Goal: Task Accomplishment & Management: Use online tool/utility

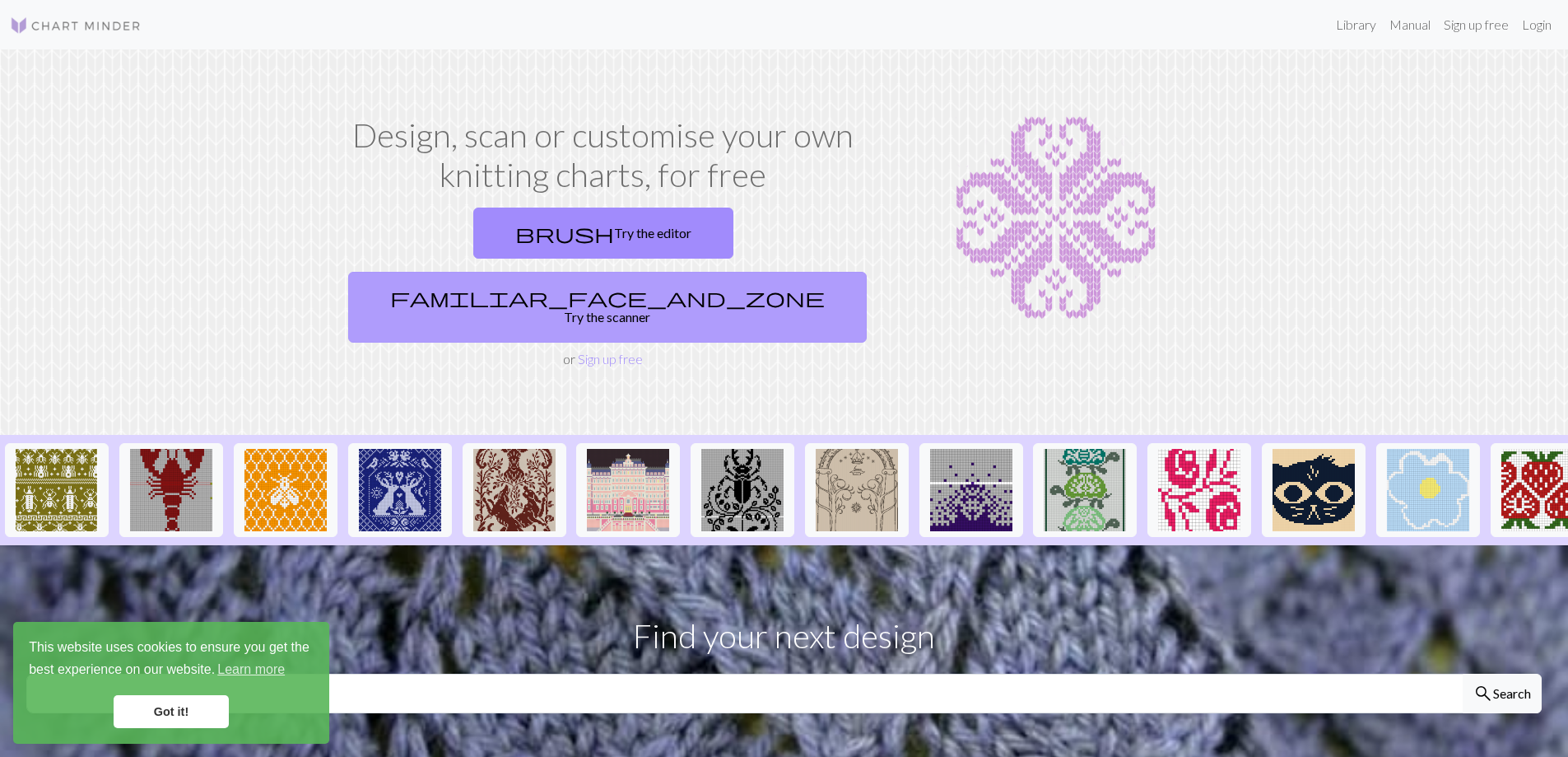
click at [709, 272] on link "familiar_face_and_zone Try the scanner" at bounding box center [607, 307] width 518 height 70
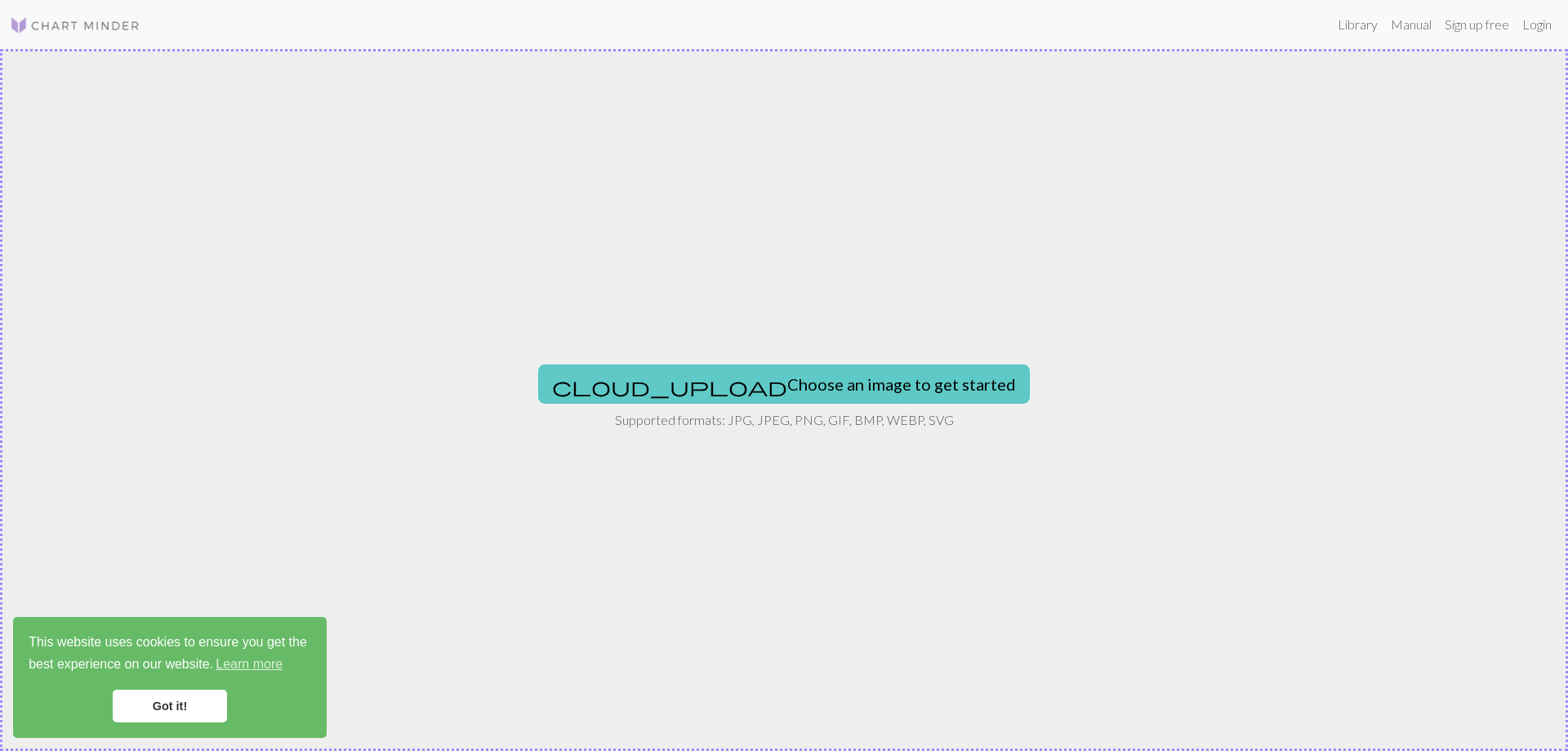
click at [795, 402] on button "cloud_upload Choose an image to get started" at bounding box center [783, 383] width 492 height 39
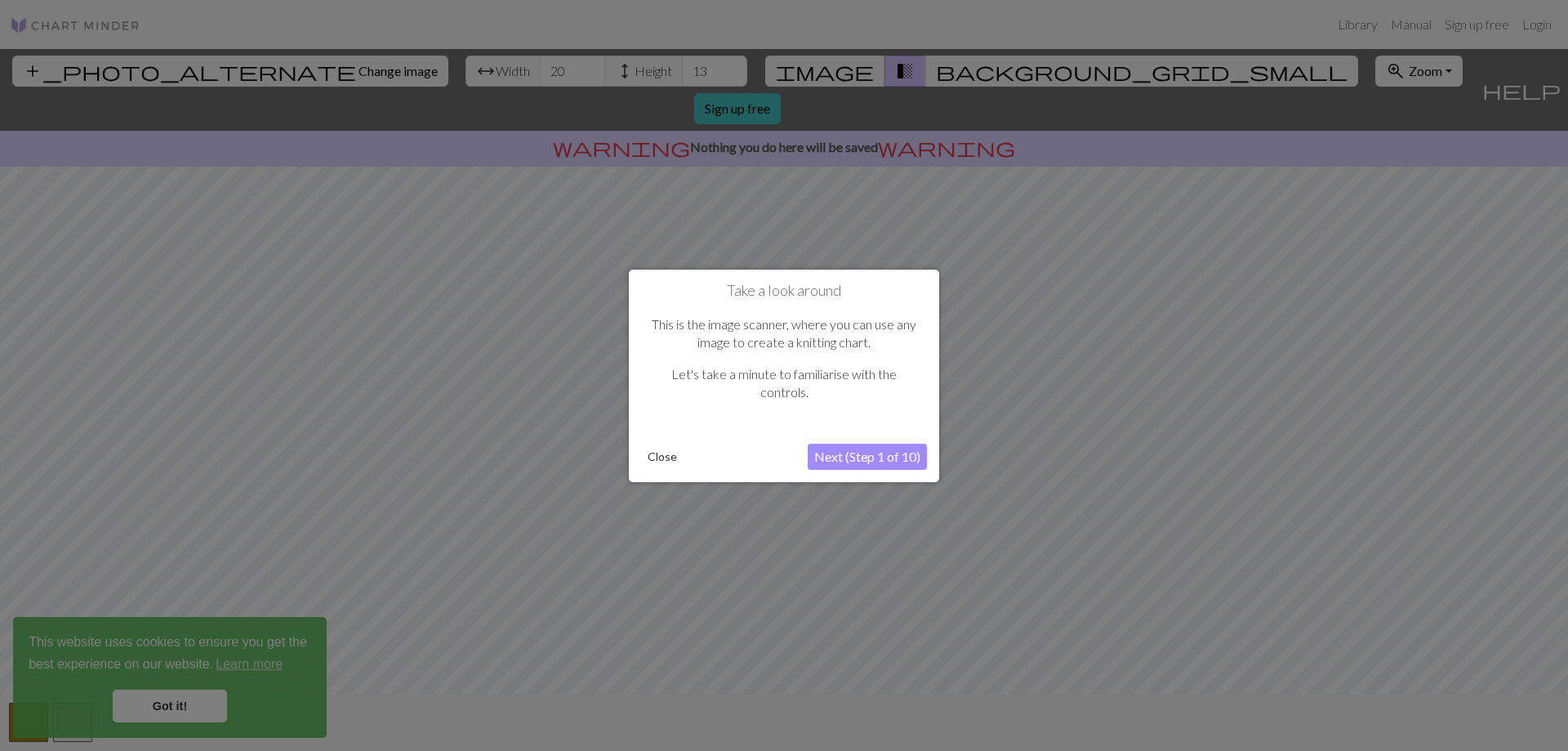
click at [869, 456] on button "Next (Step 1 of 10)" at bounding box center [867, 457] width 120 height 26
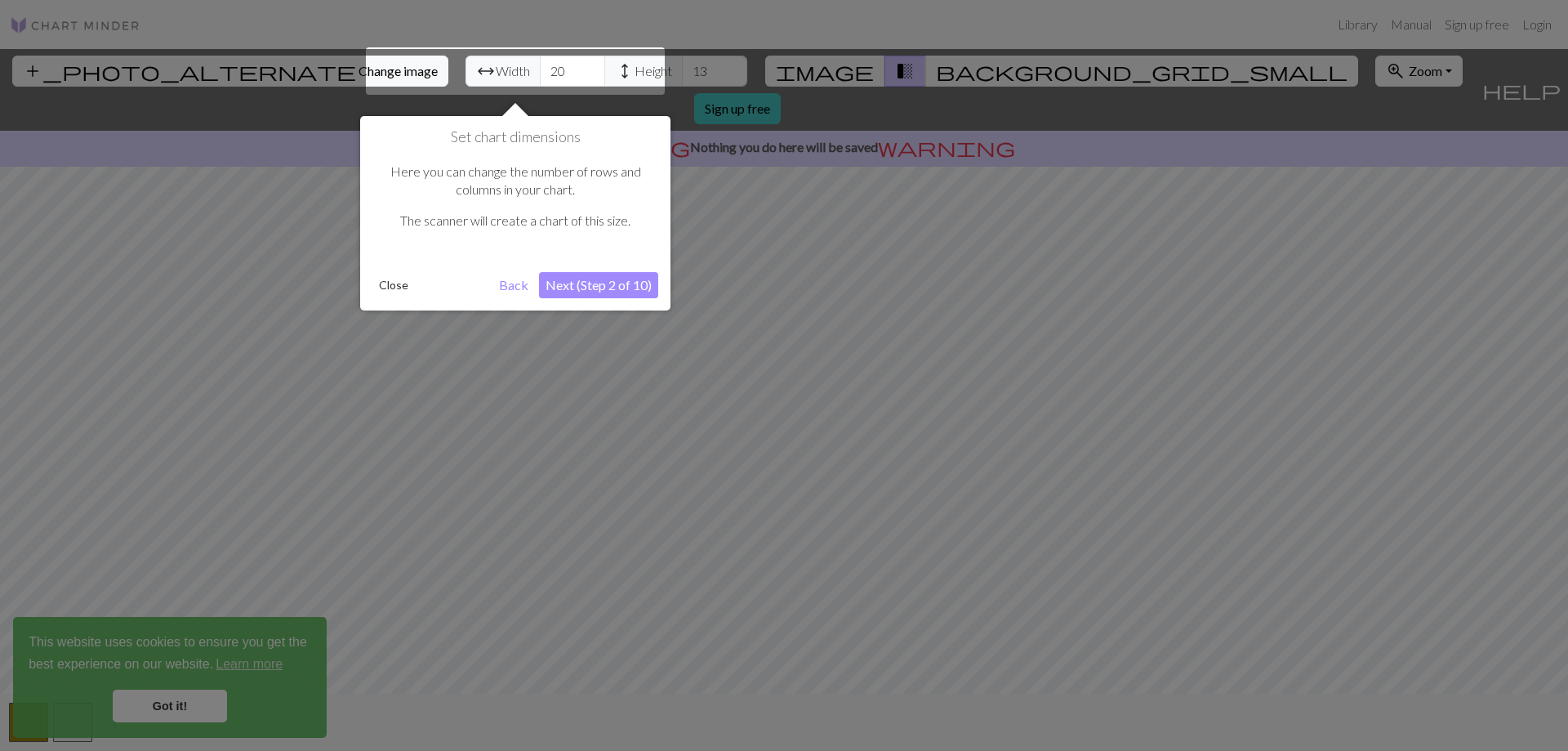
click at [558, 283] on button "Next (Step 2 of 10)" at bounding box center [598, 285] width 120 height 26
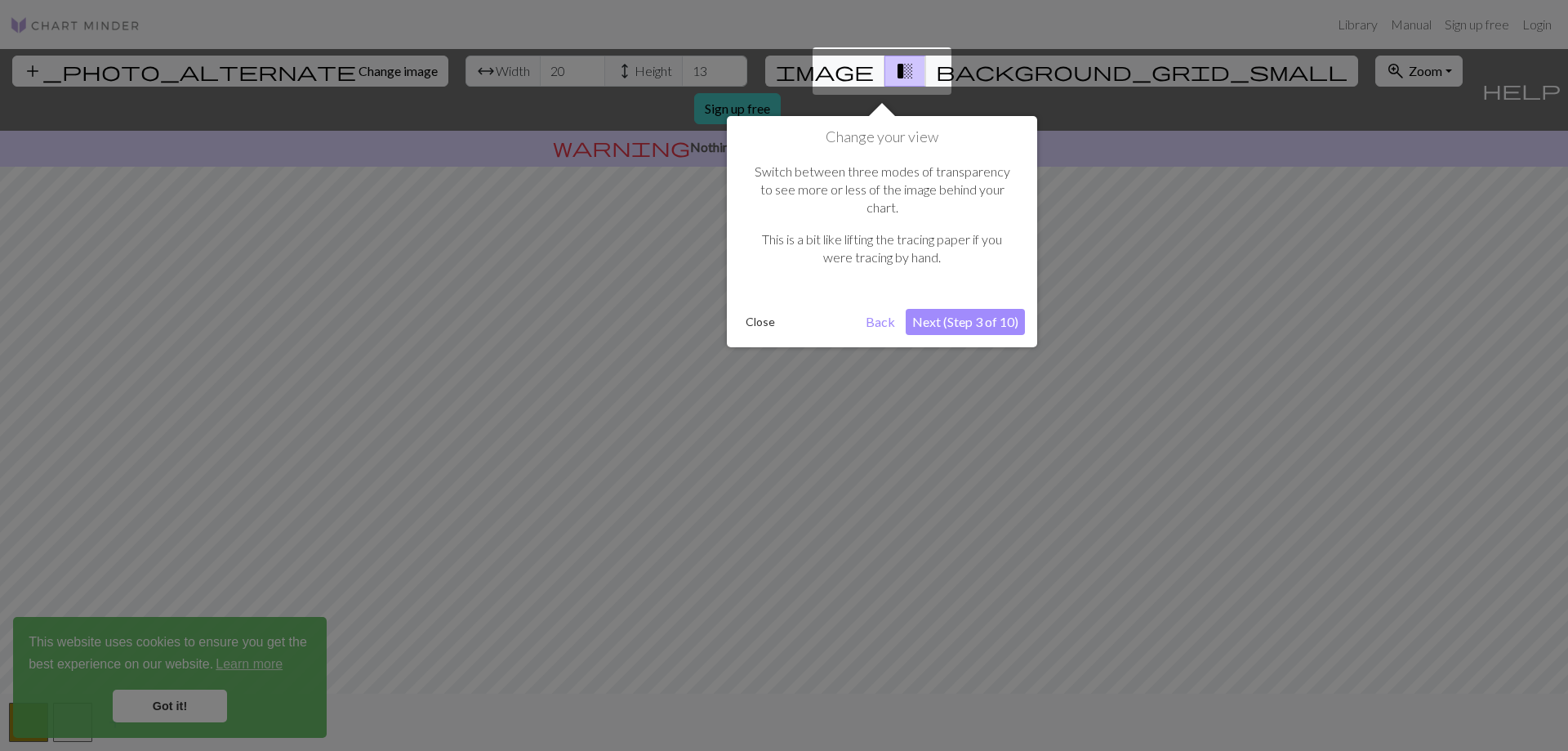
click at [962, 309] on button "Next (Step 3 of 10)" at bounding box center [965, 322] width 120 height 26
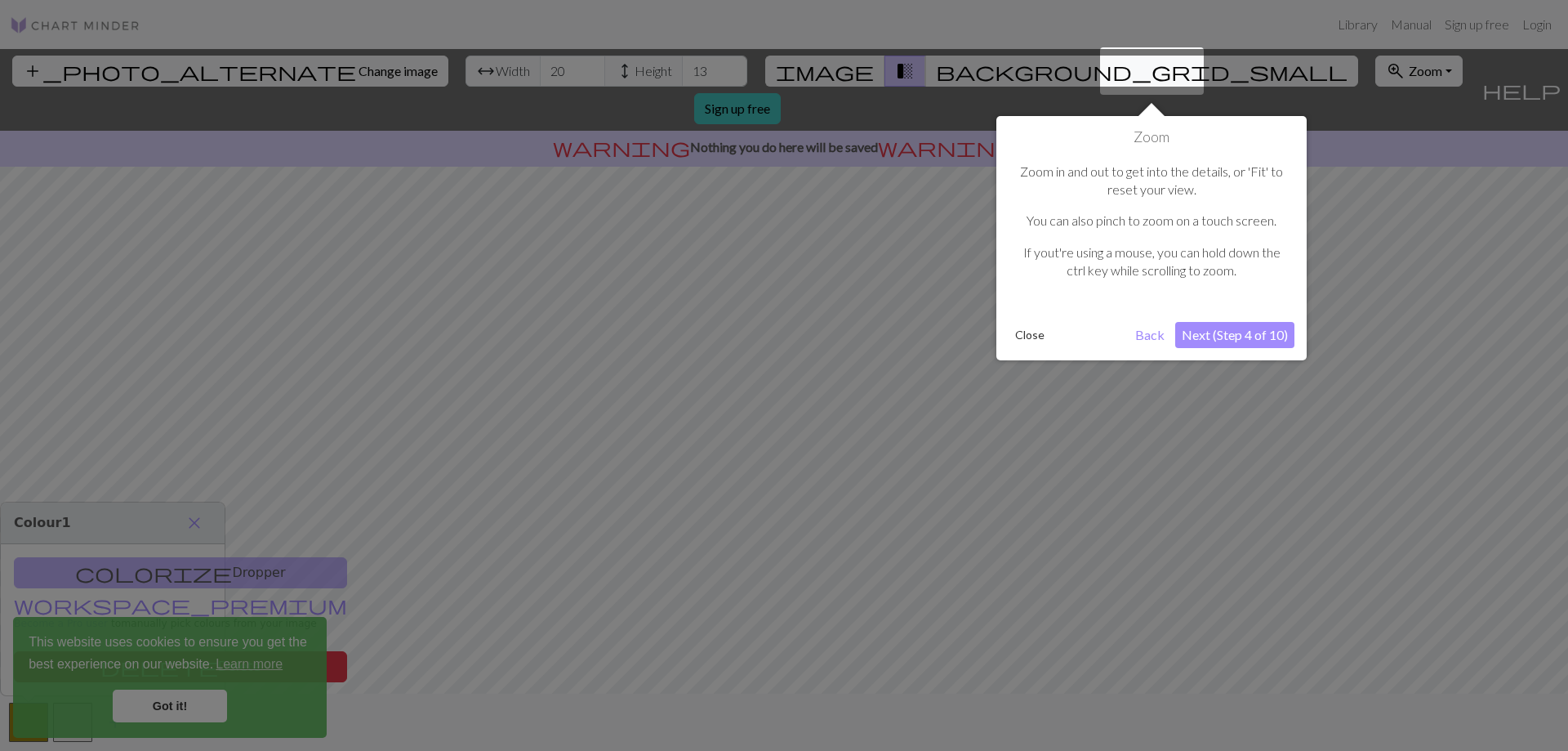
click at [1204, 336] on button "Next (Step 4 of 10)" at bounding box center [1234, 335] width 120 height 26
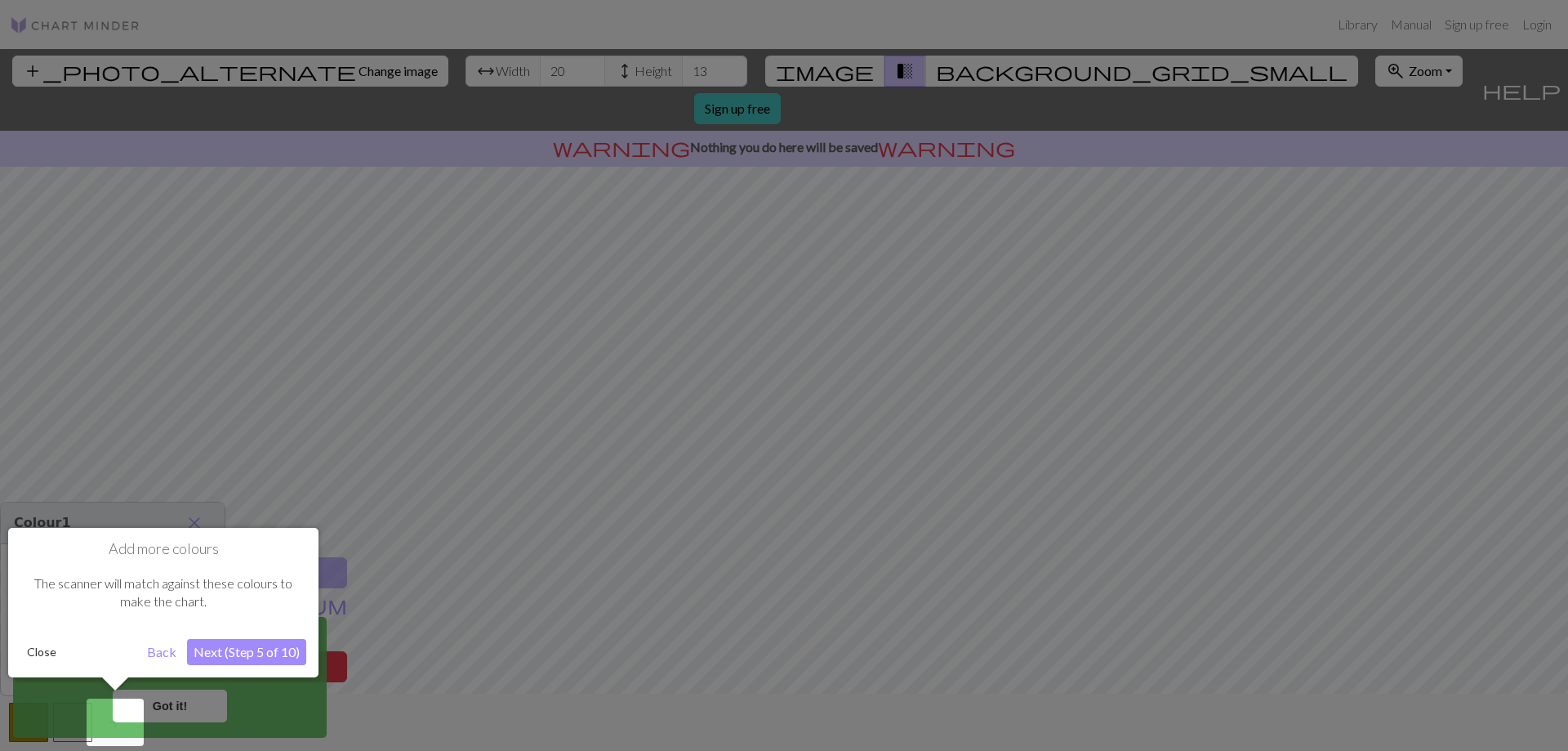
click at [272, 661] on button "Next (Step 5 of 10)" at bounding box center [246, 651] width 120 height 26
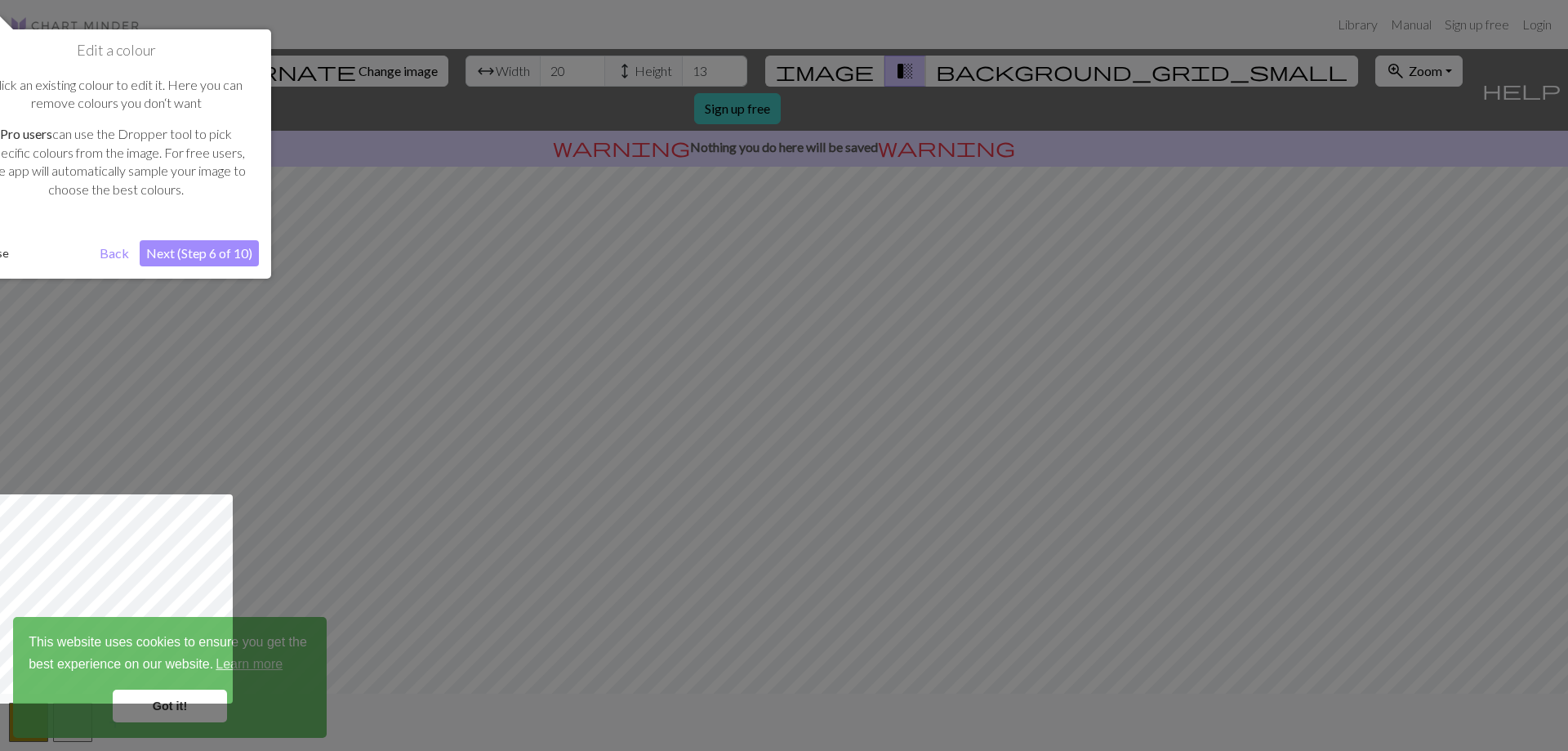
click at [180, 255] on button "Next (Step 6 of 10)" at bounding box center [199, 253] width 120 height 26
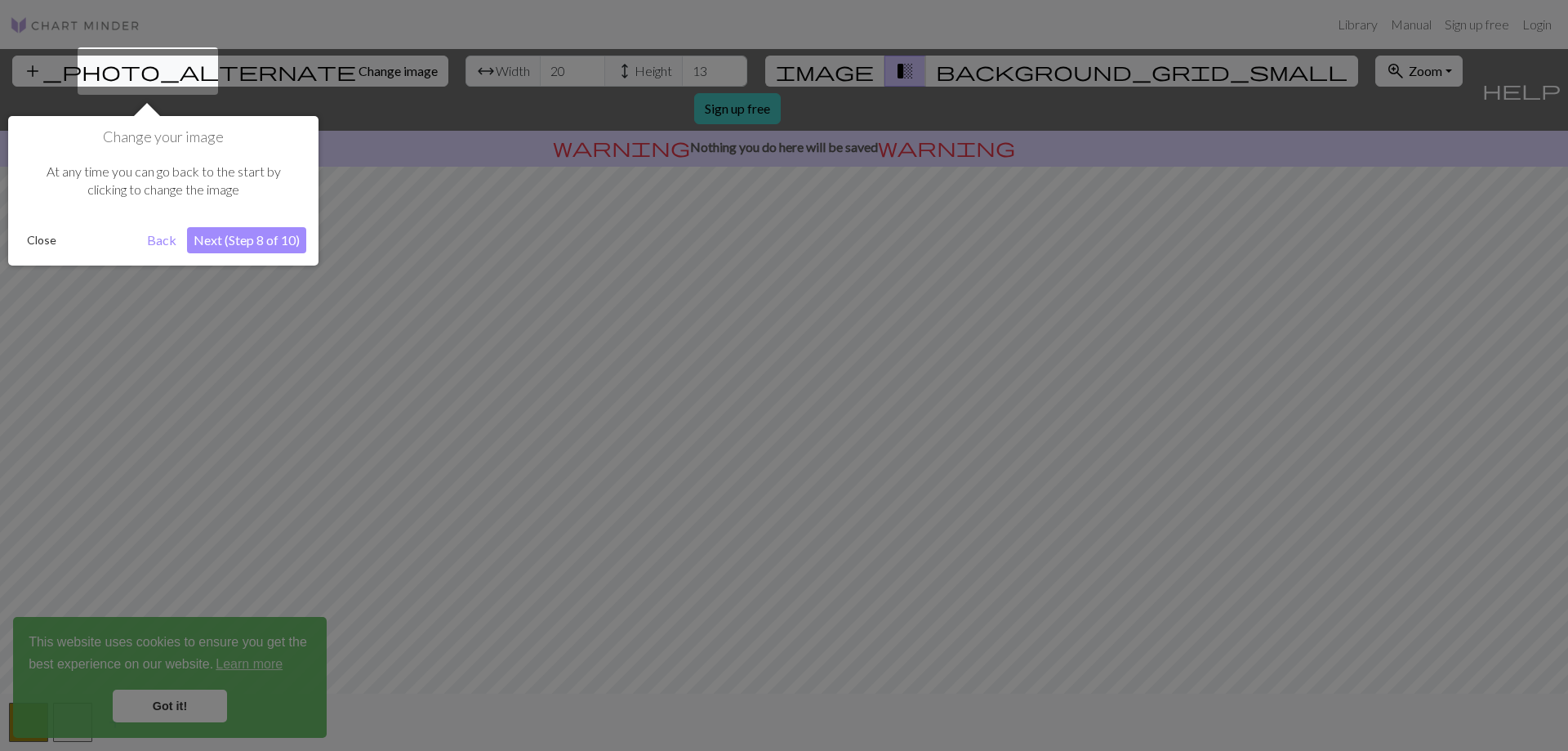
click at [230, 231] on button "Next (Step 8 of 10)" at bounding box center [246, 240] width 120 height 26
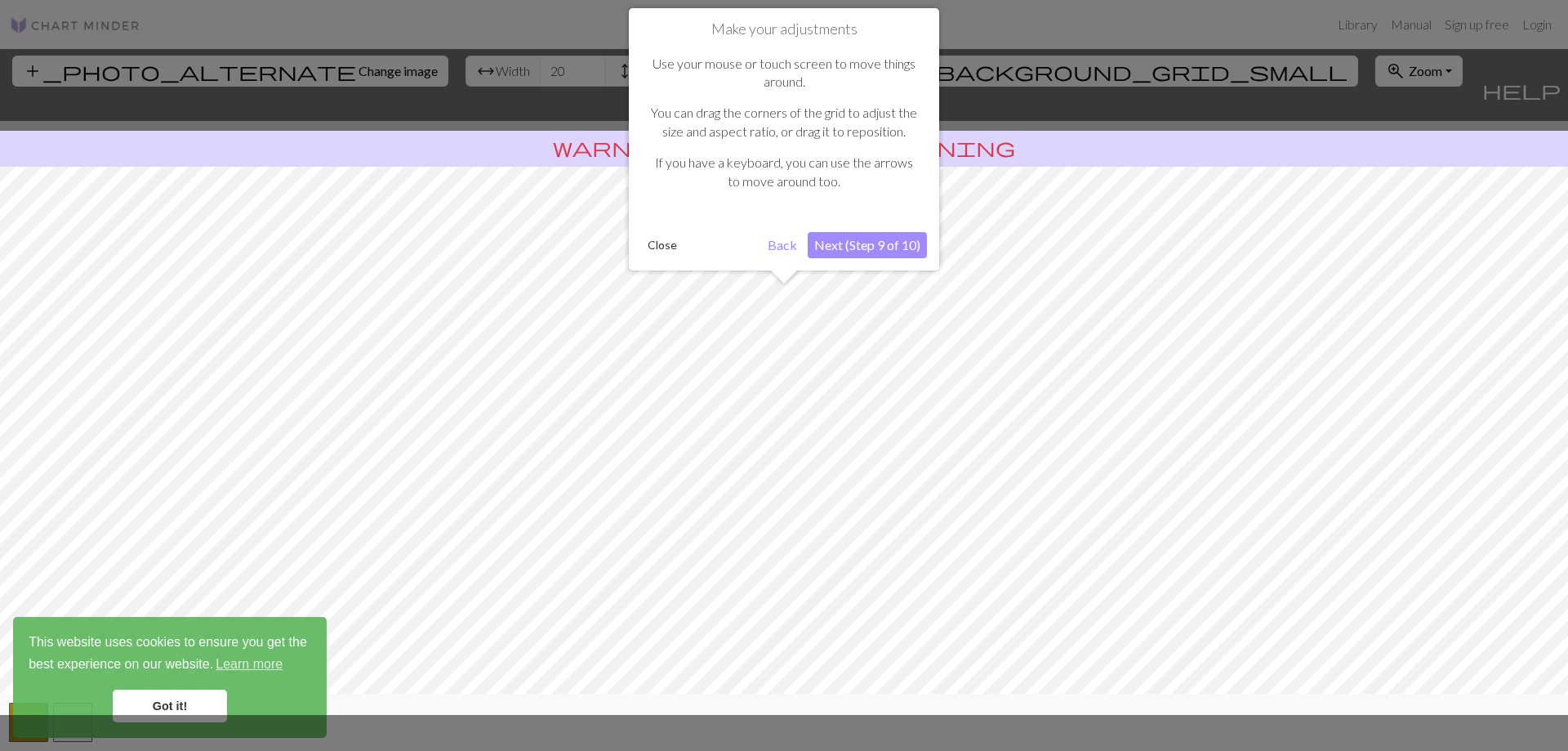
click at [861, 249] on button "Next (Step 9 of 10)" at bounding box center [867, 245] width 120 height 26
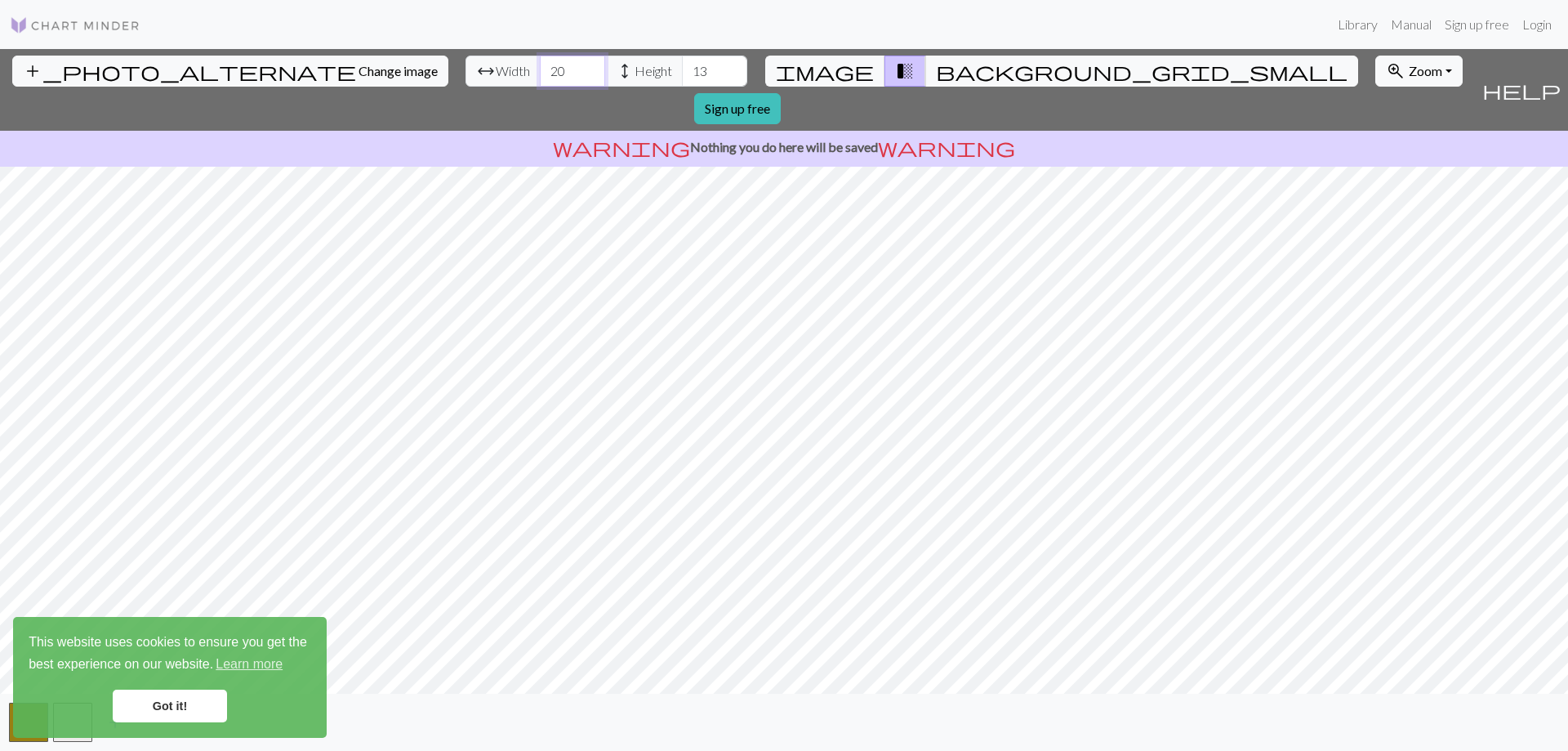
drag, startPoint x: 476, startPoint y: 73, endPoint x: 435, endPoint y: 72, distance: 41.0
click at [465, 72] on div "arrow_range Width 20 height Height 13" at bounding box center [606, 72] width 282 height 31
type input "50"
drag, startPoint x: 625, startPoint y: 67, endPoint x: 581, endPoint y: 82, distance: 46.5
click at [581, 82] on div "arrow_range Width 50 height Height 13" at bounding box center [606, 72] width 282 height 31
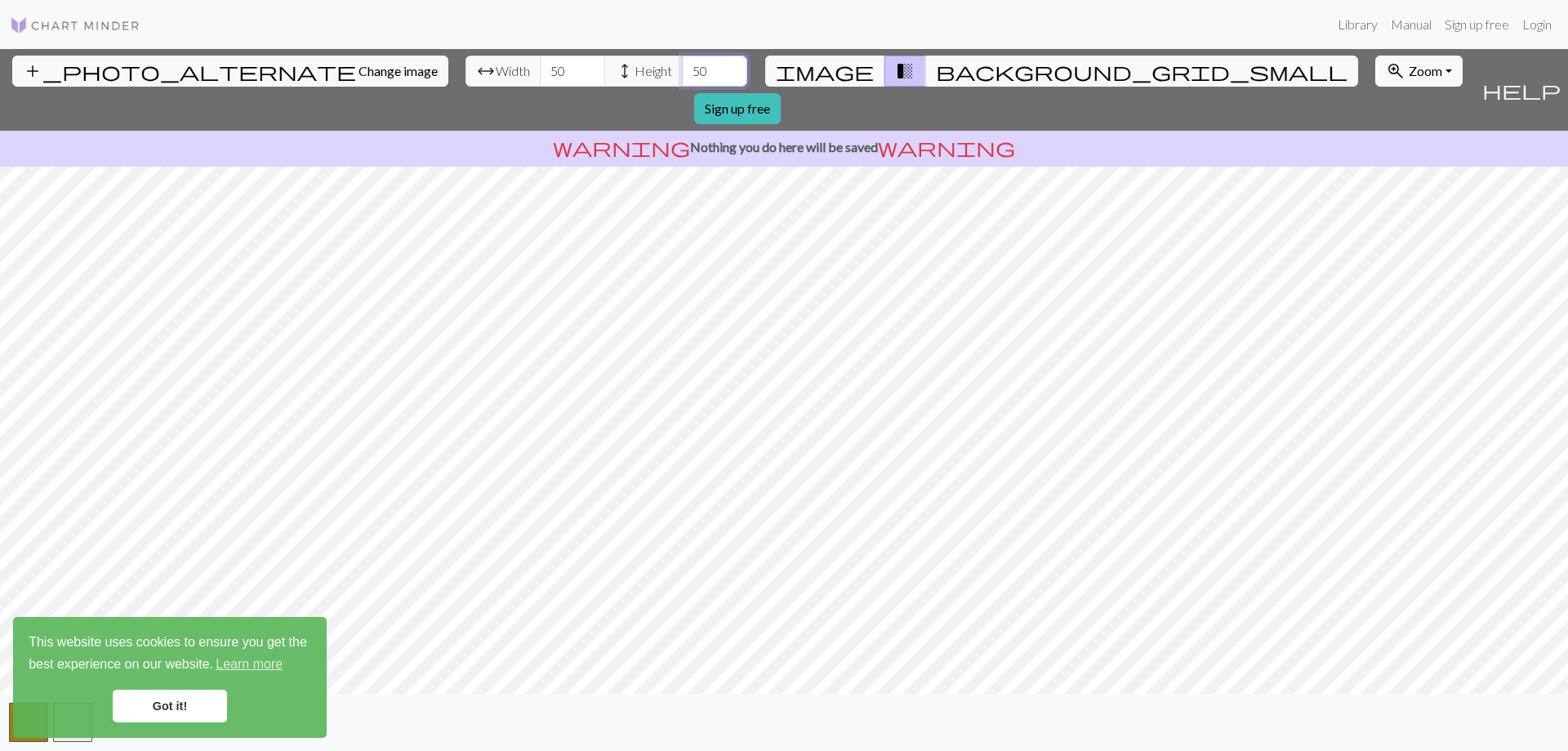
type input "50"
click at [180, 716] on link "Got it!" at bounding box center [169, 705] width 114 height 32
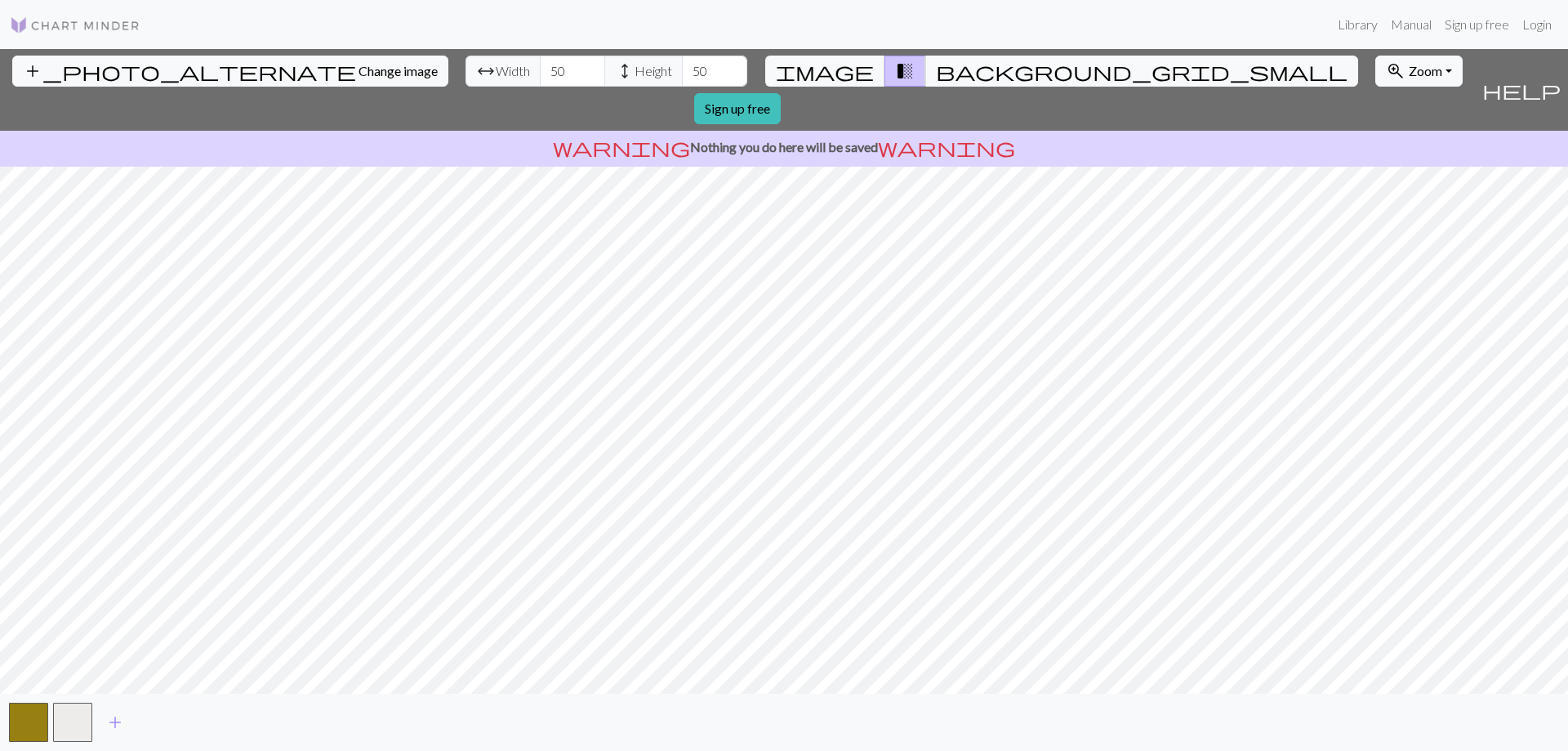
click at [44, 727] on button "button" at bounding box center [28, 721] width 39 height 39
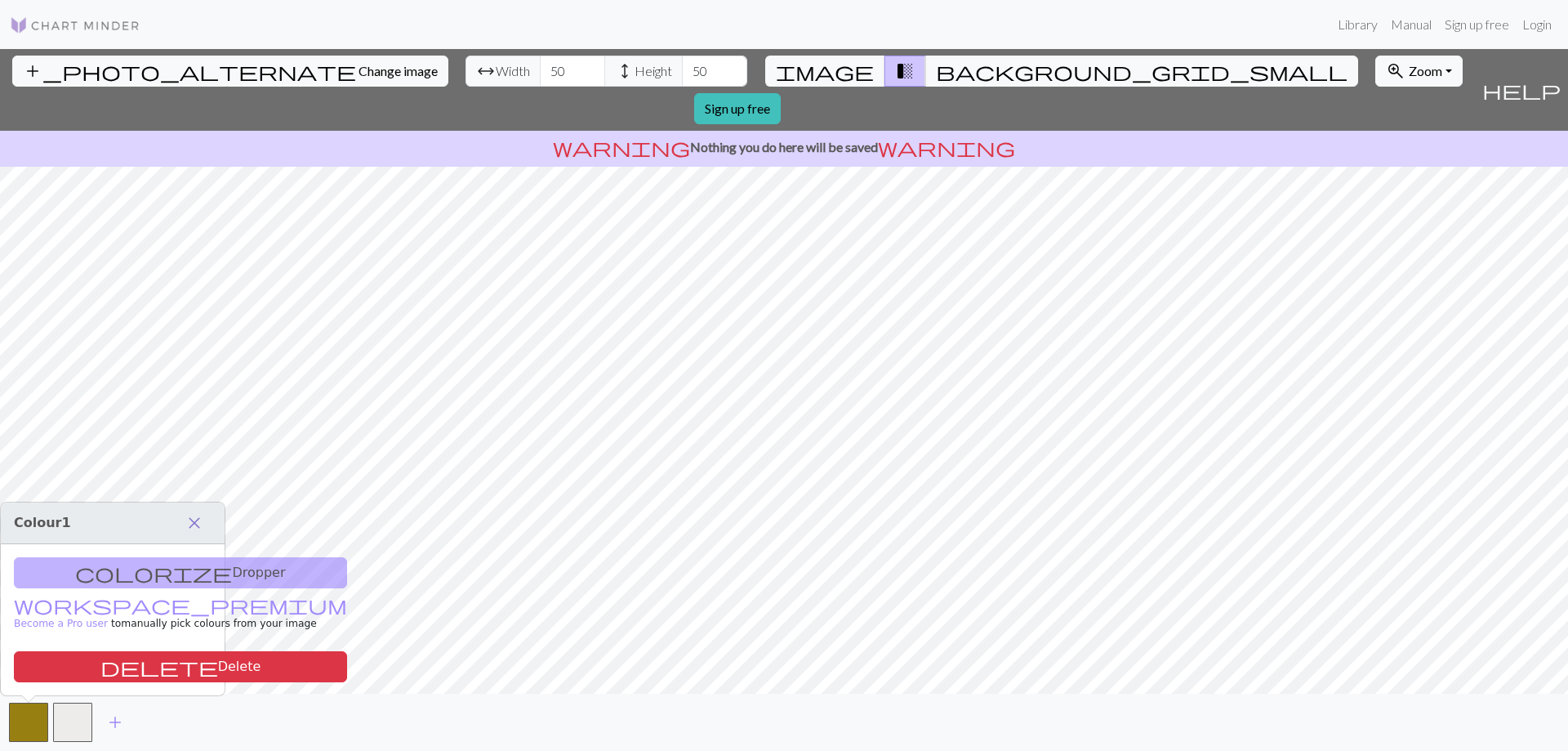
click at [193, 529] on span "close" at bounding box center [194, 523] width 19 height 23
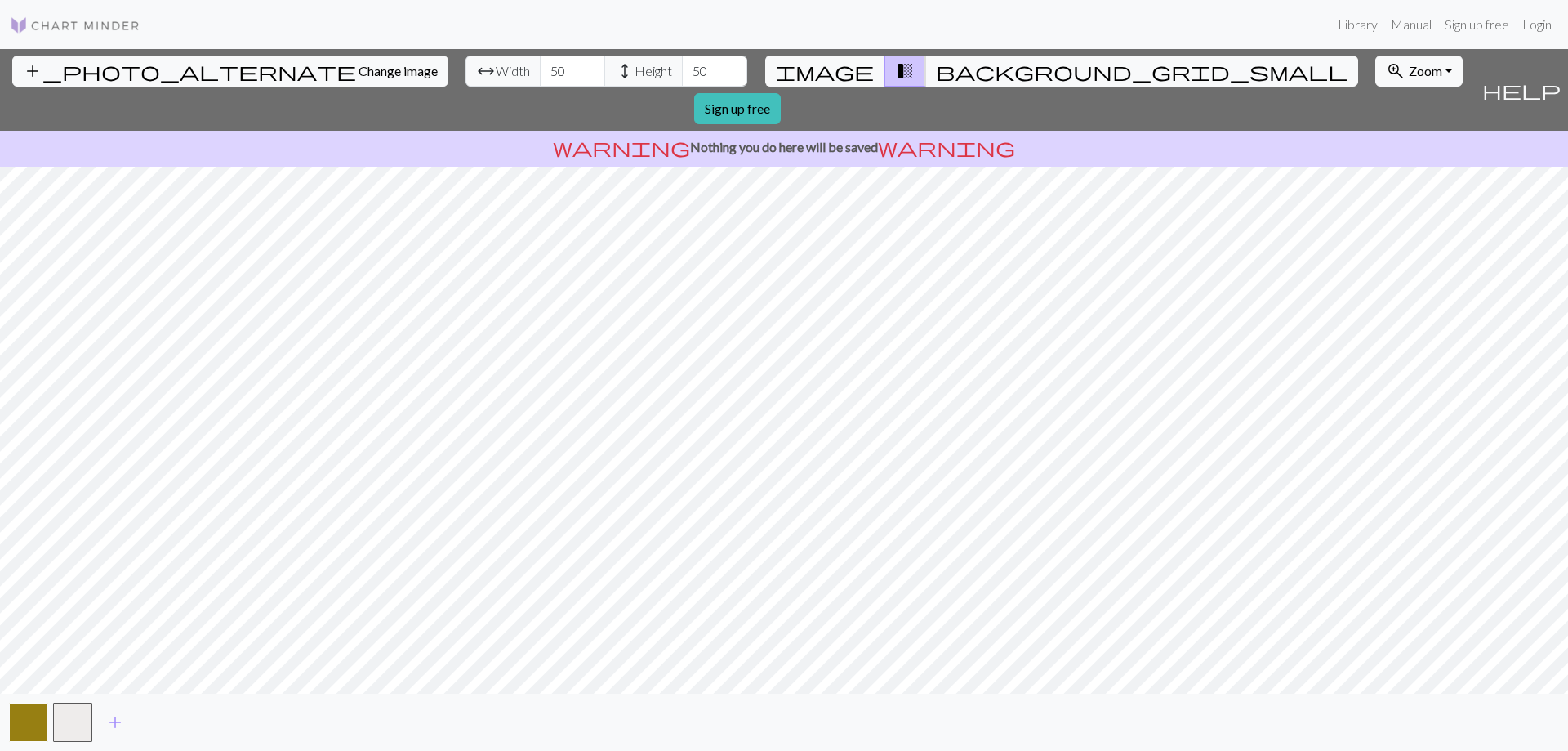
click at [38, 726] on button "button" at bounding box center [28, 721] width 39 height 39
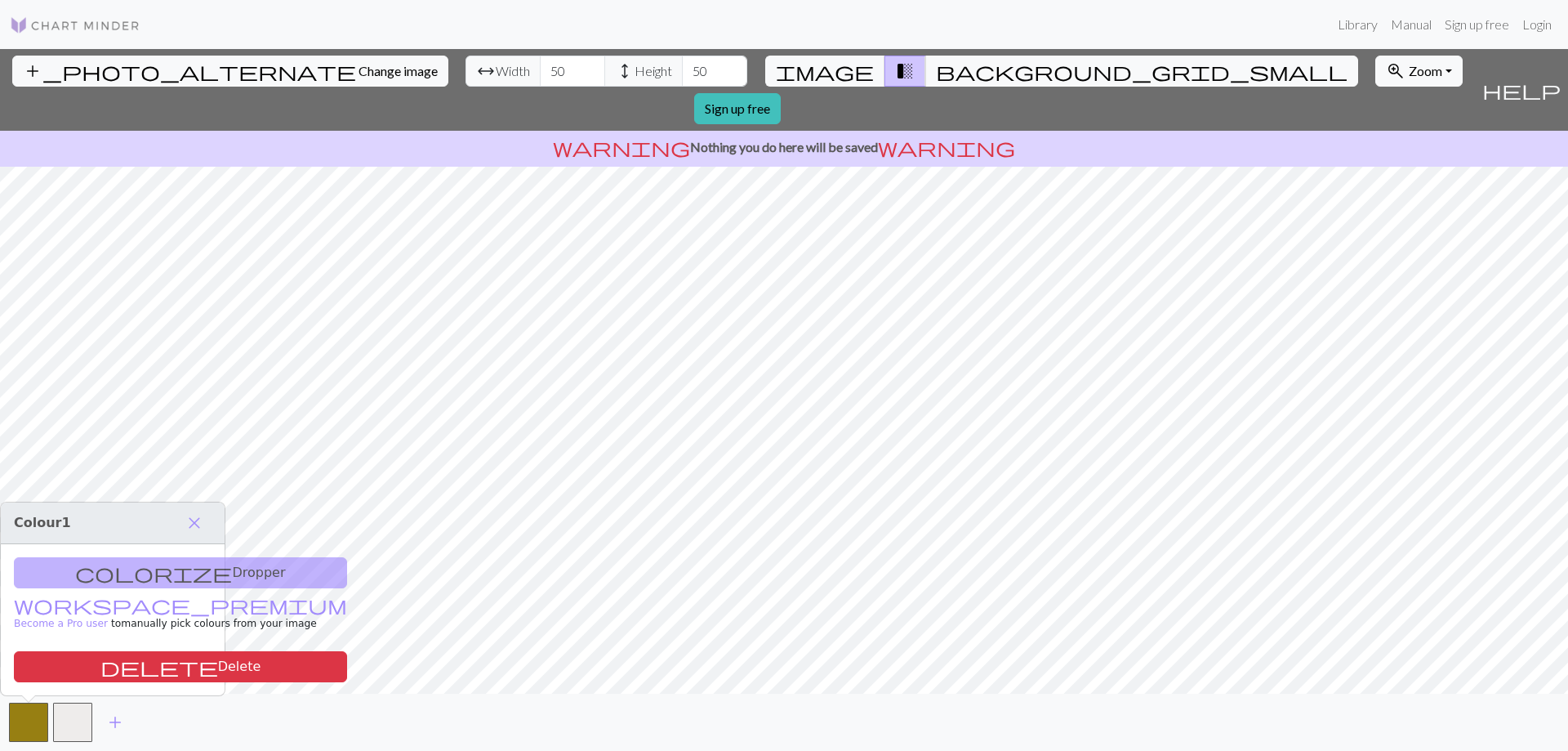
click at [104, 573] on div "colorize Dropper workspace_premium Become a Pro user to manually pick colours f…" at bounding box center [113, 619] width 224 height 151
click at [115, 725] on span "add" at bounding box center [115, 722] width 19 height 23
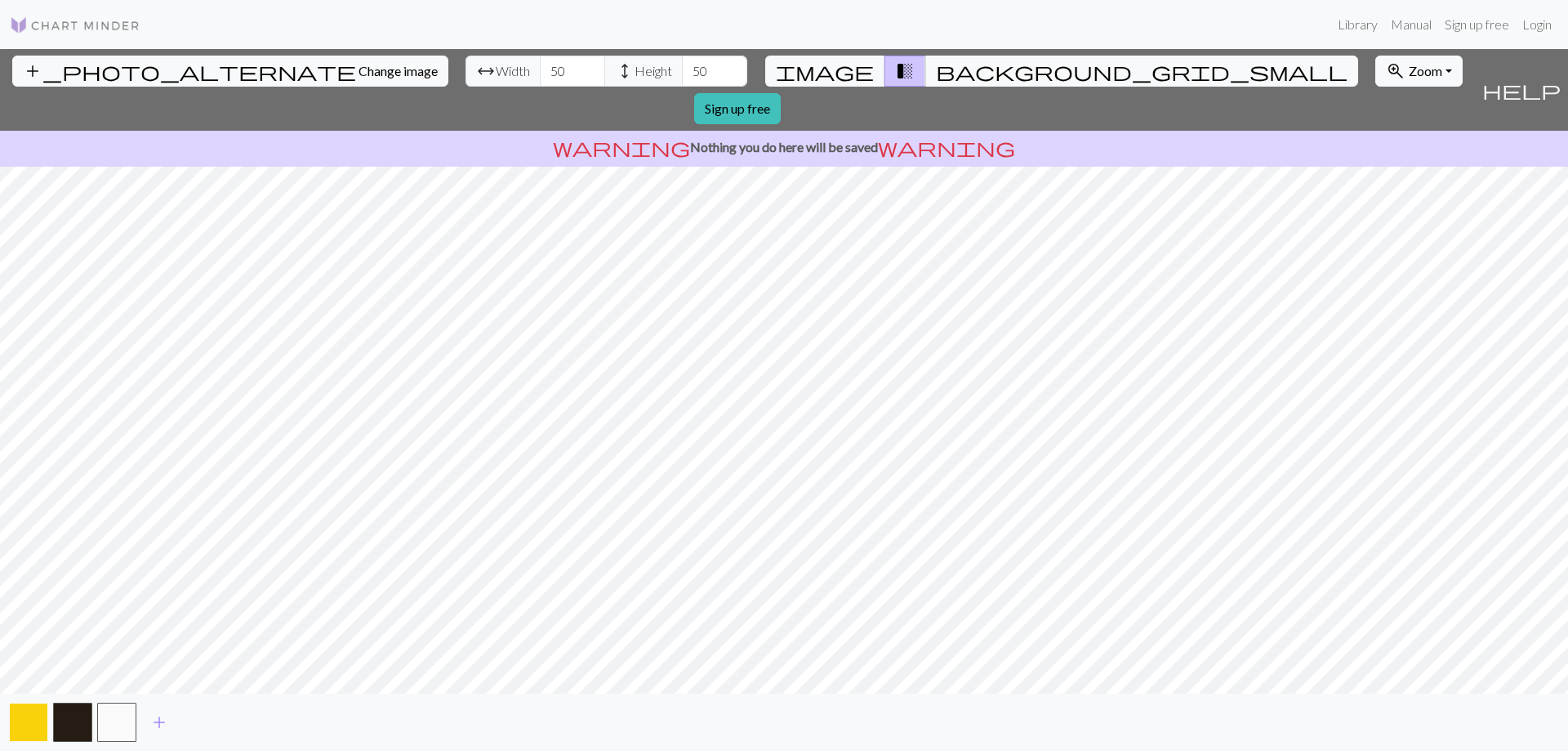
click at [26, 726] on button "button" at bounding box center [28, 721] width 39 height 39
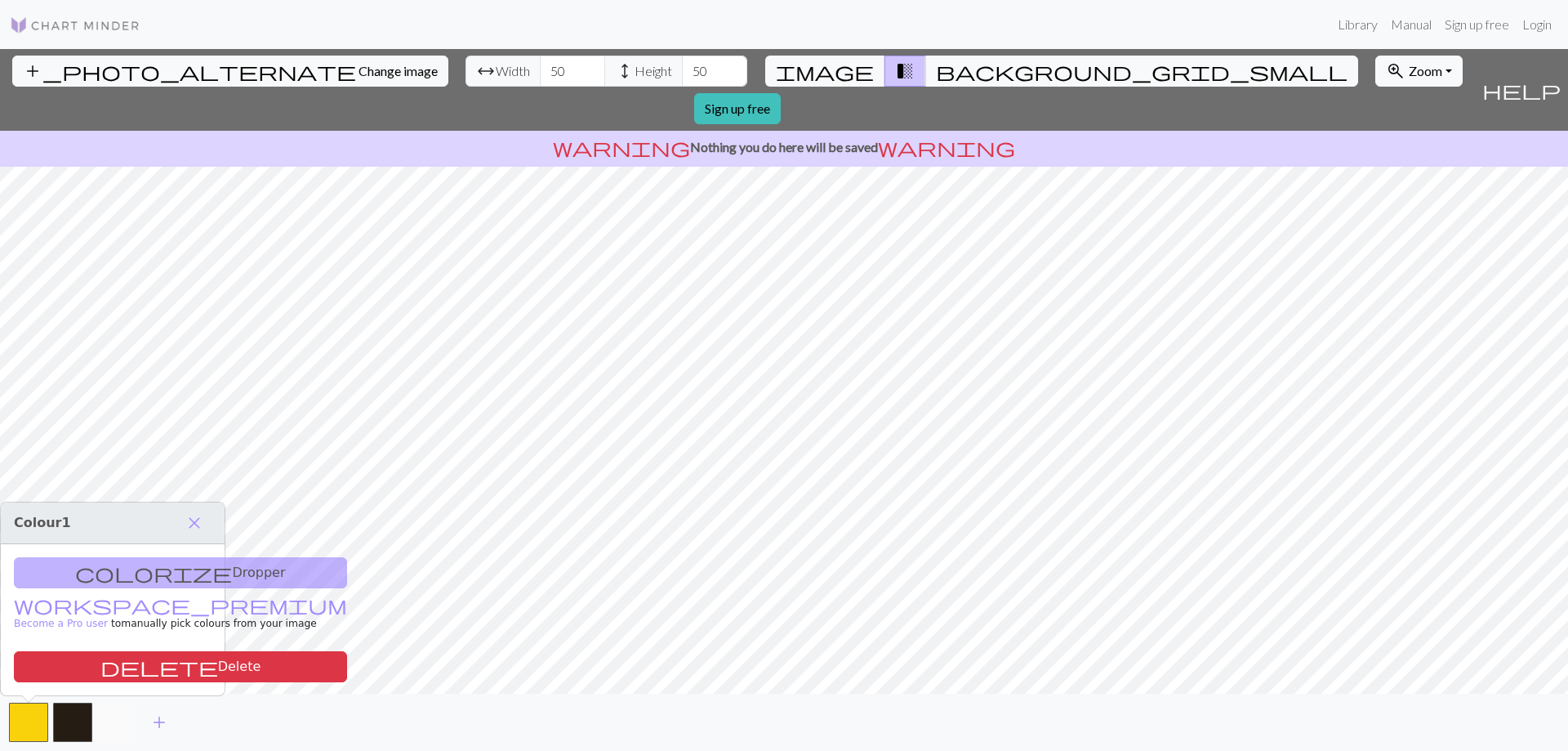
click at [98, 725] on button "button" at bounding box center [116, 721] width 39 height 39
click at [120, 665] on button "delete Delete" at bounding box center [185, 666] width 334 height 31
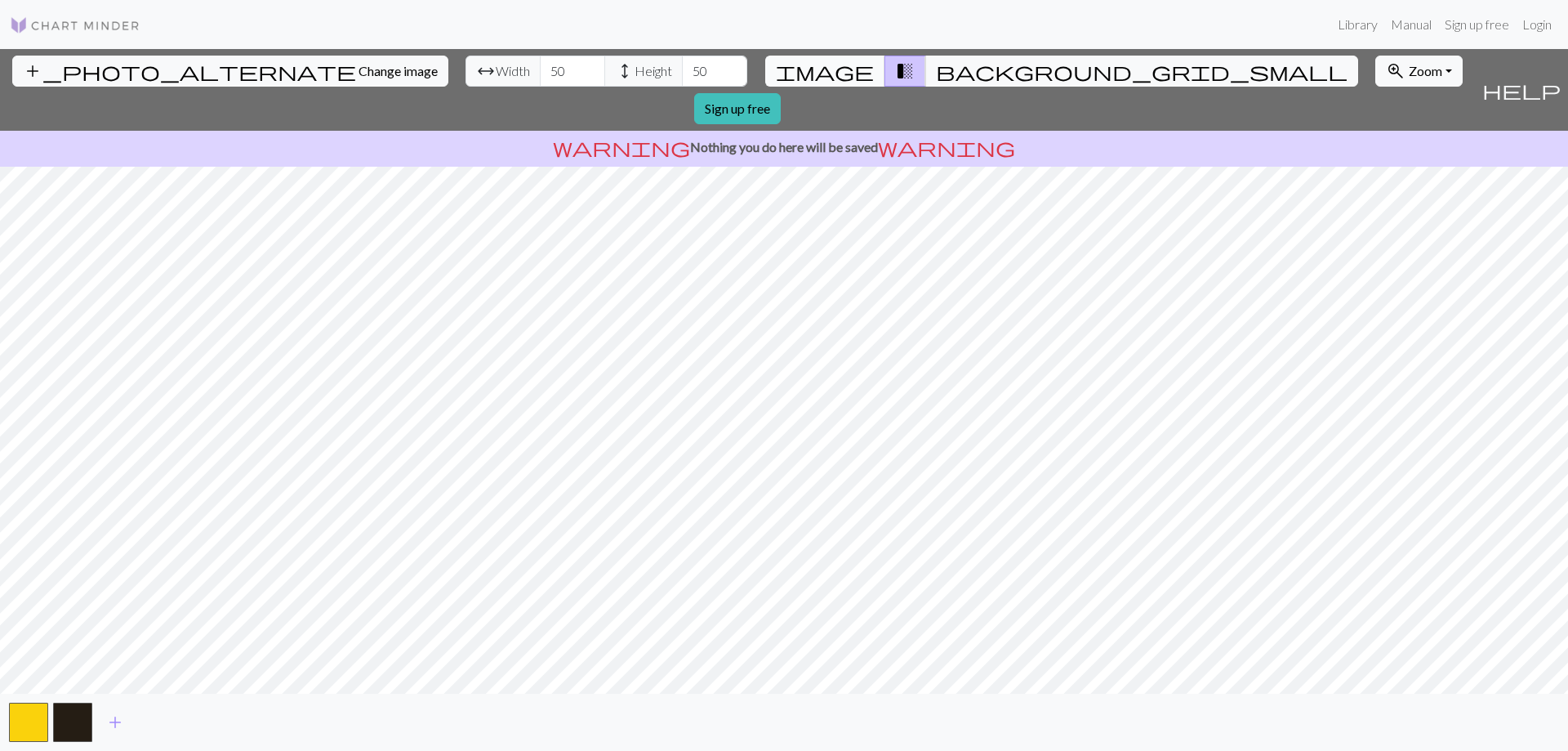
click at [828, 68] on button "image" at bounding box center [824, 72] width 120 height 31
click at [933, 72] on button "background_grid_small" at bounding box center [1142, 72] width 433 height 31
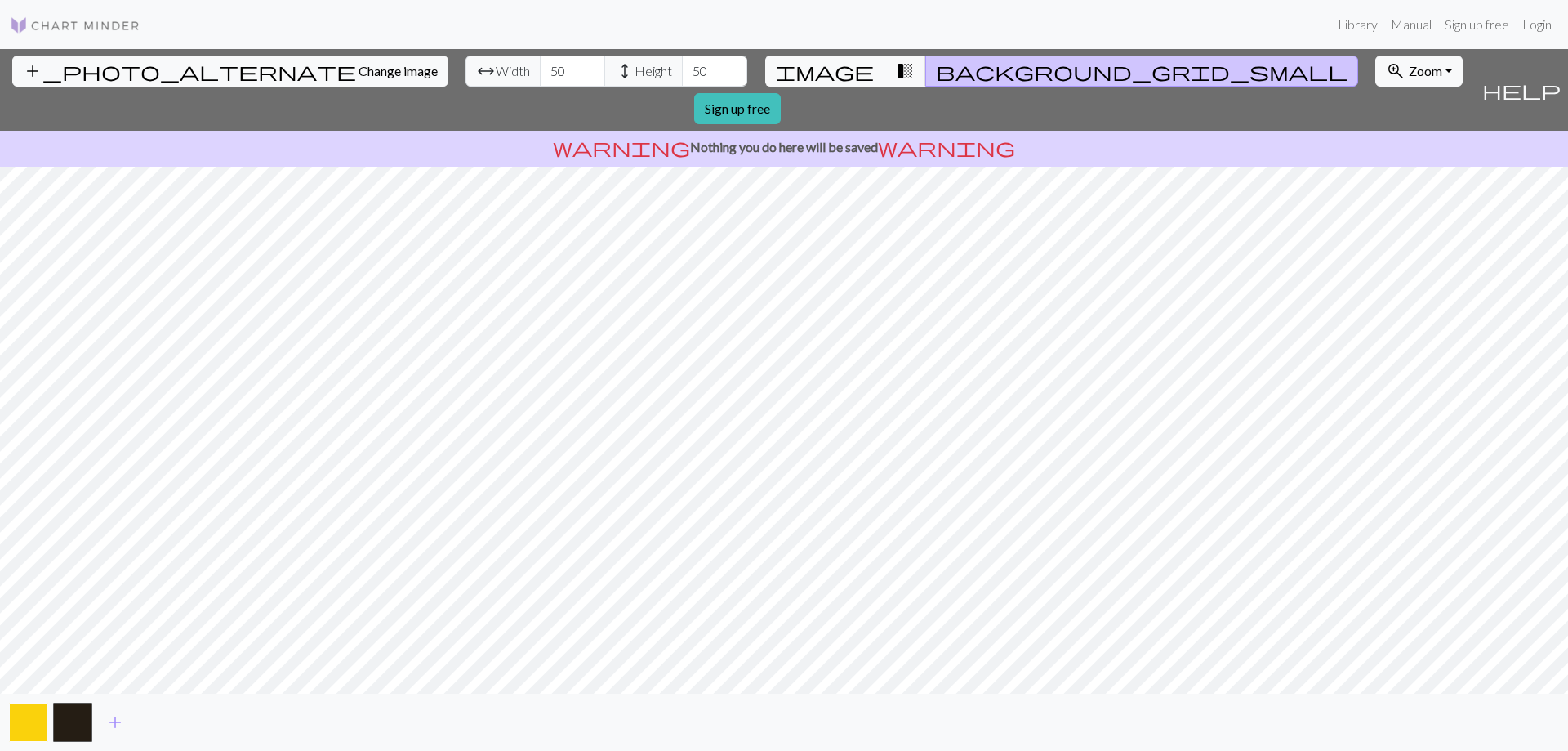
click at [37, 722] on button "button" at bounding box center [28, 721] width 39 height 39
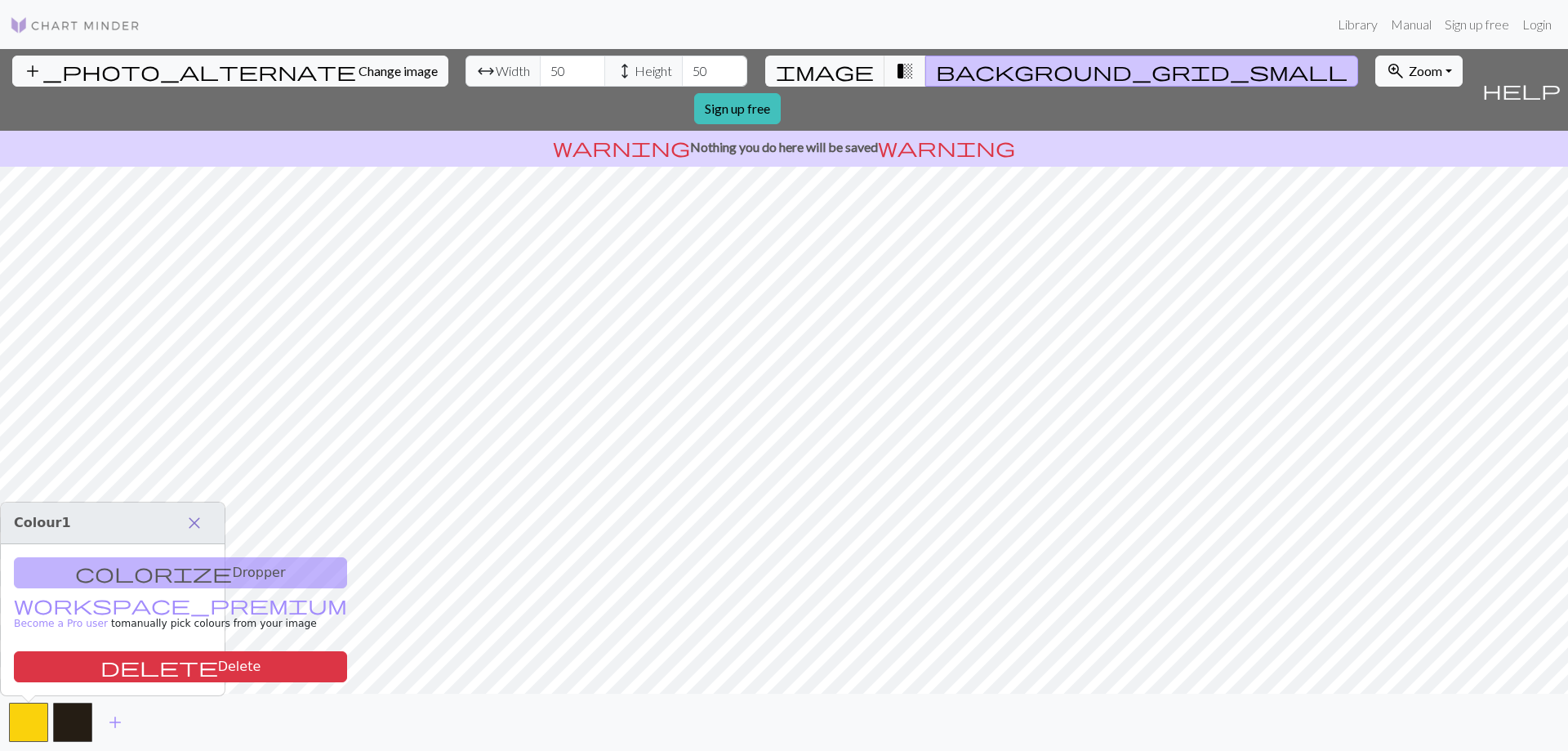
click at [193, 519] on span "close" at bounding box center [194, 523] width 19 height 23
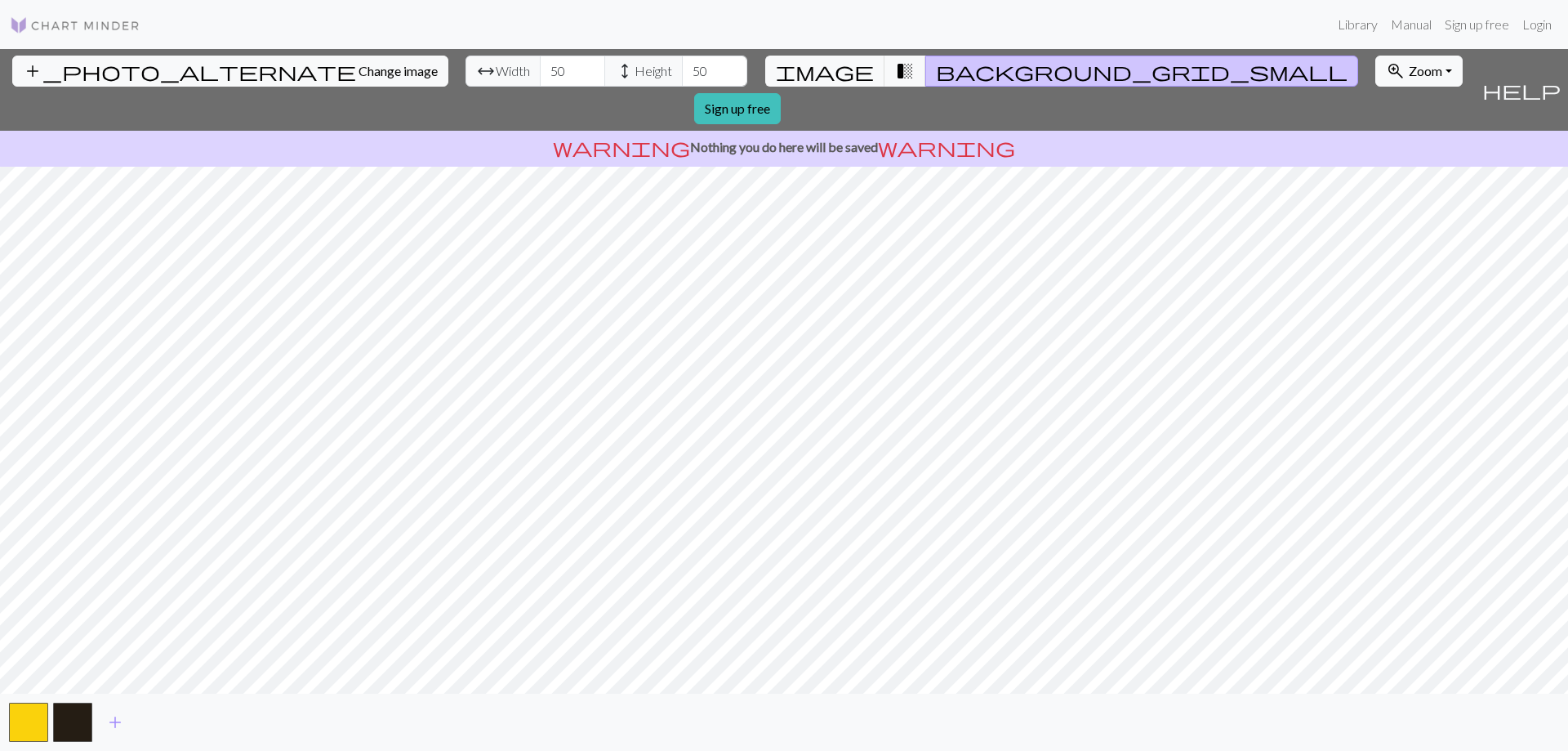
click at [0, 82] on div "add_photo_alternate Change image arrow_range Width 50 height Height 50 image tr…" at bounding box center [737, 90] width 1475 height 82
click at [24, 19] on img at bounding box center [75, 25] width 131 height 19
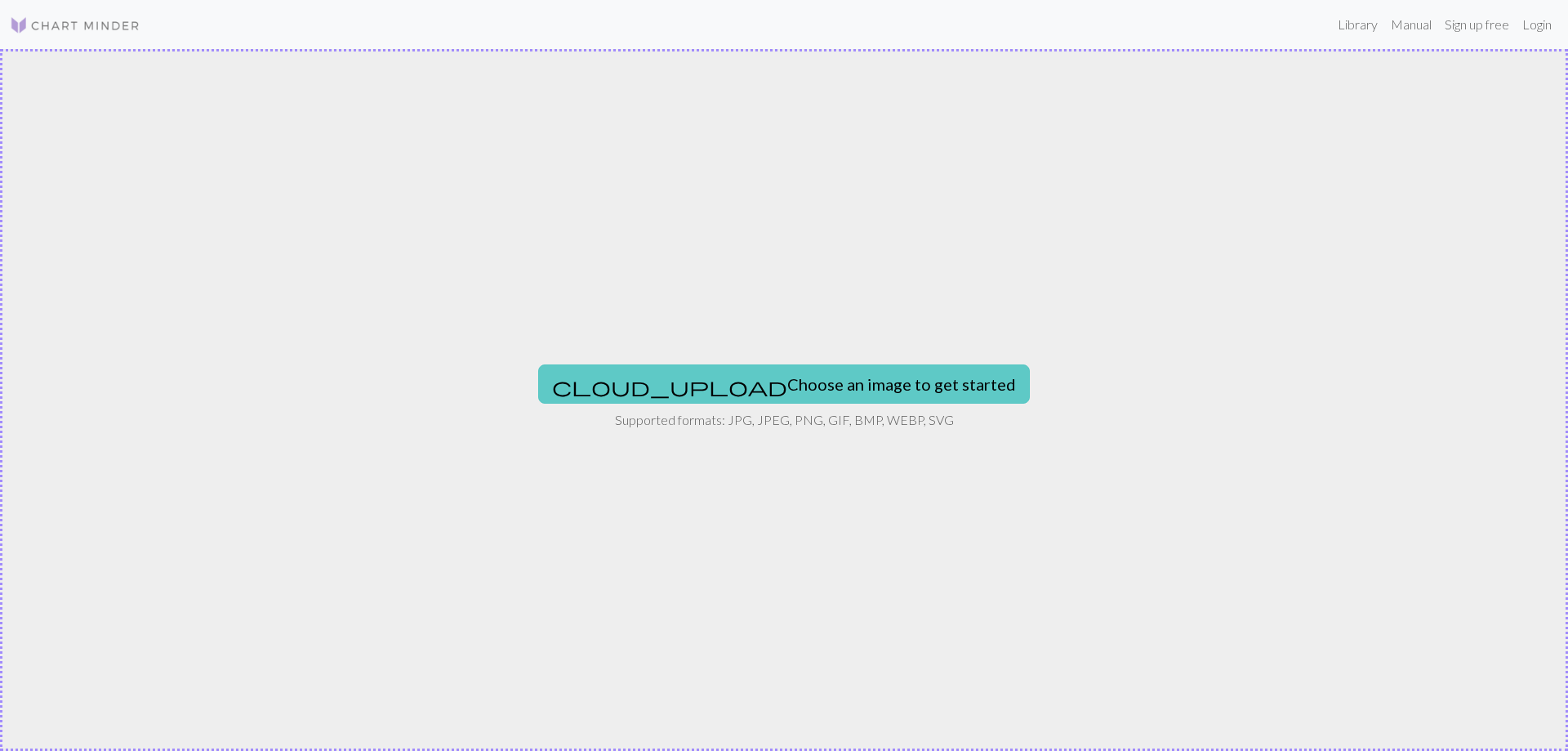
click at [804, 377] on button "cloud_upload Choose an image to get started" at bounding box center [783, 383] width 492 height 39
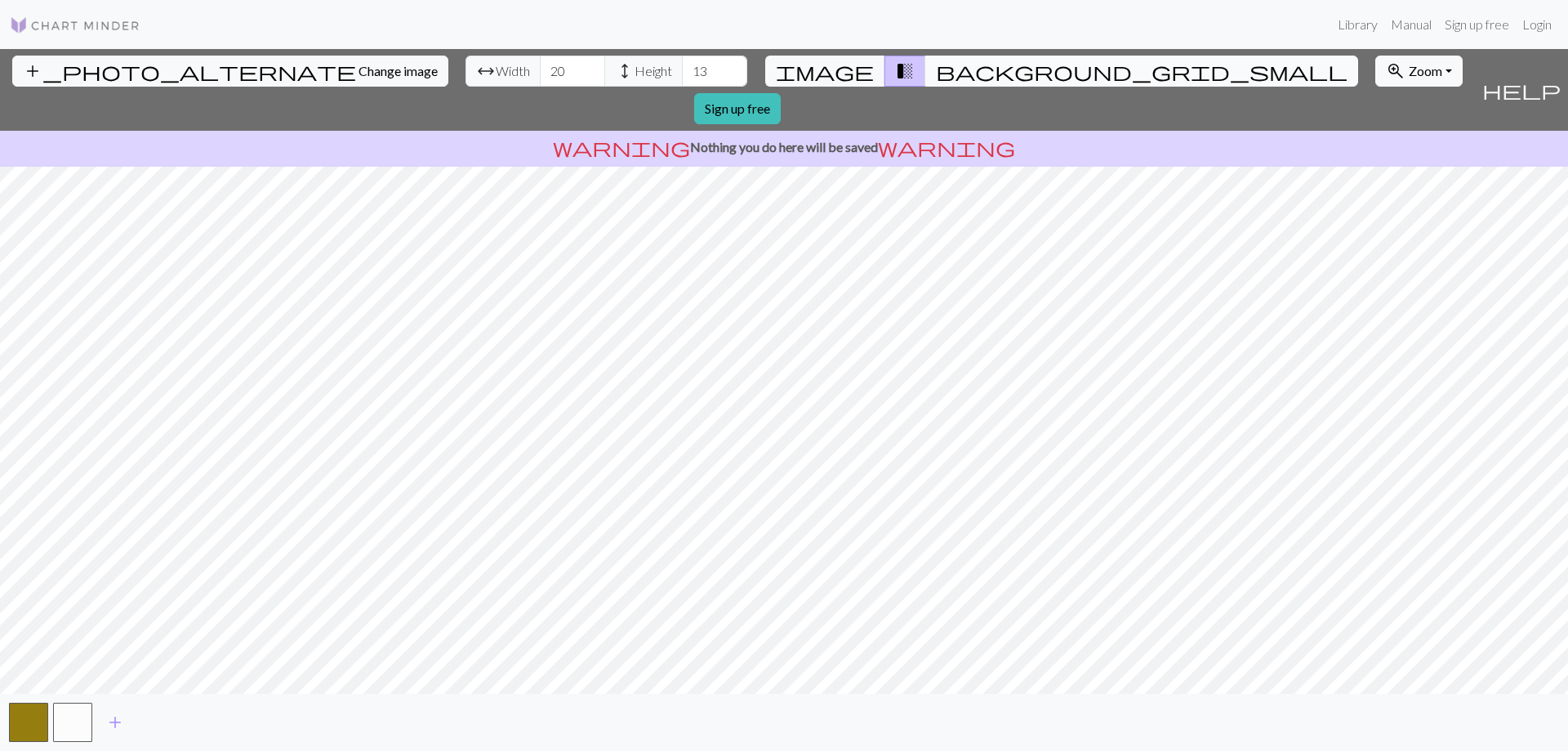
click at [936, 74] on span "background_grid_small" at bounding box center [1141, 71] width 411 height 23
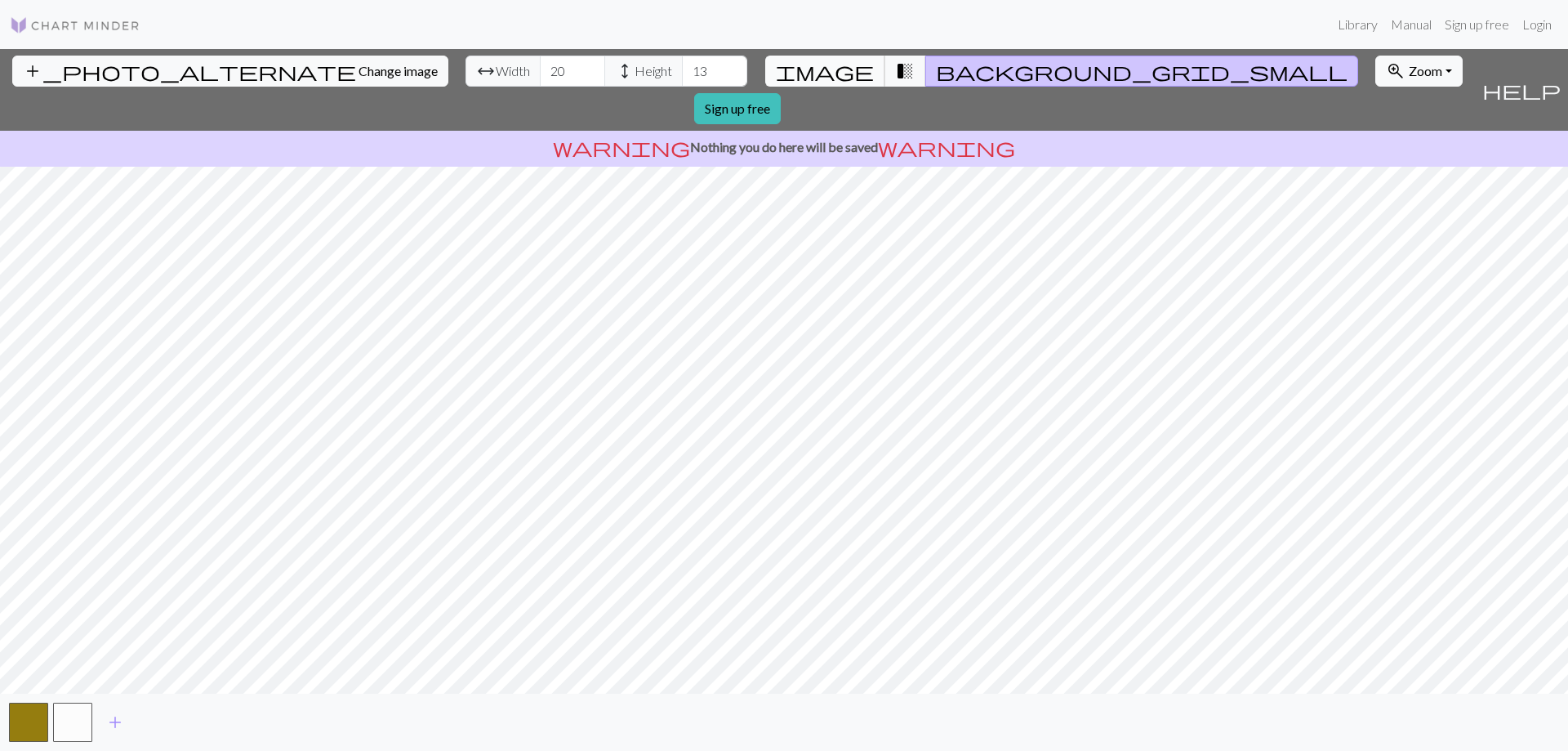
click at [838, 65] on span "image" at bounding box center [825, 71] width 98 height 23
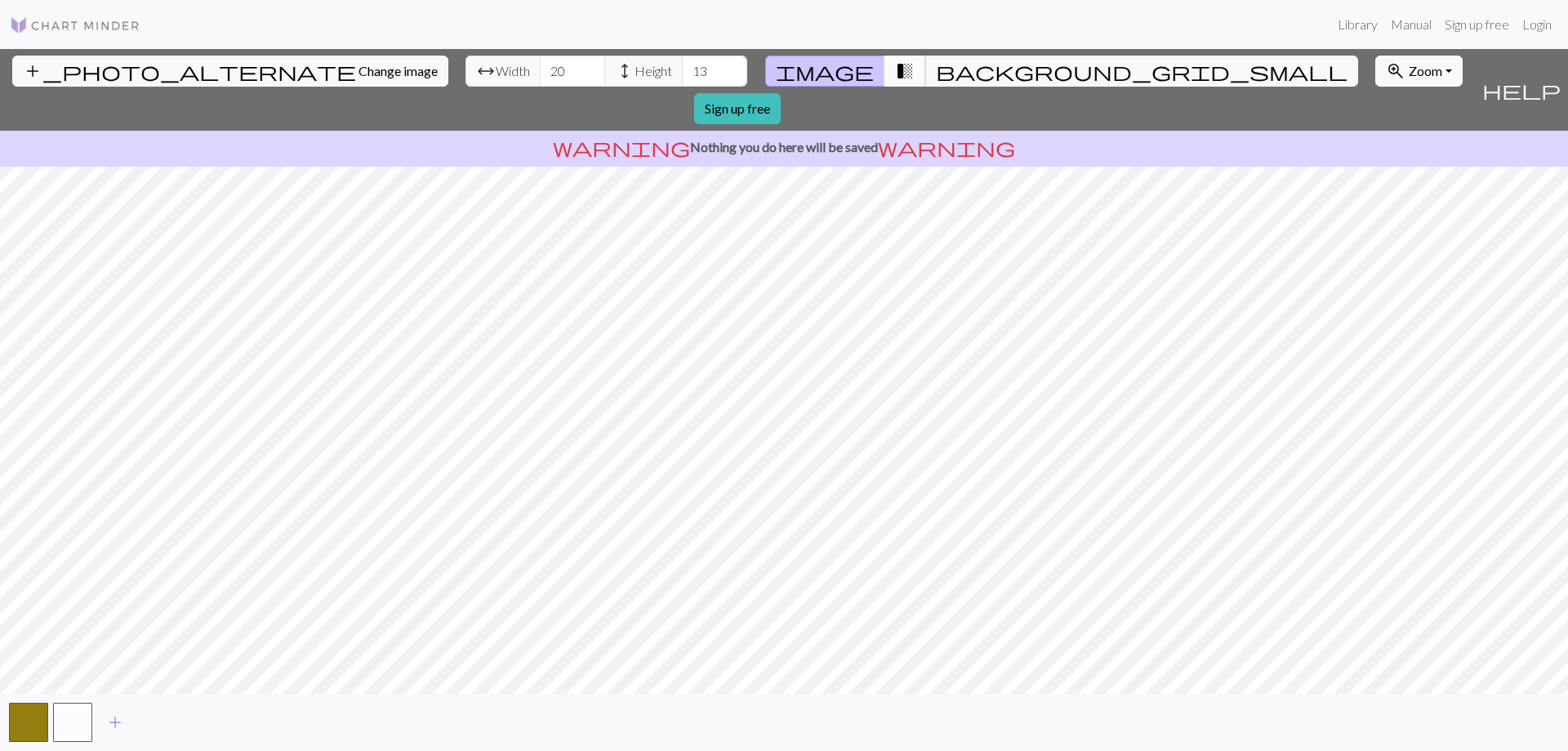
click at [895, 67] on span "transition_fade" at bounding box center [904, 71] width 19 height 23
click at [856, 66] on button "image" at bounding box center [824, 72] width 120 height 31
click at [66, 724] on button "button" at bounding box center [72, 721] width 39 height 39
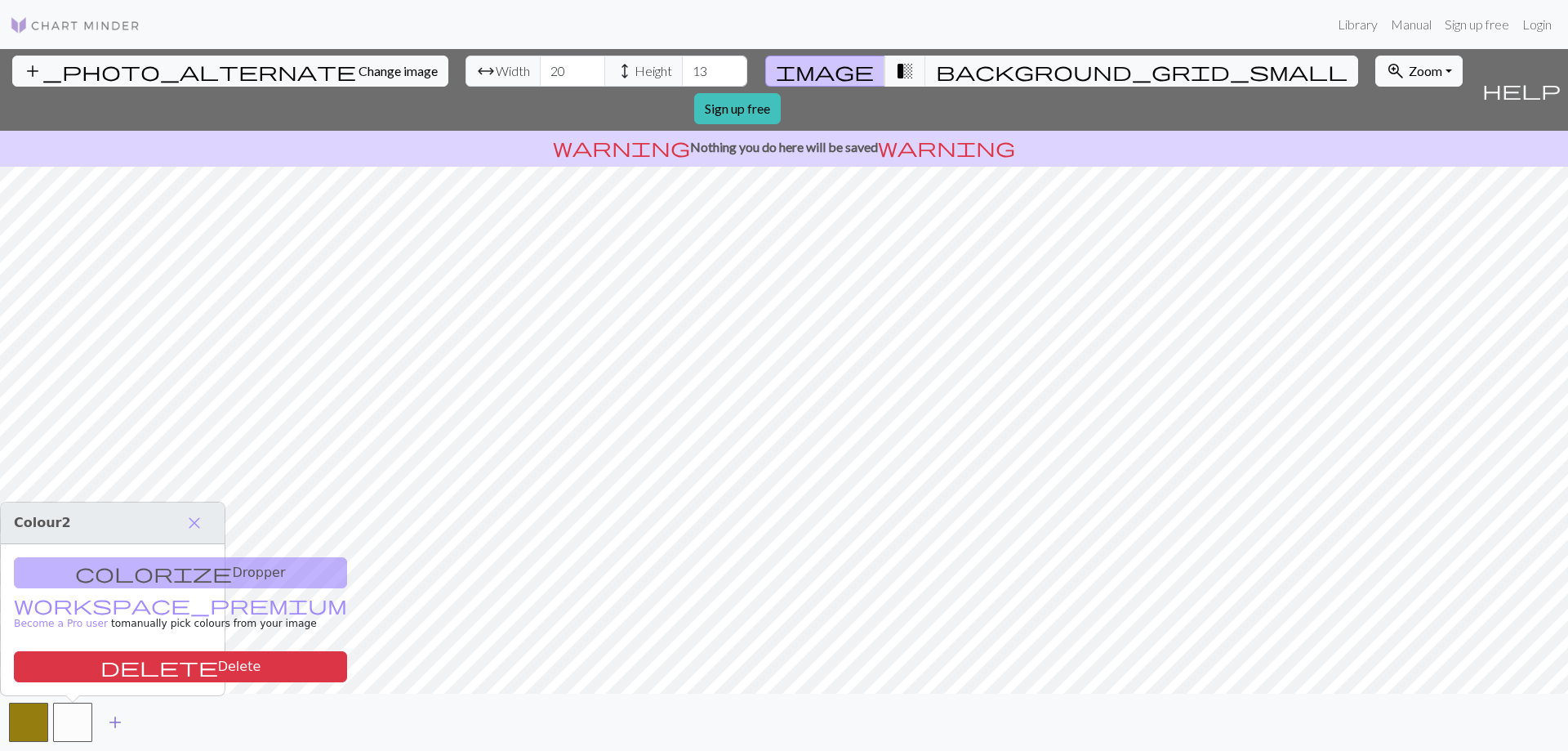
click at [111, 726] on span "add" at bounding box center [115, 722] width 19 height 23
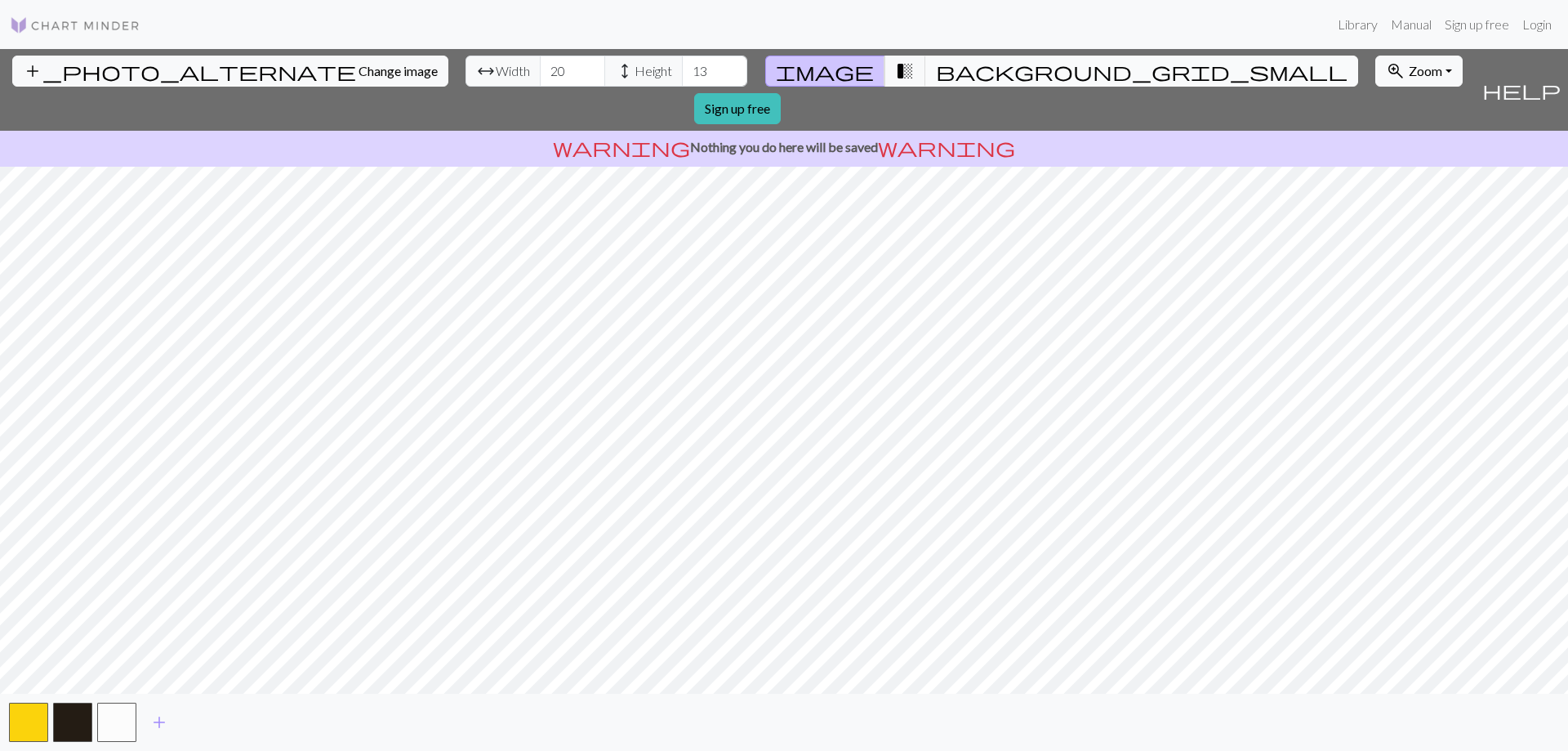
click at [936, 67] on span "background_grid_small" at bounding box center [1141, 71] width 411 height 23
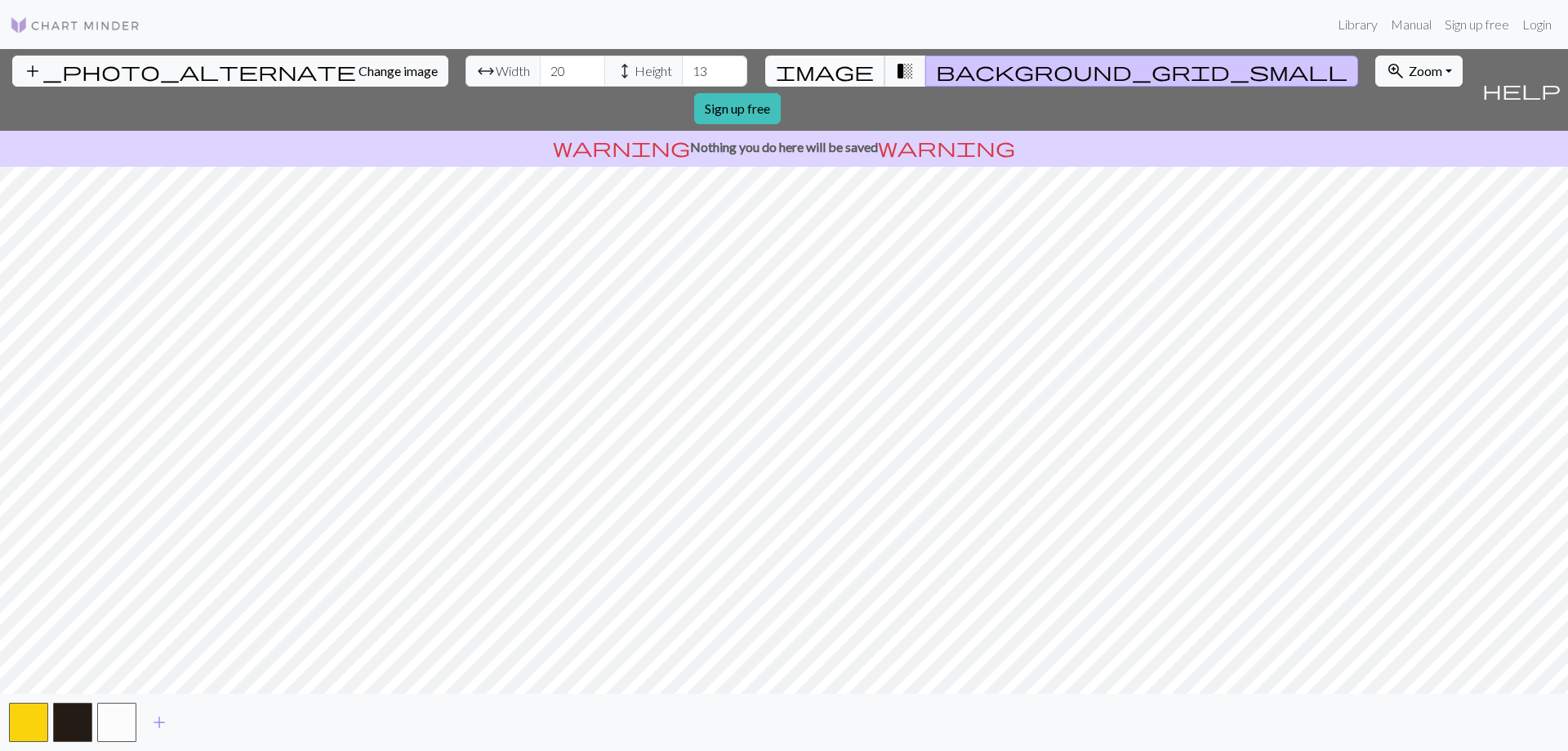
click at [828, 71] on button "image" at bounding box center [824, 72] width 120 height 31
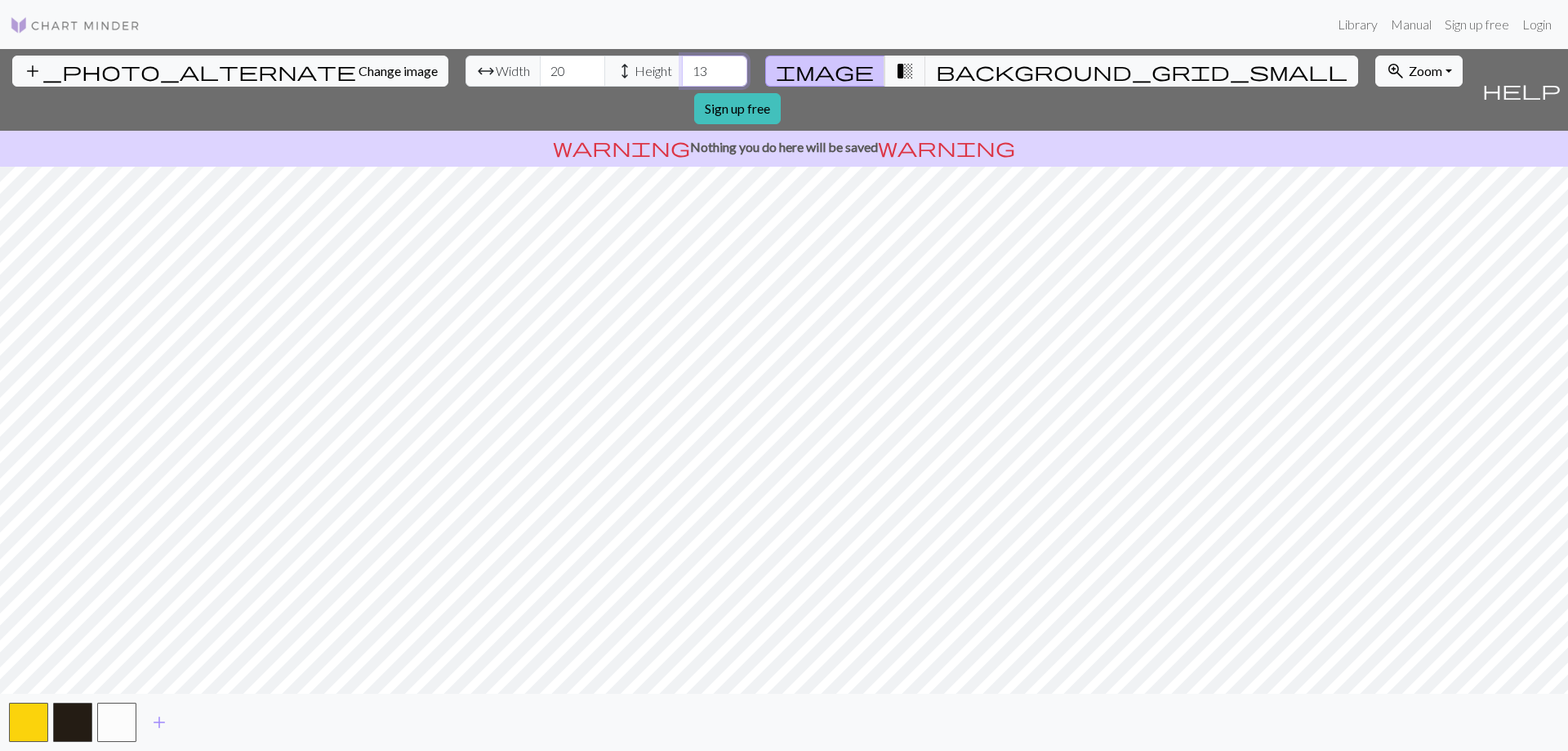
click at [682, 70] on input "13" at bounding box center [714, 72] width 65 height 31
type input "35"
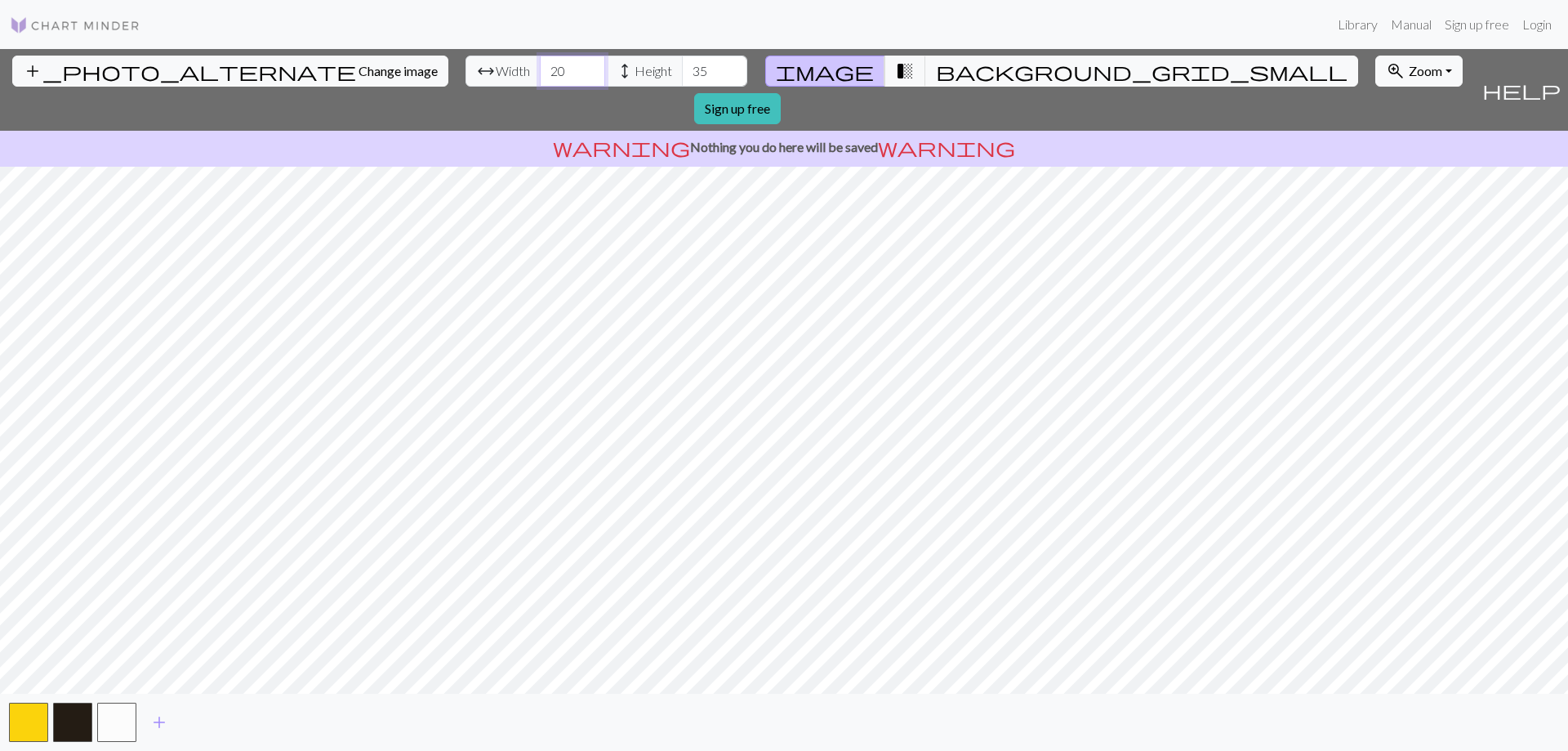
click at [540, 76] on input "20" at bounding box center [572, 72] width 65 height 31
click at [540, 71] on input "20" at bounding box center [572, 72] width 65 height 31
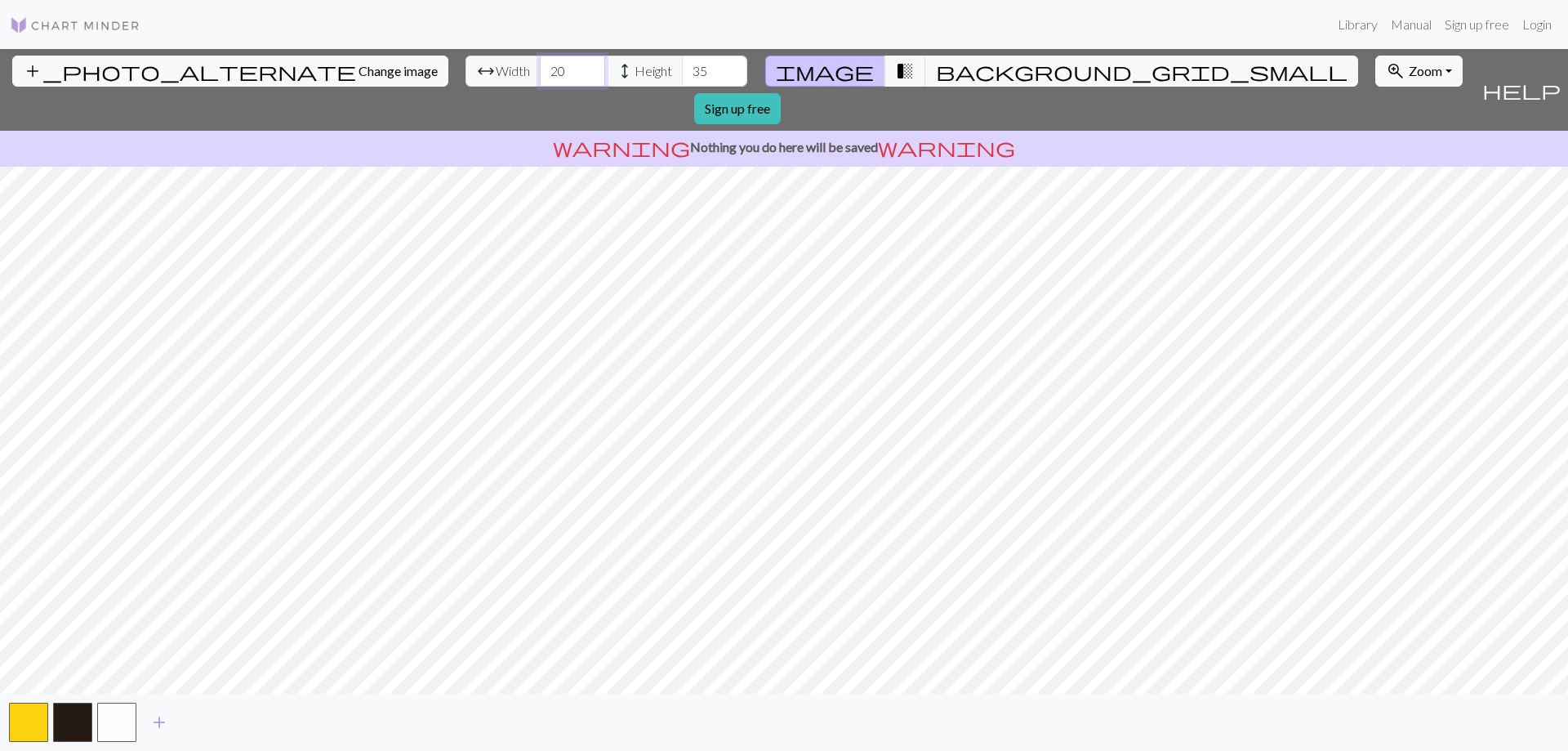
click at [540, 71] on input "20" at bounding box center [572, 72] width 65 height 31
click at [682, 63] on input "35" at bounding box center [714, 72] width 65 height 31
click at [934, 66] on button "background_grid_small" at bounding box center [1142, 72] width 433 height 31
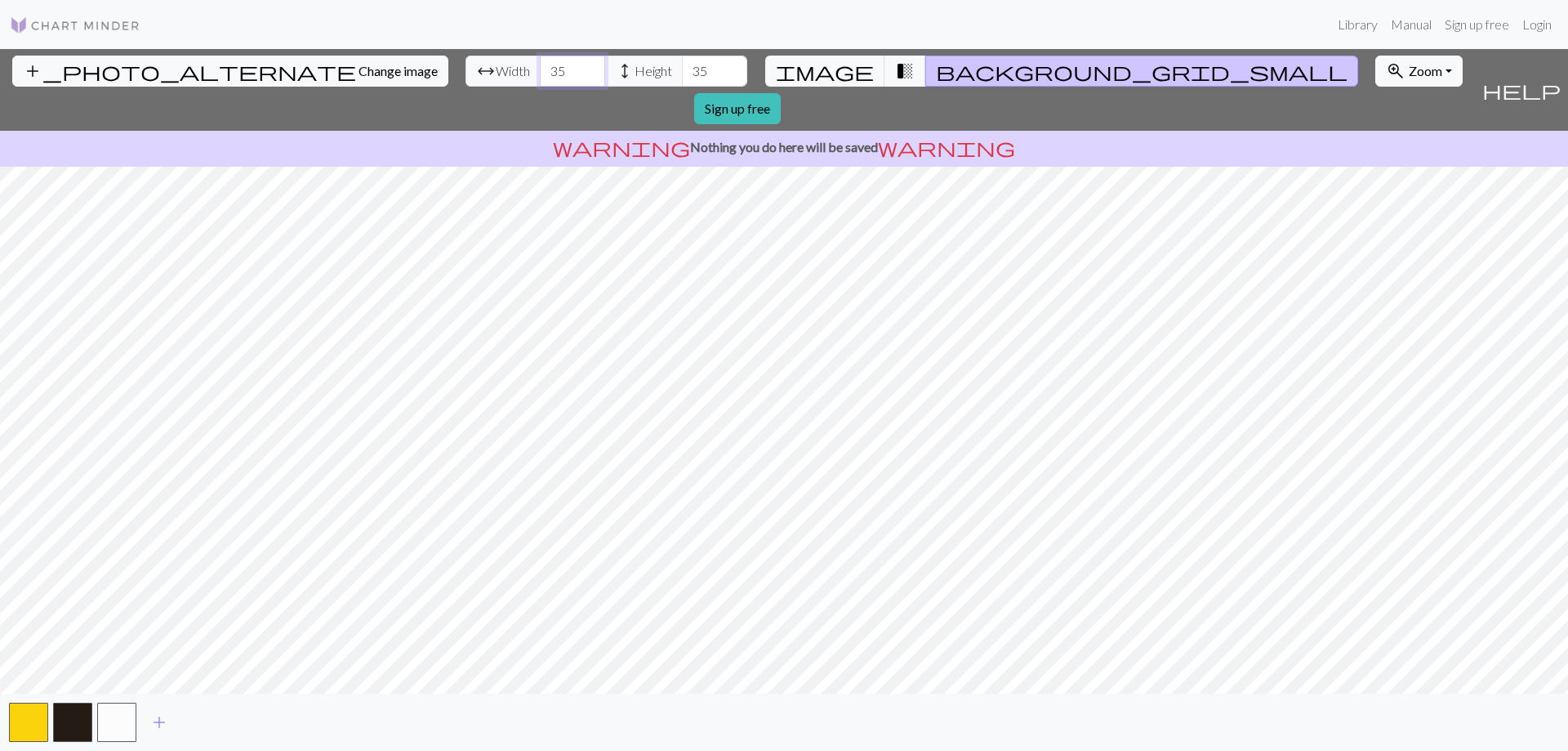
click at [540, 67] on input "35" at bounding box center [572, 72] width 65 height 31
click at [540, 66] on input "36" at bounding box center [572, 72] width 65 height 31
click at [540, 66] on input "37" at bounding box center [572, 72] width 65 height 31
click at [540, 66] on input "38" at bounding box center [572, 72] width 65 height 31
click at [540, 66] on input "39" at bounding box center [572, 72] width 65 height 31
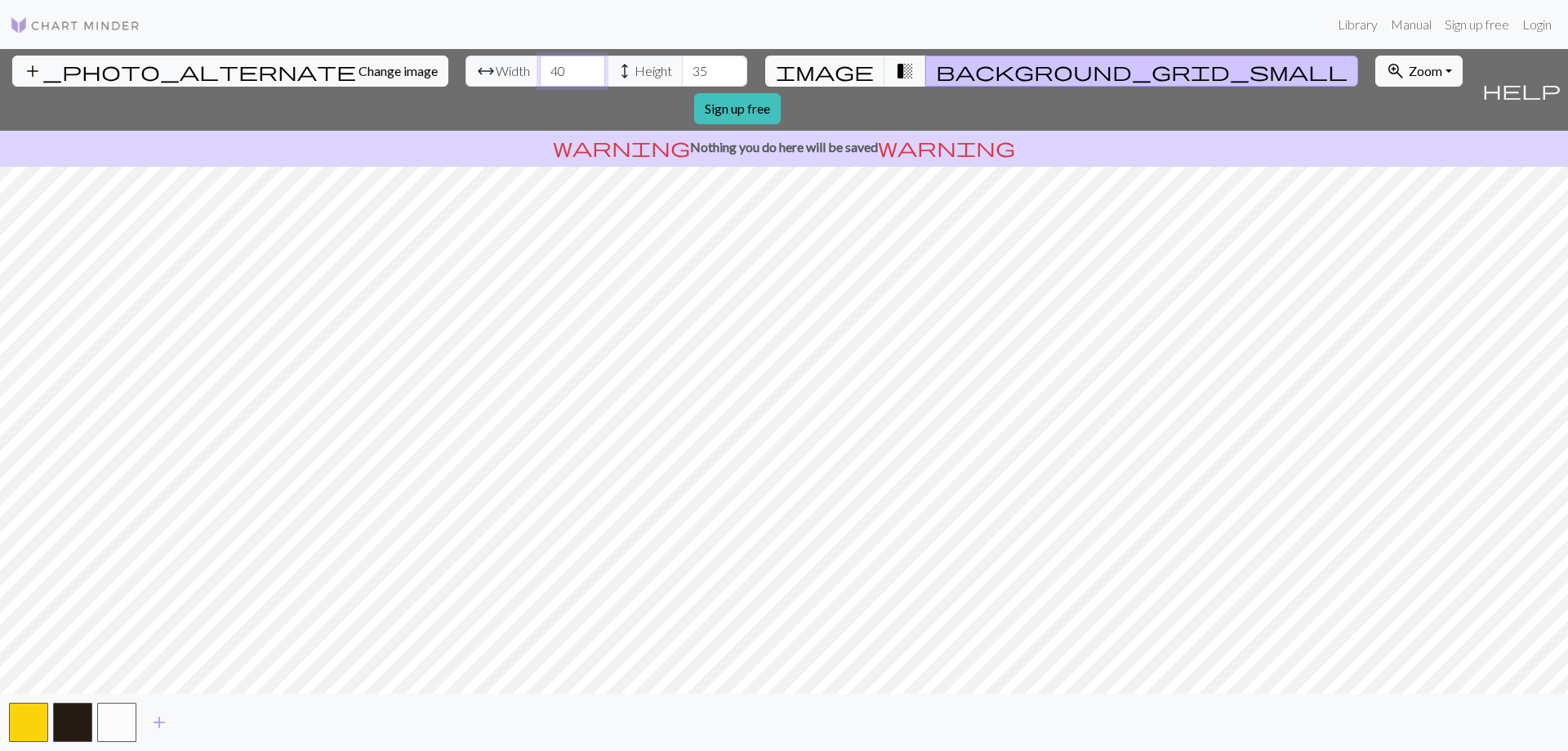
type input "40"
click at [540, 66] on input "40" at bounding box center [572, 72] width 65 height 31
click at [682, 66] on input "36" at bounding box center [714, 72] width 65 height 31
click at [682, 66] on input "37" at bounding box center [714, 72] width 65 height 31
click at [682, 66] on input "38" at bounding box center [714, 72] width 65 height 31
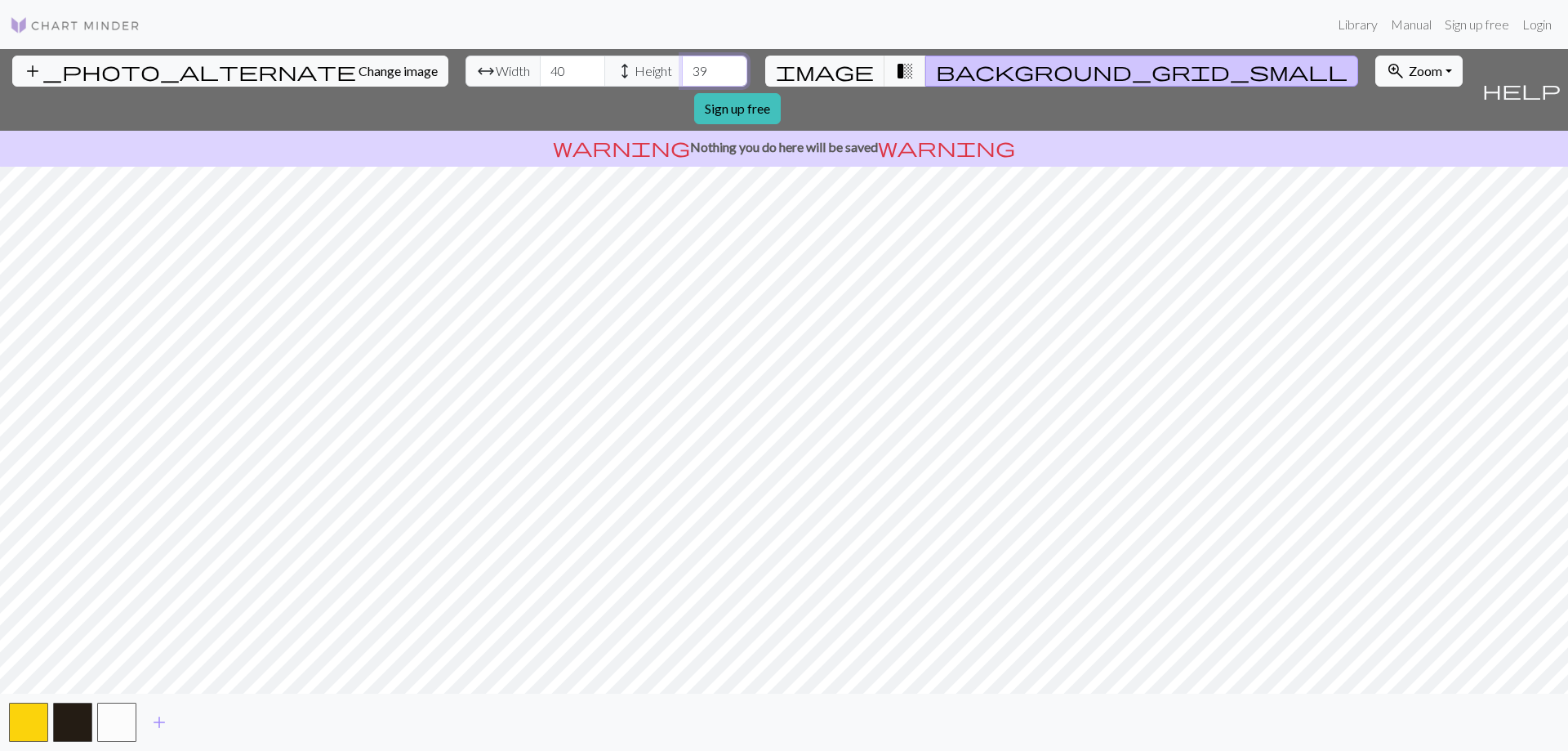
click at [682, 66] on input "39" at bounding box center [714, 72] width 65 height 31
type input "40"
click at [682, 66] on input "40" at bounding box center [714, 72] width 65 height 31
drag, startPoint x: 478, startPoint y: 68, endPoint x: 441, endPoint y: 80, distance: 38.9
click at [465, 80] on div "arrow_range Width 40 height Height 40" at bounding box center [606, 72] width 282 height 31
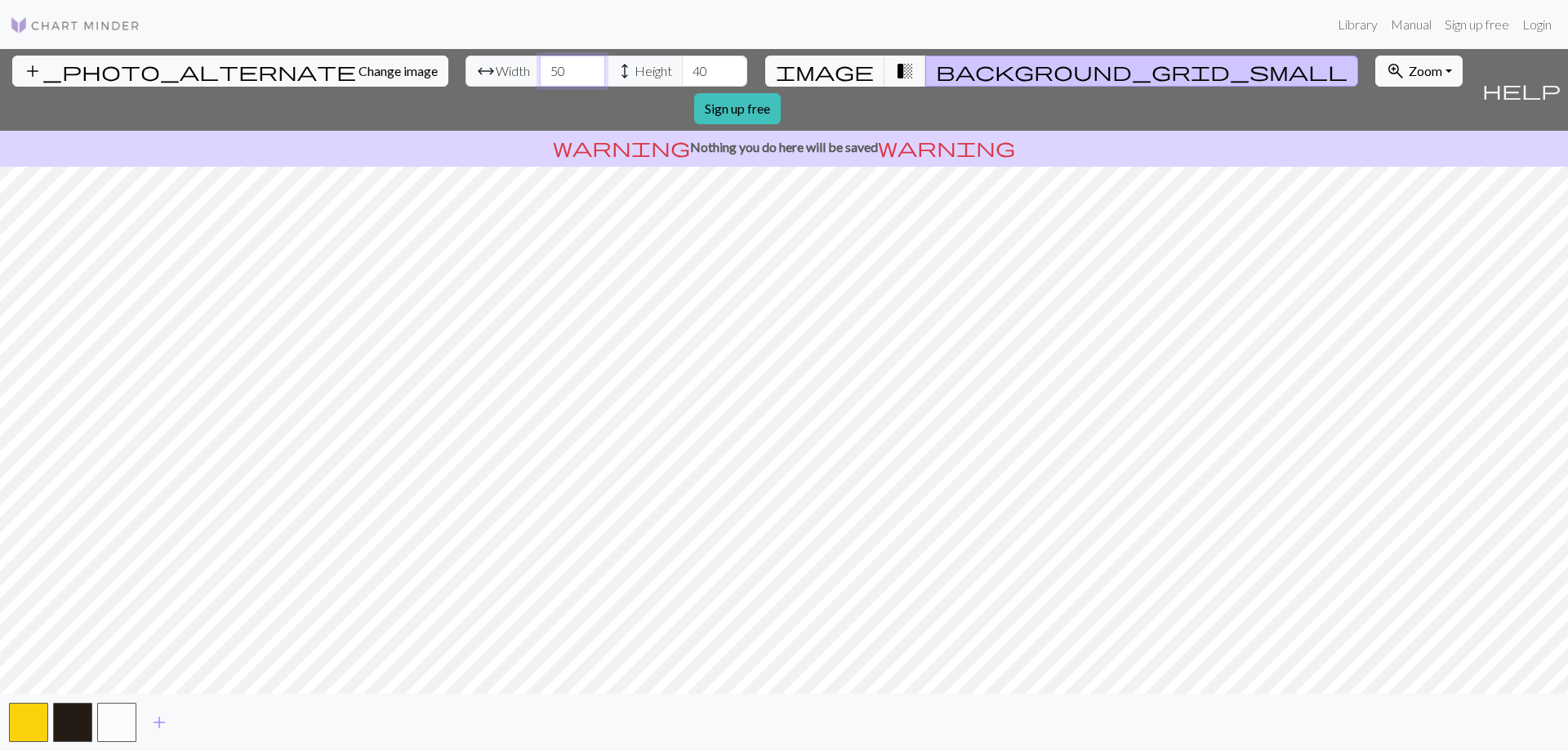
type input "50"
click at [682, 68] on input "40" at bounding box center [714, 72] width 65 height 31
type input "50"
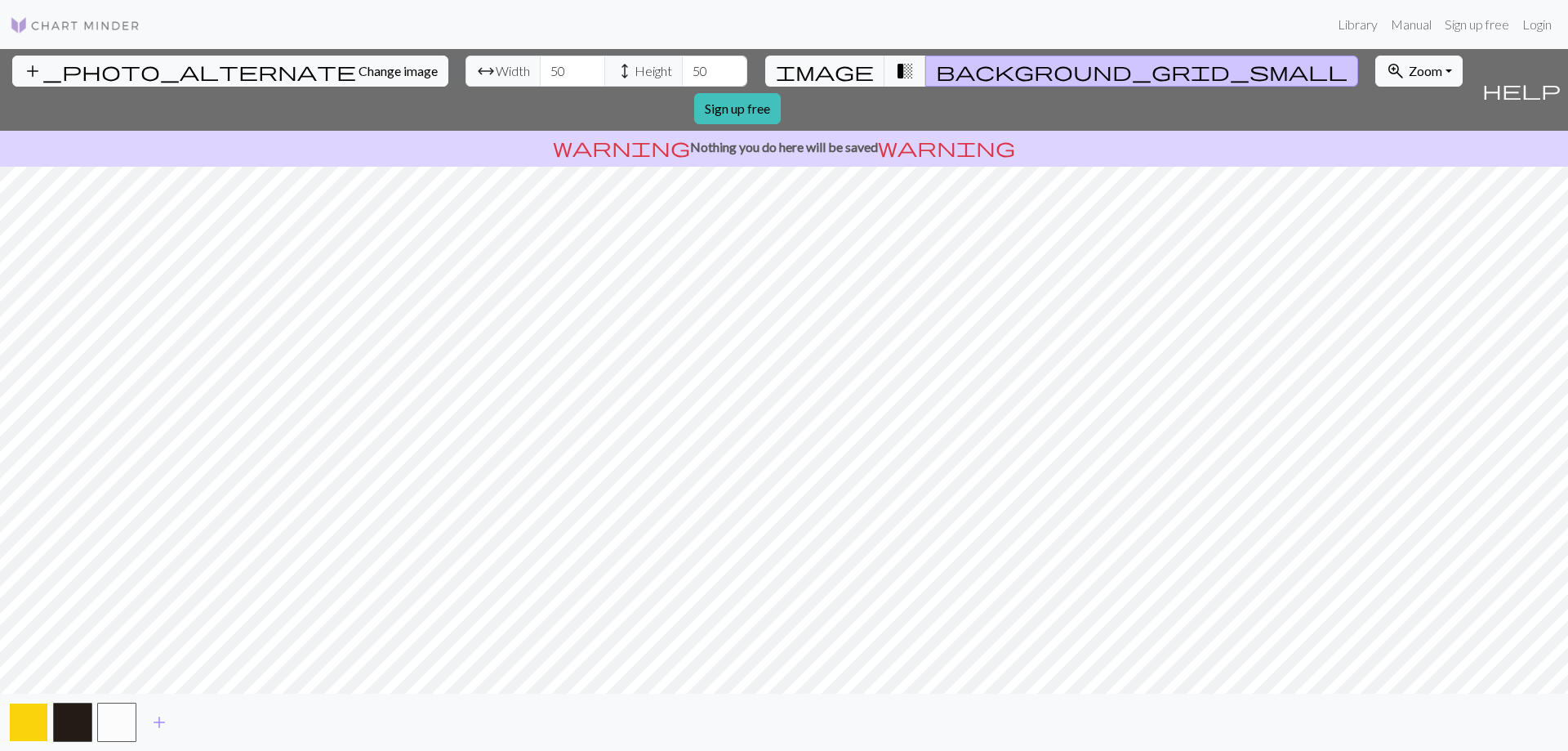
click at [20, 729] on button "button" at bounding box center [28, 721] width 39 height 39
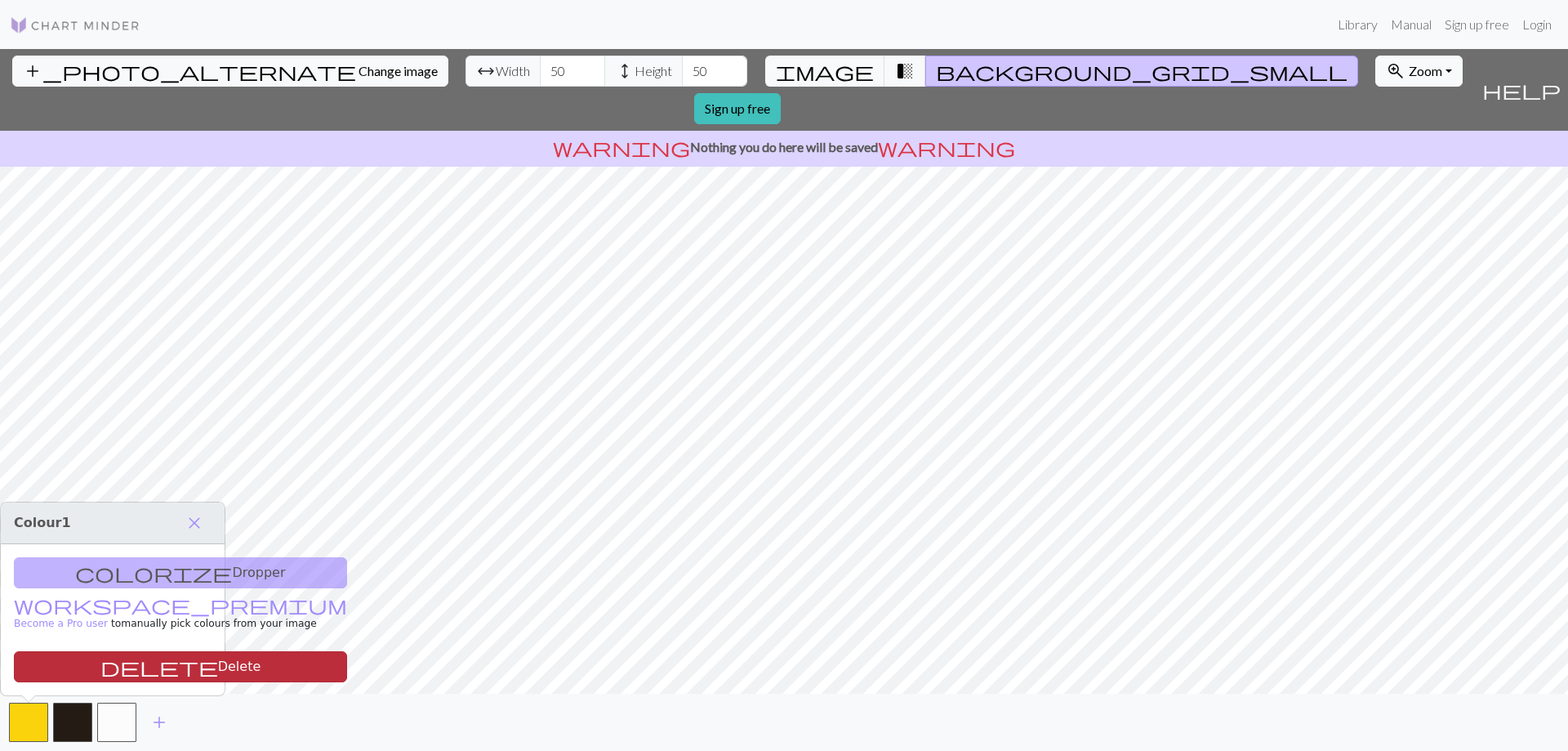
click at [107, 659] on button "delete Delete" at bounding box center [181, 666] width 334 height 31
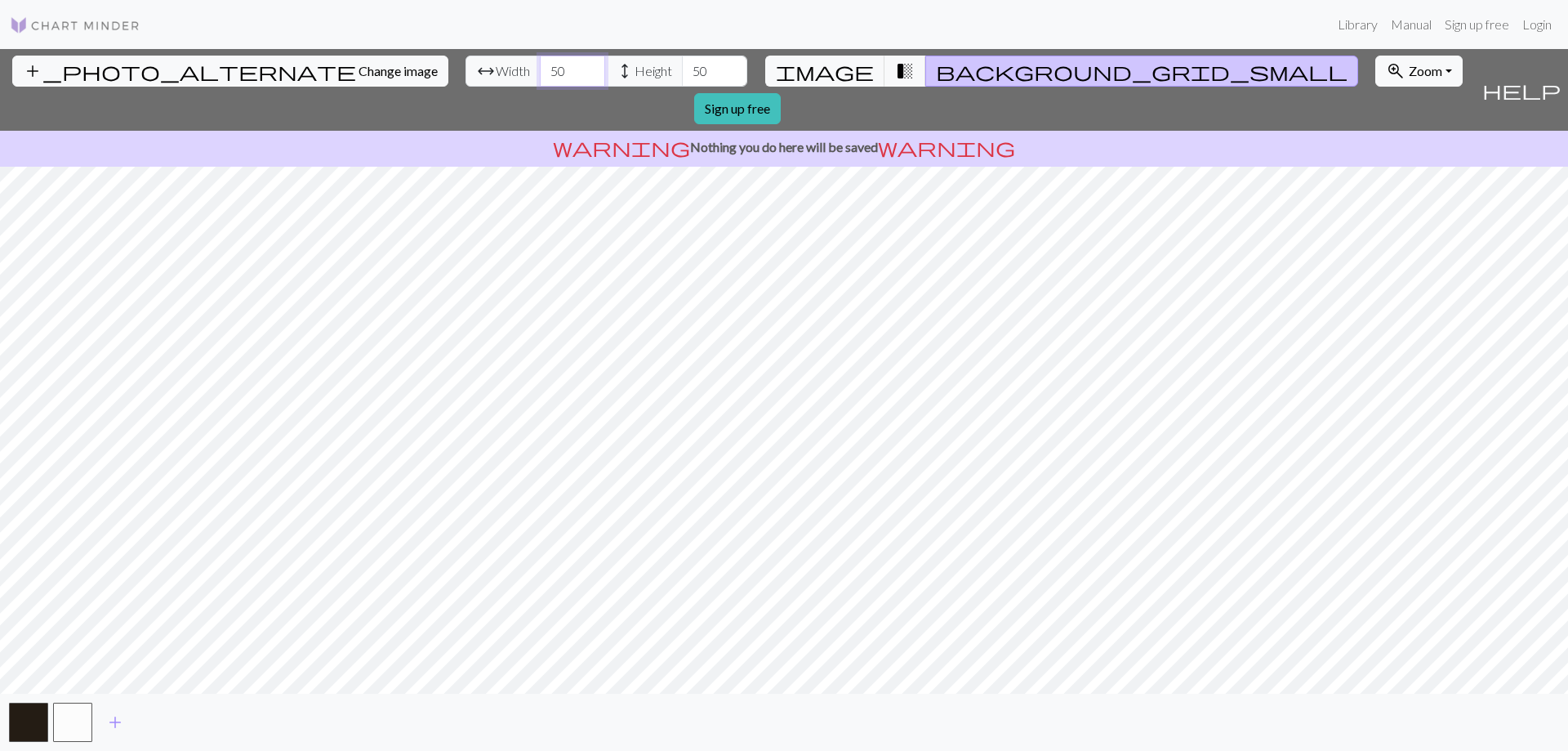
drag, startPoint x: 475, startPoint y: 72, endPoint x: 444, endPoint y: 70, distance: 31.1
click at [465, 70] on div "arrow_range Width 50 height Height 50" at bounding box center [606, 72] width 282 height 31
type input "60"
drag, startPoint x: 605, startPoint y: 72, endPoint x: 581, endPoint y: 76, distance: 24.3
click at [581, 76] on div "arrow_range Width 60 height Height 50" at bounding box center [606, 72] width 282 height 31
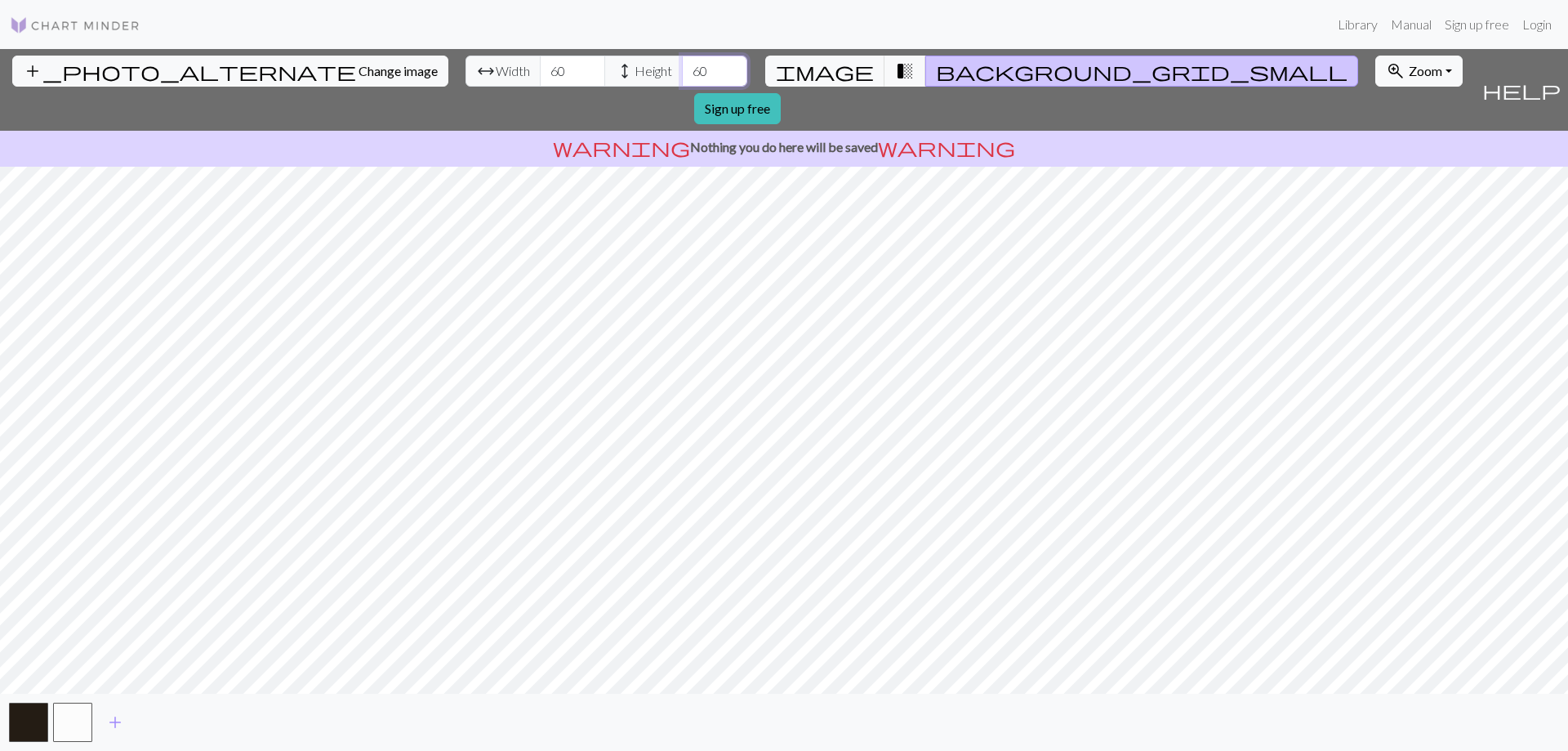
type input "60"
drag, startPoint x: 493, startPoint y: 77, endPoint x: 455, endPoint y: 70, distance: 38.6
click at [540, 70] on input "59" at bounding box center [572, 72] width 65 height 31
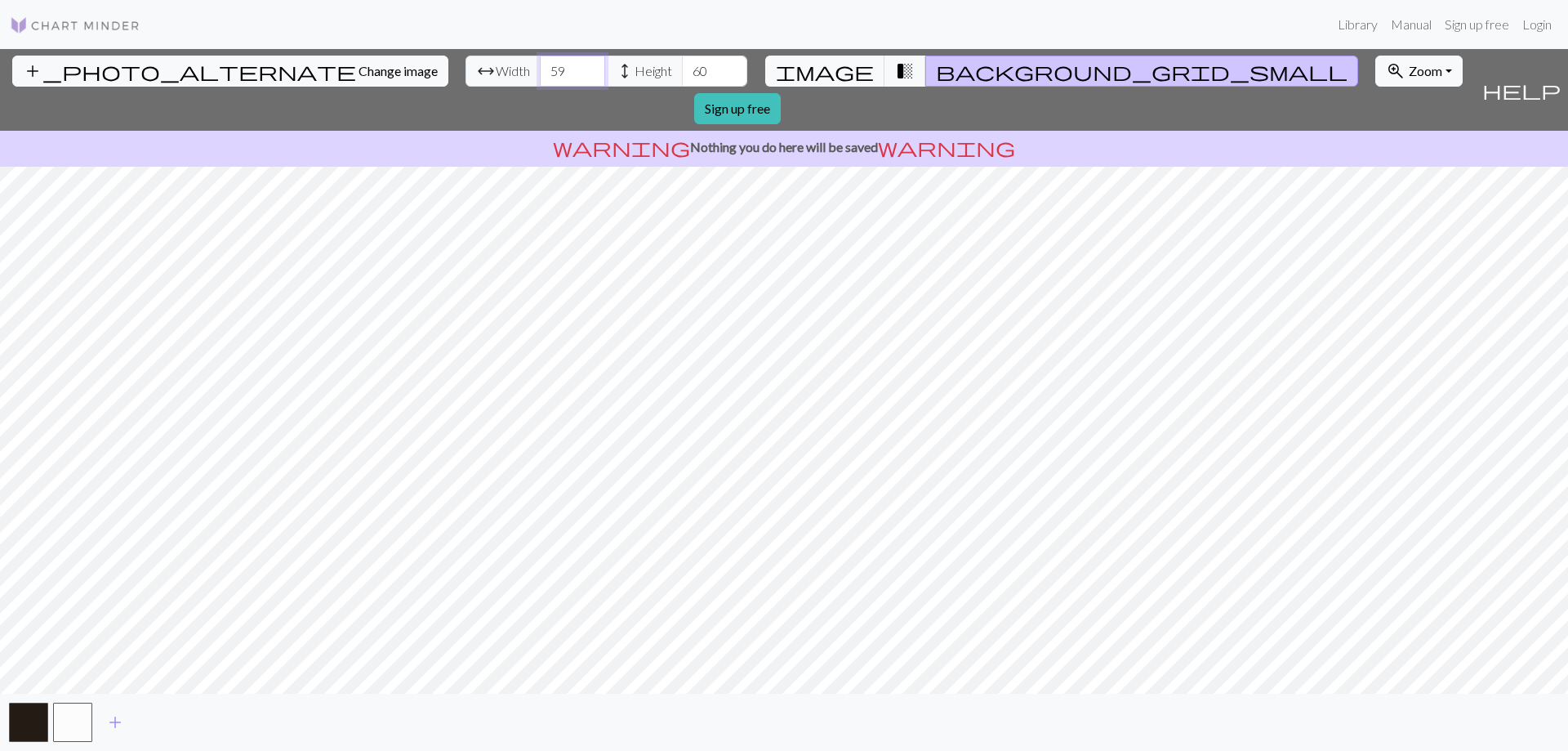
click at [540, 70] on input "59" at bounding box center [572, 72] width 65 height 31
type input "50"
click at [682, 79] on input "60" at bounding box center [714, 72] width 65 height 31
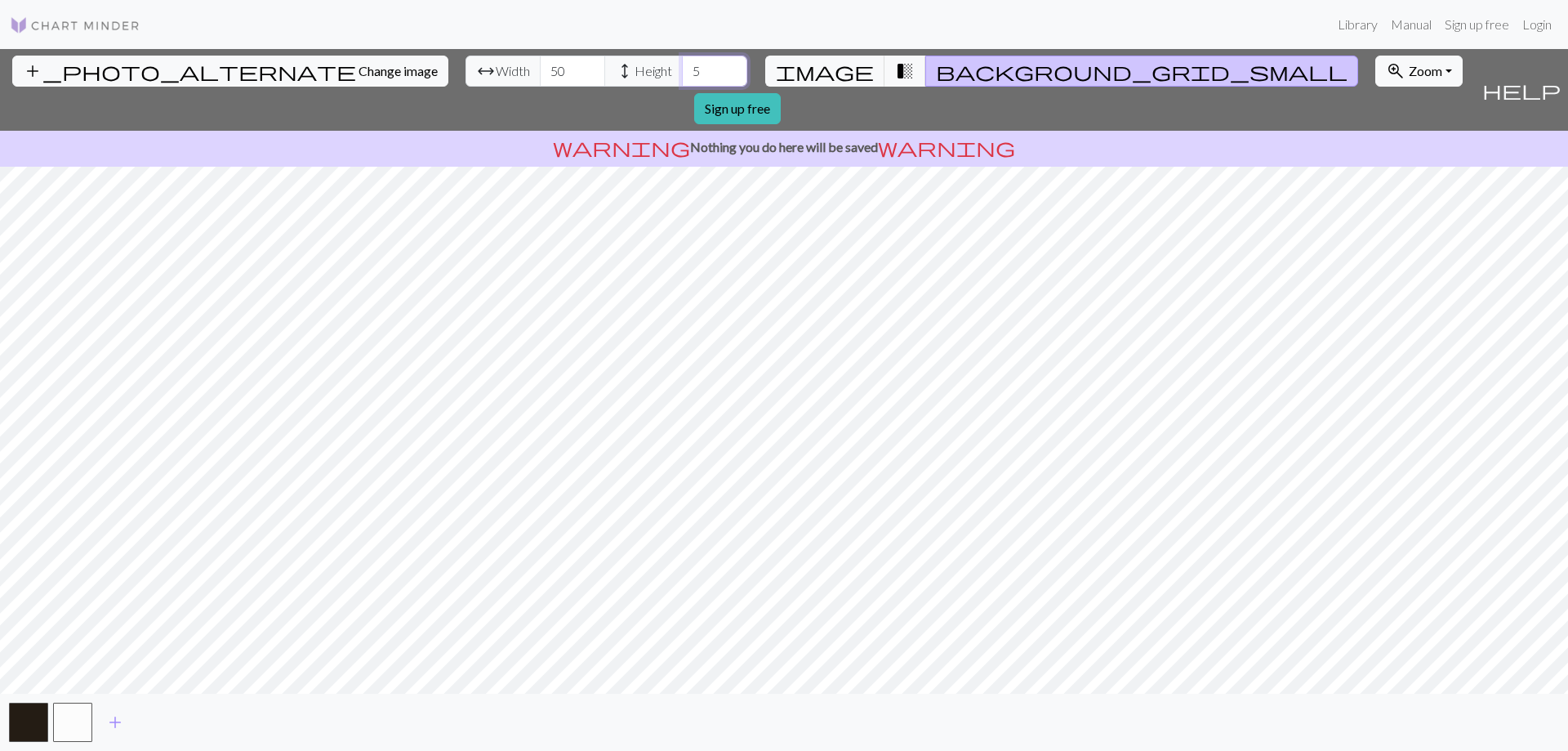
type input "50"
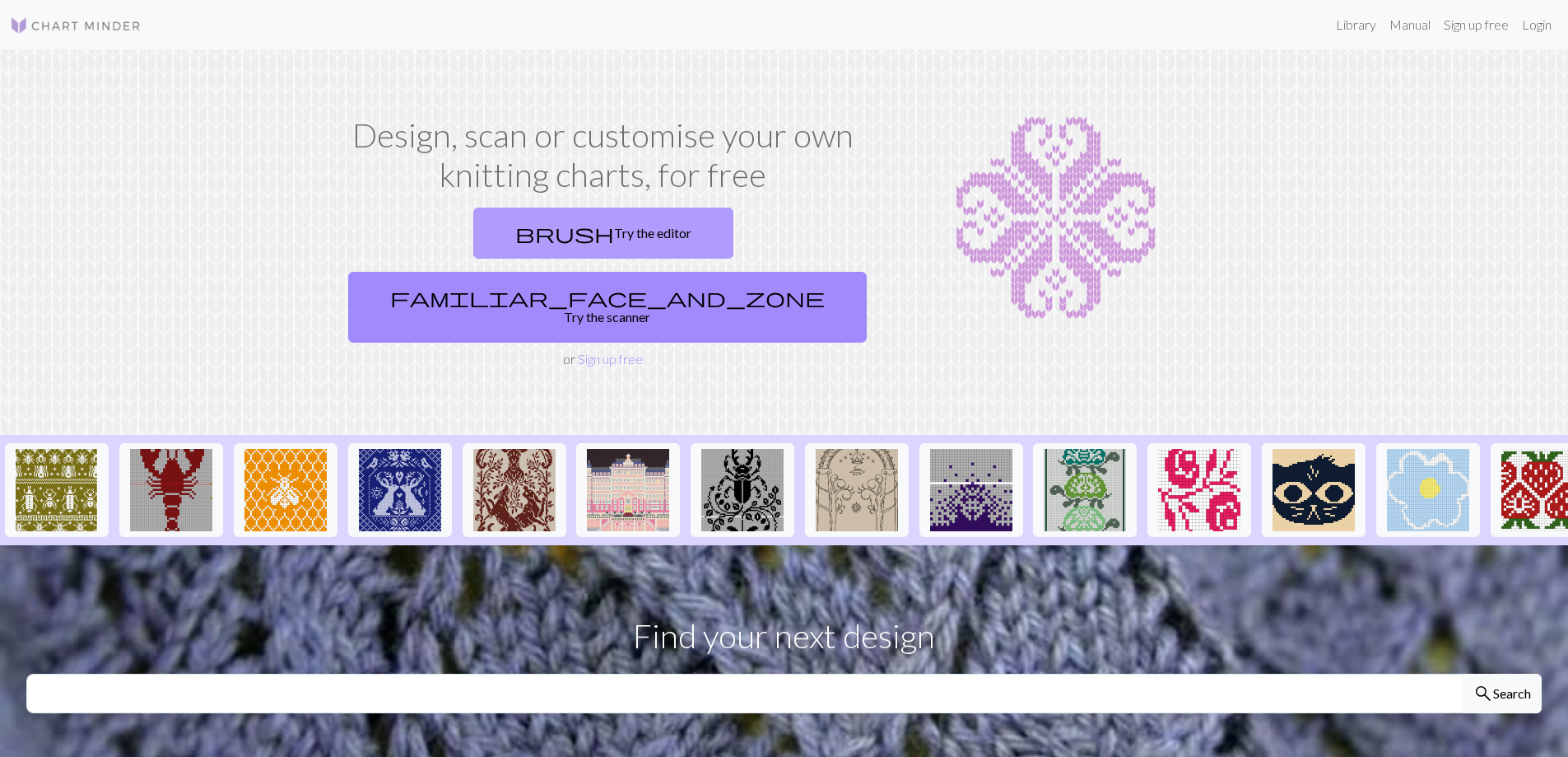
click at [473, 230] on link "brush Try the editor" at bounding box center [604, 233] width 260 height 51
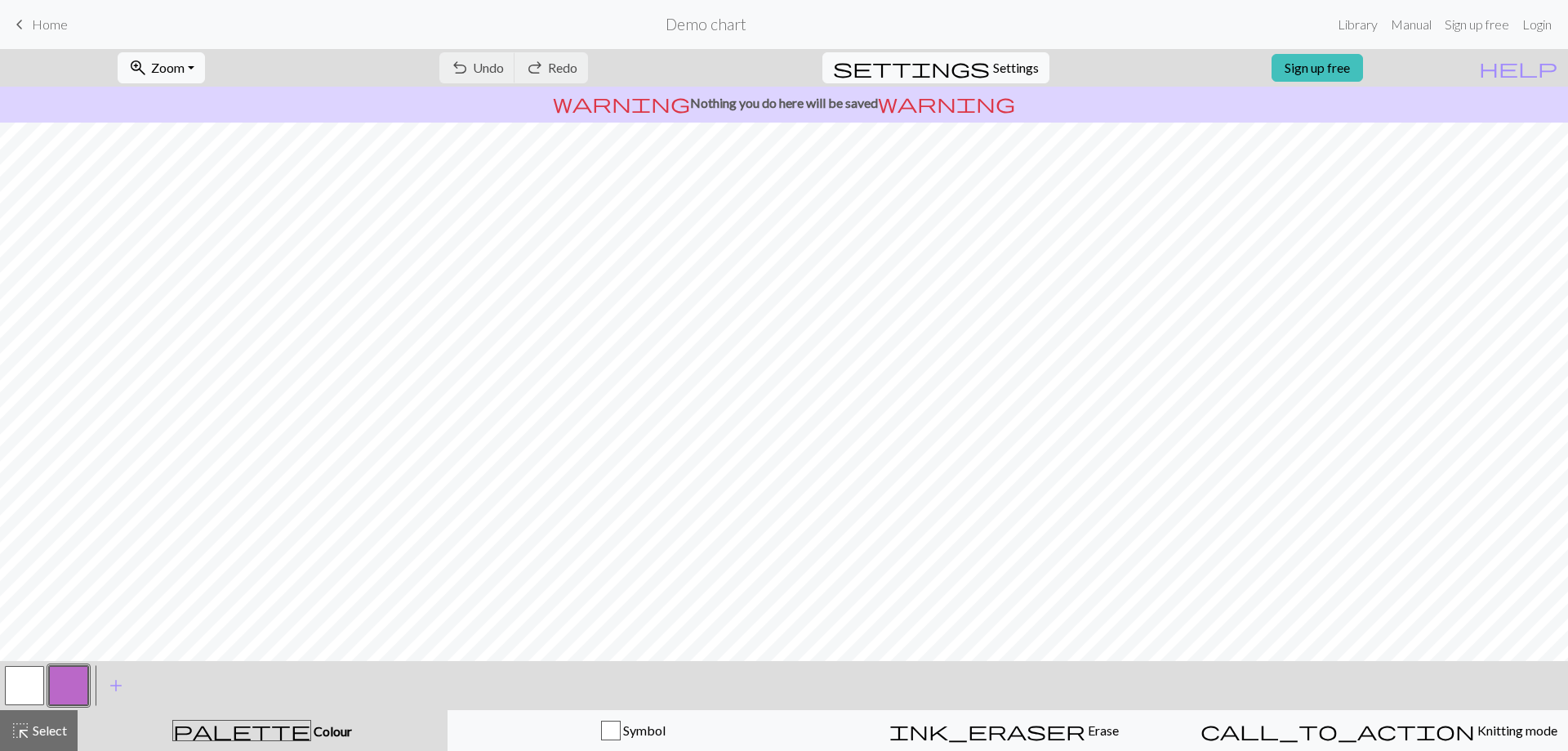
click at [38, 10] on link "keyboard_arrow_left Home" at bounding box center [38, 24] width 58 height 28
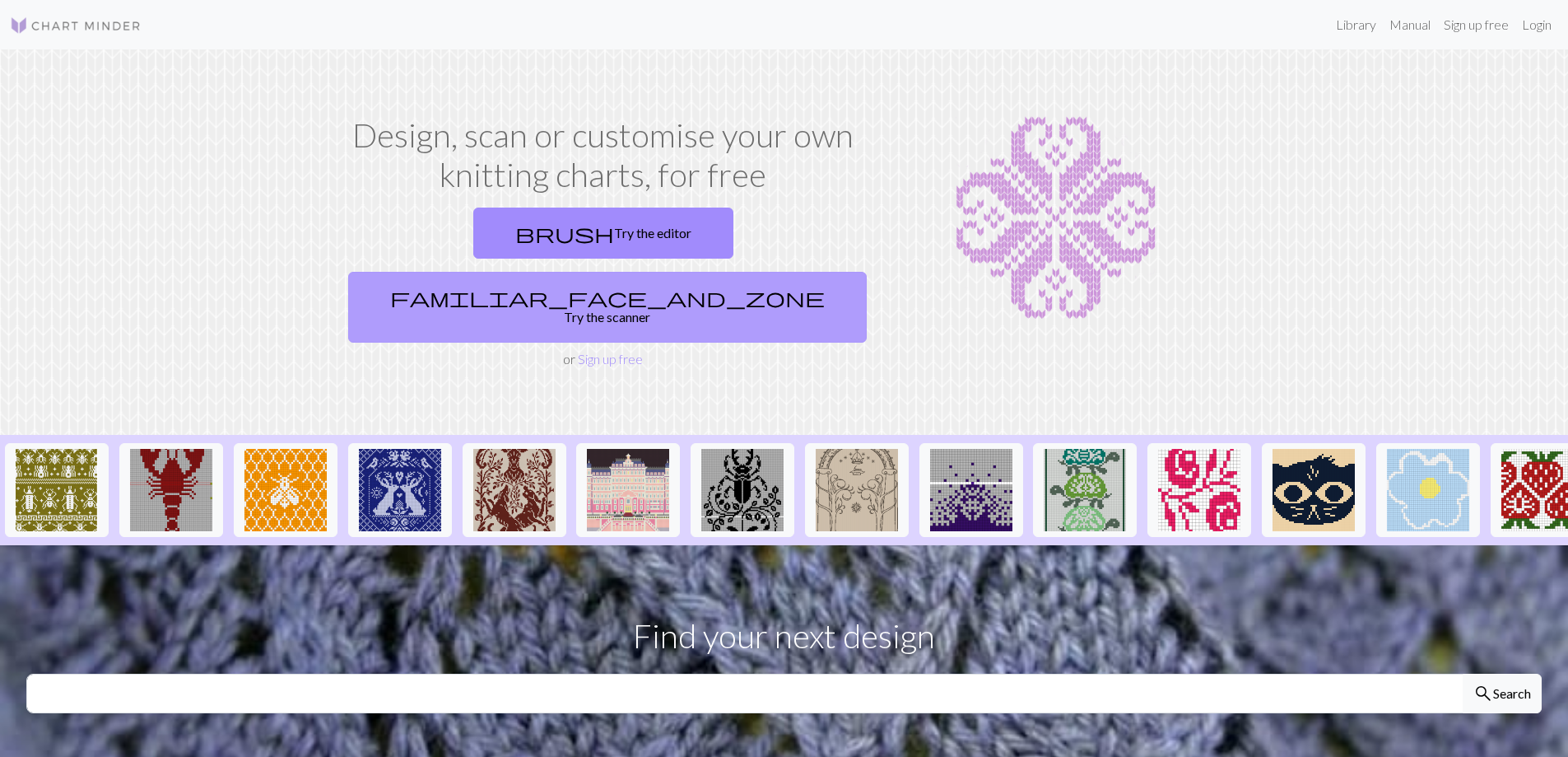
click at [750, 272] on link "familiar_face_and_zone Try the scanner" at bounding box center [607, 307] width 518 height 70
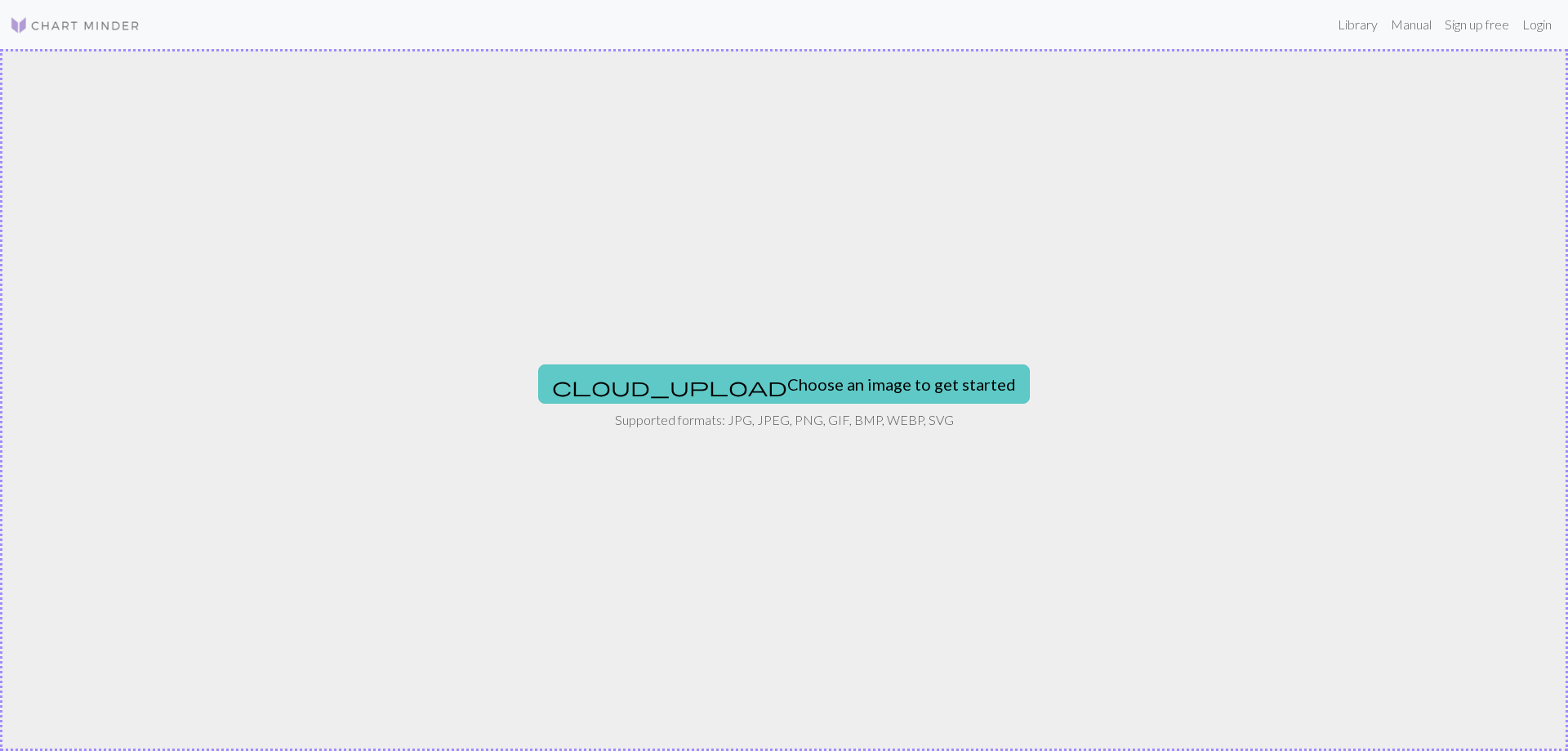
click at [807, 382] on button "cloud_upload Choose an image to get started" at bounding box center [783, 383] width 492 height 39
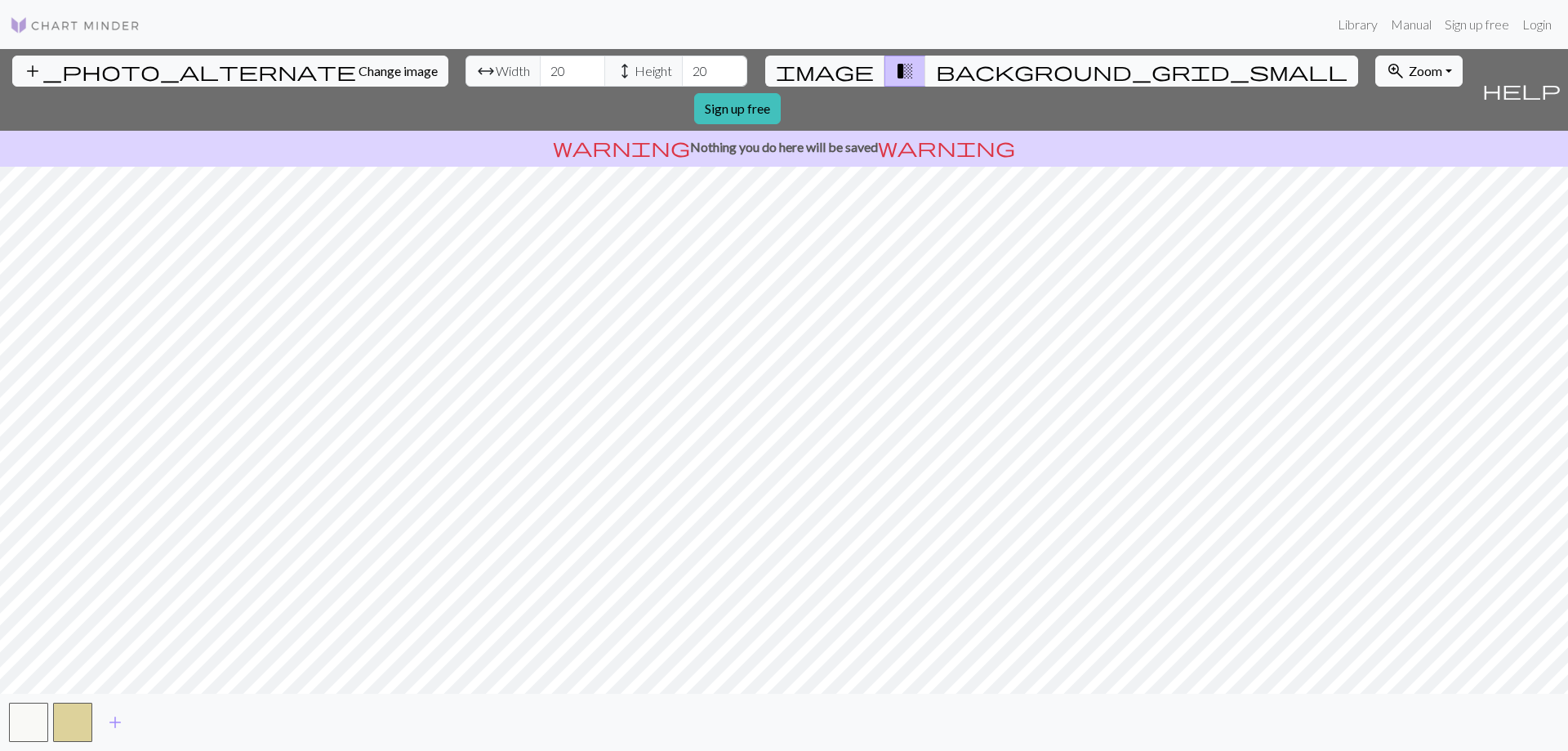
click at [936, 69] on span "background_grid_small" at bounding box center [1141, 71] width 411 height 23
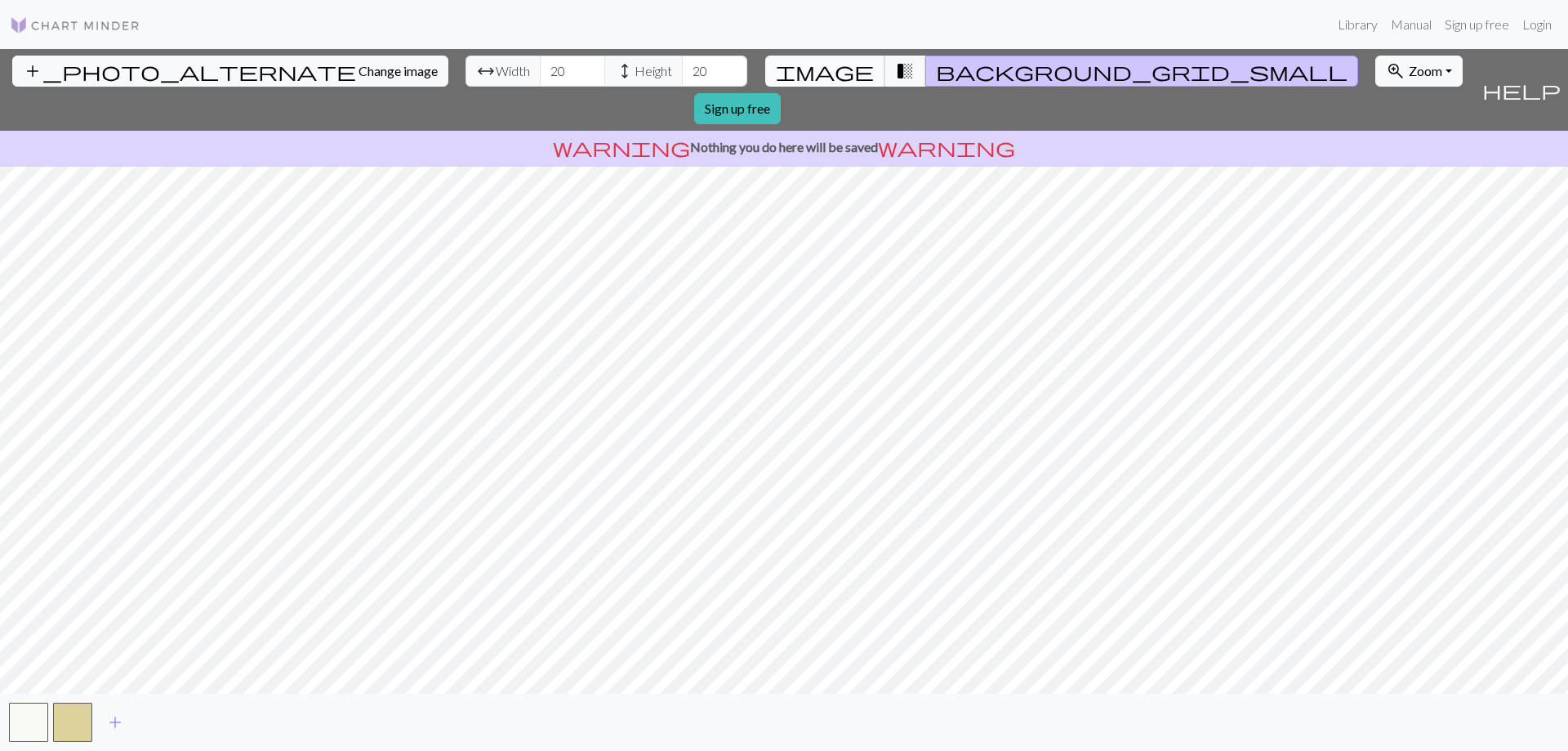
click at [840, 67] on span "image" at bounding box center [825, 71] width 98 height 23
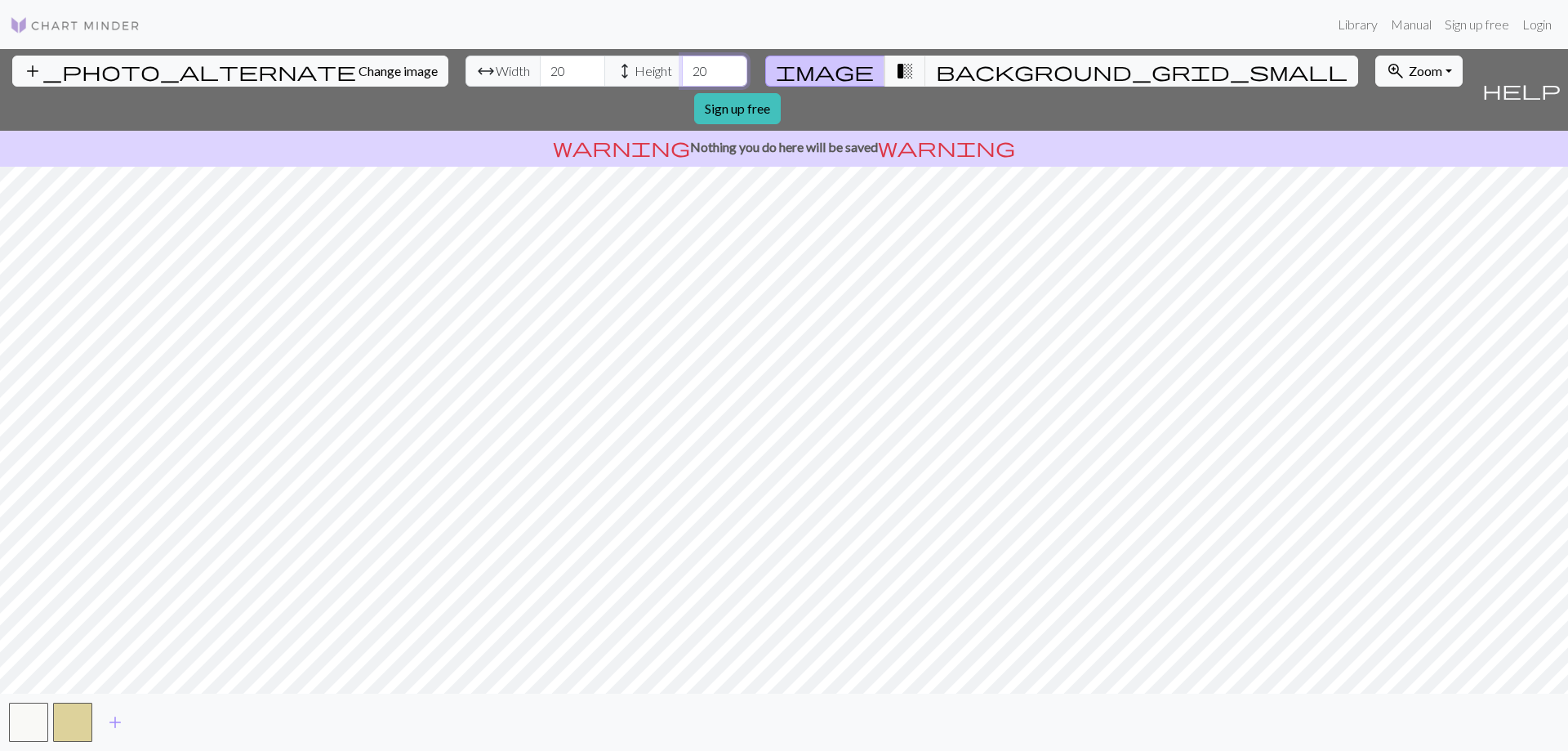
drag, startPoint x: 629, startPoint y: 71, endPoint x: 567, endPoint y: 70, distance: 62.0
click at [567, 70] on div "arrow_range Width 20 height Height 20" at bounding box center [606, 72] width 282 height 31
type input "60"
drag, startPoint x: 480, startPoint y: 77, endPoint x: 439, endPoint y: 71, distance: 41.4
click at [465, 71] on div "arrow_range Width 20 height Height 60" at bounding box center [606, 72] width 282 height 31
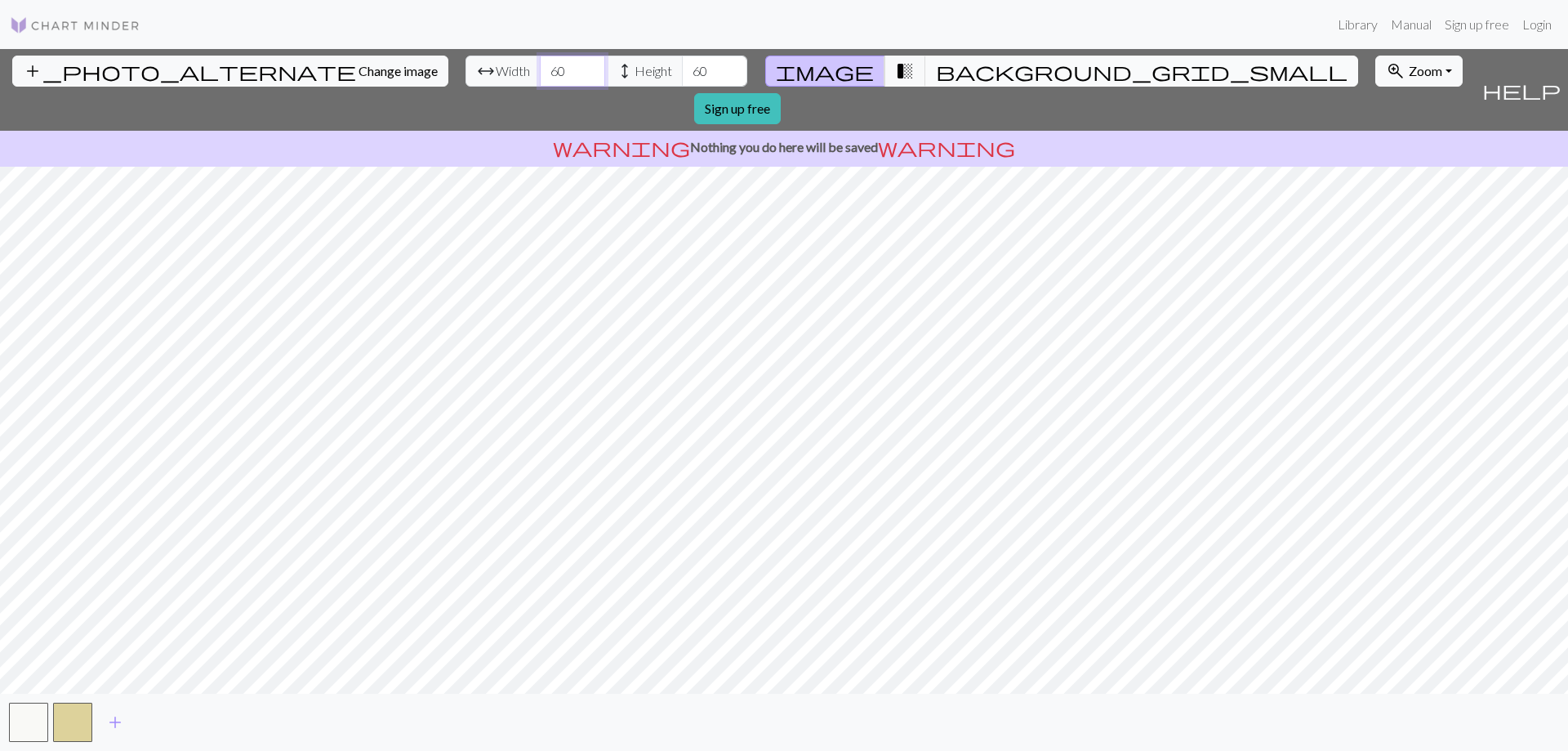
type input "60"
click at [936, 66] on span "background_grid_small" at bounding box center [1141, 71] width 411 height 23
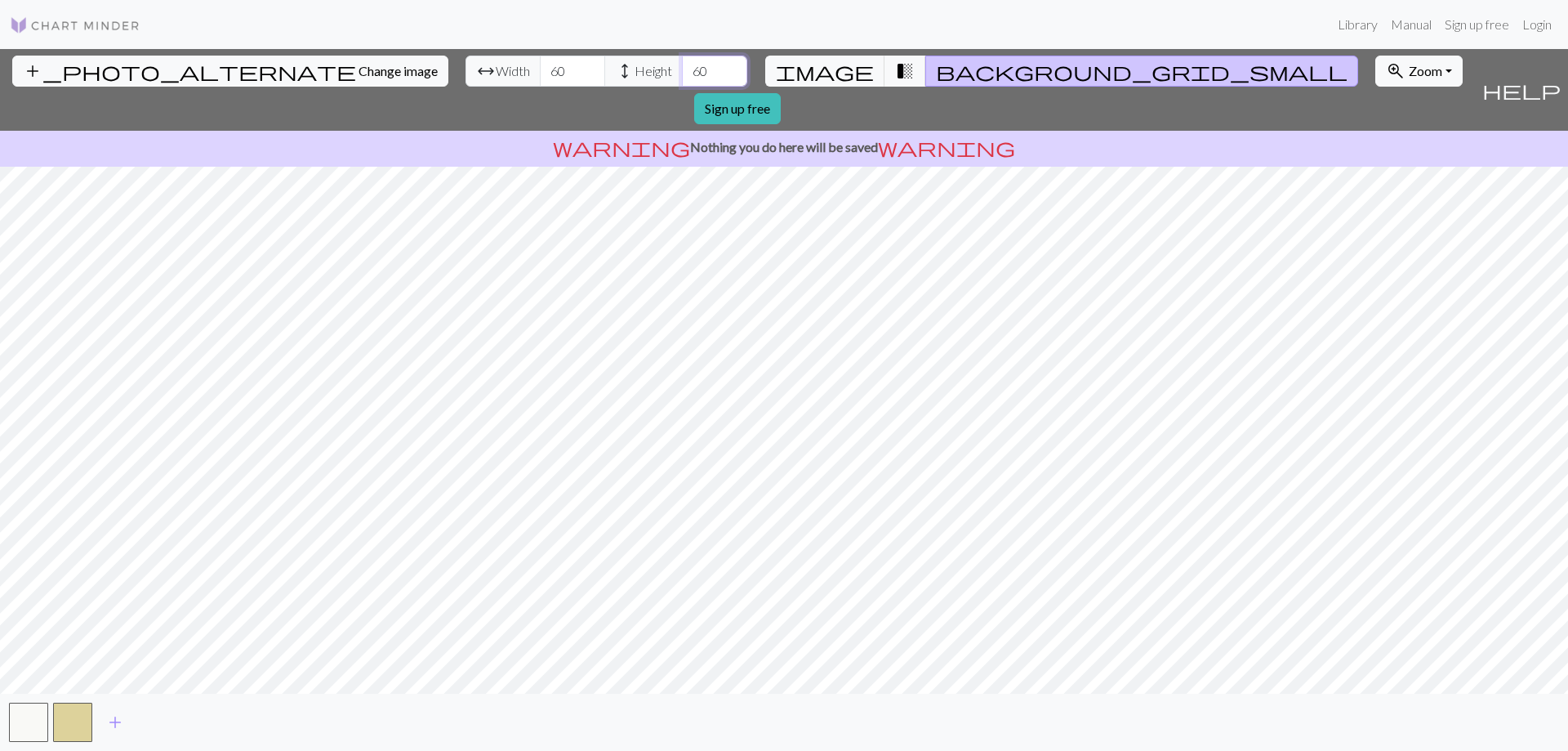
drag, startPoint x: 622, startPoint y: 72, endPoint x: 586, endPoint y: 92, distance: 41.2
click at [586, 92] on div "add_photo_alternate Change image arrow_range Width 60 height Height 60 image tr…" at bounding box center [737, 90] width 1475 height 82
type input "100"
drag, startPoint x: 485, startPoint y: 70, endPoint x: 437, endPoint y: 81, distance: 49.2
click at [465, 81] on div "arrow_range Width 60 height Height 100" at bounding box center [606, 72] width 282 height 31
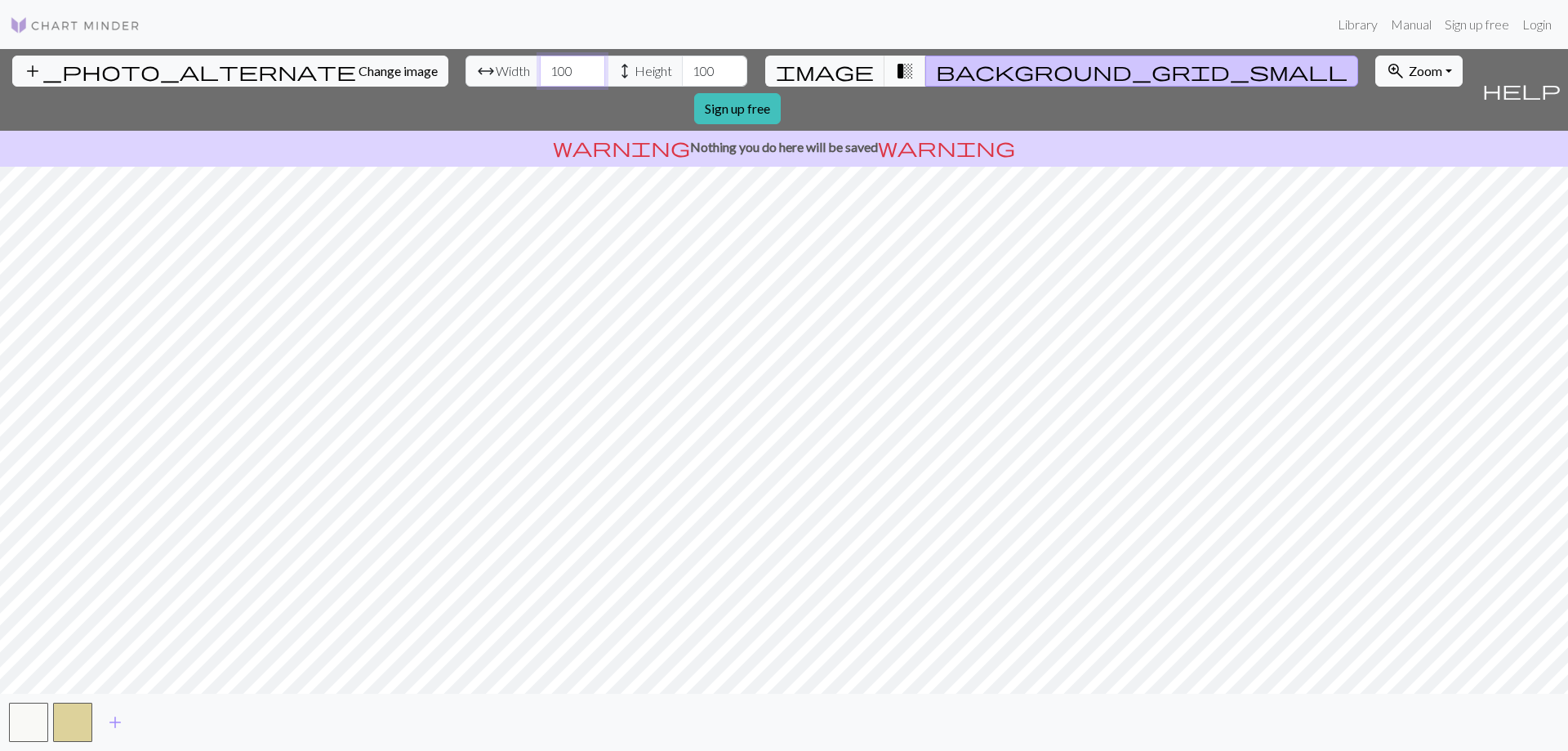
type input "100"
click at [895, 79] on span "transition_fade" at bounding box center [904, 71] width 19 height 23
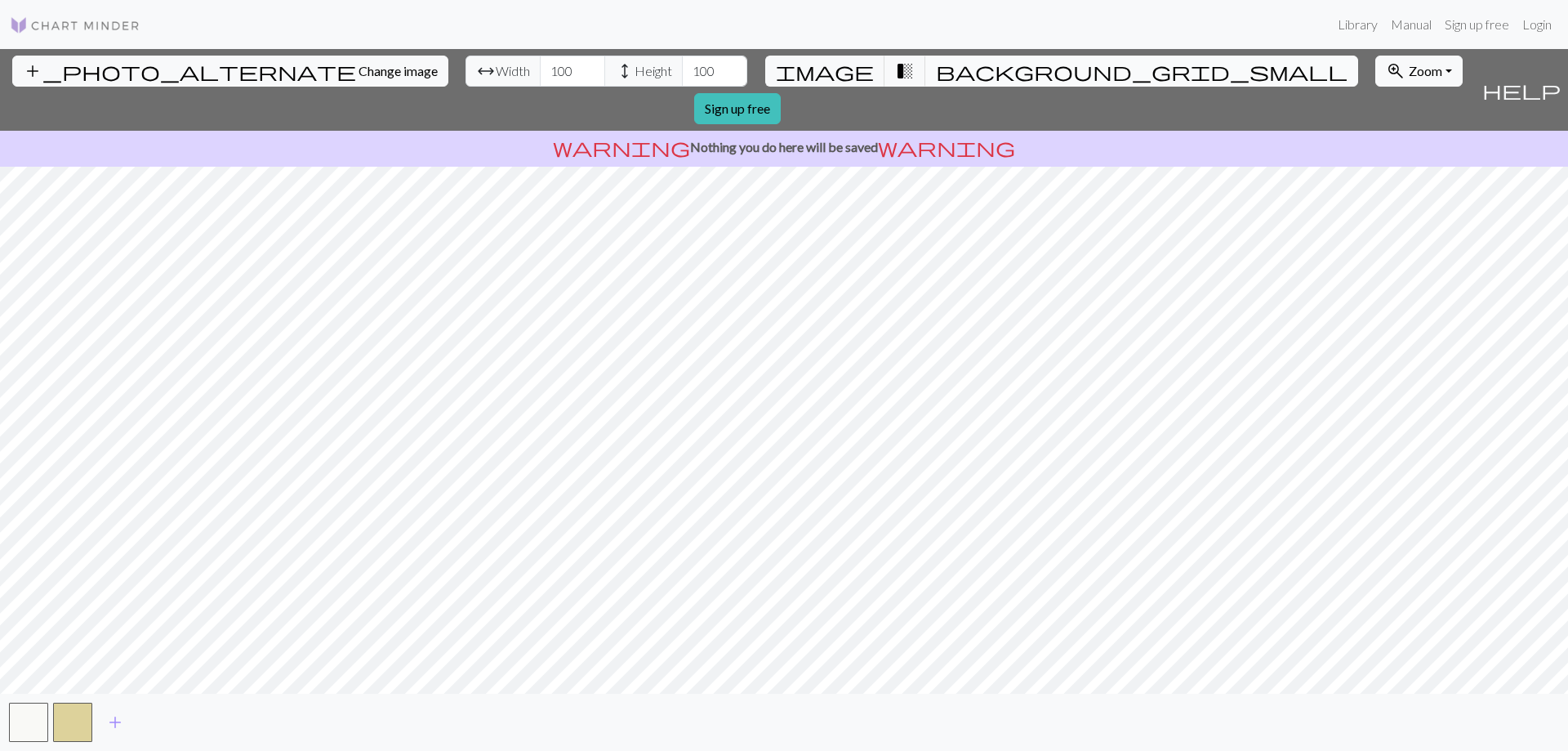
click at [936, 66] on span "background_grid_small" at bounding box center [1141, 71] width 411 height 23
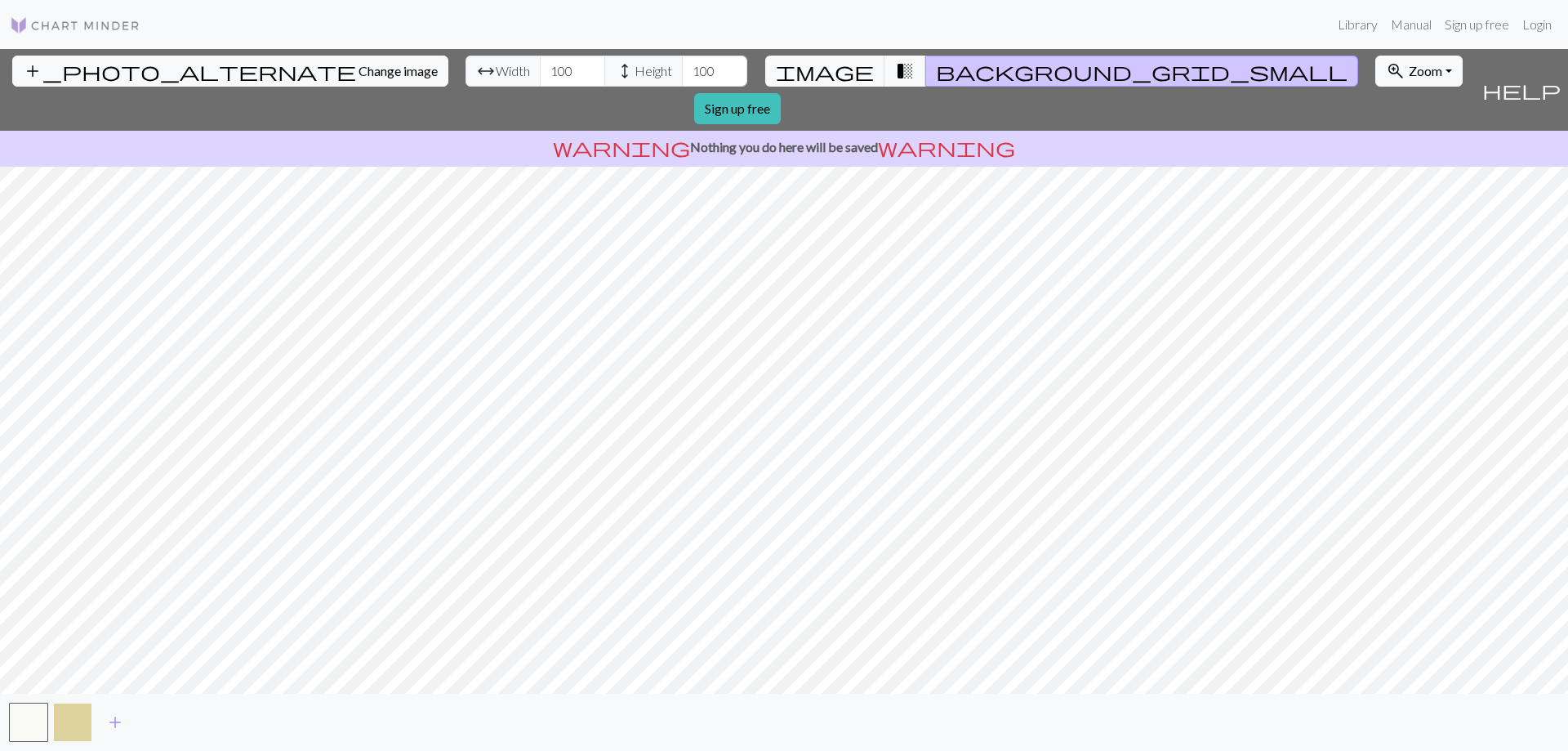
click at [73, 727] on button "button" at bounding box center [72, 721] width 39 height 39
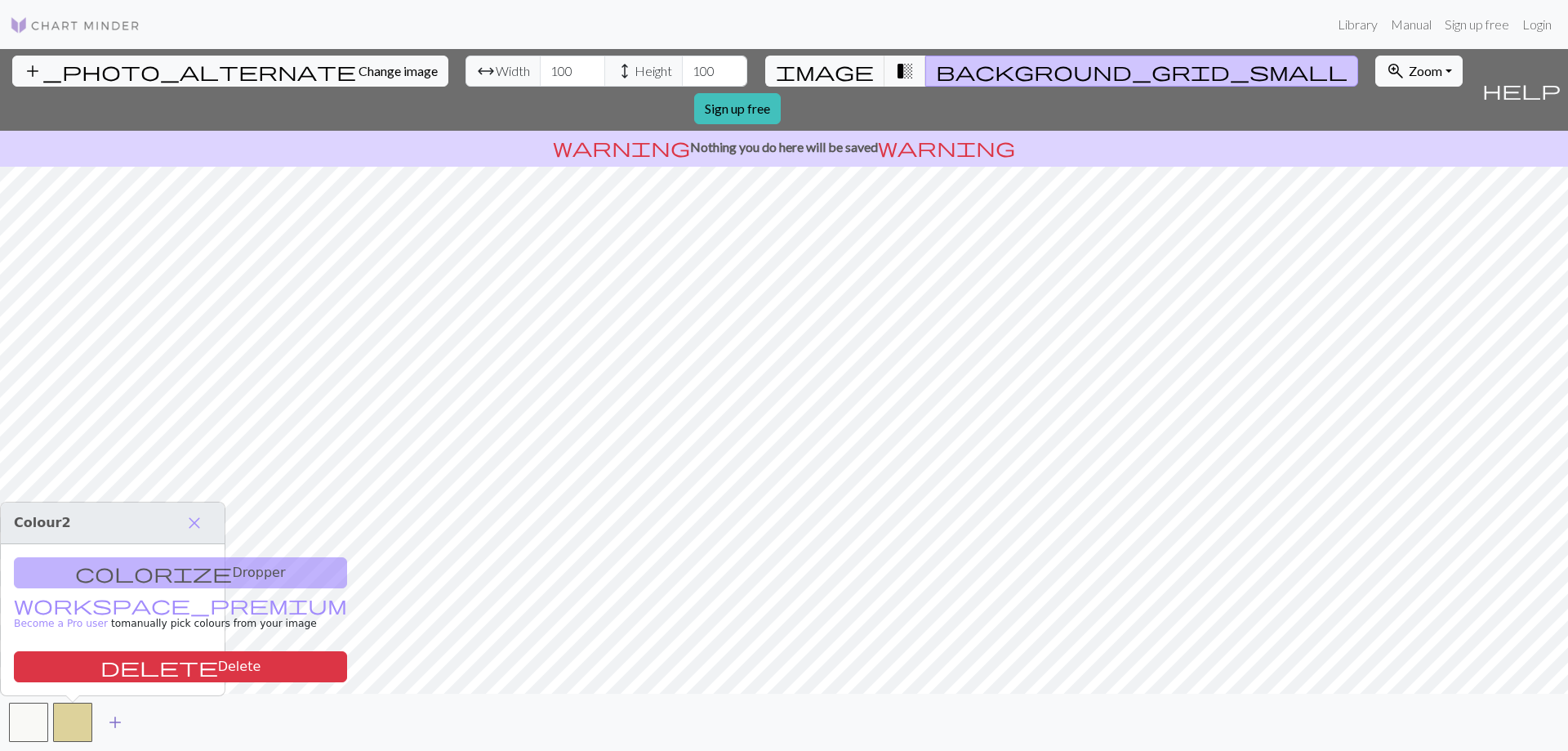
click at [117, 726] on span "add" at bounding box center [115, 722] width 19 height 23
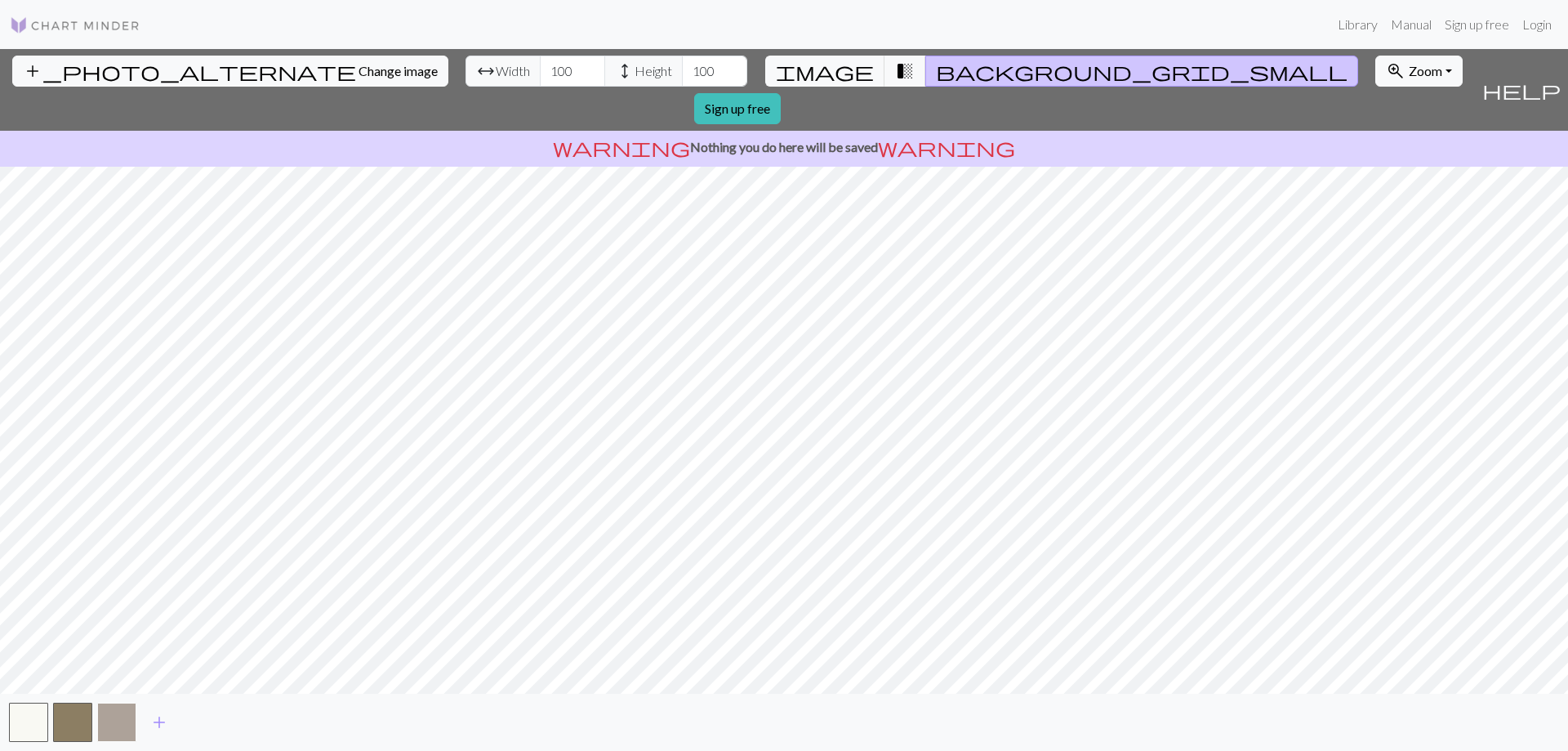
click at [115, 723] on button "button" at bounding box center [116, 721] width 39 height 39
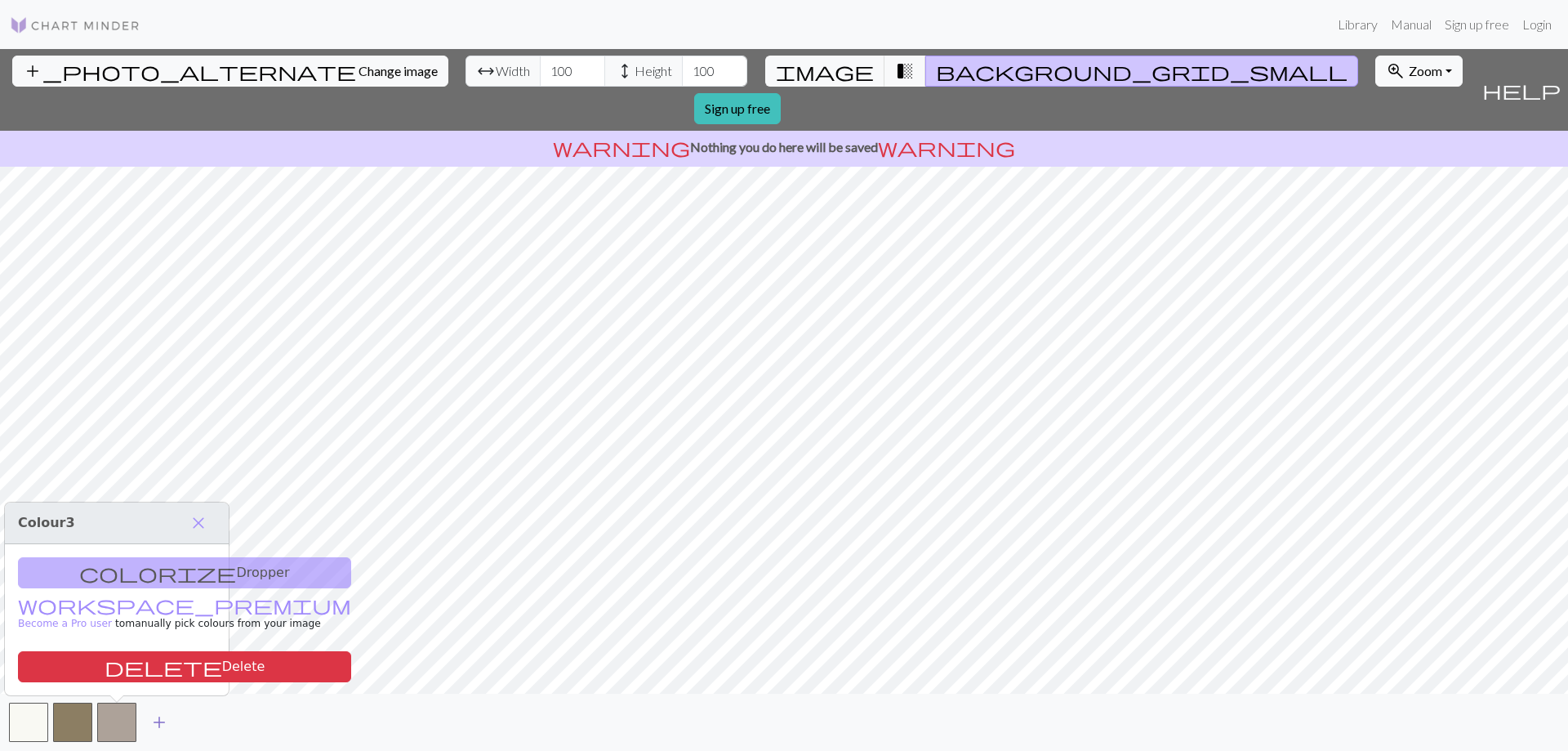
click at [154, 725] on span "add" at bounding box center [159, 722] width 19 height 23
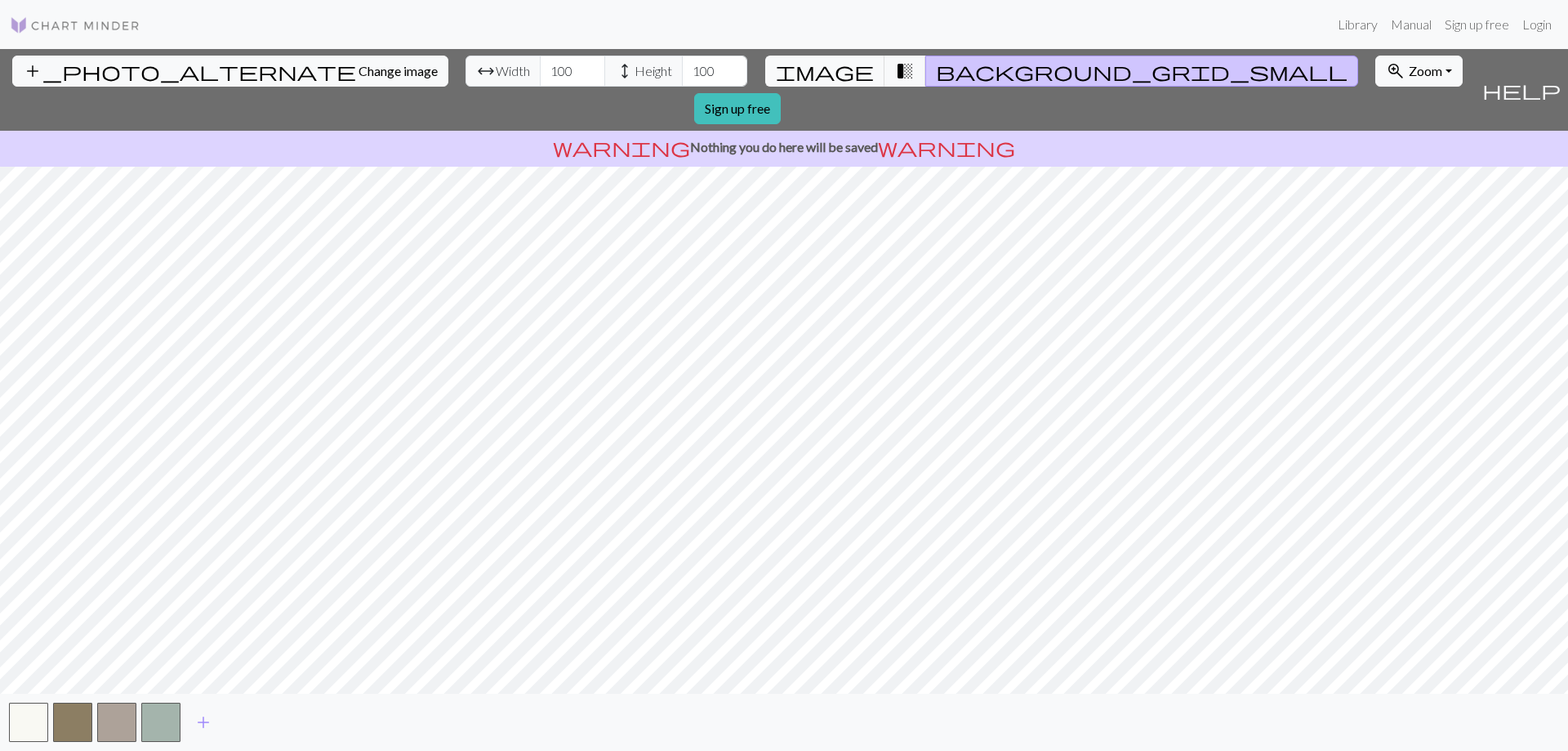
click at [84, 21] on img at bounding box center [75, 25] width 131 height 19
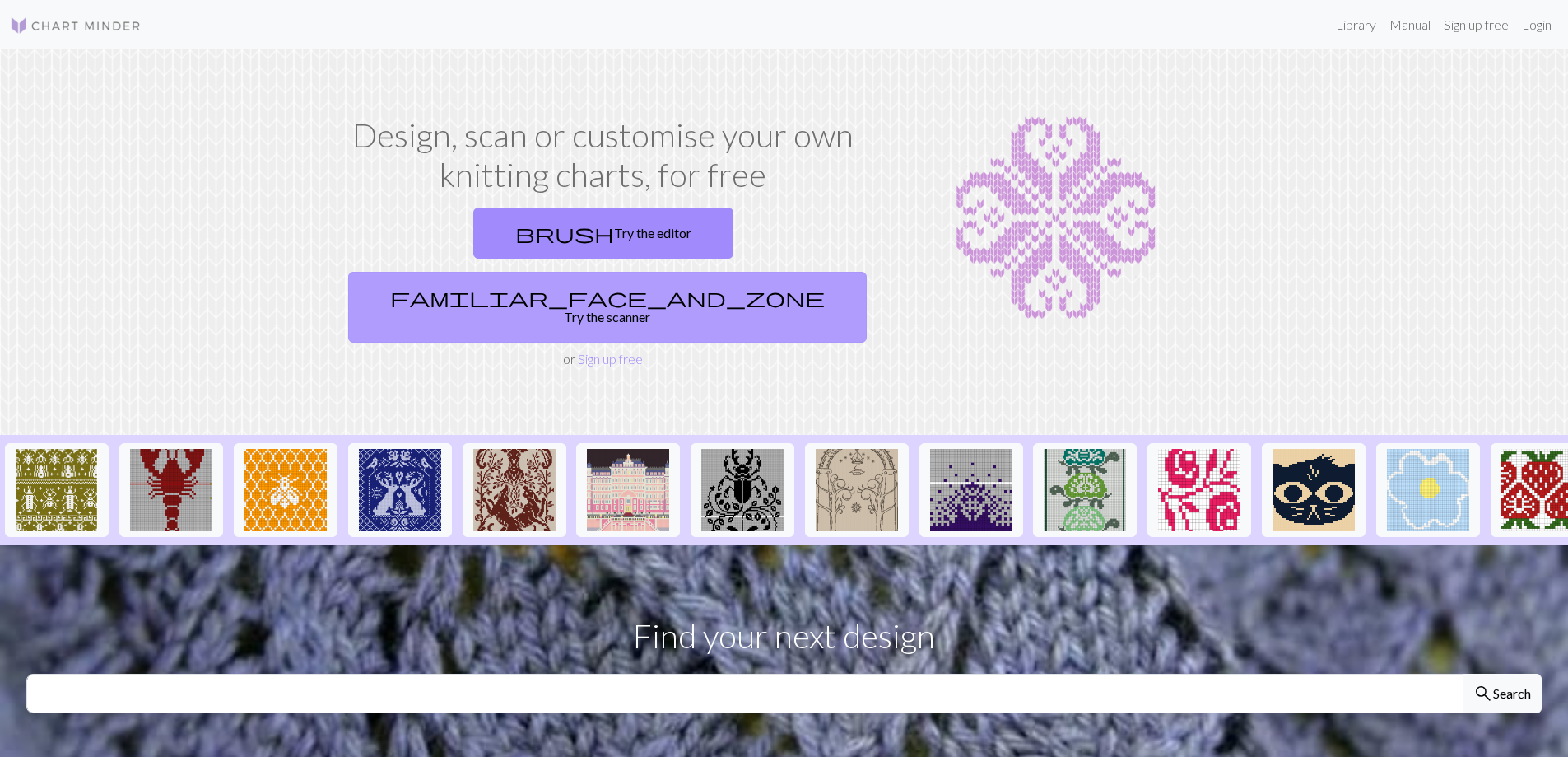
click at [715, 272] on link "familiar_face_and_zone Try the scanner" at bounding box center [607, 307] width 518 height 70
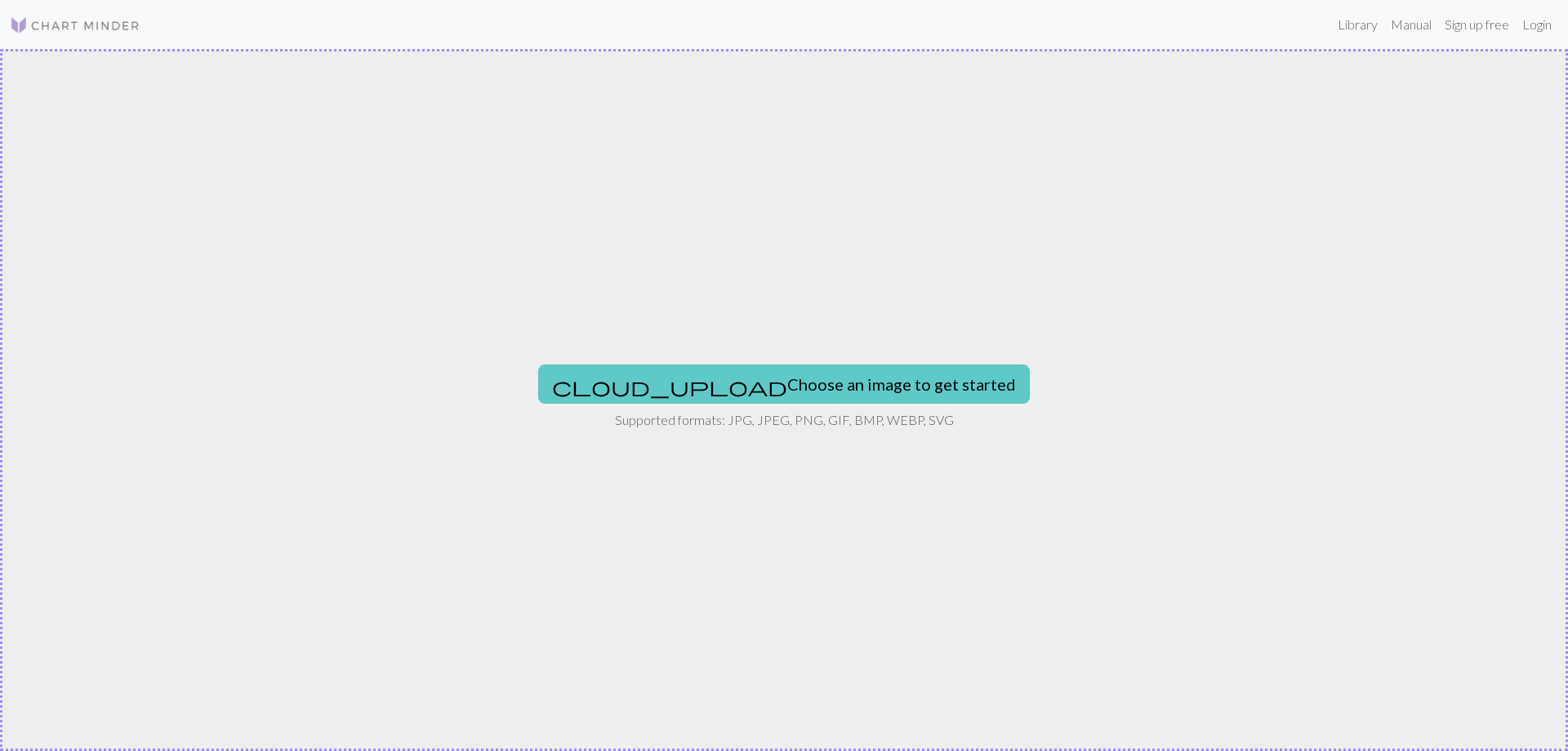
click at [787, 386] on button "cloud_upload Choose an image to get started" at bounding box center [783, 383] width 492 height 39
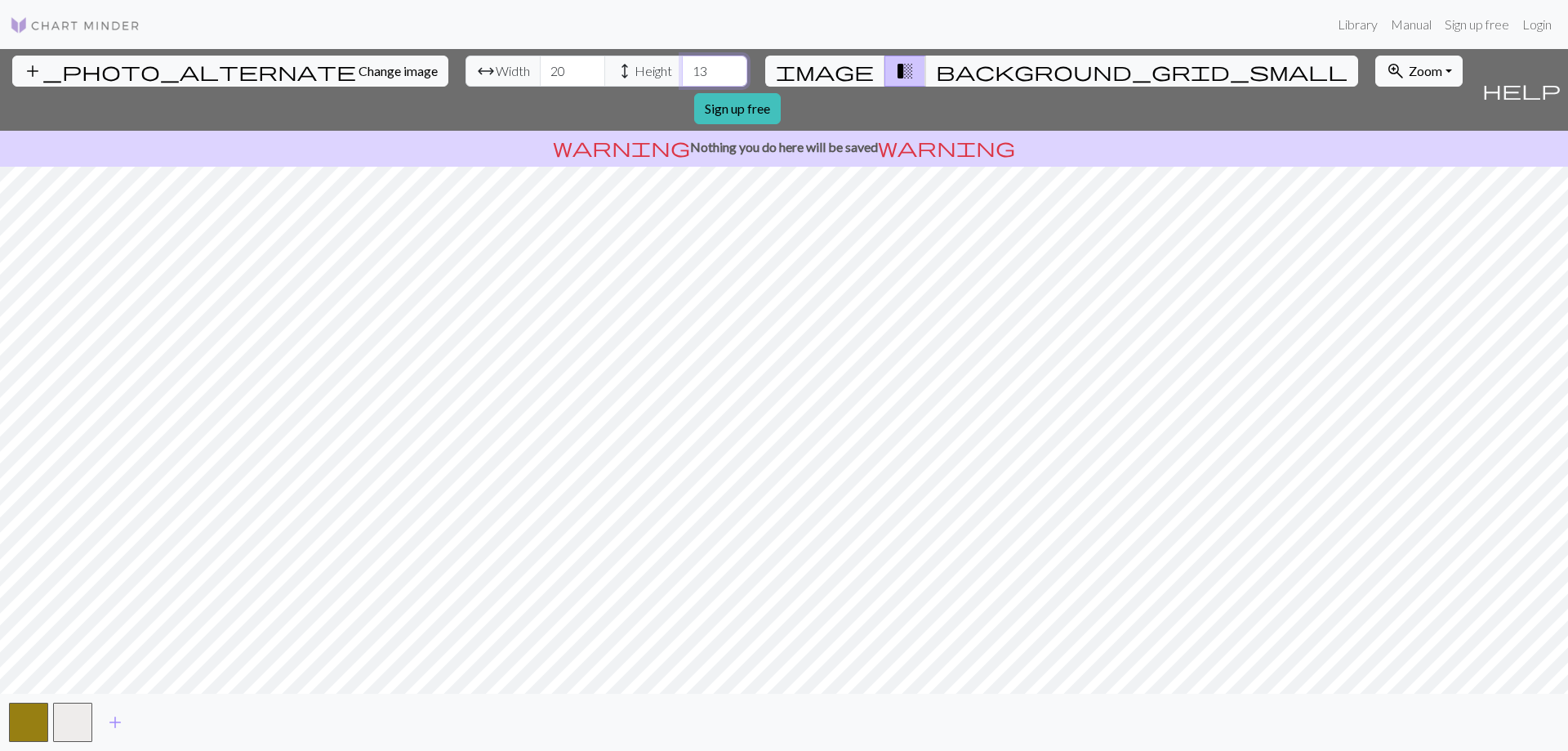
drag, startPoint x: 624, startPoint y: 71, endPoint x: 585, endPoint y: 74, distance: 39.1
click at [585, 74] on div "arrow_range Width 20 height Height 13" at bounding box center [606, 72] width 282 height 31
type input "35"
click at [540, 70] on input "20" at bounding box center [572, 72] width 65 height 31
type input "2"
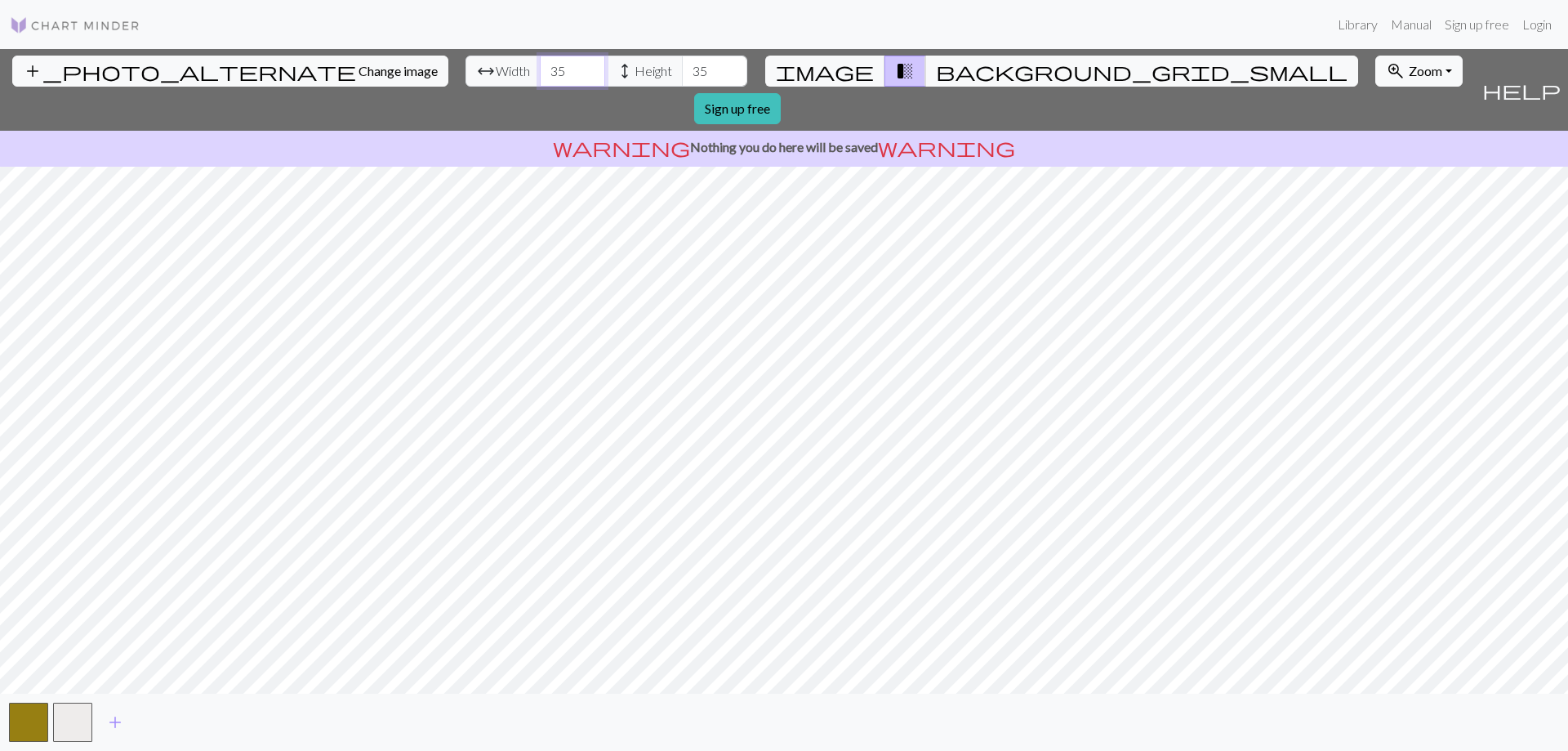
type input "35"
click at [117, 713] on span "add" at bounding box center [115, 722] width 19 height 23
click at [33, 726] on button "button" at bounding box center [28, 721] width 39 height 39
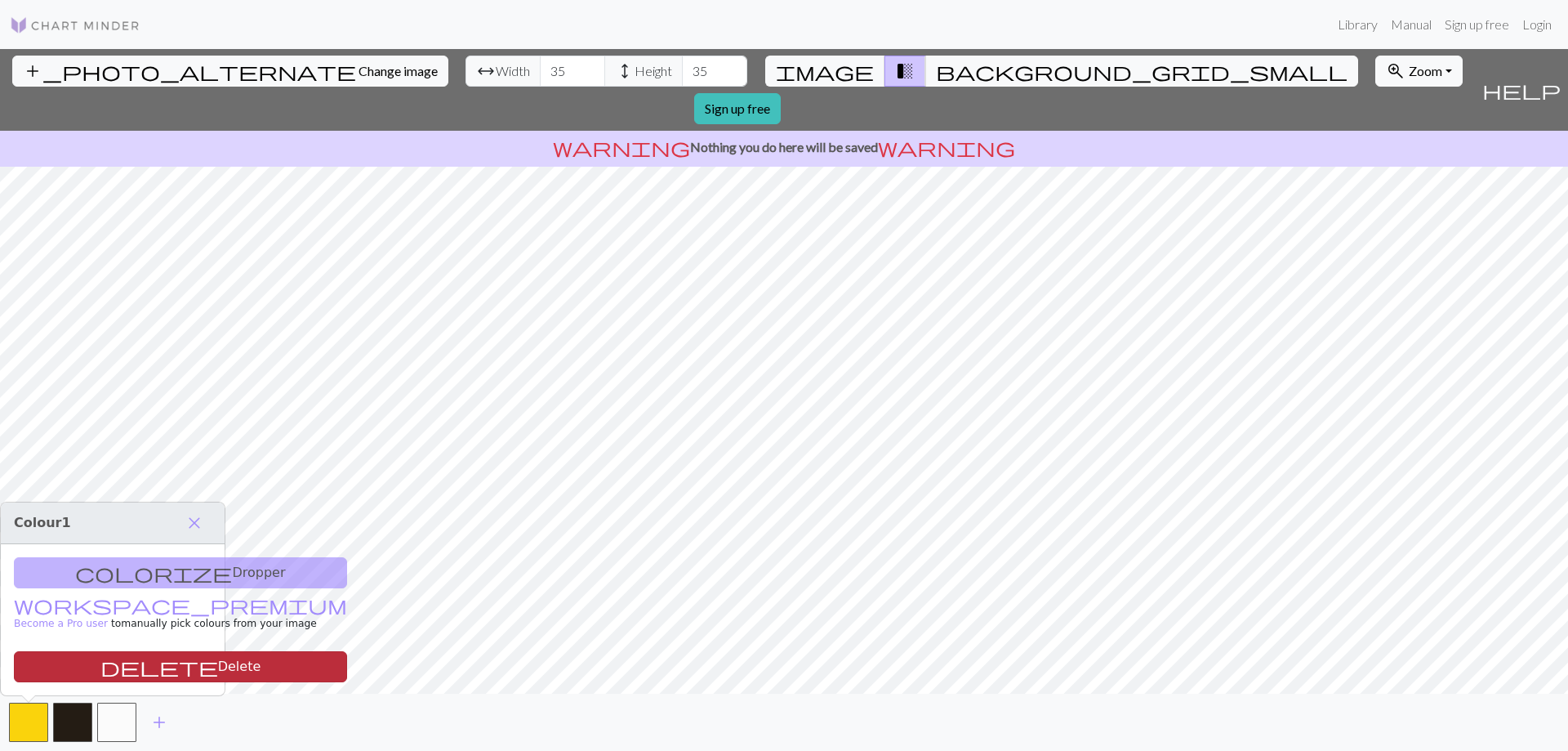
click at [71, 671] on button "delete Delete" at bounding box center [181, 666] width 334 height 31
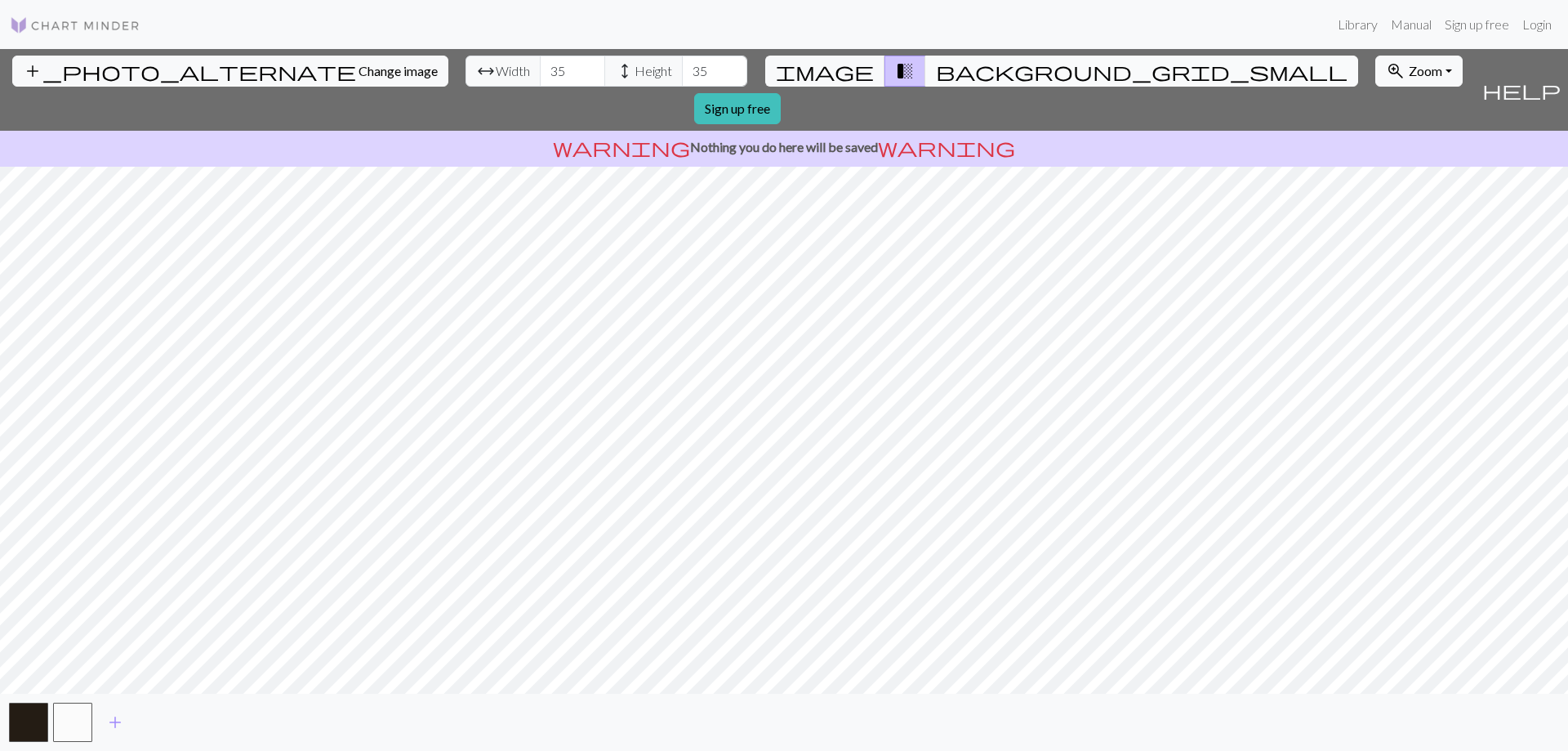
click at [936, 68] on span "background_grid_small" at bounding box center [1141, 71] width 411 height 23
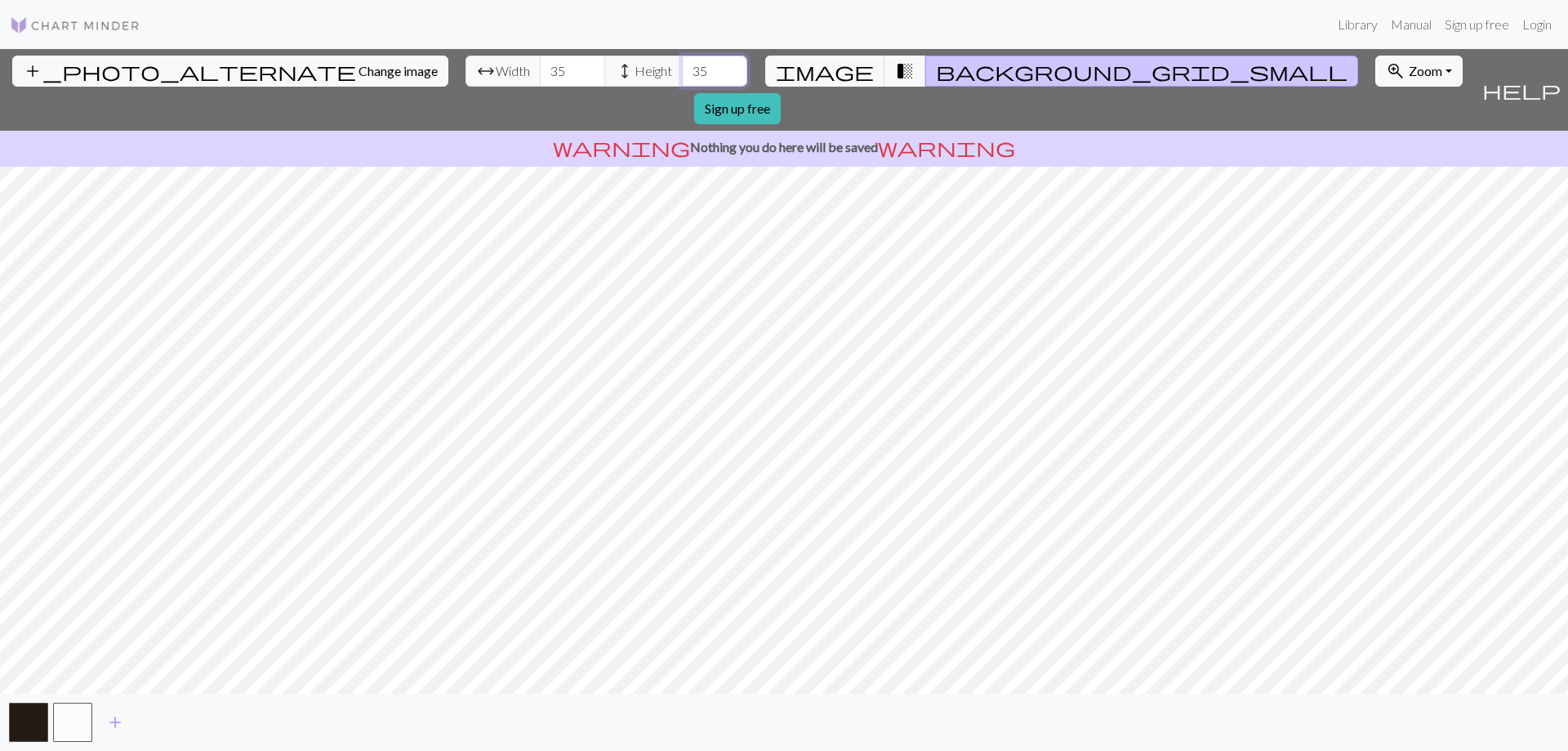
drag, startPoint x: 617, startPoint y: 66, endPoint x: 599, endPoint y: 71, distance: 18.7
click at [682, 71] on input "35" at bounding box center [714, 72] width 65 height 31
type input "41"
drag, startPoint x: 485, startPoint y: 70, endPoint x: 430, endPoint y: 86, distance: 57.3
click at [430, 86] on div "add_photo_alternate Change image arrow_range Width 35 height Height 41 image tr…" at bounding box center [737, 90] width 1475 height 82
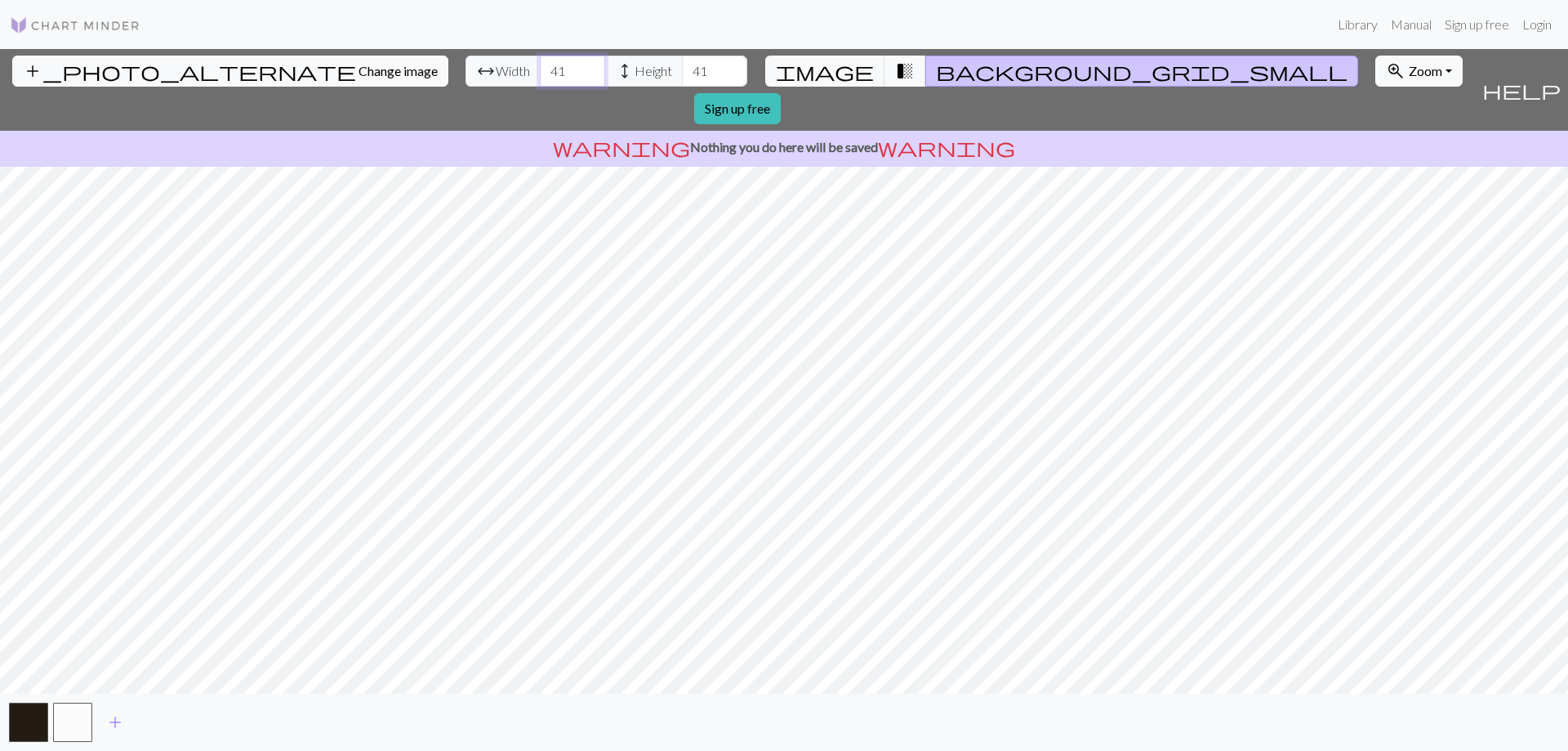
type input "41"
drag, startPoint x: 619, startPoint y: 72, endPoint x: 586, endPoint y: 77, distance: 33.4
click at [586, 77] on div "arrow_range Width 41 height Height 41" at bounding box center [606, 72] width 282 height 31
type input "52"
drag, startPoint x: 457, startPoint y: 75, endPoint x: 425, endPoint y: 84, distance: 33.2
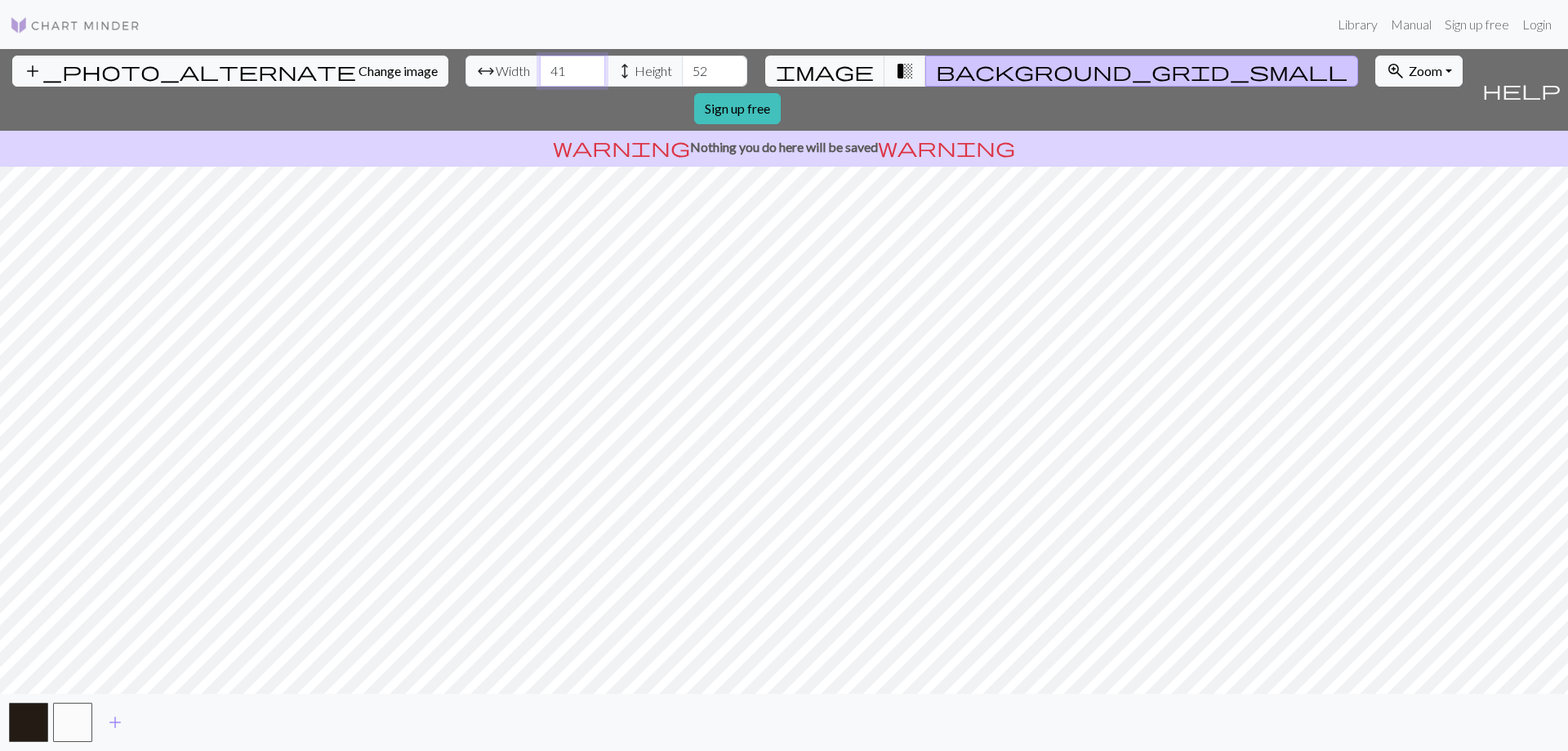
click at [465, 84] on div "arrow_range Width 41 height Height 52" at bounding box center [606, 72] width 282 height 31
type input "52"
drag, startPoint x: 619, startPoint y: 71, endPoint x: 581, endPoint y: 72, distance: 38.0
click at [581, 72] on div "arrow_range Width 52 height Height 52" at bounding box center [606, 72] width 282 height 31
type input "60"
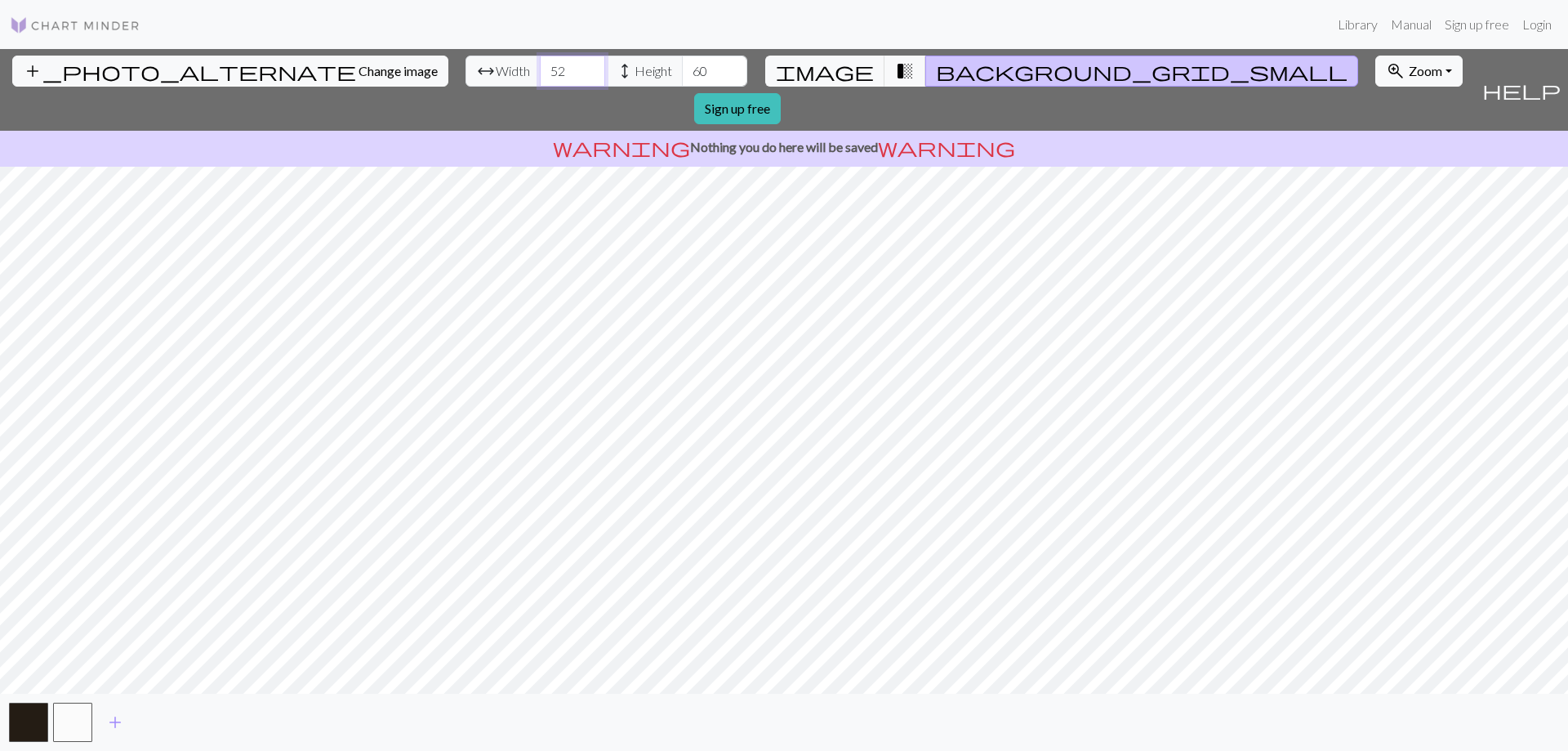
drag, startPoint x: 484, startPoint y: 70, endPoint x: 296, endPoint y: 114, distance: 193.1
click at [296, 114] on div "add_photo_alternate Change image arrow_range Width 52 height Height 60 image tr…" at bounding box center [784, 399] width 1568 height 701
type input "60"
click at [895, 60] on span "transition_fade" at bounding box center [904, 71] width 19 height 23
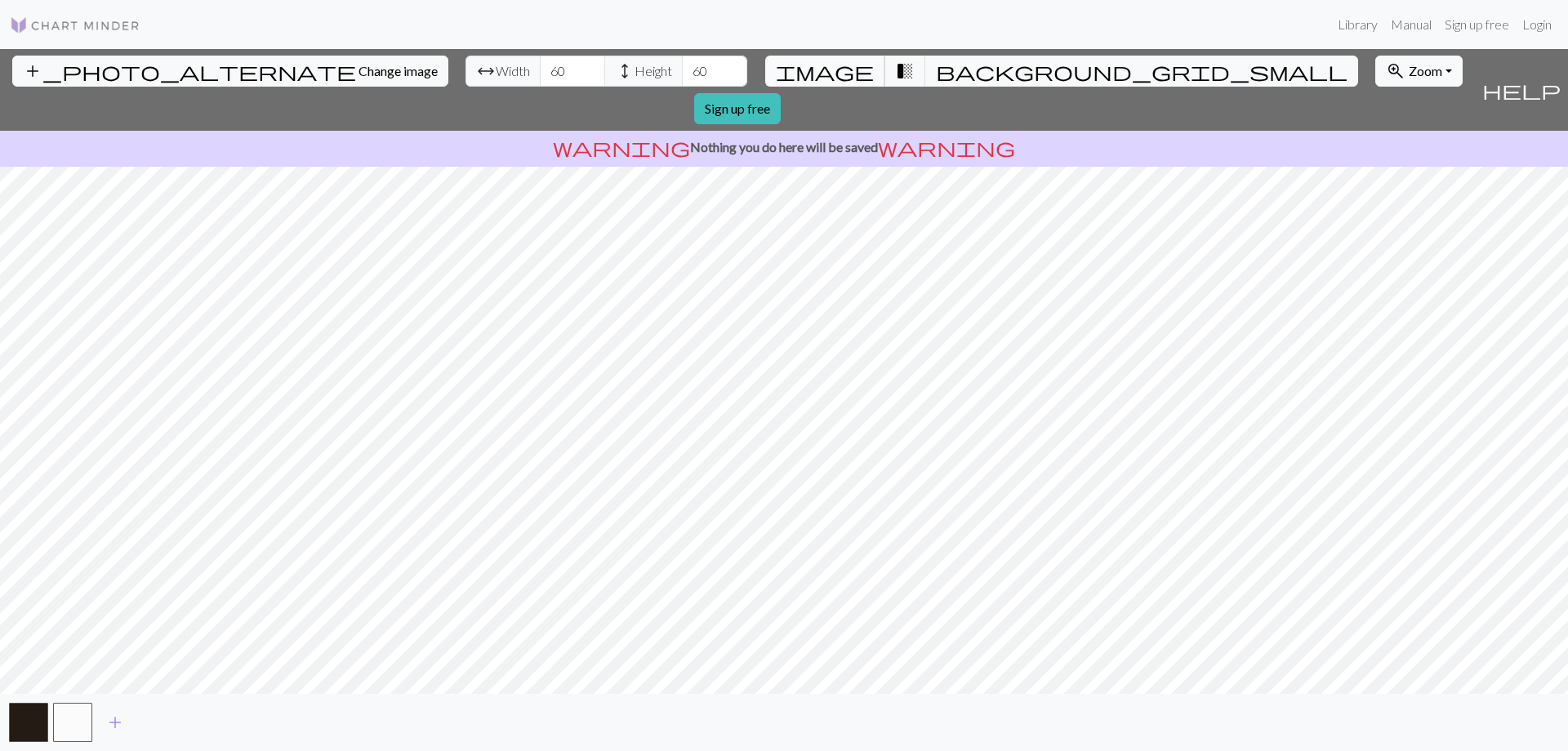
click at [843, 76] on span "image" at bounding box center [825, 71] width 98 height 23
click at [936, 70] on span "background_grid_small" at bounding box center [1141, 71] width 411 height 23
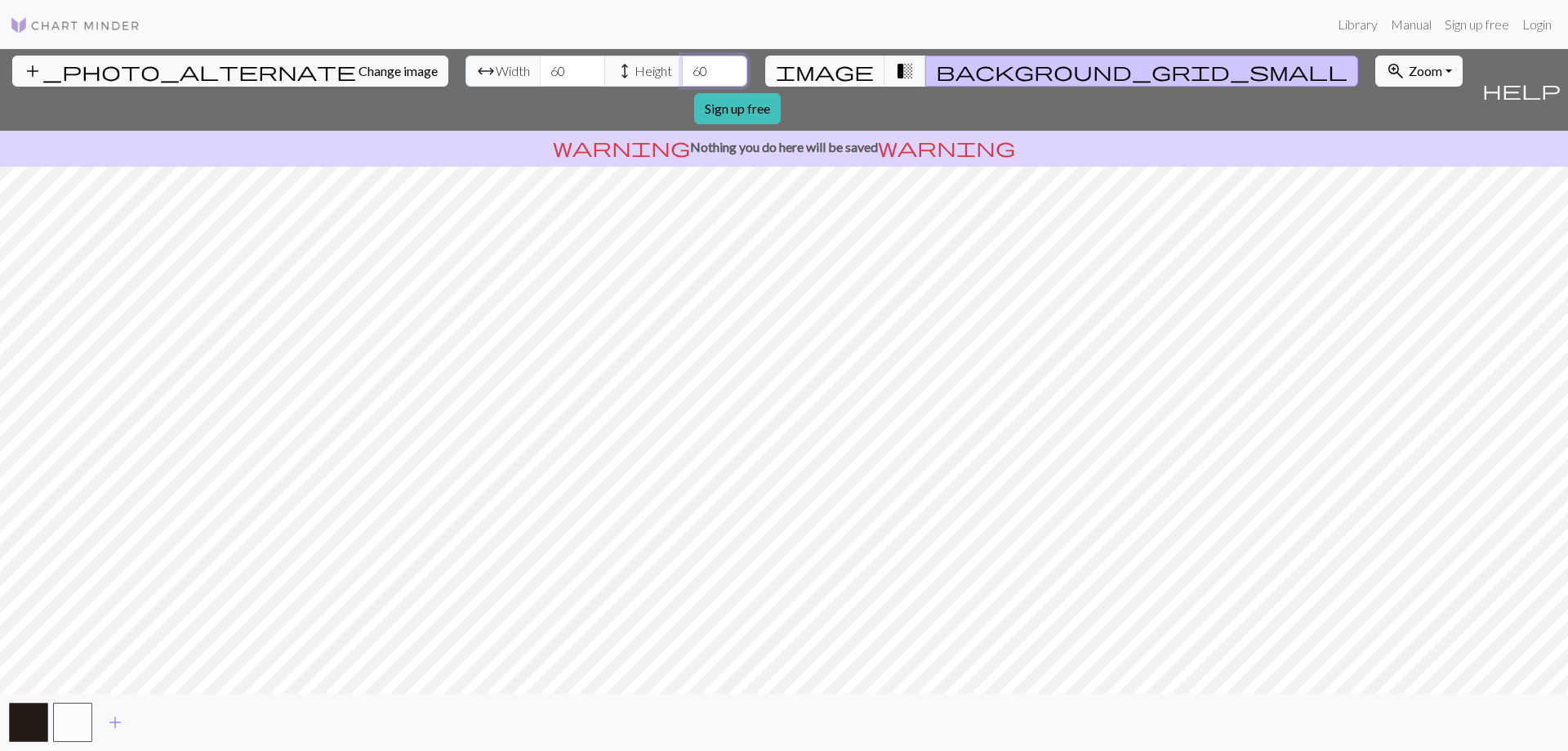
drag, startPoint x: 616, startPoint y: 75, endPoint x: 578, endPoint y: 87, distance: 39.8
click at [578, 87] on div "add_photo_alternate Change image arrow_range Width 60 height Height 60 image tr…" at bounding box center [737, 90] width 1475 height 82
type input "100"
drag, startPoint x: 477, startPoint y: 67, endPoint x: 434, endPoint y: 119, distance: 67.5
click at [438, 104] on div "add_photo_alternate Change image arrow_range Width 60 height Height 100 image t…" at bounding box center [784, 399] width 1568 height 701
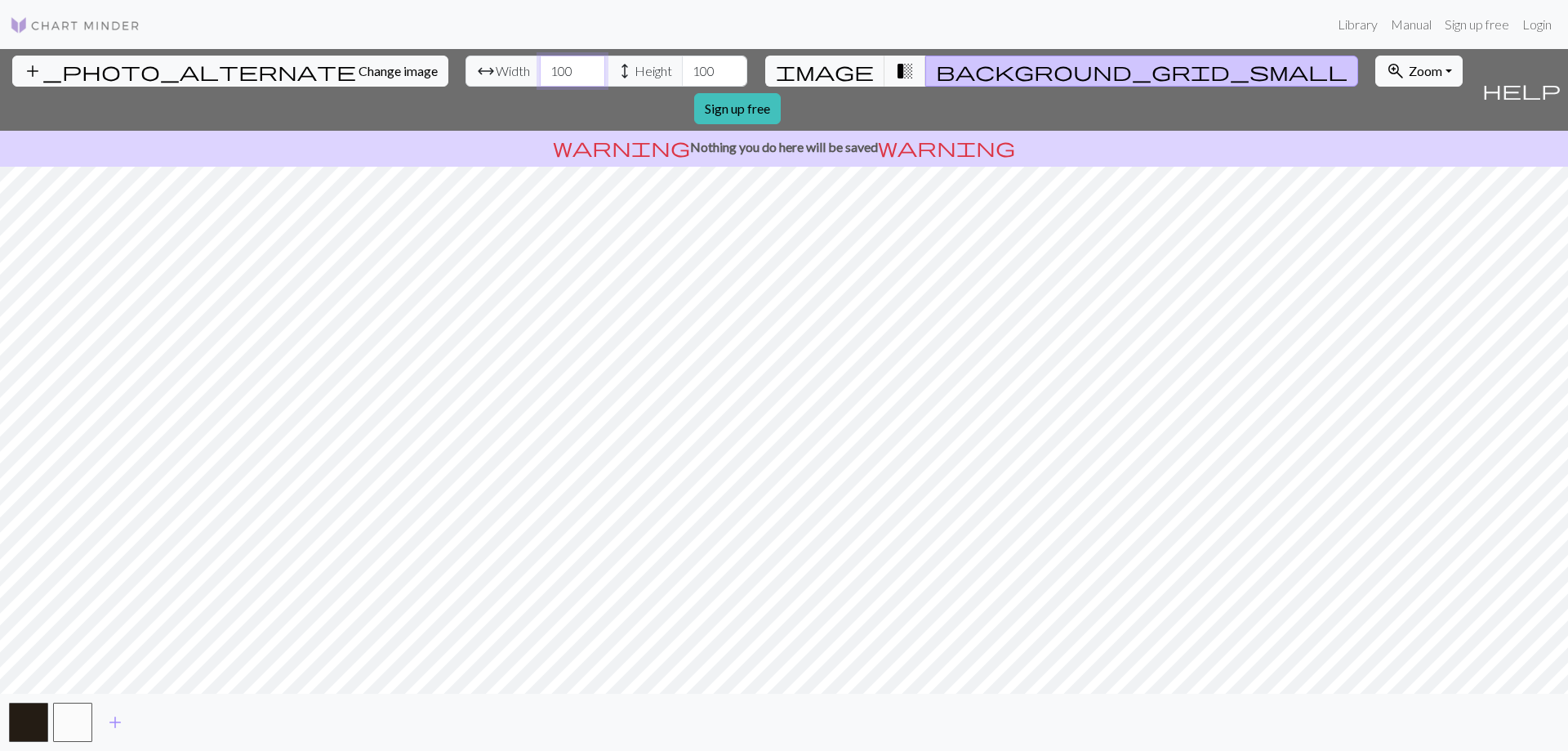
type input "100"
drag, startPoint x: 621, startPoint y: 73, endPoint x: 611, endPoint y: 93, distance: 22.4
click at [603, 92] on div "add_photo_alternate Change image arrow_range Width 100 height Height 100 image …" at bounding box center [737, 90] width 1475 height 82
type input "0"
type input "51"
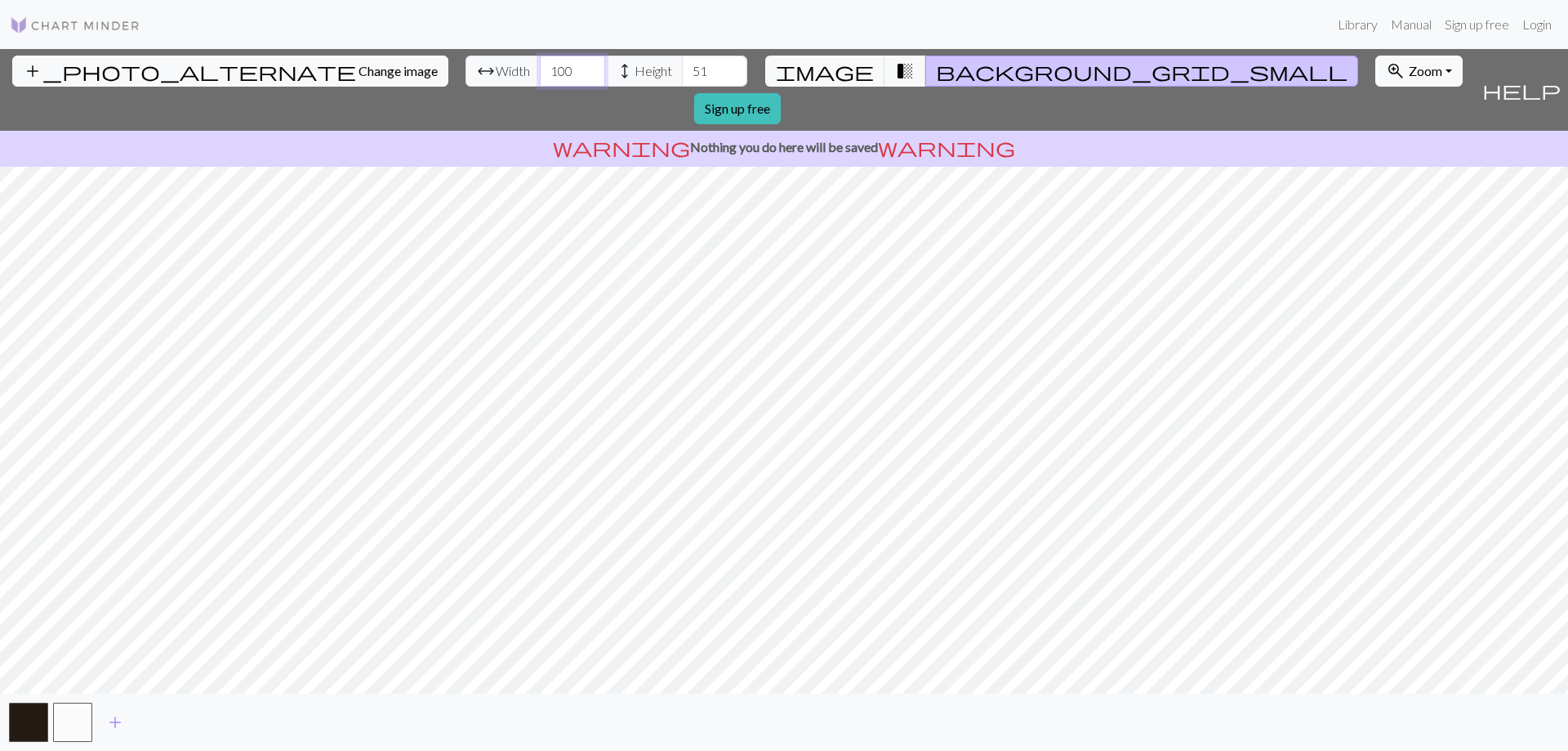
drag, startPoint x: 486, startPoint y: 68, endPoint x: 439, endPoint y: 86, distance: 50.3
click at [465, 86] on div "arrow_range Width 100 height Height 51" at bounding box center [606, 72] width 282 height 31
click at [540, 73] on input "150" at bounding box center [572, 72] width 65 height 31
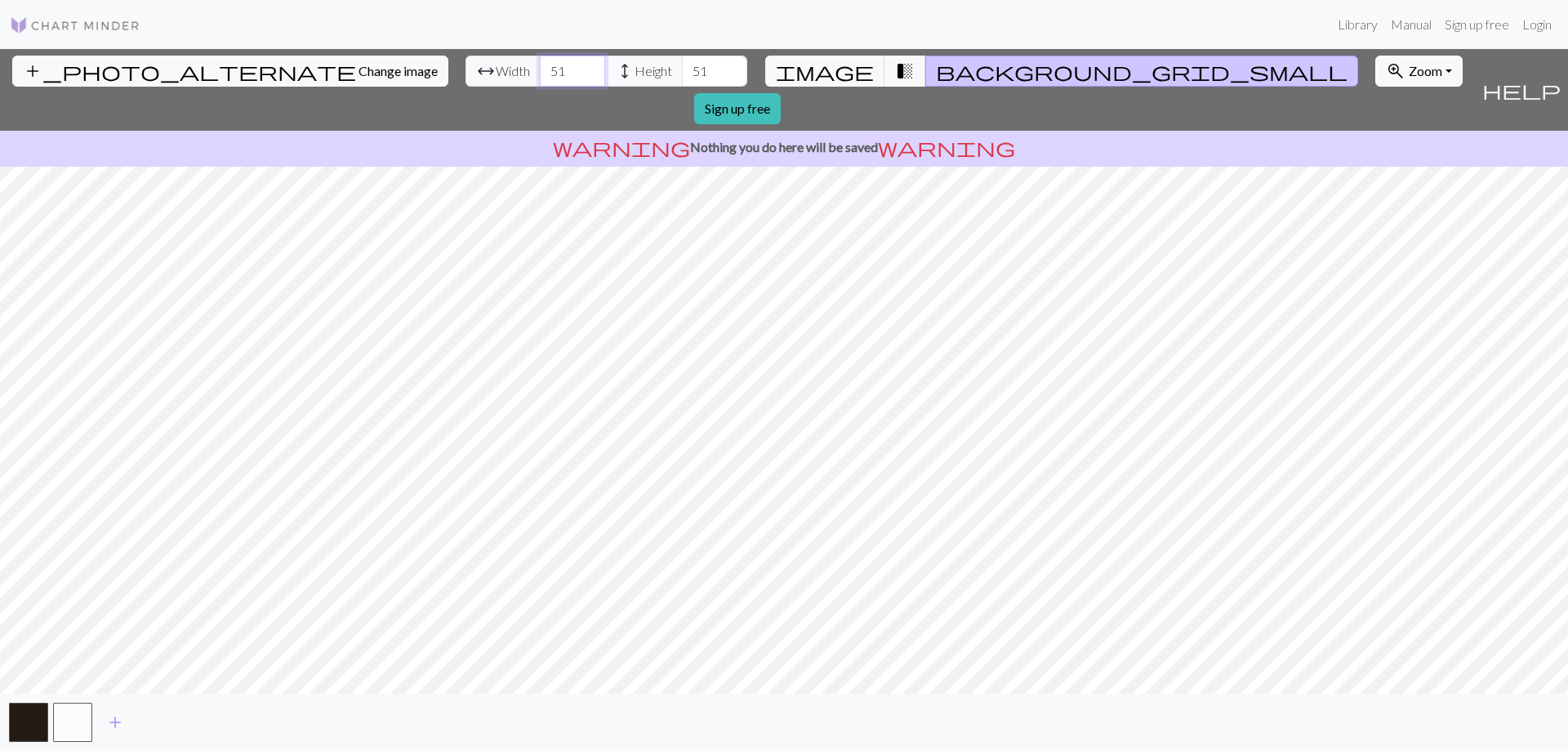
type input "51"
click at [464, 706] on div "add" at bounding box center [784, 721] width 1568 height 57
drag, startPoint x: 1418, startPoint y: 65, endPoint x: 1427, endPoint y: 54, distance: 14.2
click at [1427, 54] on div "add_photo_alternate Change image arrow_range Width 51 height Height 51 image tr…" at bounding box center [737, 90] width 1475 height 82
click at [781, 93] on link "Sign up free" at bounding box center [737, 109] width 86 height 31
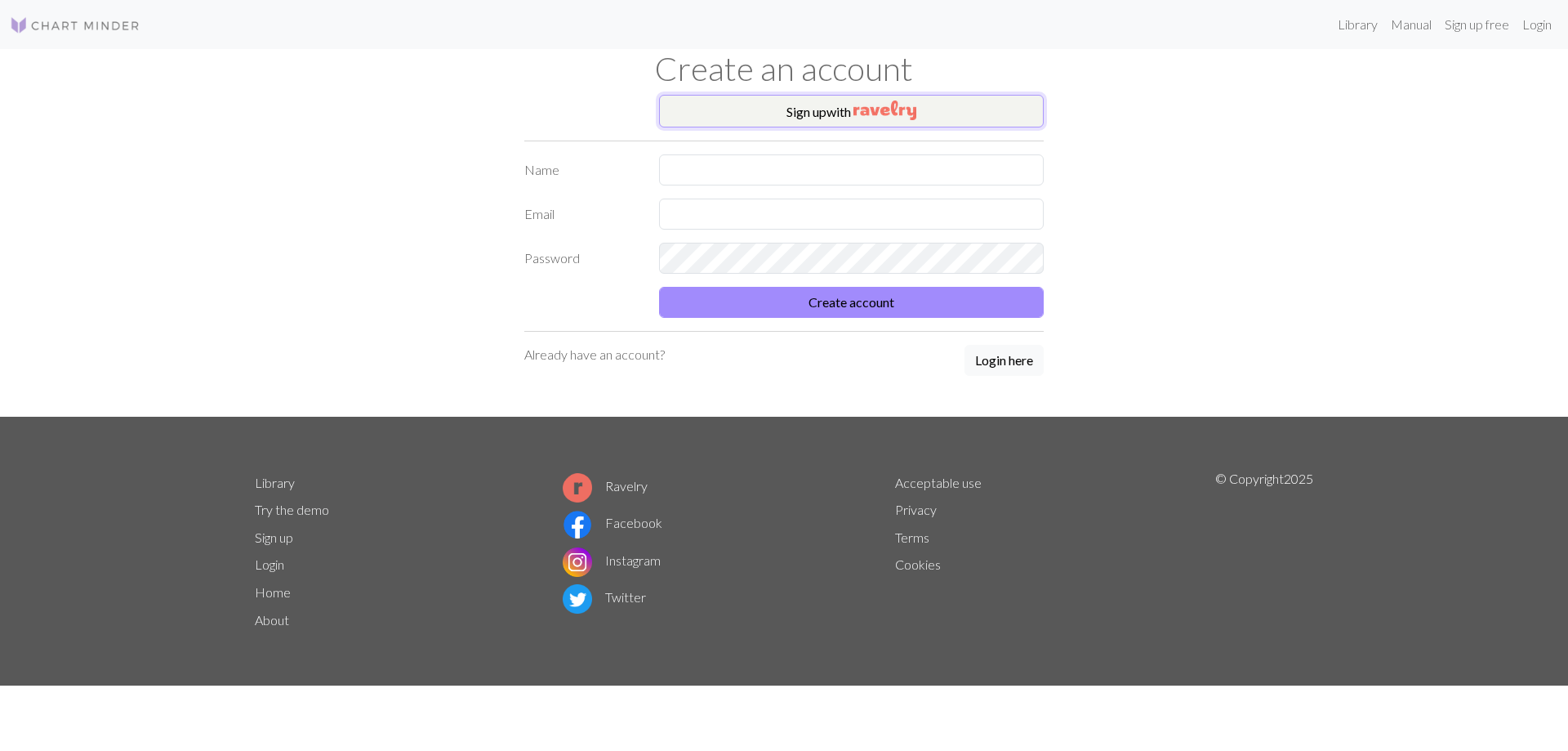
click at [831, 95] on button "Sign up with" at bounding box center [851, 110] width 385 height 32
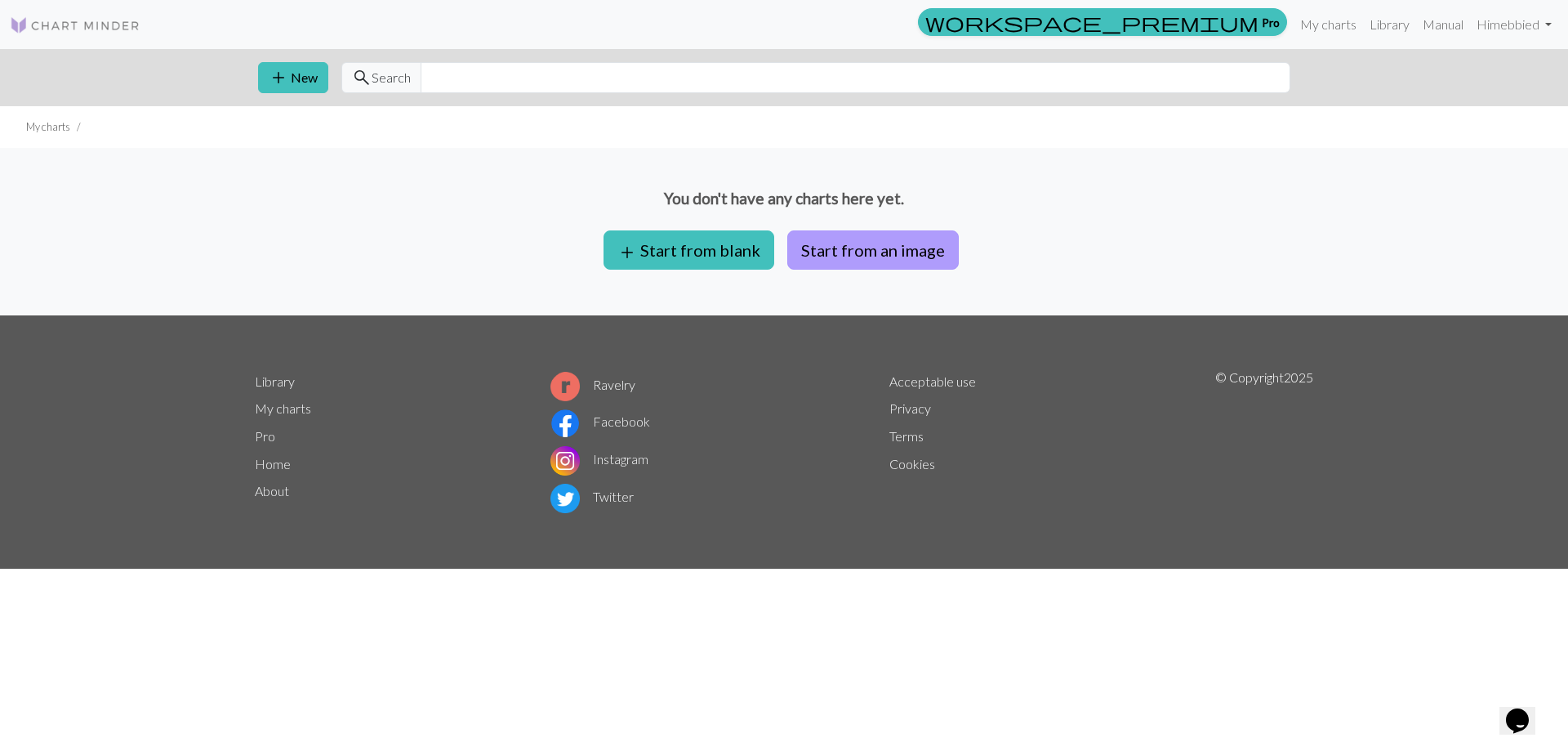
click at [870, 236] on button "Start from an image" at bounding box center [873, 250] width 171 height 39
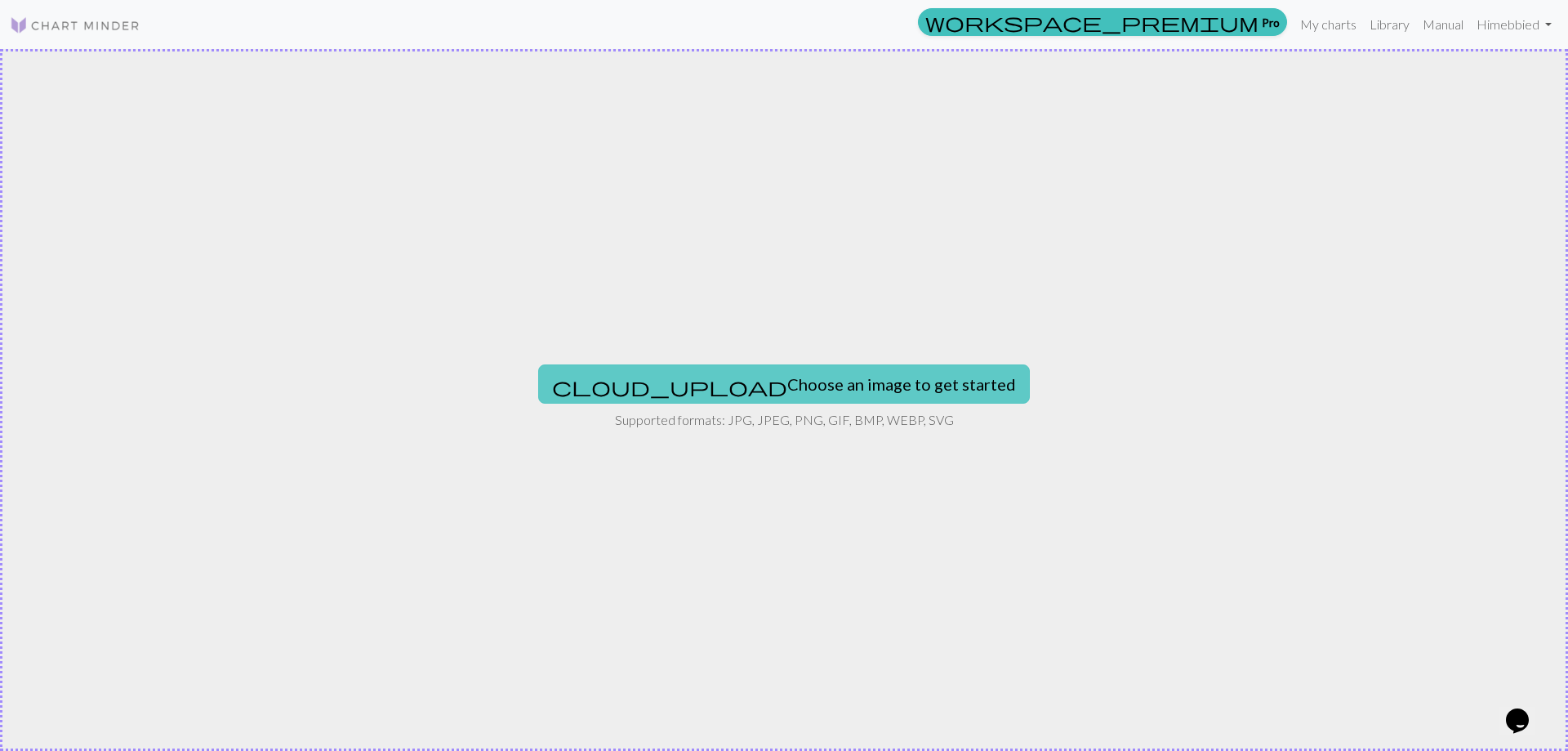
click at [728, 385] on button "cloud_upload Choose an image to get started" at bounding box center [783, 383] width 492 height 39
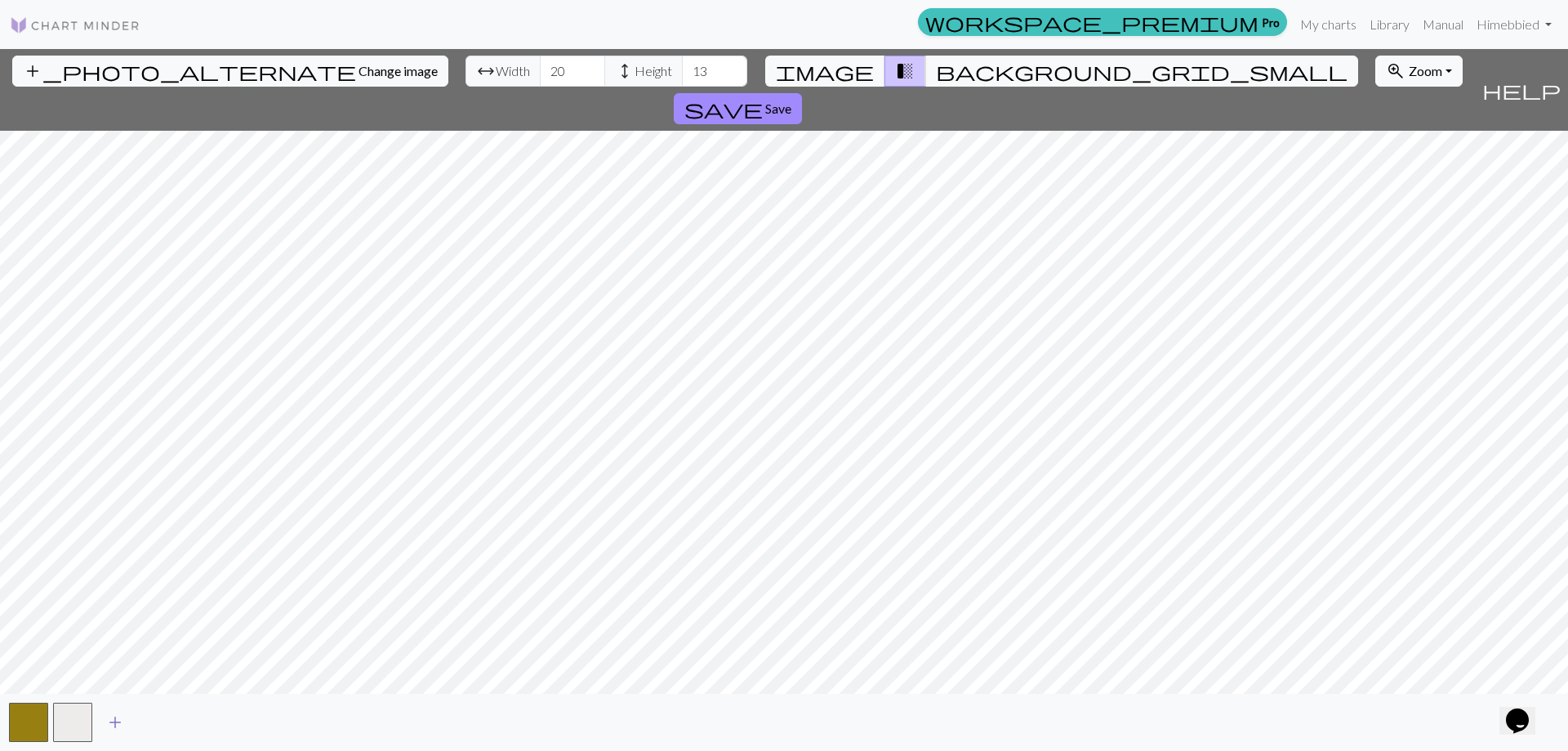
click at [105, 727] on button "add" at bounding box center [114, 722] width 41 height 31
click at [39, 727] on button "button" at bounding box center [28, 721] width 39 height 39
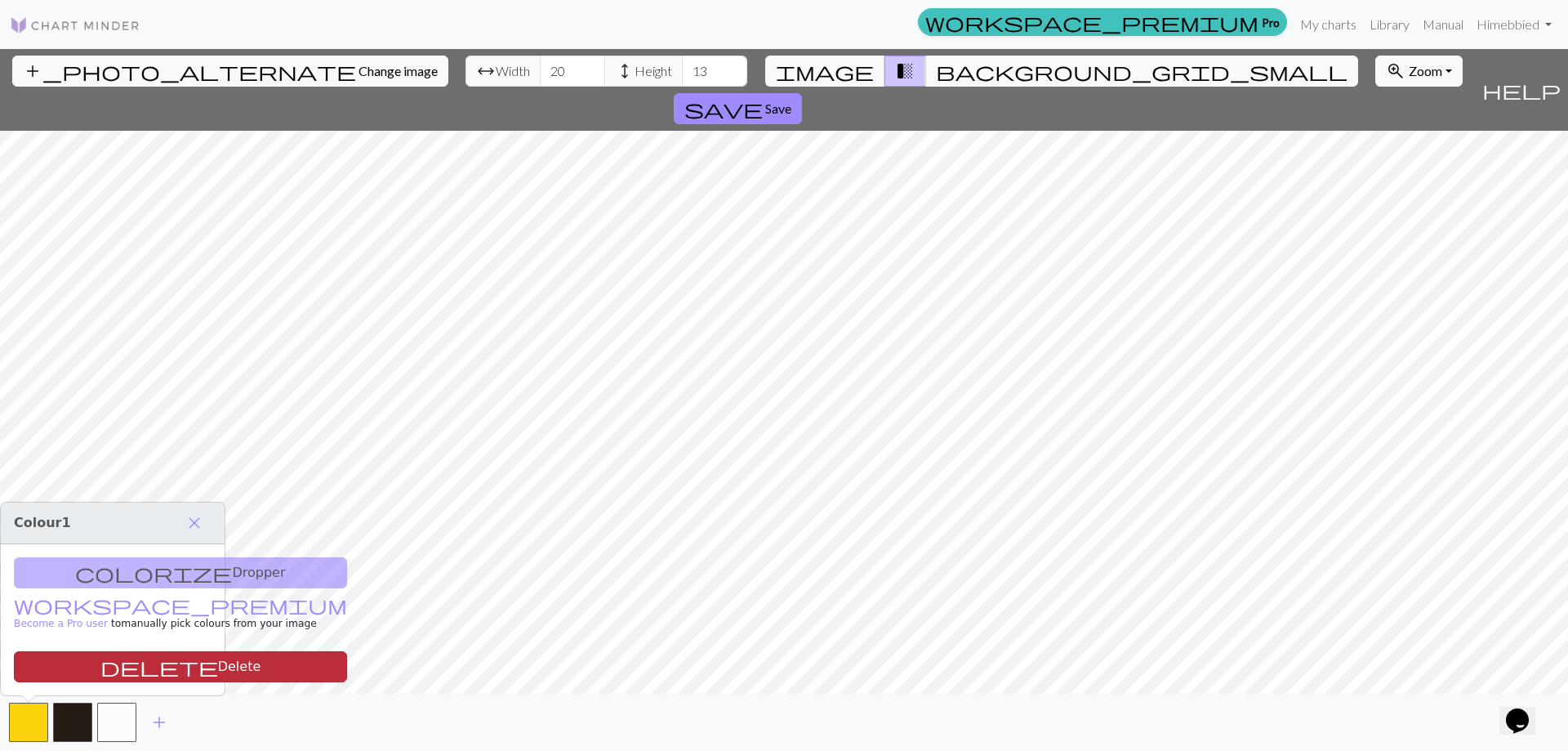
click at [100, 669] on span "delete" at bounding box center [159, 666] width 118 height 23
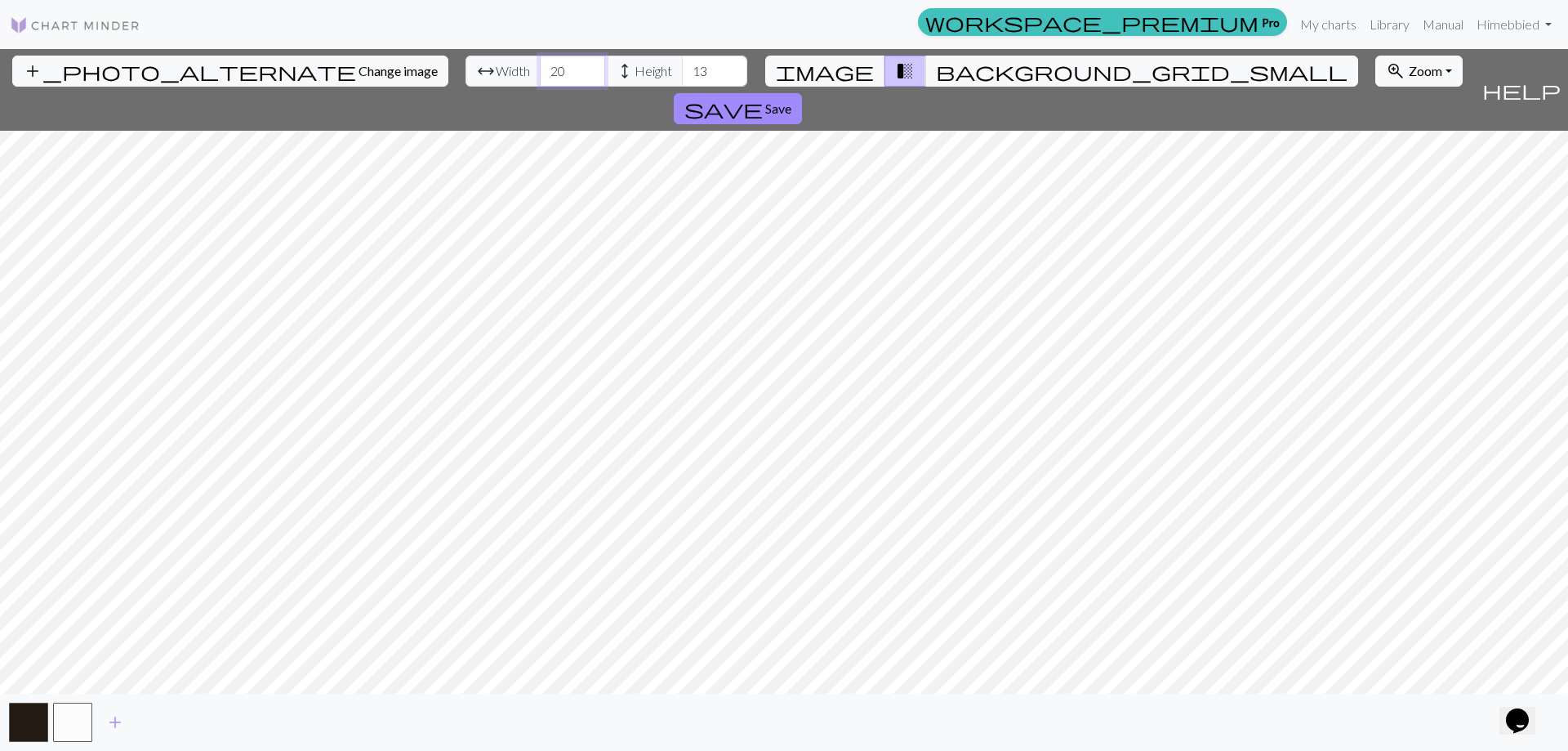
click at [540, 78] on input "20" at bounding box center [572, 72] width 65 height 31
drag, startPoint x: 482, startPoint y: 78, endPoint x: 468, endPoint y: 77, distance: 14.0
click at [540, 77] on input "20" at bounding box center [572, 72] width 65 height 31
type input "51"
drag, startPoint x: 626, startPoint y: 73, endPoint x: 583, endPoint y: 79, distance: 43.4
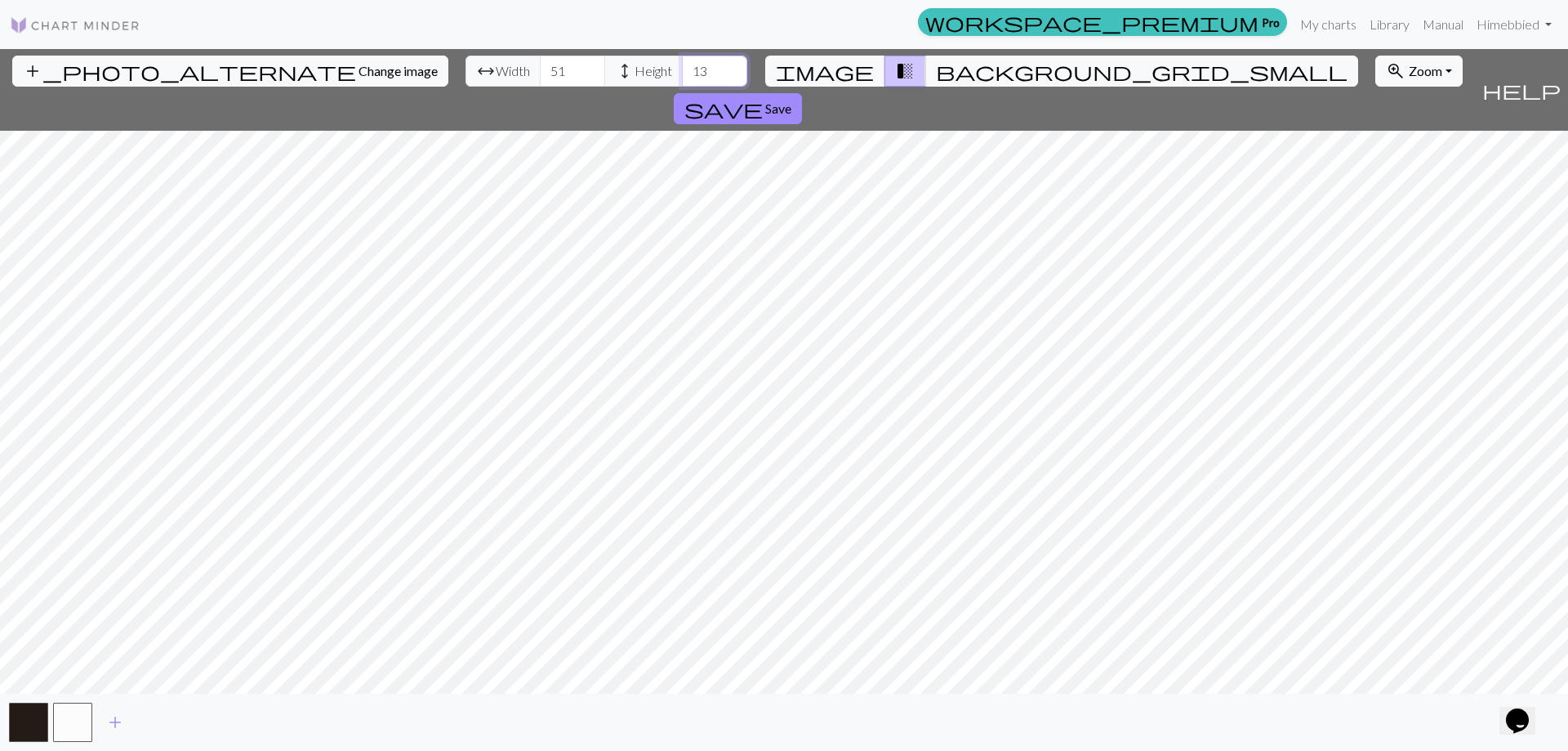
click at [583, 79] on div "arrow_range Width 51 height Height 13" at bounding box center [606, 72] width 282 height 31
click at [682, 66] on input "52" at bounding box center [714, 72] width 65 height 31
type input "53"
click at [682, 66] on input "53" at bounding box center [714, 72] width 65 height 31
click at [540, 65] on input "52" at bounding box center [572, 72] width 65 height 31
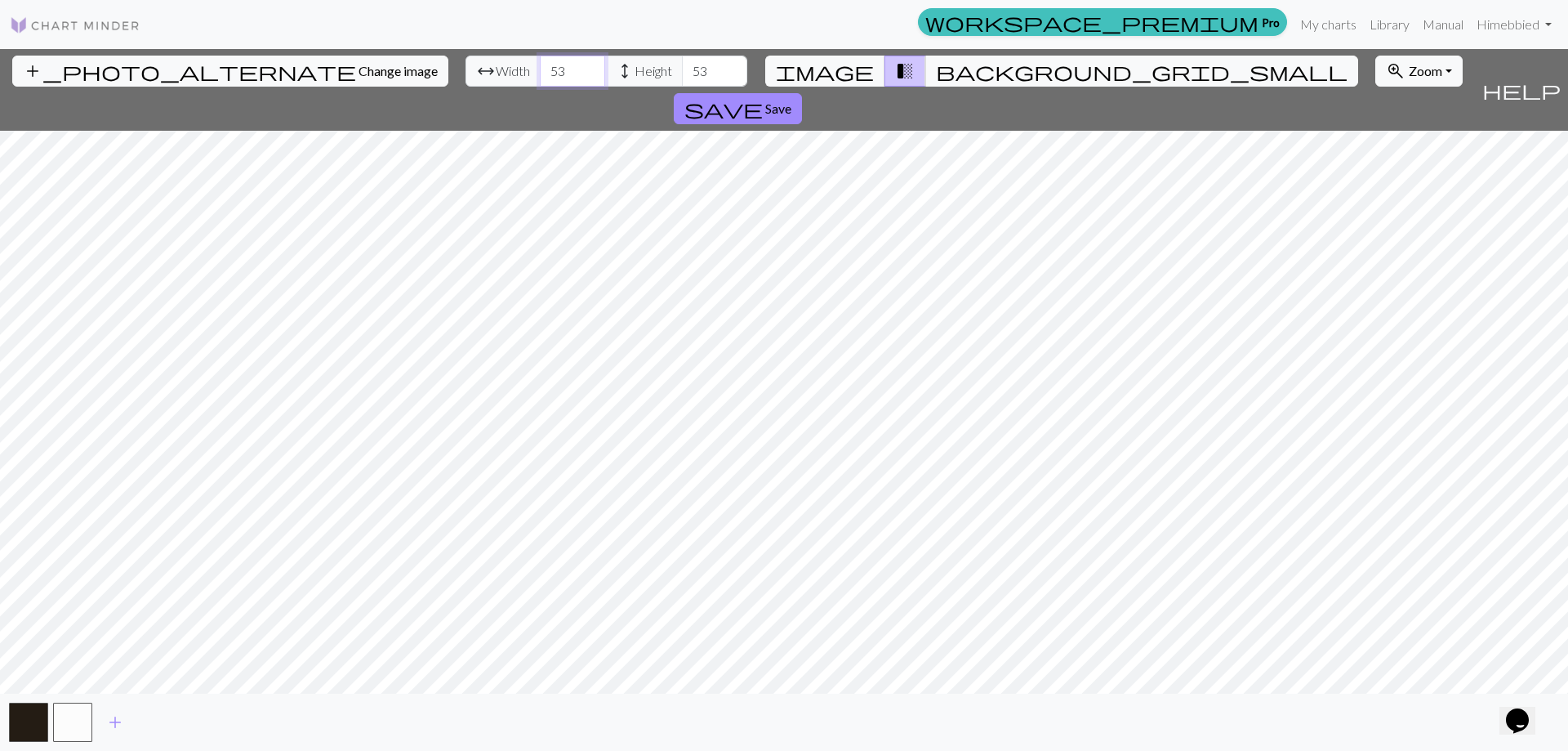
type input "53"
click at [540, 65] on input "53" at bounding box center [572, 72] width 65 height 31
click at [853, 70] on span "image" at bounding box center [825, 71] width 98 height 23
click at [936, 72] on span "background_grid_small" at bounding box center [1141, 71] width 411 height 23
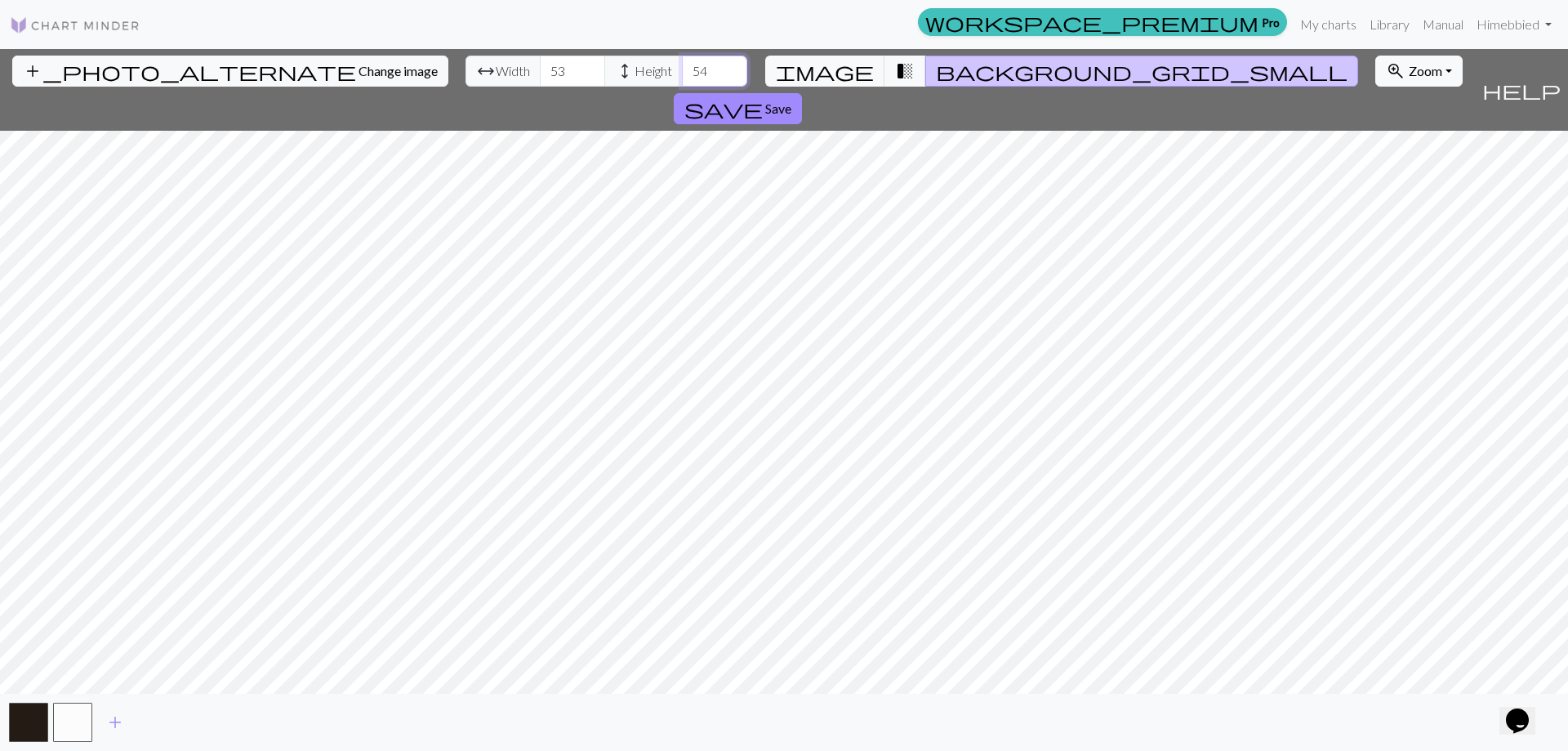
click at [682, 64] on input "54" at bounding box center [714, 72] width 65 height 31
type input "55"
click at [682, 64] on input "55" at bounding box center [714, 72] width 65 height 31
click at [540, 66] on input "54" at bounding box center [572, 72] width 65 height 31
type input "55"
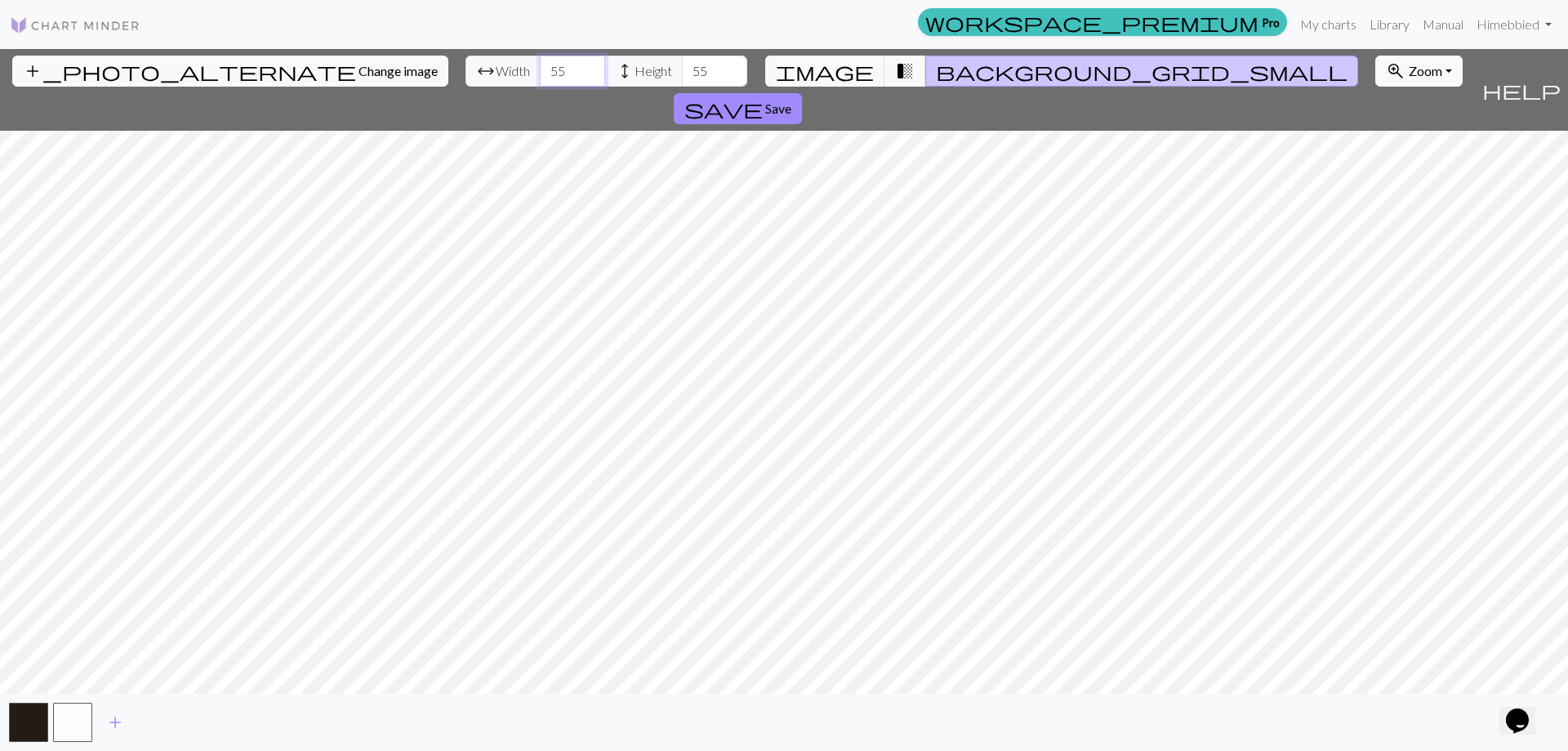
click at [540, 66] on input "55" at bounding box center [572, 72] width 65 height 31
click at [682, 64] on input "56" at bounding box center [714, 72] width 65 height 31
type input "57"
click at [682, 64] on input "57" at bounding box center [714, 72] width 65 height 31
click at [540, 64] on input "56" at bounding box center [572, 72] width 65 height 31
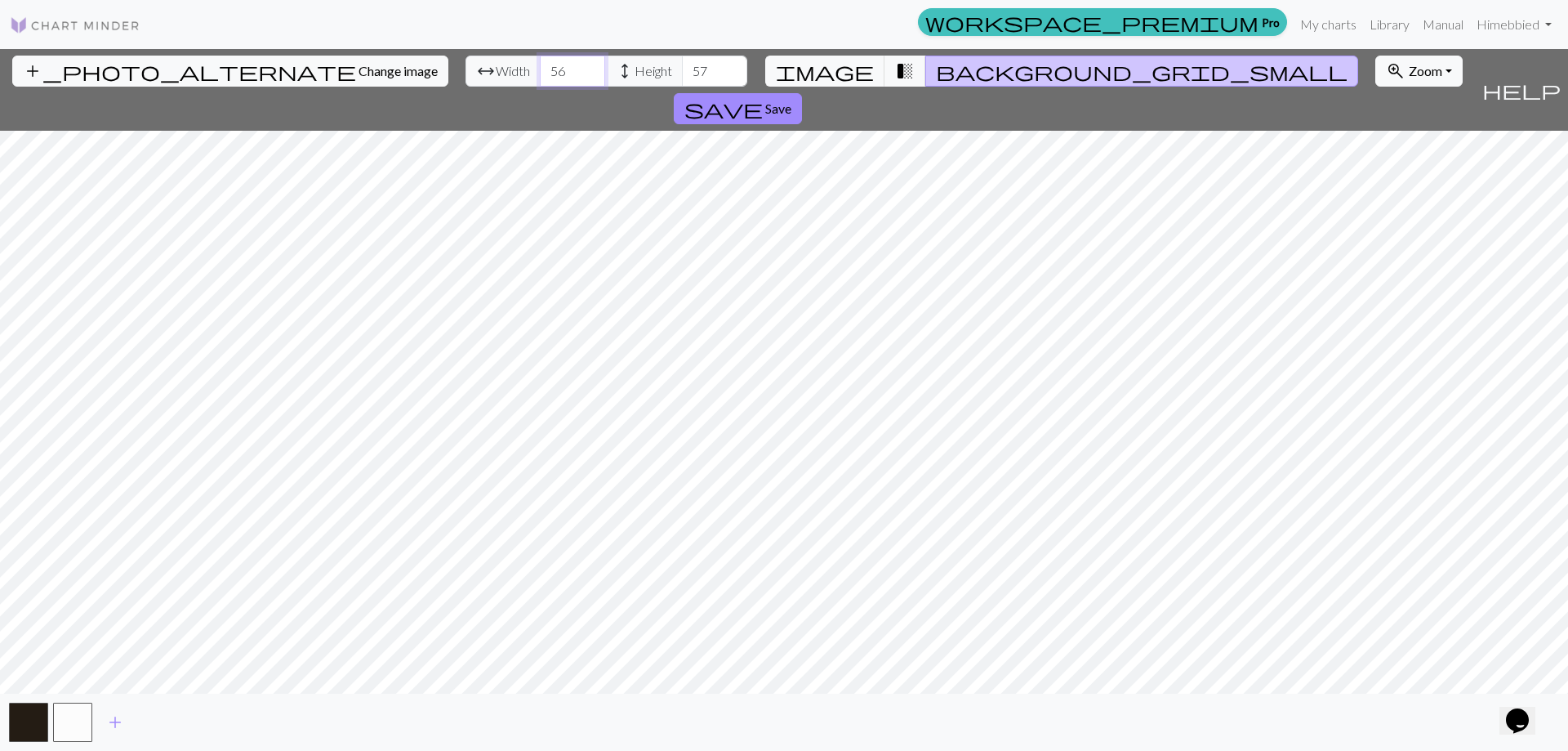
click at [540, 64] on input "57" at bounding box center [572, 72] width 65 height 31
click at [540, 64] on input "58" at bounding box center [572, 72] width 65 height 31
type input "59"
click at [540, 64] on input "59" at bounding box center [572, 72] width 65 height 31
click at [682, 67] on input "58" at bounding box center [714, 72] width 65 height 31
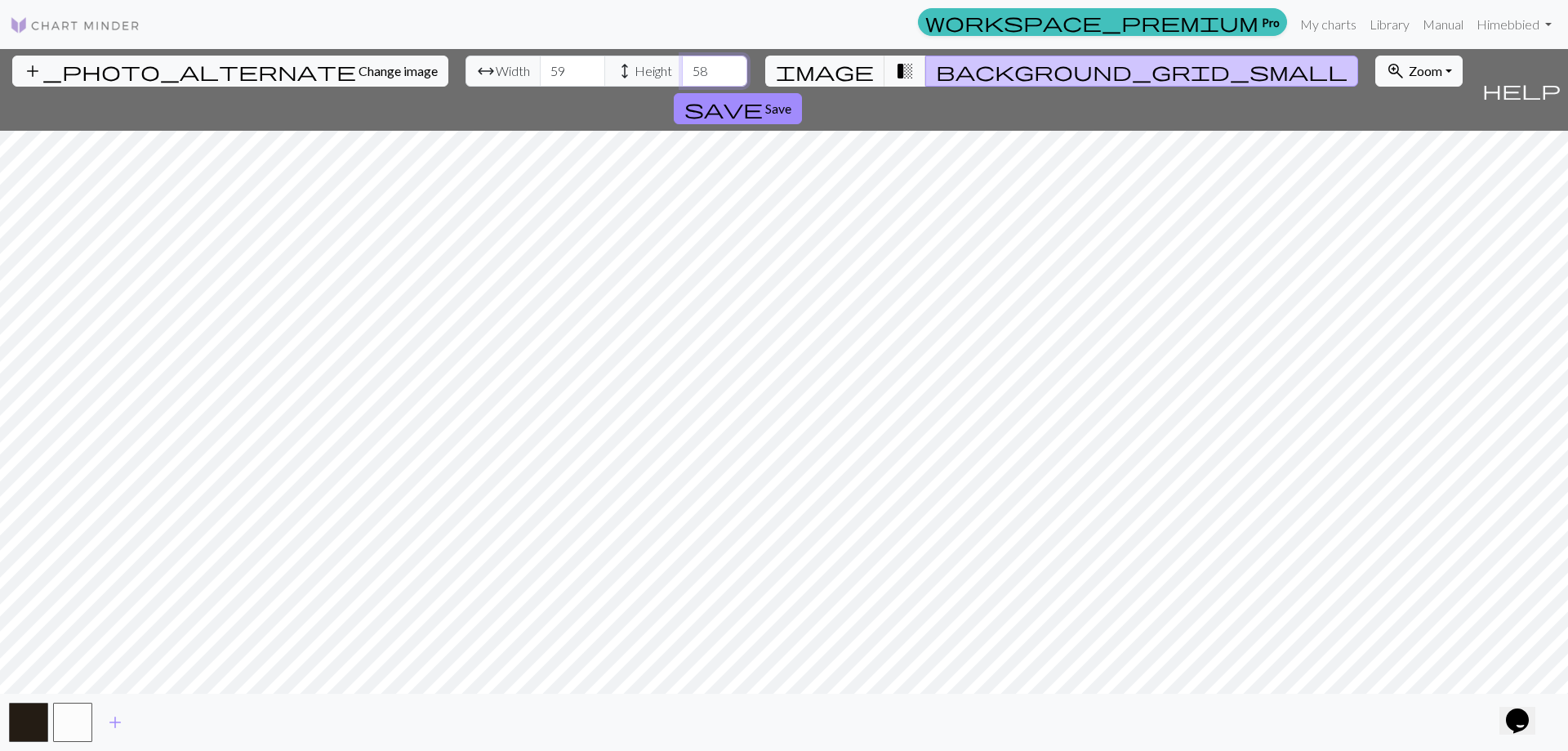
type input "59"
click at [682, 67] on input "59" at bounding box center [714, 72] width 65 height 31
click at [540, 64] on input "60" at bounding box center [572, 72] width 65 height 31
type input "61"
click at [540, 64] on input "61" at bounding box center [572, 72] width 65 height 31
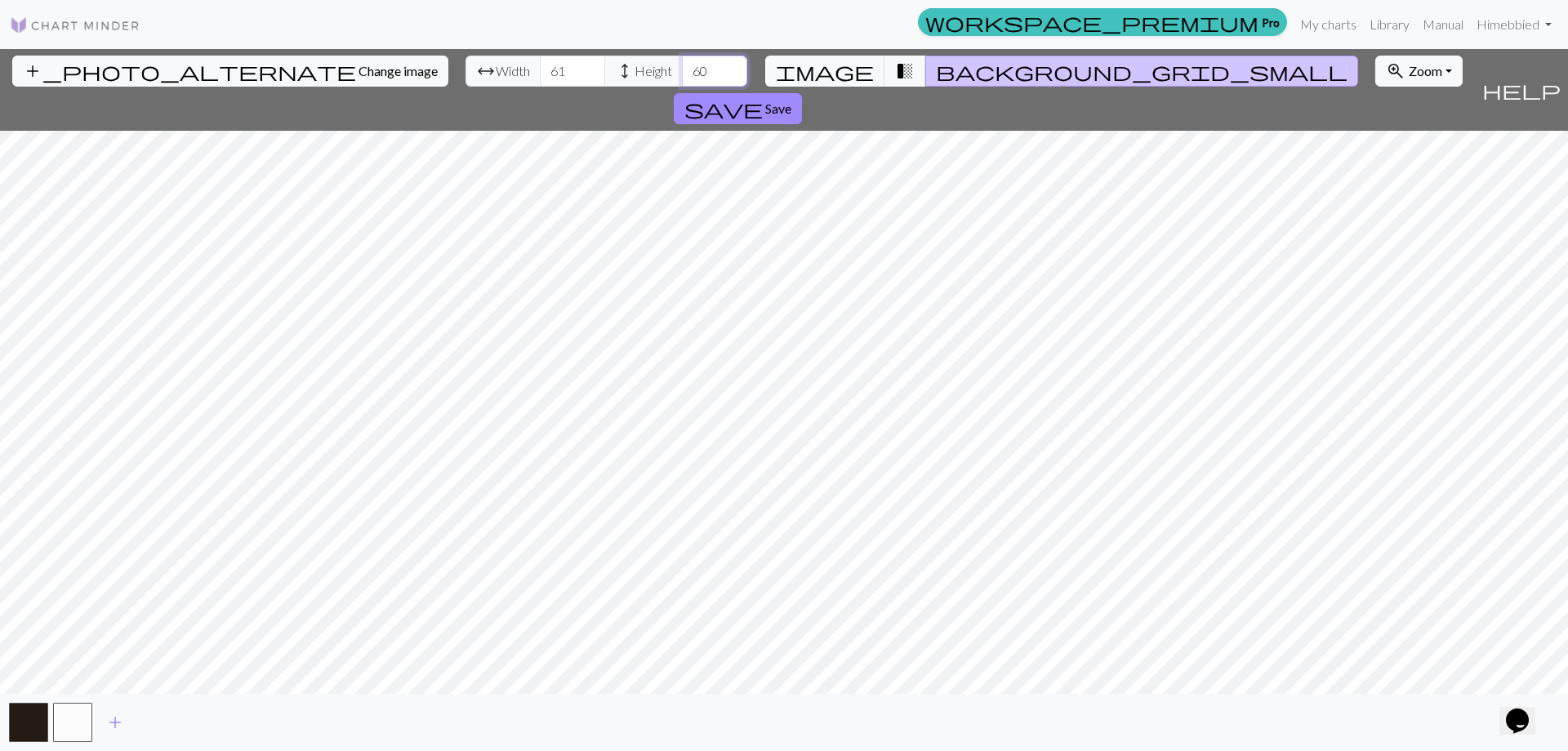
click at [682, 67] on input "60" at bounding box center [714, 72] width 65 height 31
type input "61"
click at [682, 67] on input "61" at bounding box center [714, 72] width 65 height 31
click at [540, 65] on input "62" at bounding box center [572, 72] width 65 height 31
type input "63"
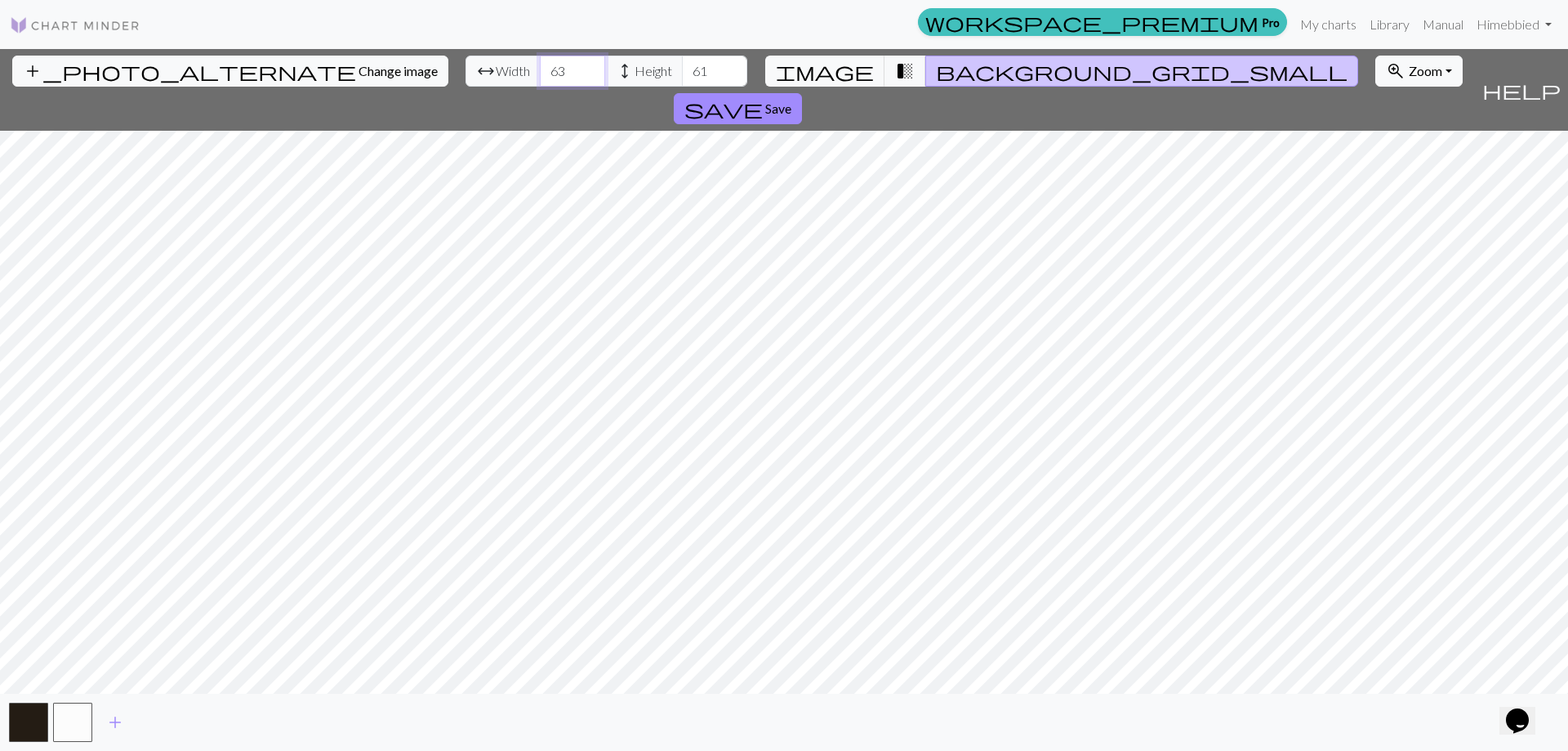
click at [540, 65] on input "63" at bounding box center [572, 72] width 65 height 31
click at [682, 65] on input "62" at bounding box center [714, 72] width 65 height 31
type input "63"
click at [682, 65] on input "63" at bounding box center [714, 72] width 65 height 31
click at [791, 100] on span "Save" at bounding box center [778, 108] width 26 height 16
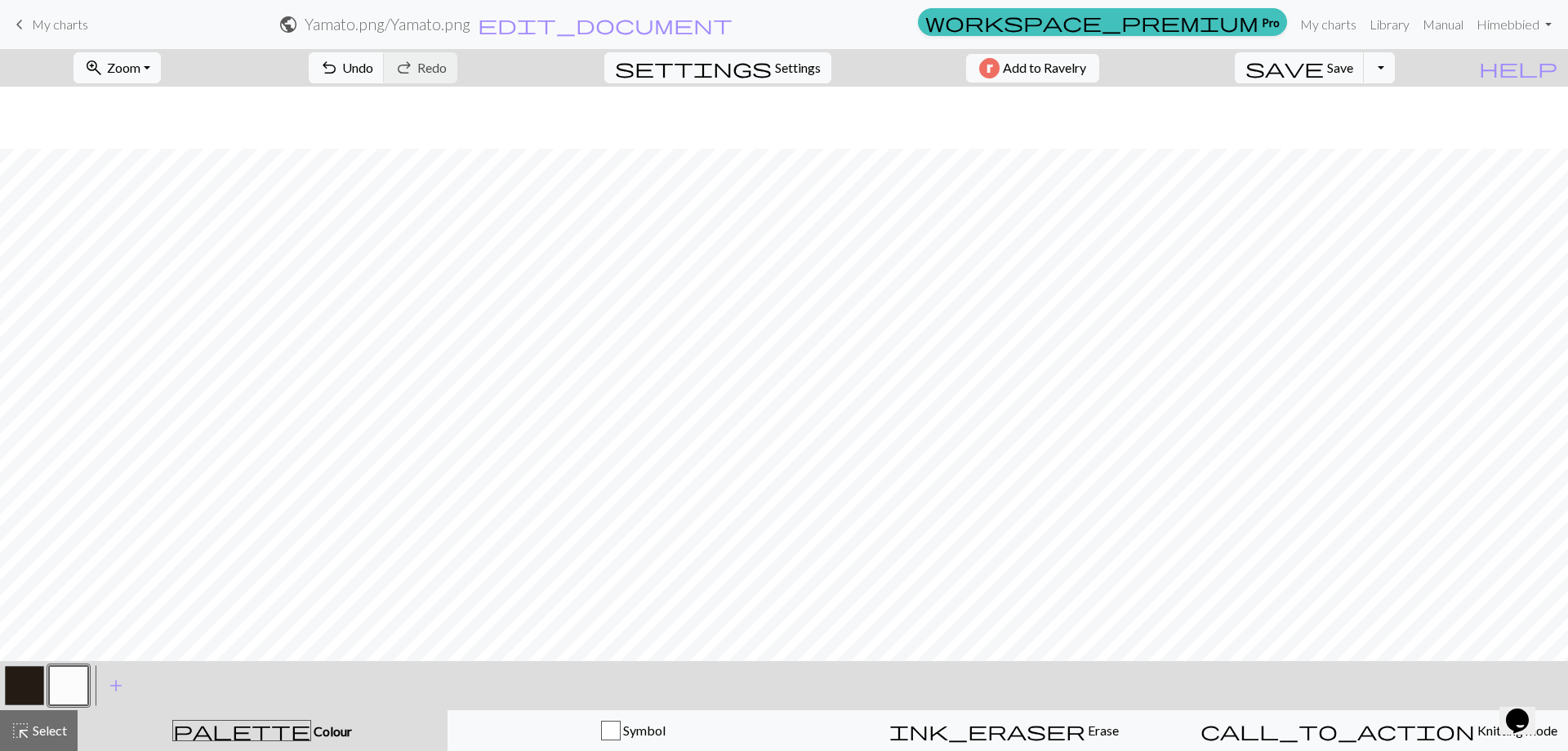
scroll to position [541, 0]
click at [1358, 72] on button "save Save Save" at bounding box center [1299, 68] width 130 height 31
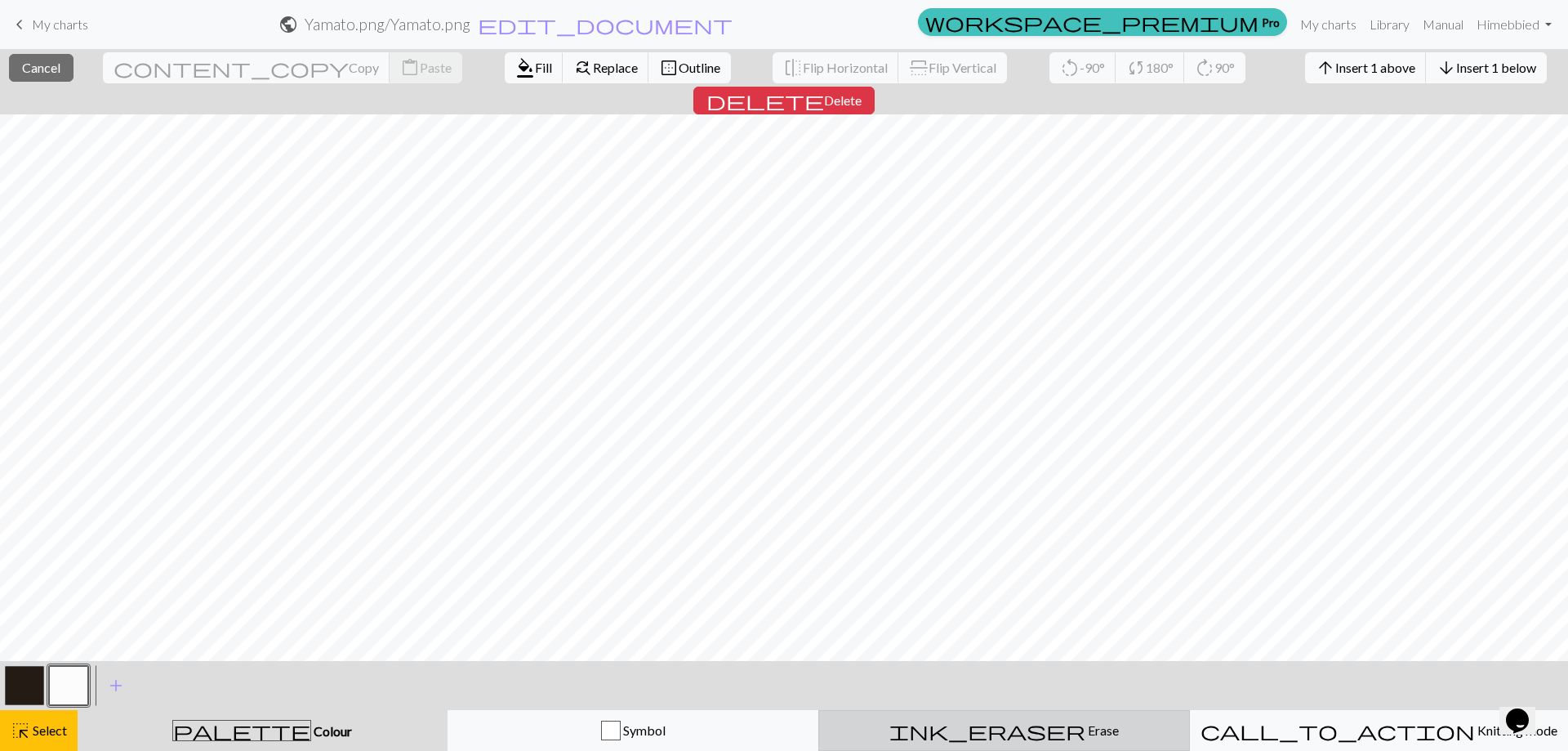
click at [1085, 735] on span "Erase" at bounding box center [1102, 730] width 33 height 16
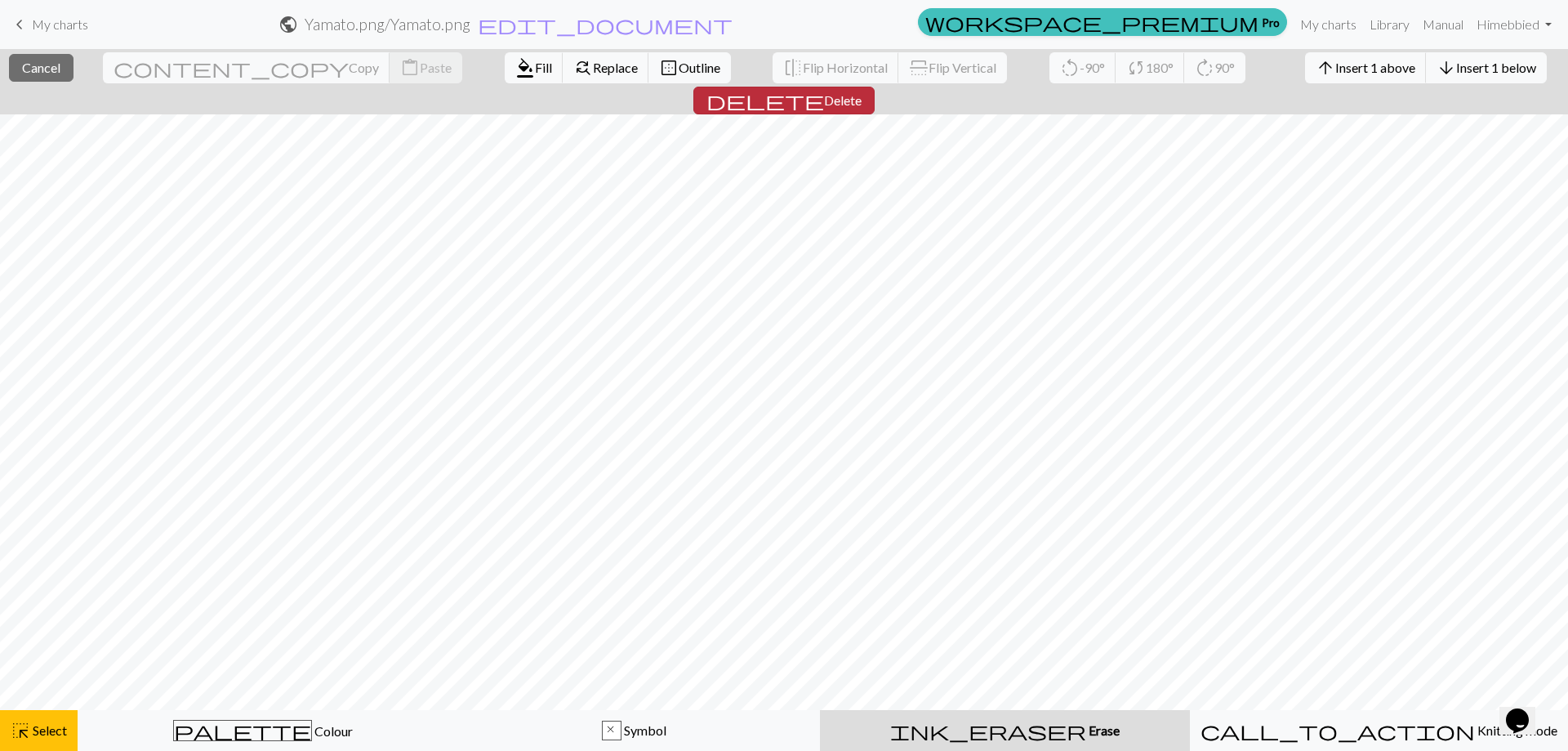
click at [875, 86] on button "delete Delete" at bounding box center [784, 100] width 182 height 28
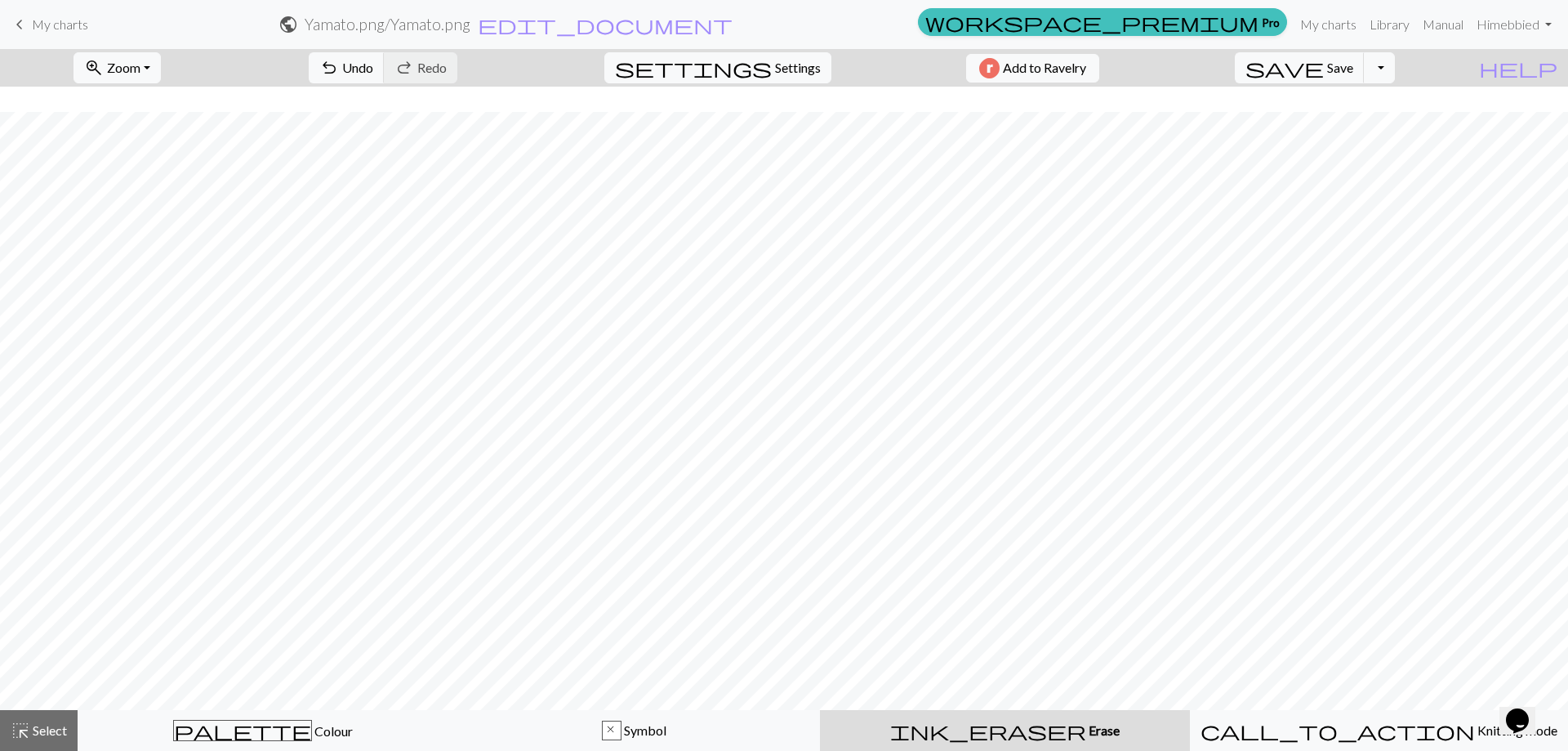
scroll to position [475, 0]
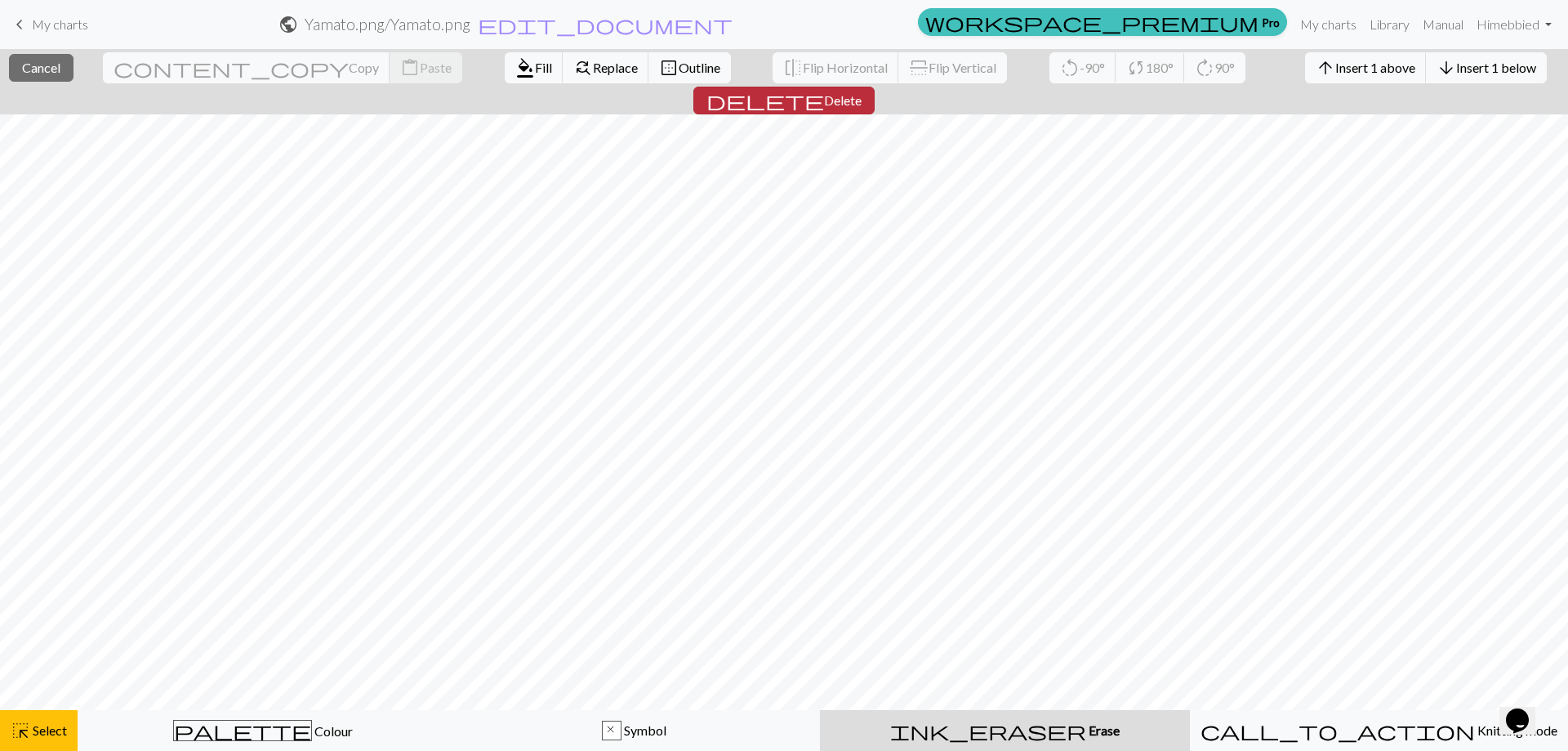
click at [862, 93] on span "Delete" at bounding box center [842, 100] width 38 height 16
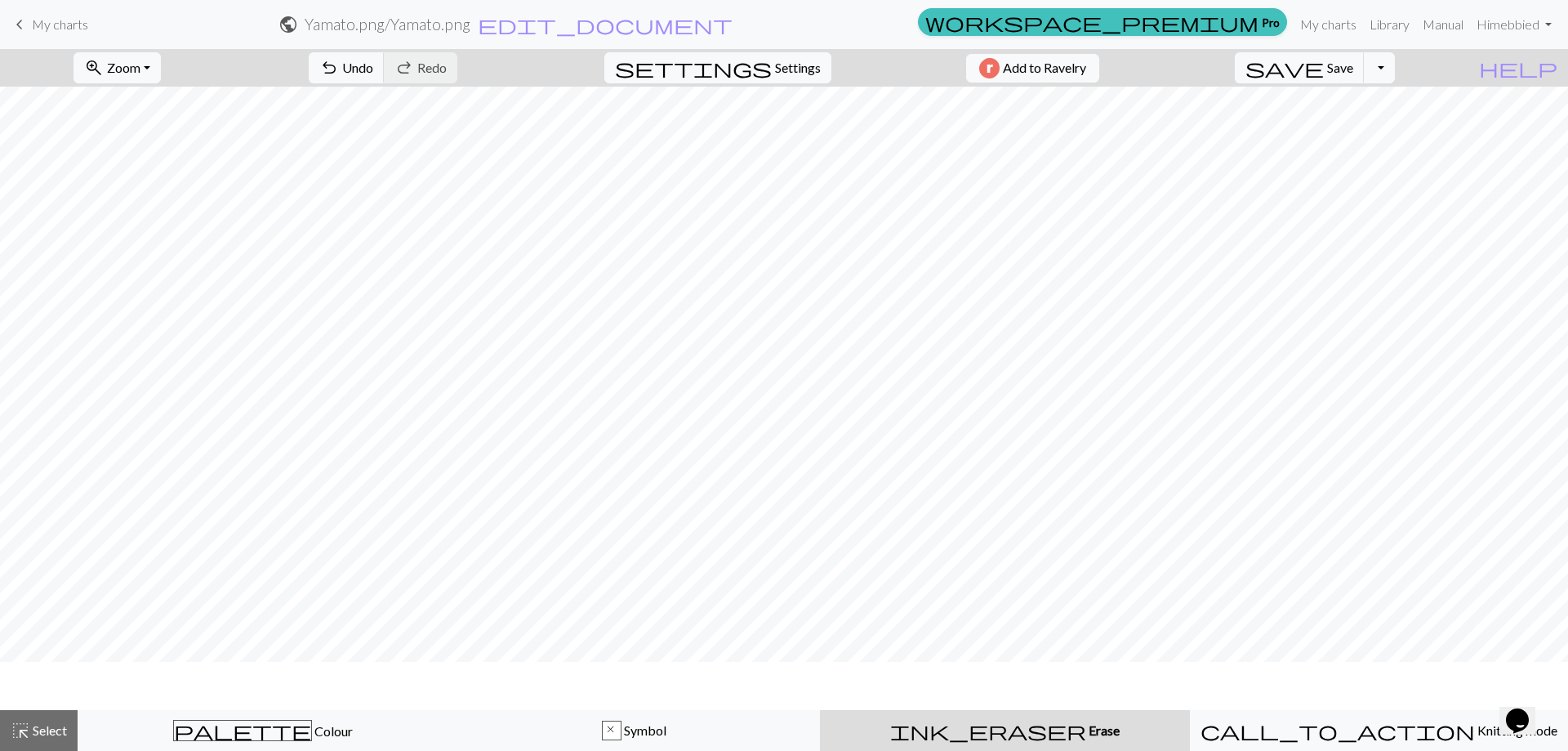
scroll to position [0, 0]
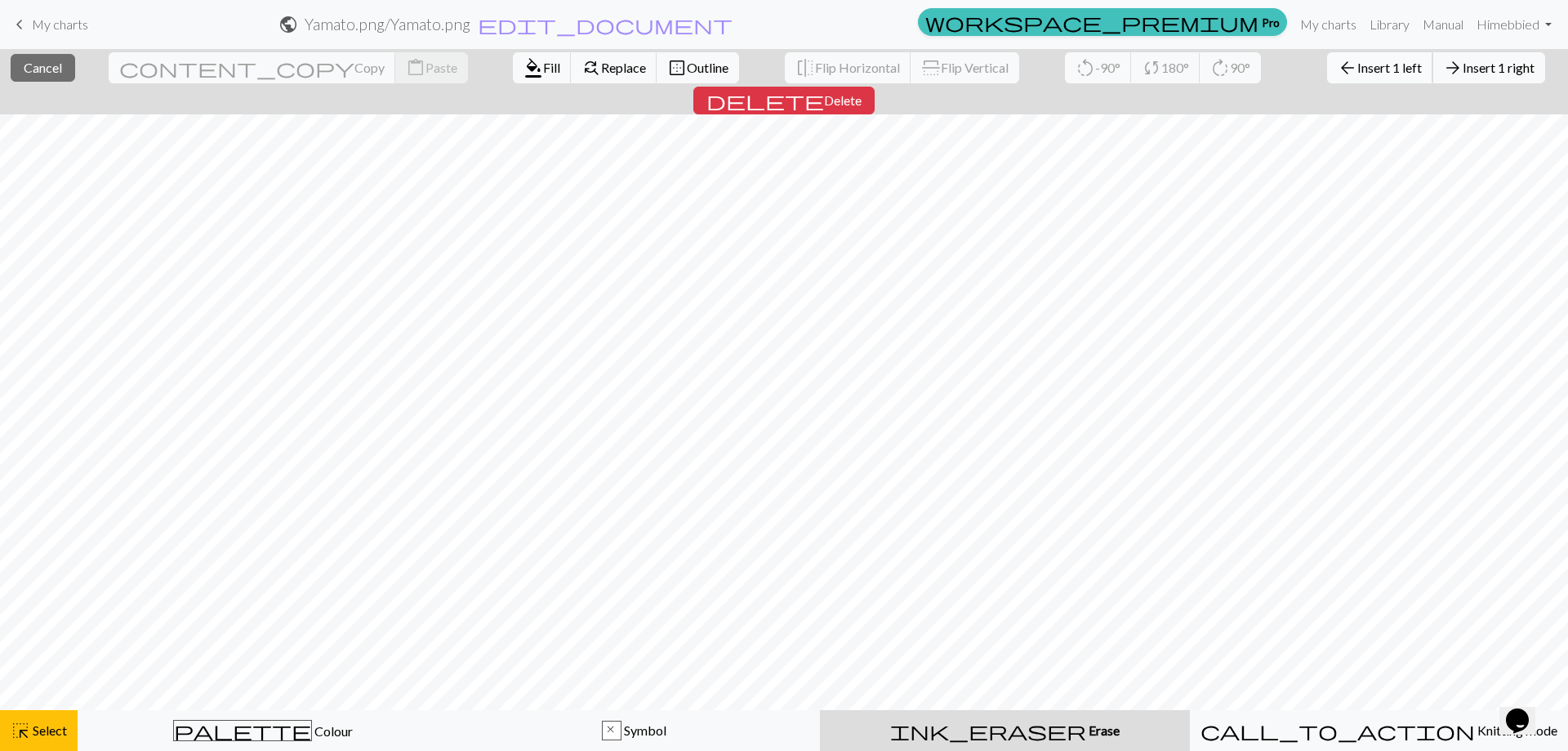
click at [1358, 65] on span "Insert 1 left" at bounding box center [1390, 67] width 65 height 16
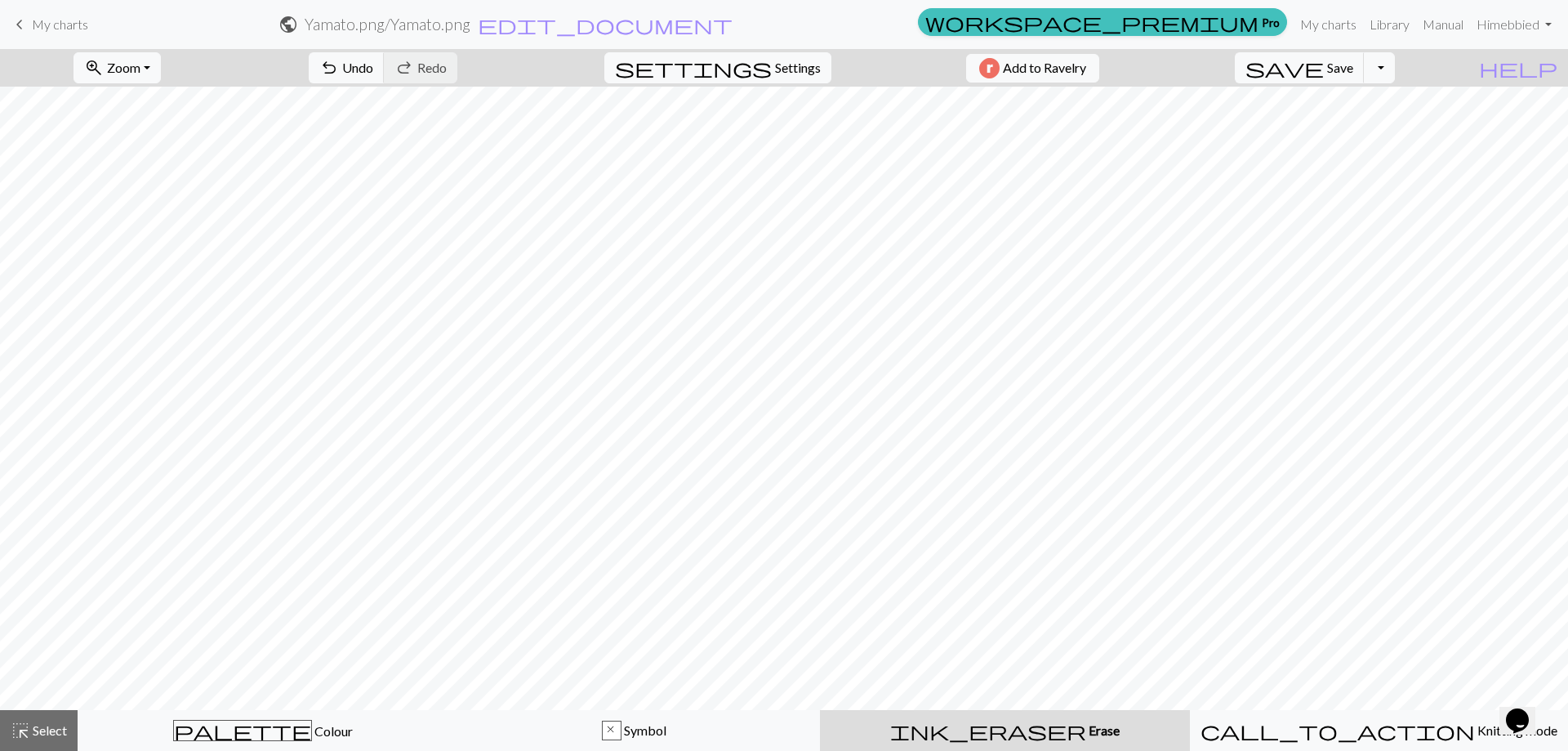
click at [1262, 65] on div "zoom_in Zoom Zoom Fit all Fit width Fit height 50% 100% 150% 200% undo Undo Und…" at bounding box center [734, 67] width 1468 height 38
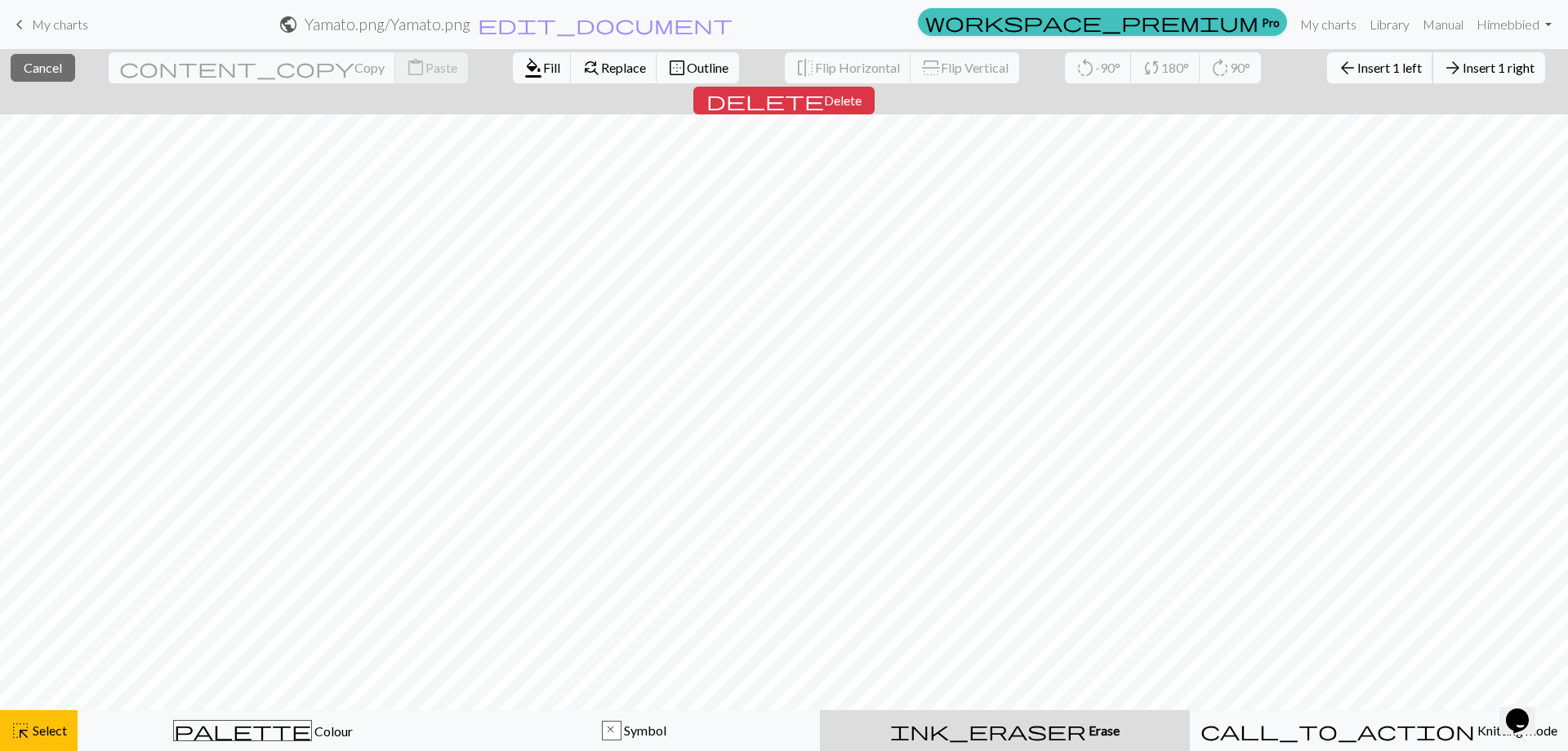
click at [1358, 64] on span "Insert 1 left" at bounding box center [1390, 67] width 65 height 16
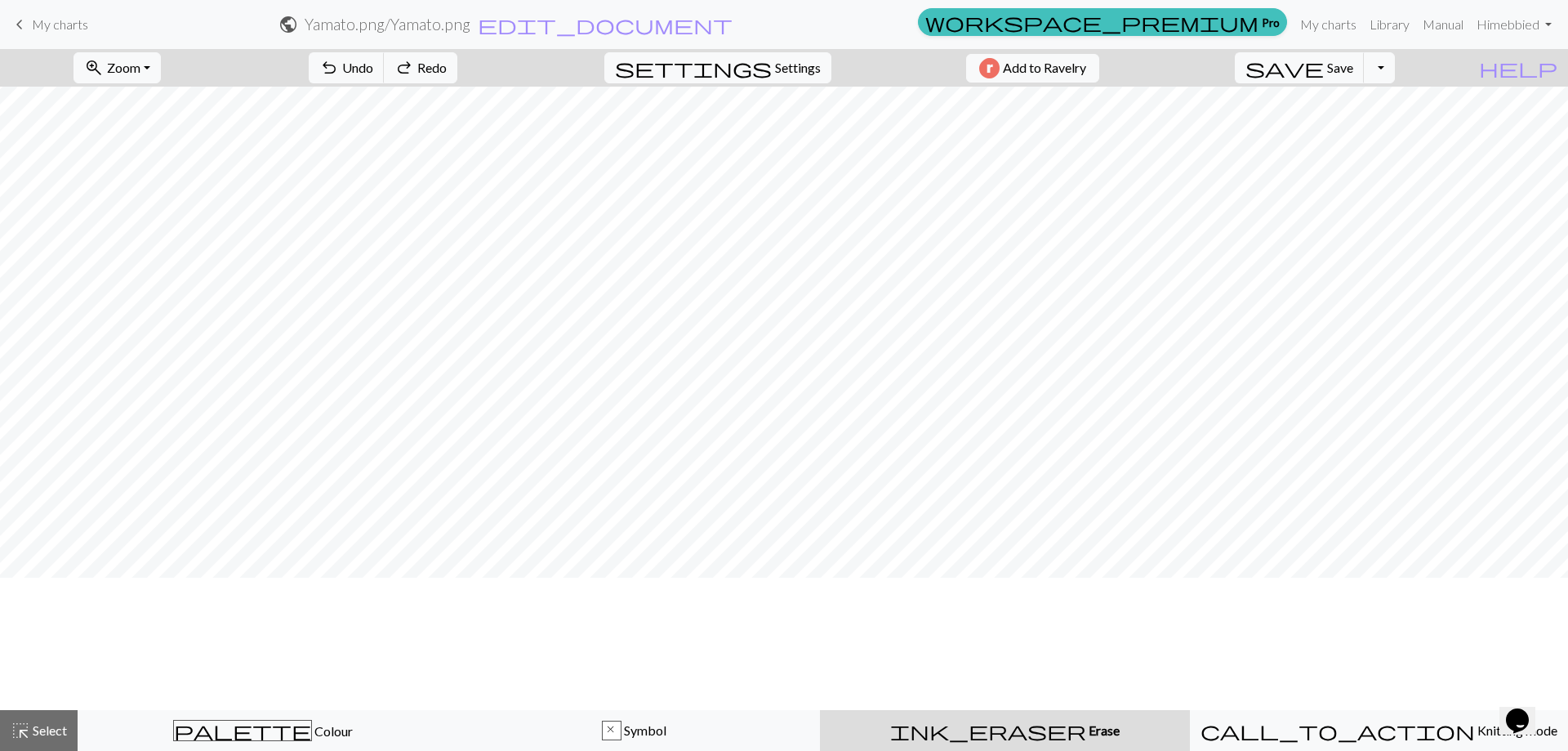
scroll to position [0, 0]
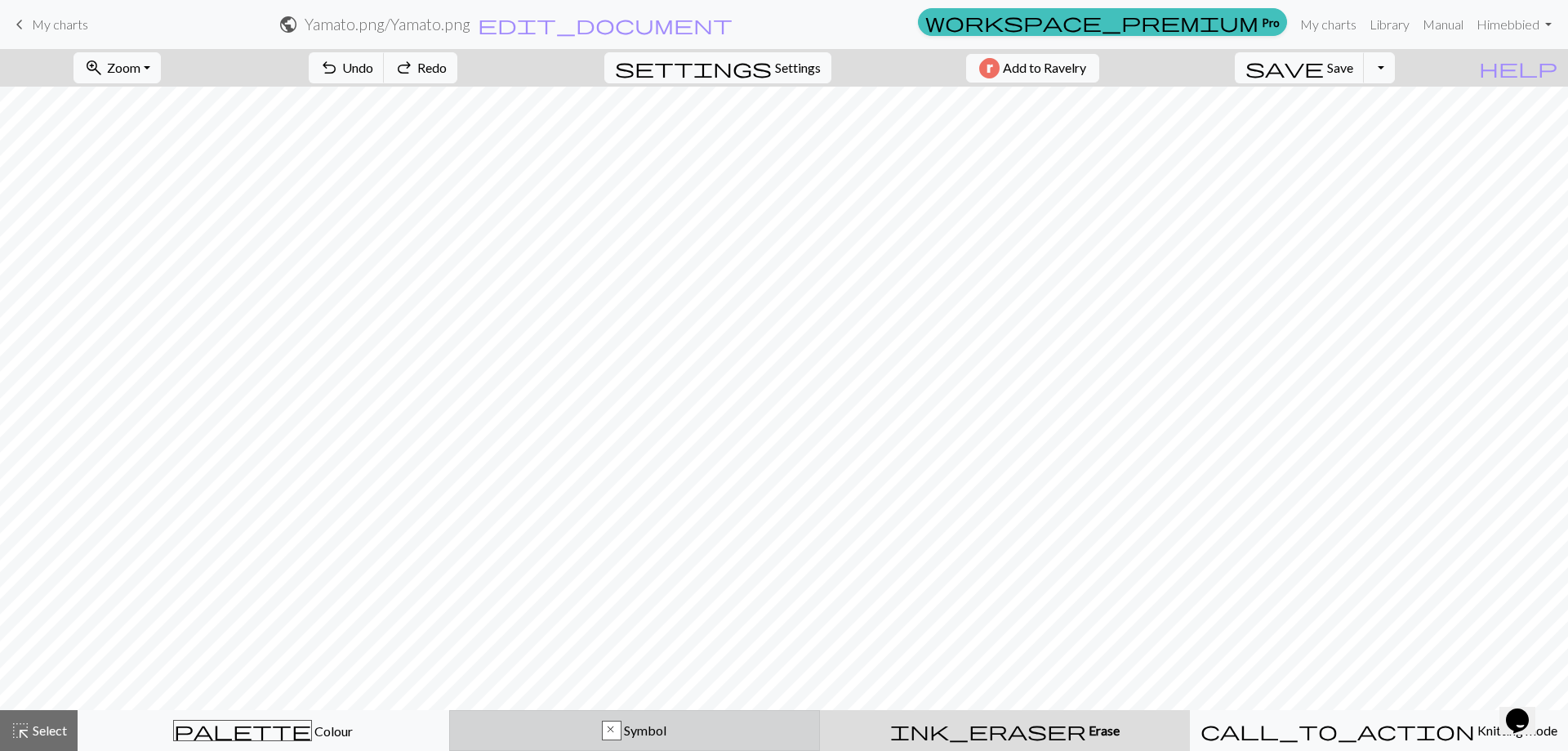
click at [636, 739] on div "x Symbol" at bounding box center [635, 730] width 350 height 19
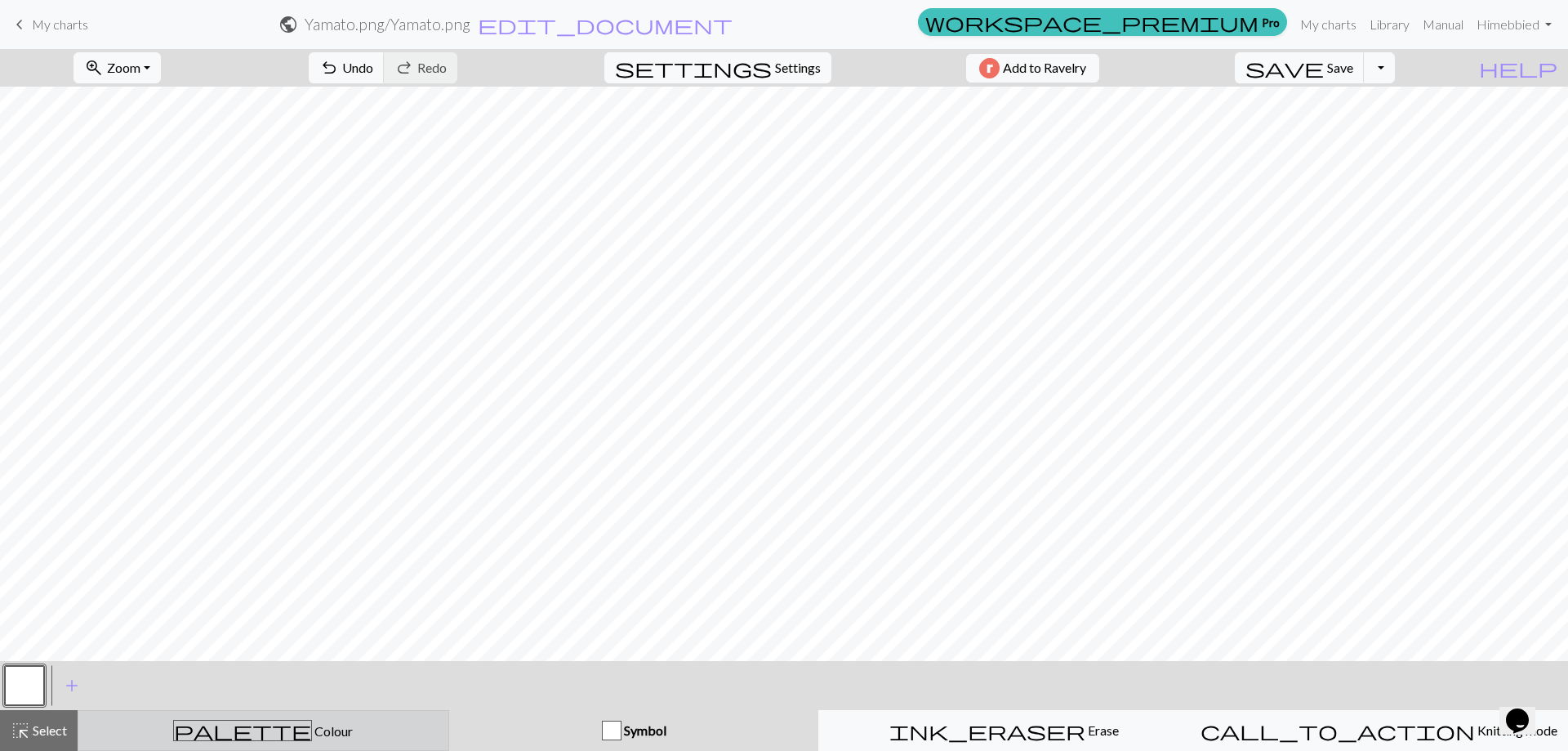
click at [312, 728] on span "Colour" at bounding box center [332, 731] width 41 height 16
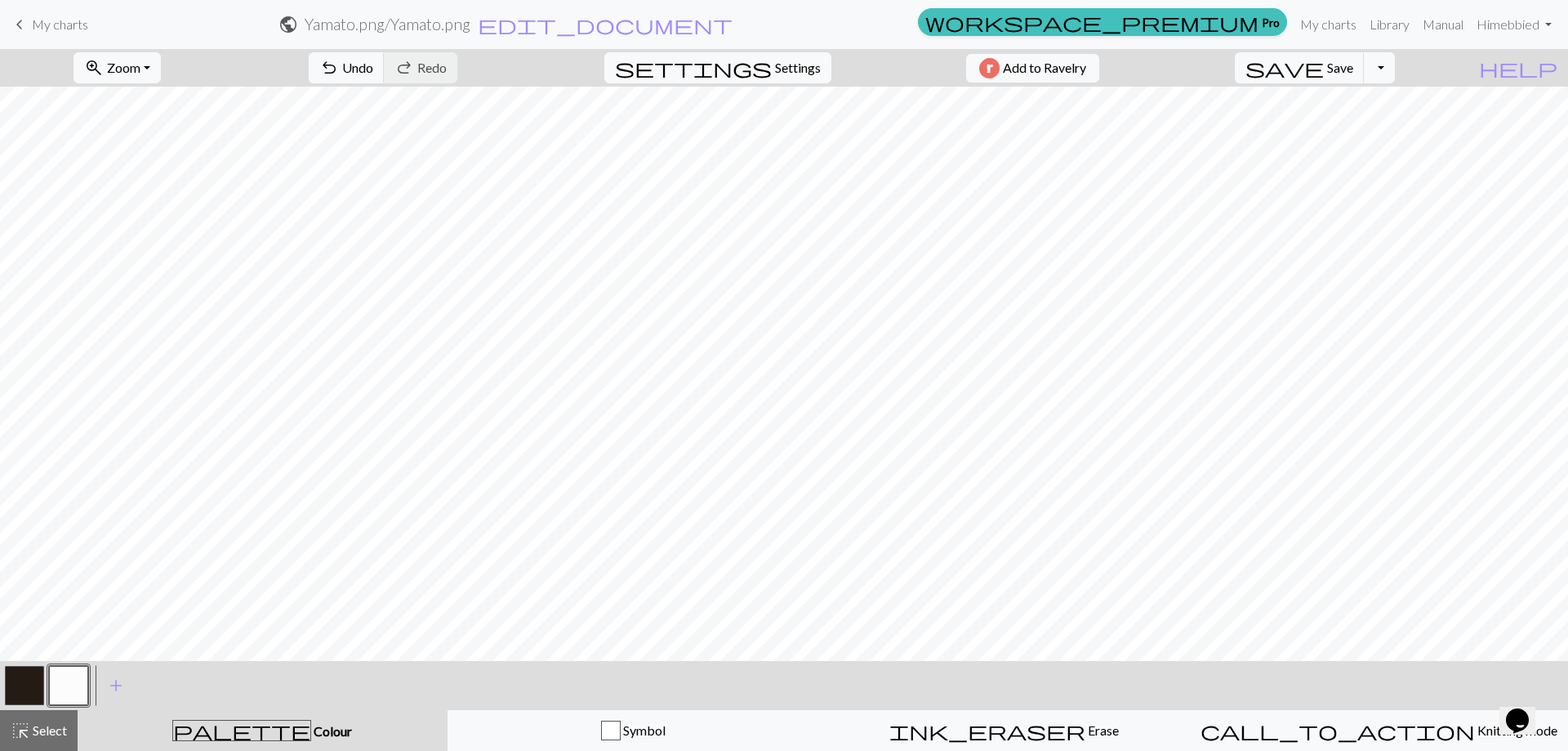
click at [70, 680] on button "button" at bounding box center [68, 685] width 39 height 39
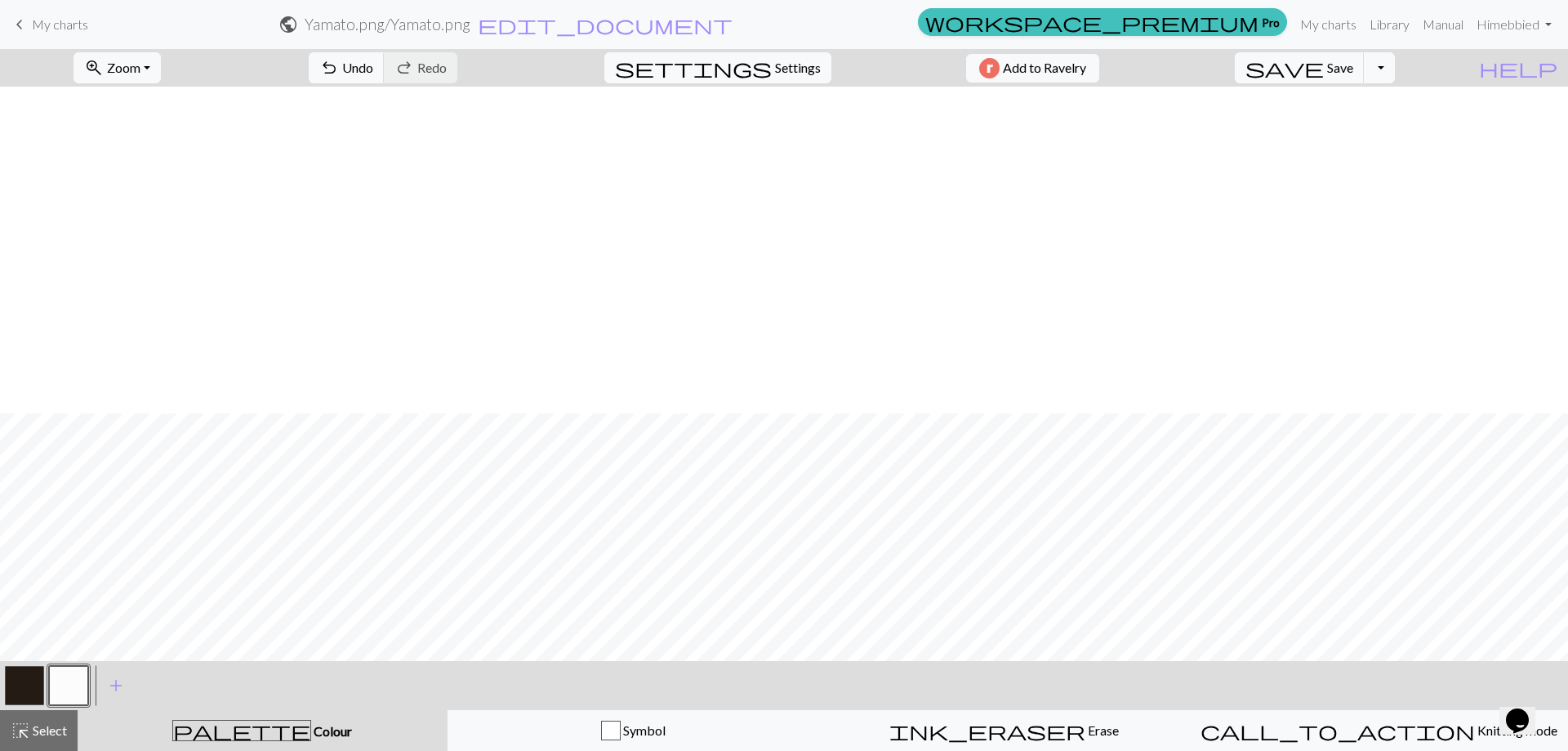
scroll to position [508, 0]
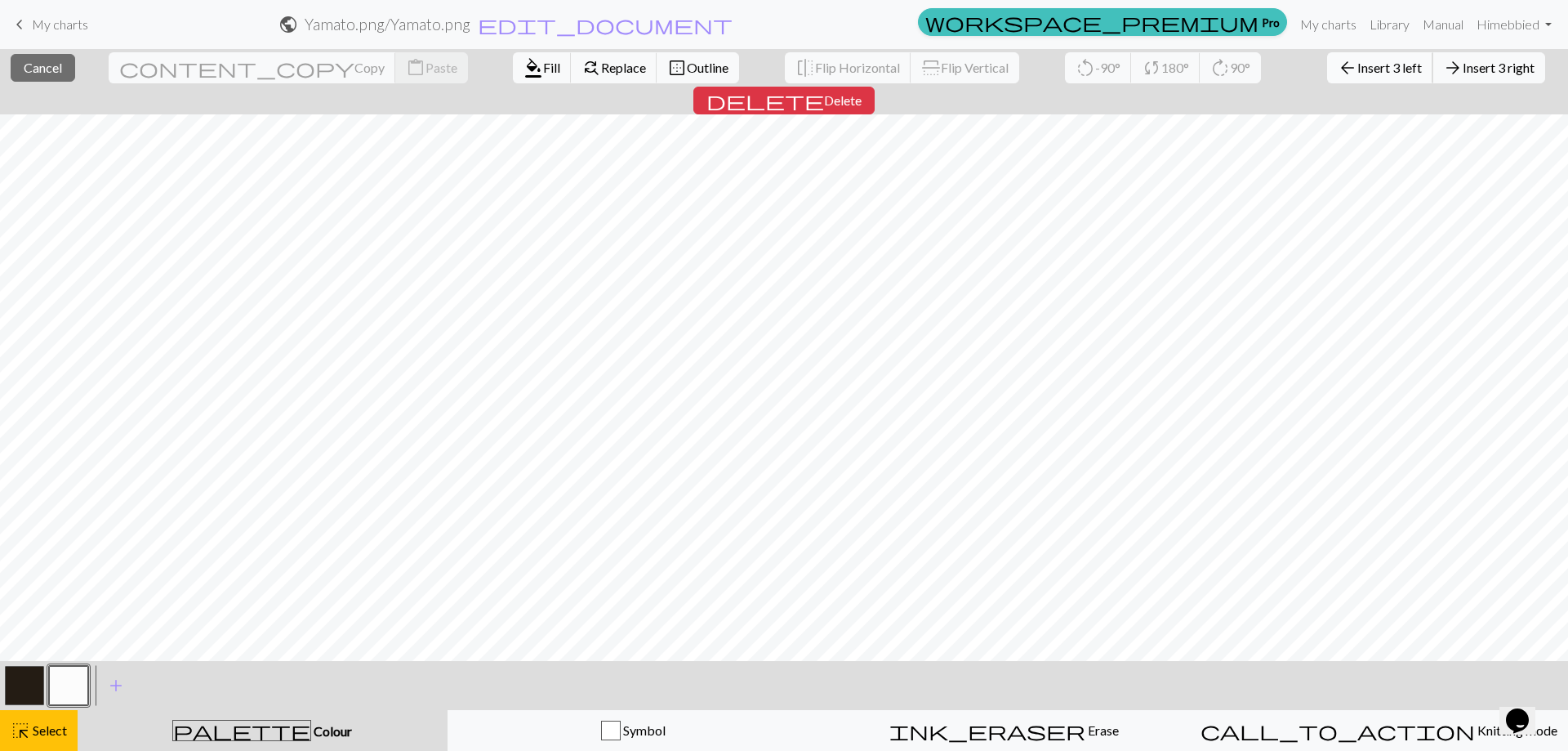
click at [1358, 68] on span "Insert 3 left" at bounding box center [1390, 67] width 65 height 16
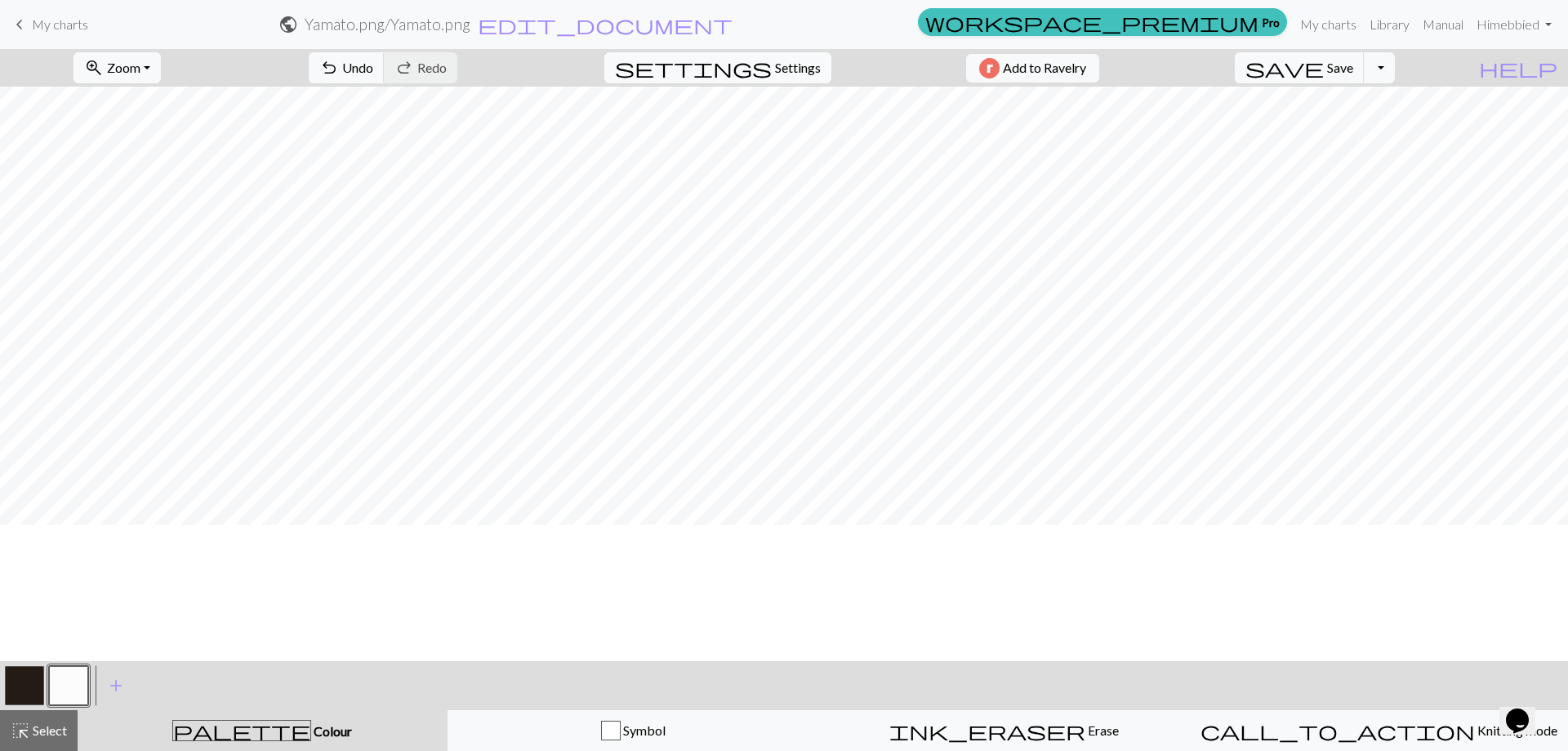
scroll to position [0, 0]
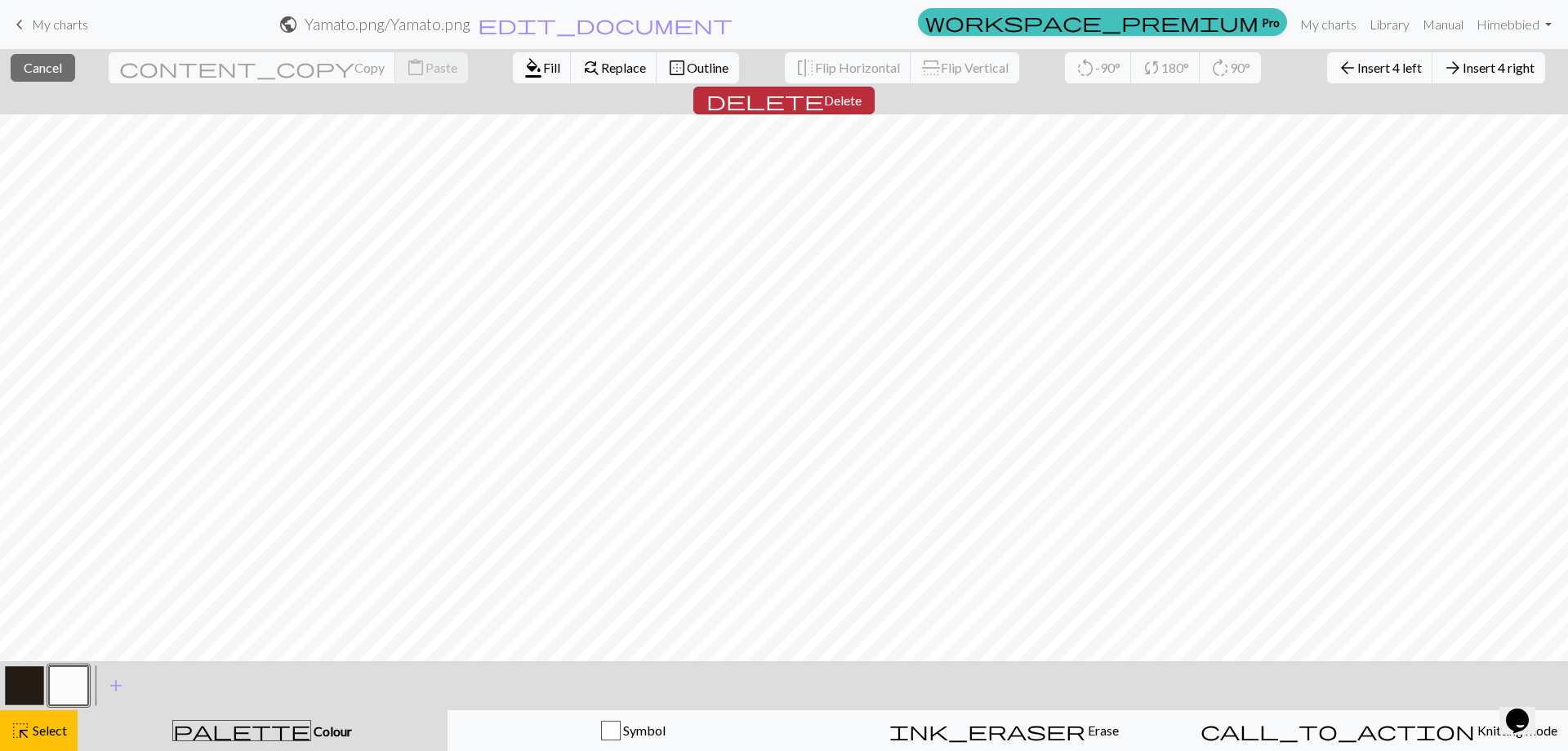
click at [862, 93] on span "Delete" at bounding box center [842, 100] width 38 height 16
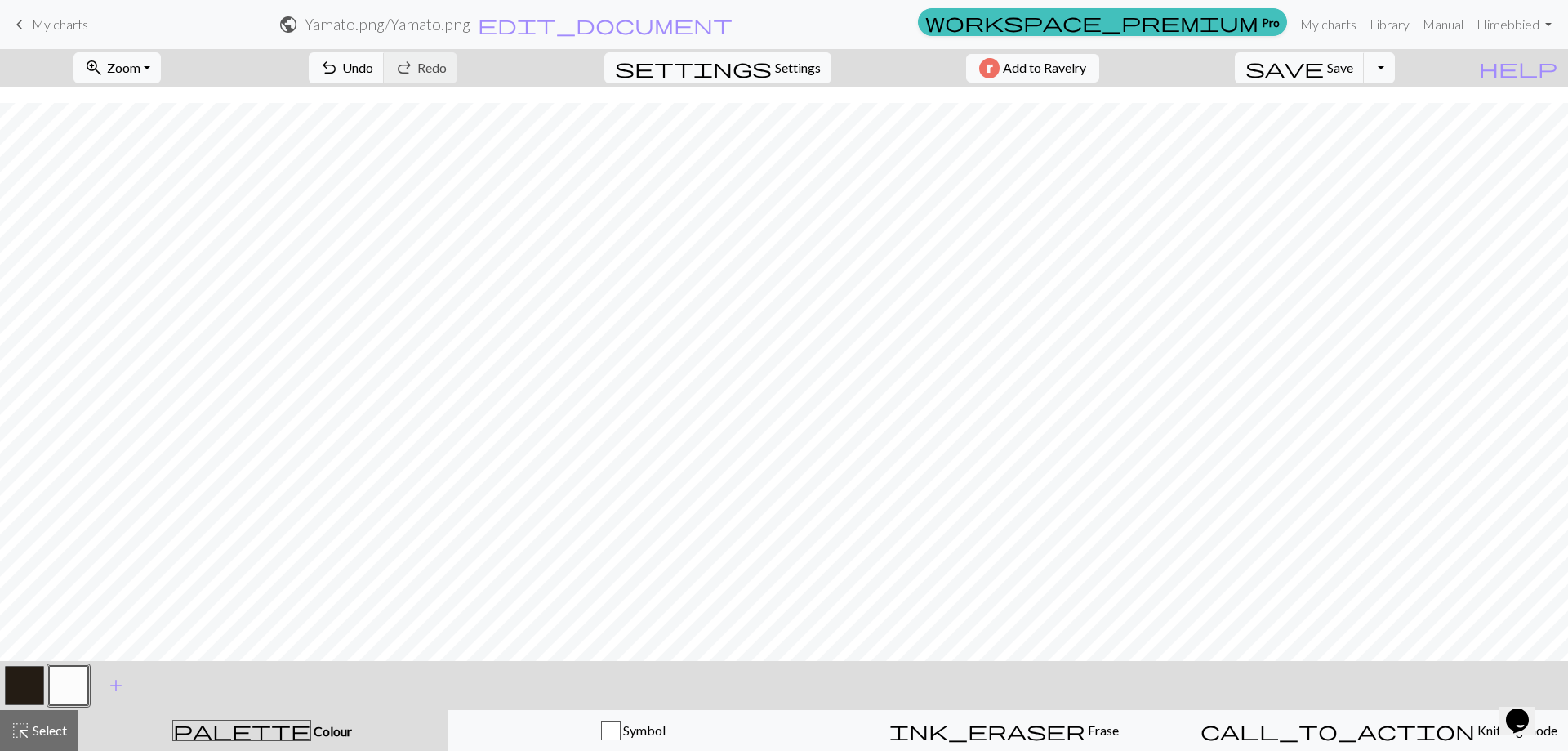
scroll to position [508, 0]
click at [1353, 65] on span "Save" at bounding box center [1340, 67] width 26 height 16
click at [775, 76] on span "Settings" at bounding box center [798, 67] width 45 height 19
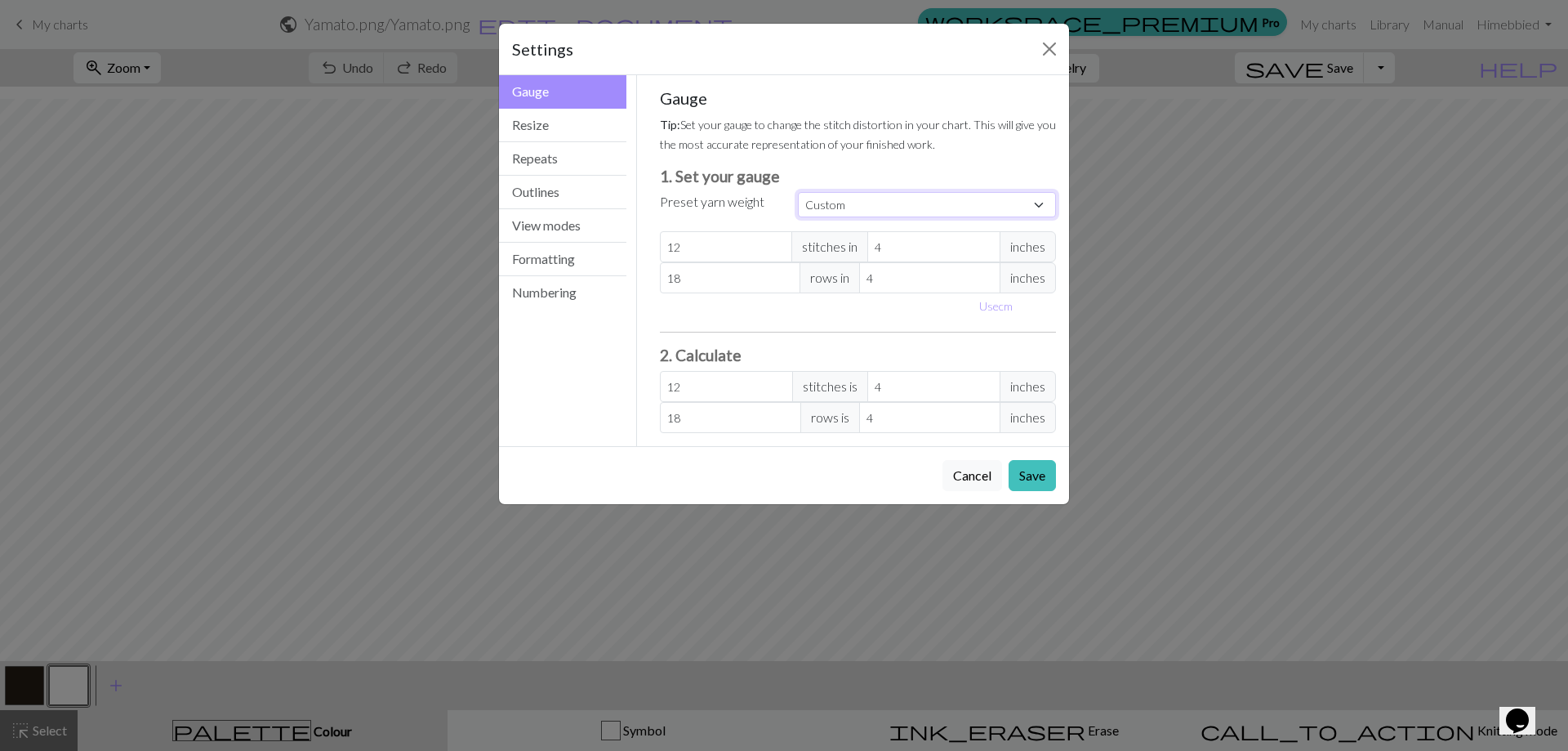
click at [836, 203] on select "Custom Square Lace Light Fingering Fingering Sport Double knit Worsted Aran Bul…" at bounding box center [927, 204] width 258 height 25
click at [823, 156] on div "Gauge Tip: Set your gauge to change the stitch distortion in your chart. This w…" at bounding box center [858, 260] width 397 height 345
click at [548, 128] on button "Resize" at bounding box center [562, 125] width 127 height 33
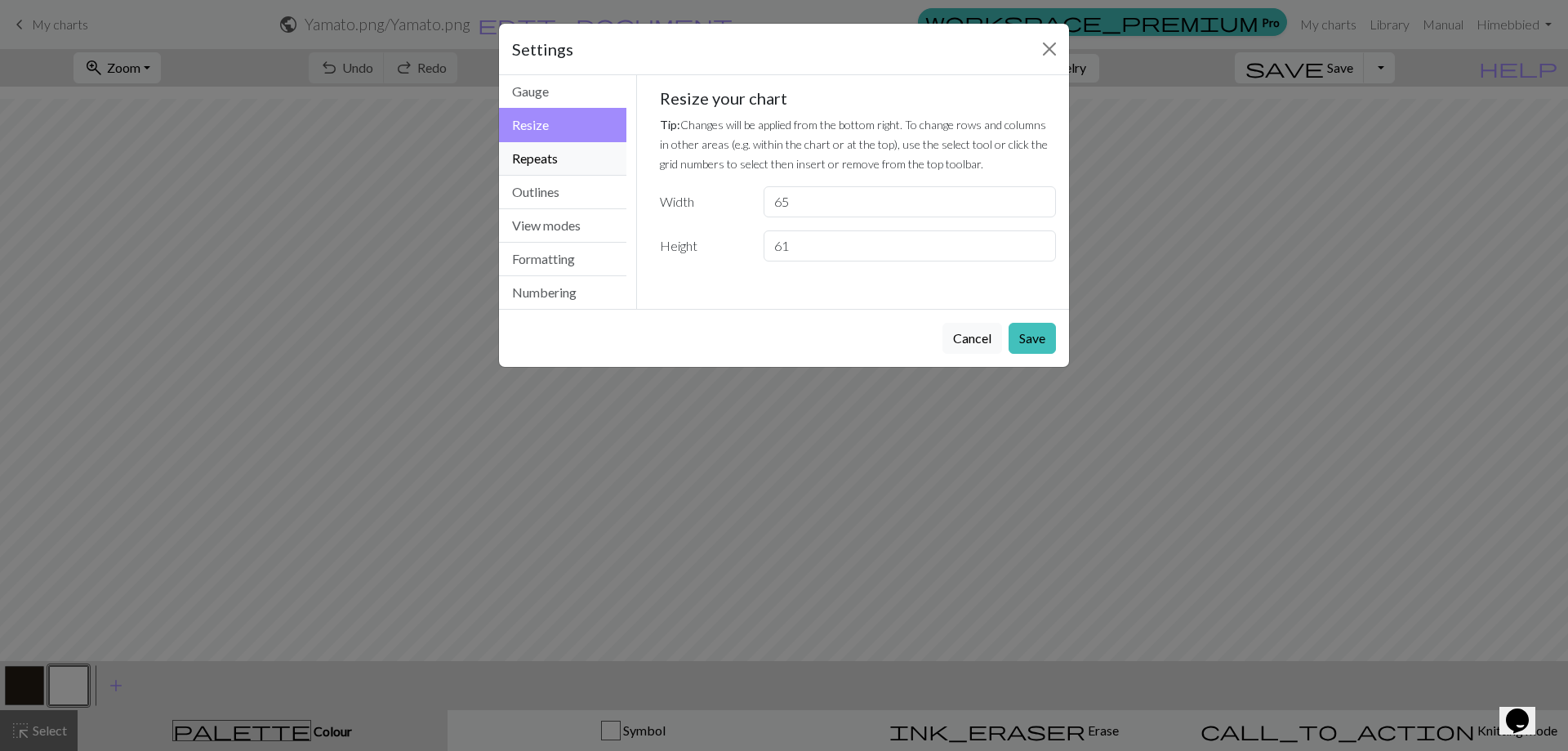
click at [545, 155] on button "Repeats" at bounding box center [562, 159] width 127 height 33
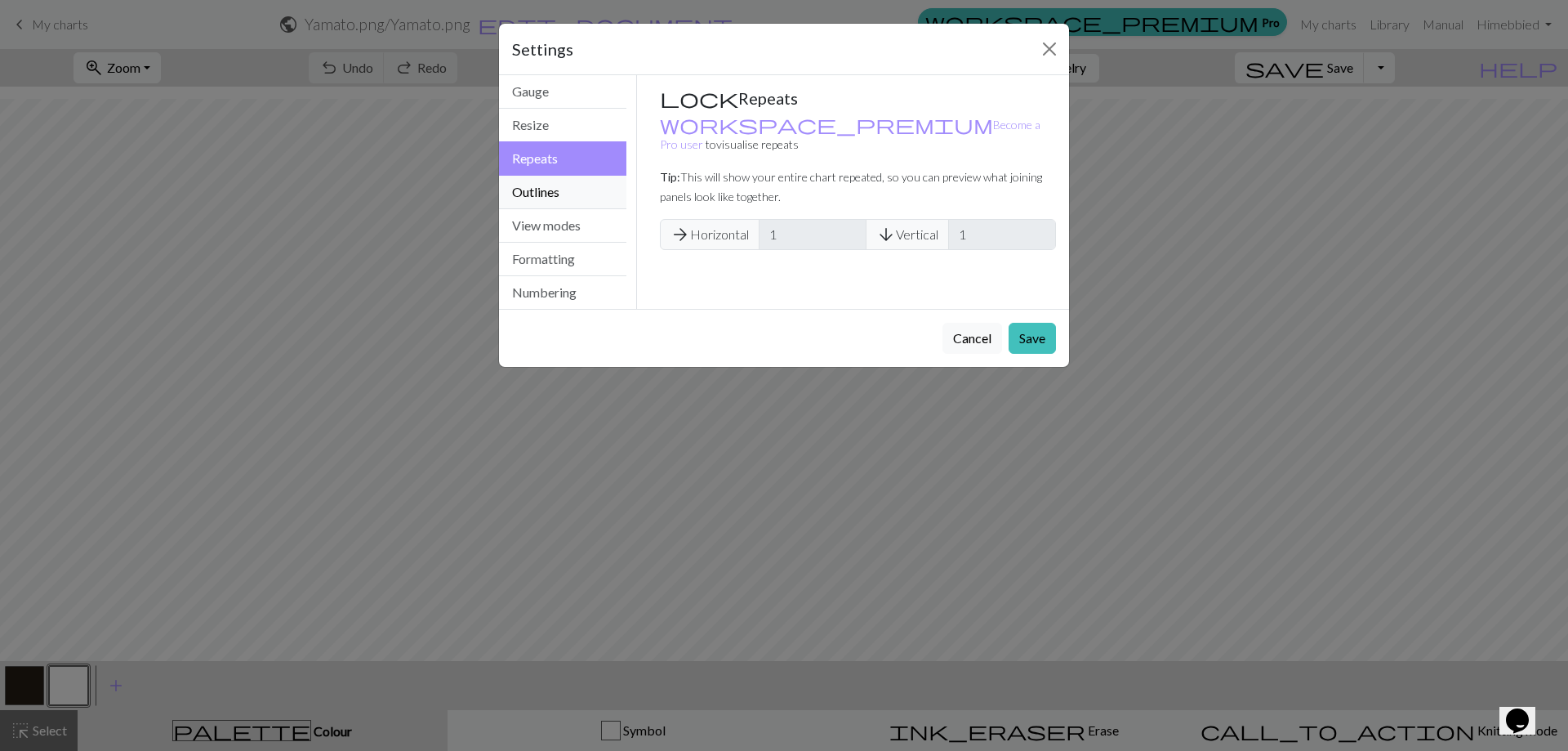
click at [544, 187] on button "Outlines" at bounding box center [562, 192] width 127 height 33
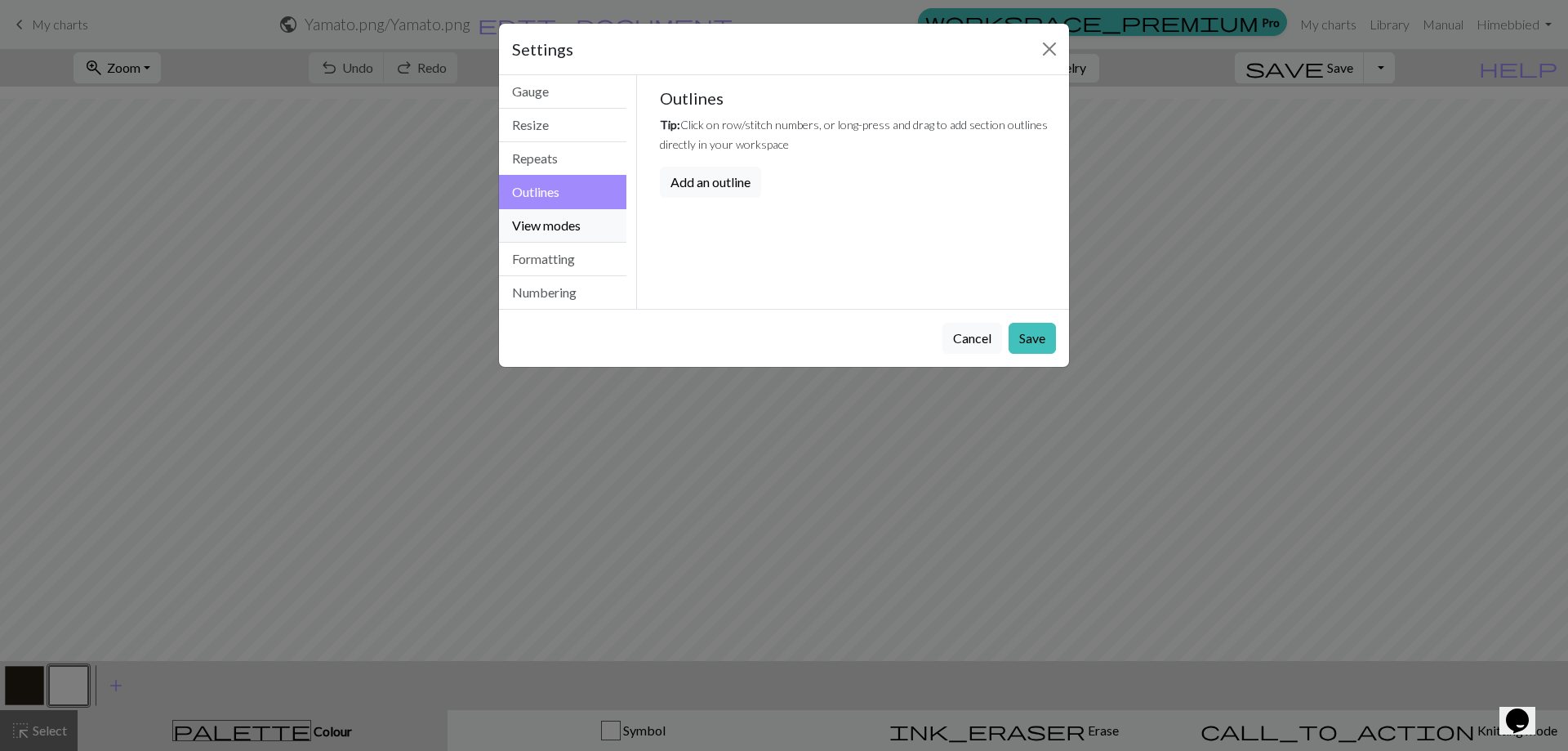
click at [546, 223] on button "View modes" at bounding box center [562, 225] width 127 height 33
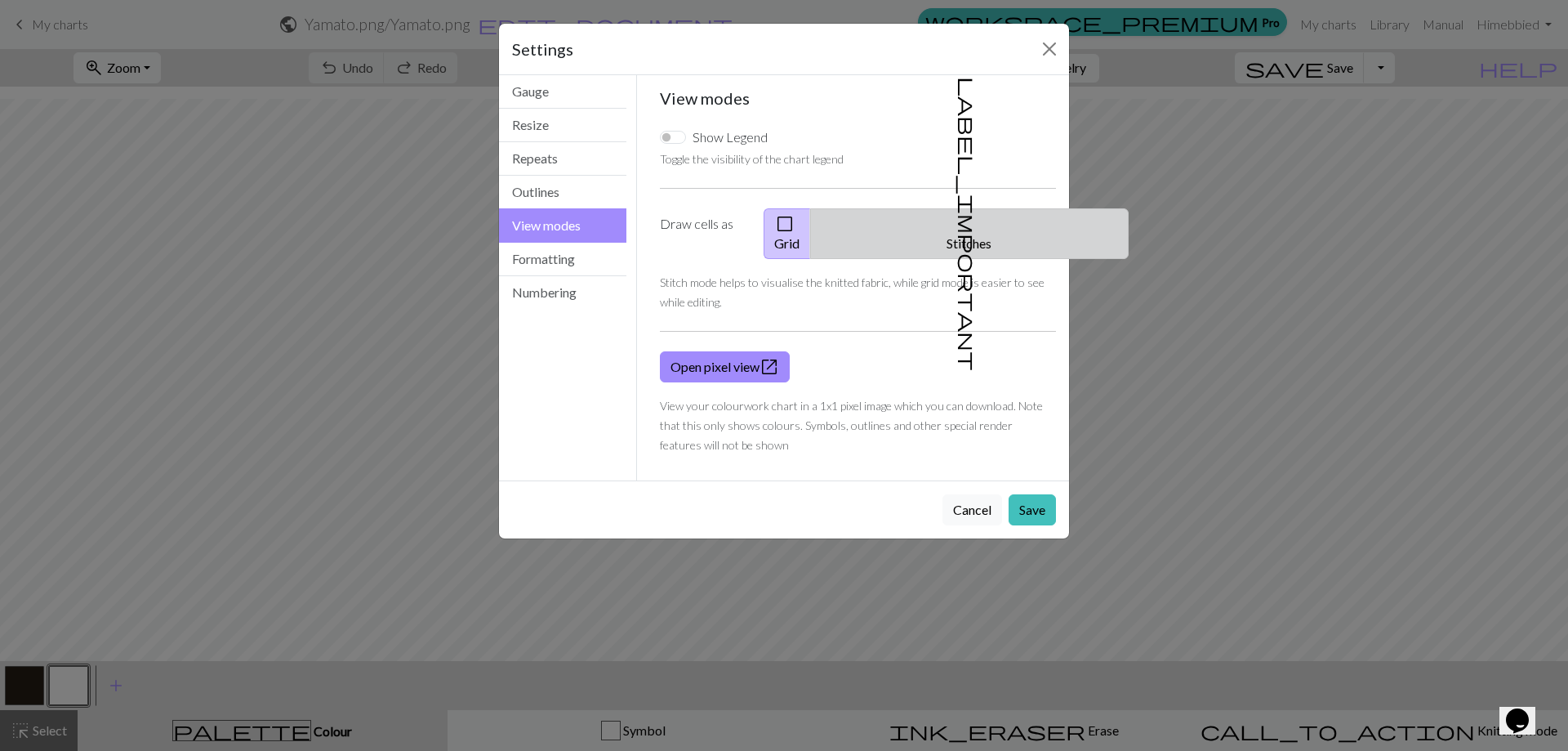
click at [985, 227] on button "label_important Stitches" at bounding box center [969, 234] width 319 height 51
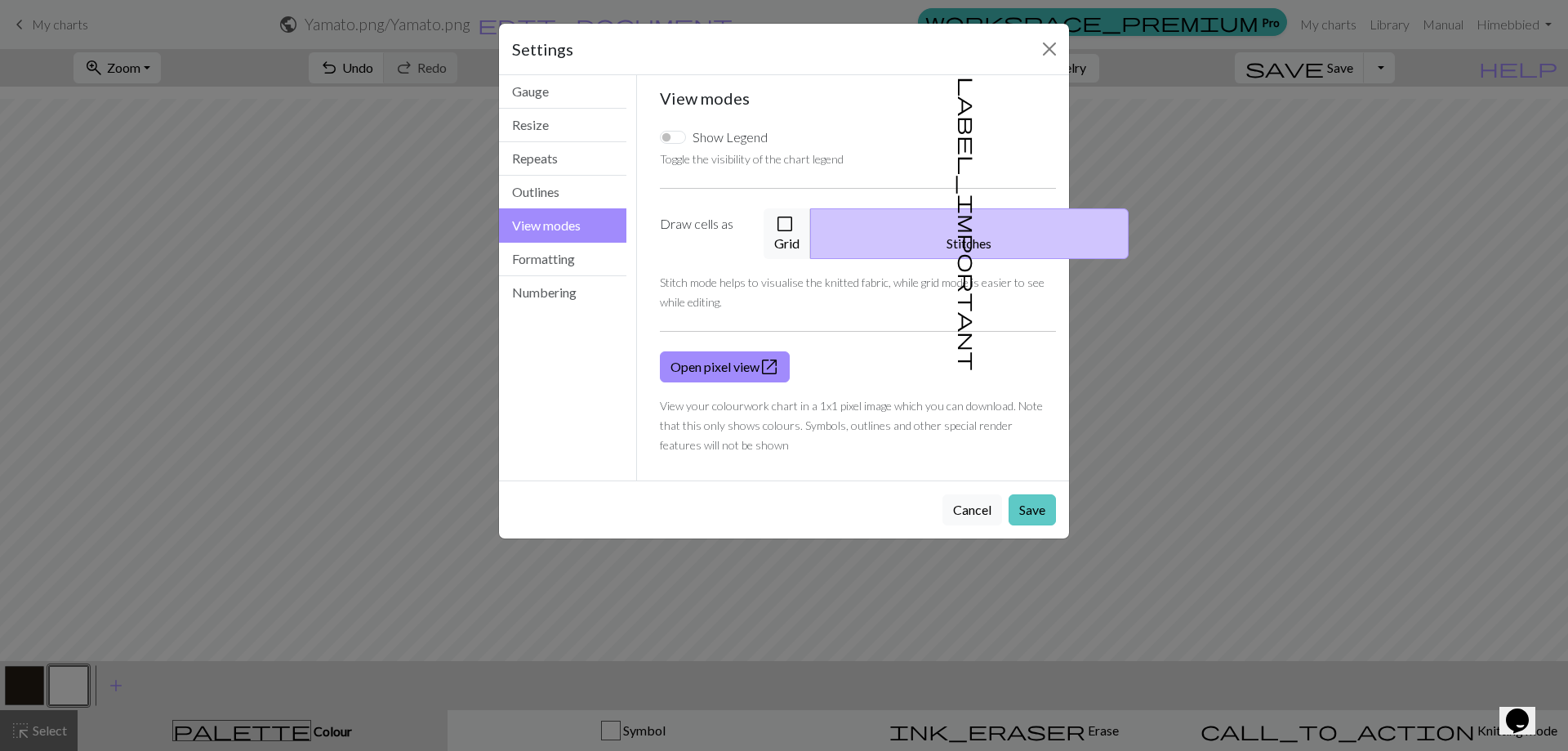
click at [1030, 494] on button "Save" at bounding box center [1032, 510] width 47 height 31
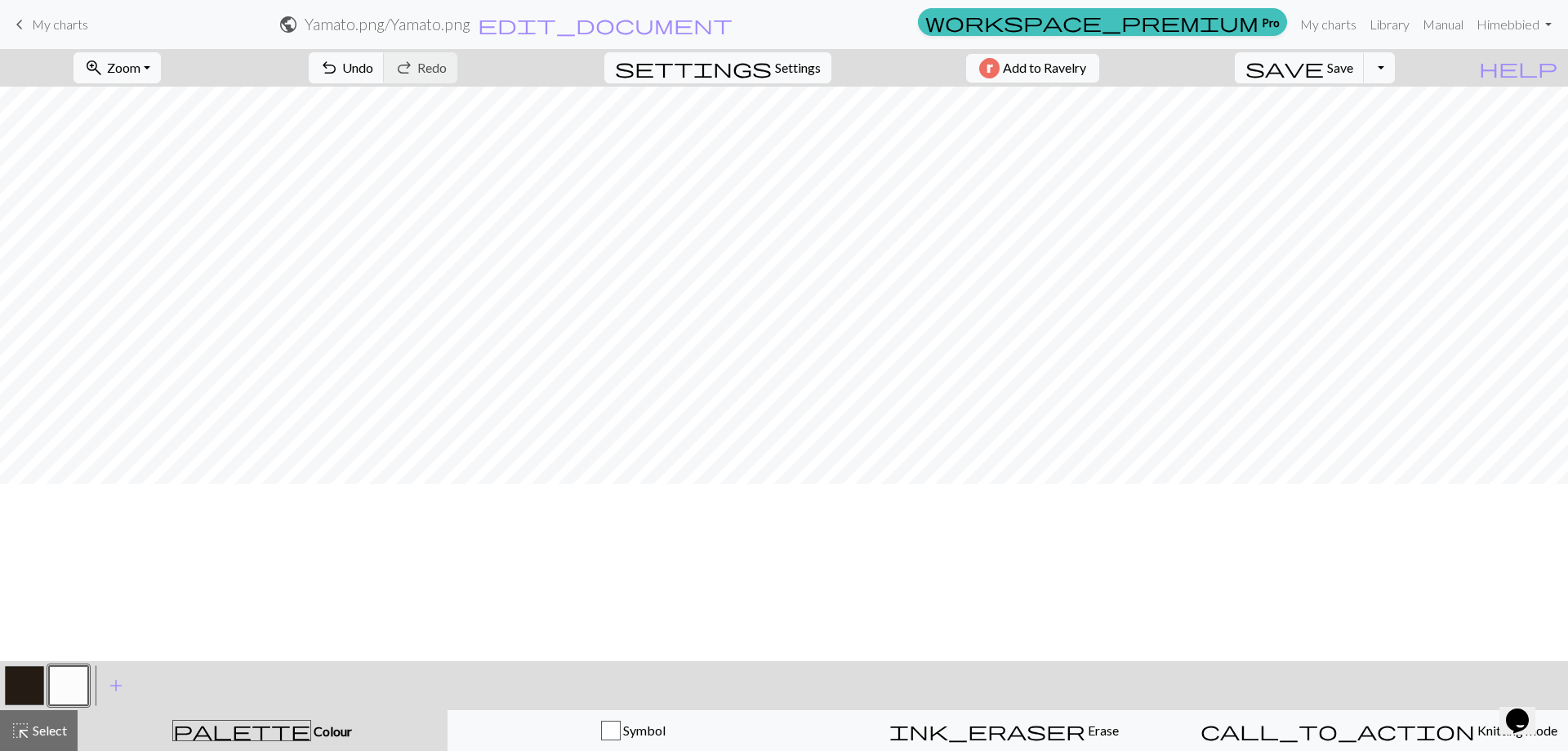
scroll to position [0, 0]
click at [802, 70] on span "Settings" at bounding box center [798, 67] width 45 height 19
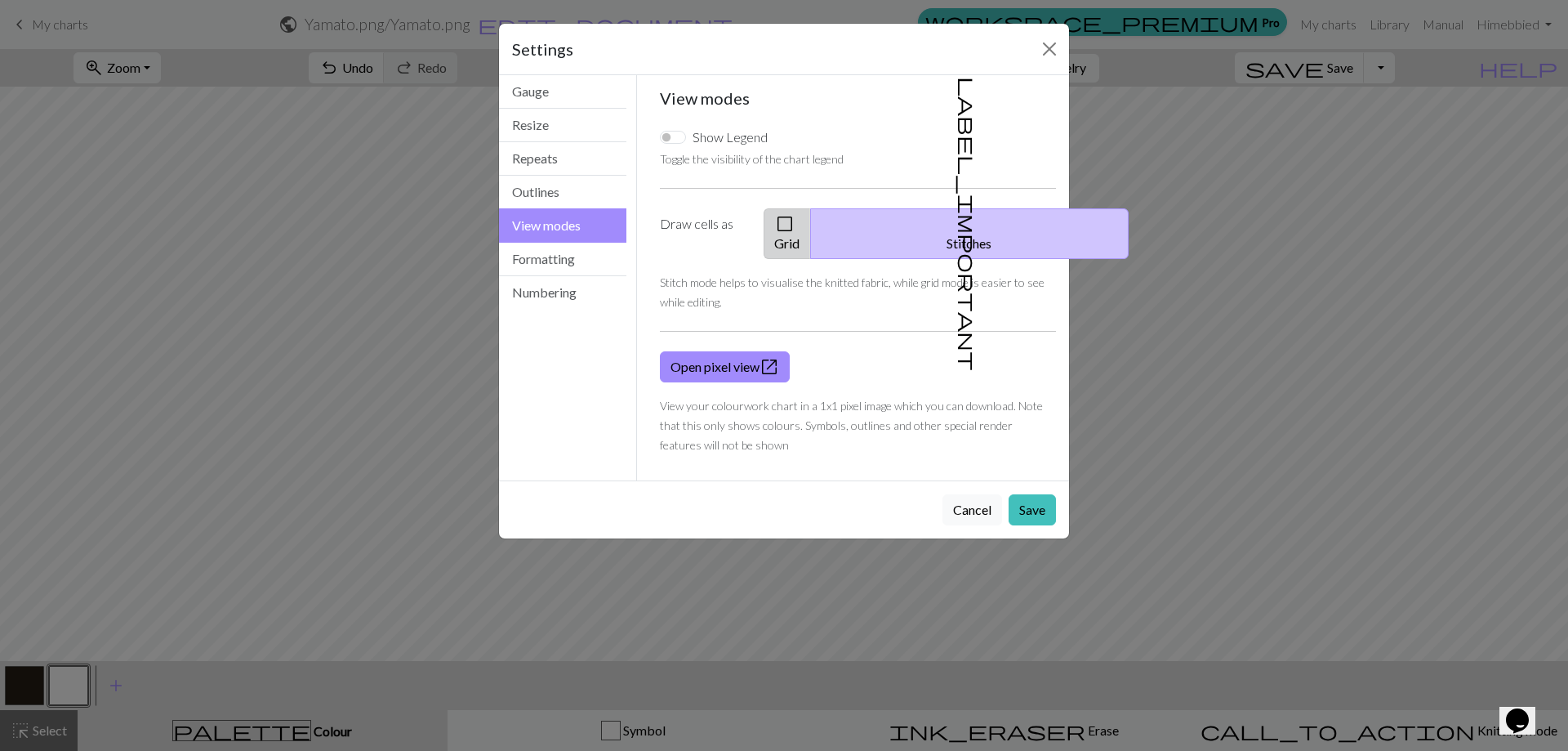
click at [811, 219] on button "check_box_outline_blank Grid" at bounding box center [787, 234] width 47 height 51
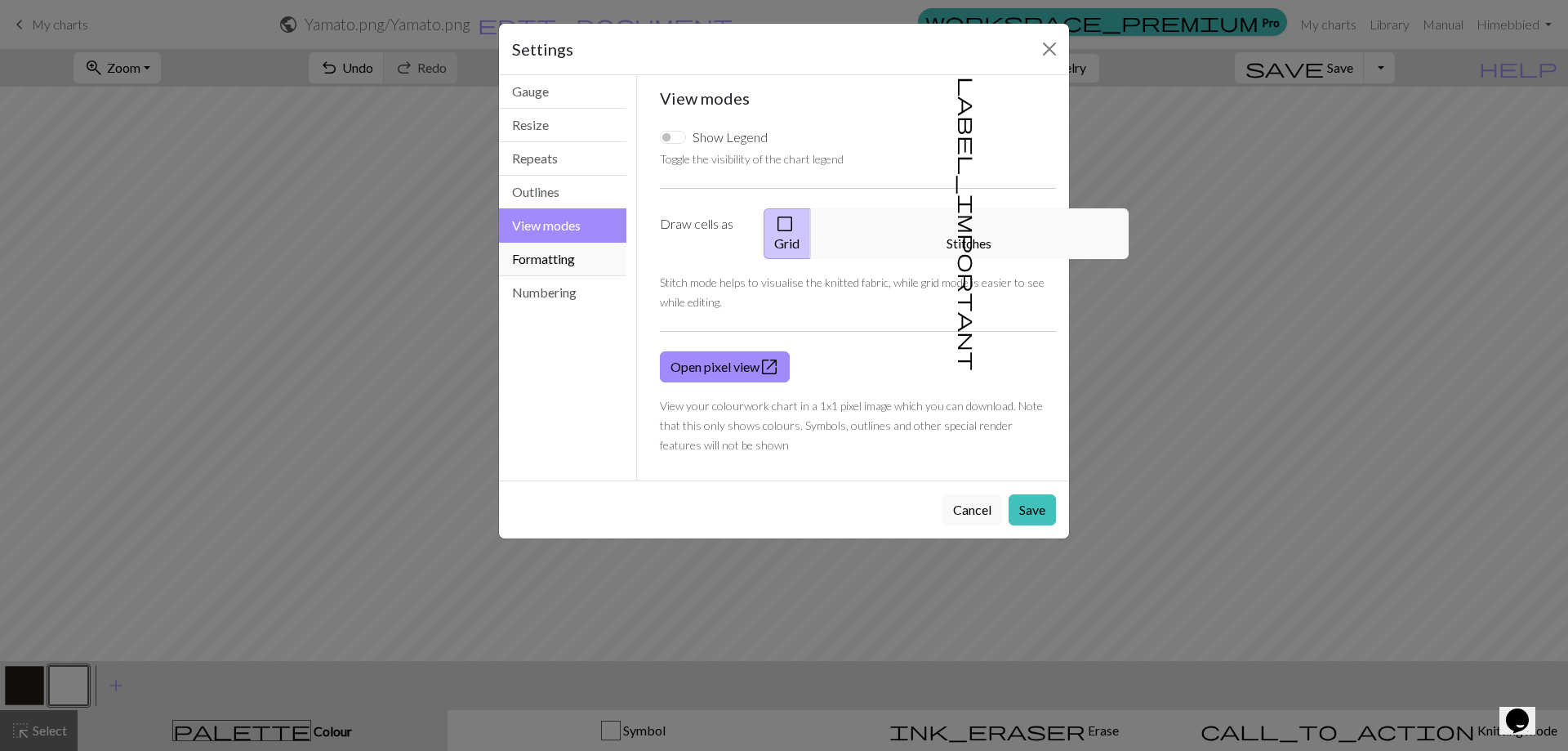
click at [525, 262] on button "Formatting" at bounding box center [562, 259] width 127 height 33
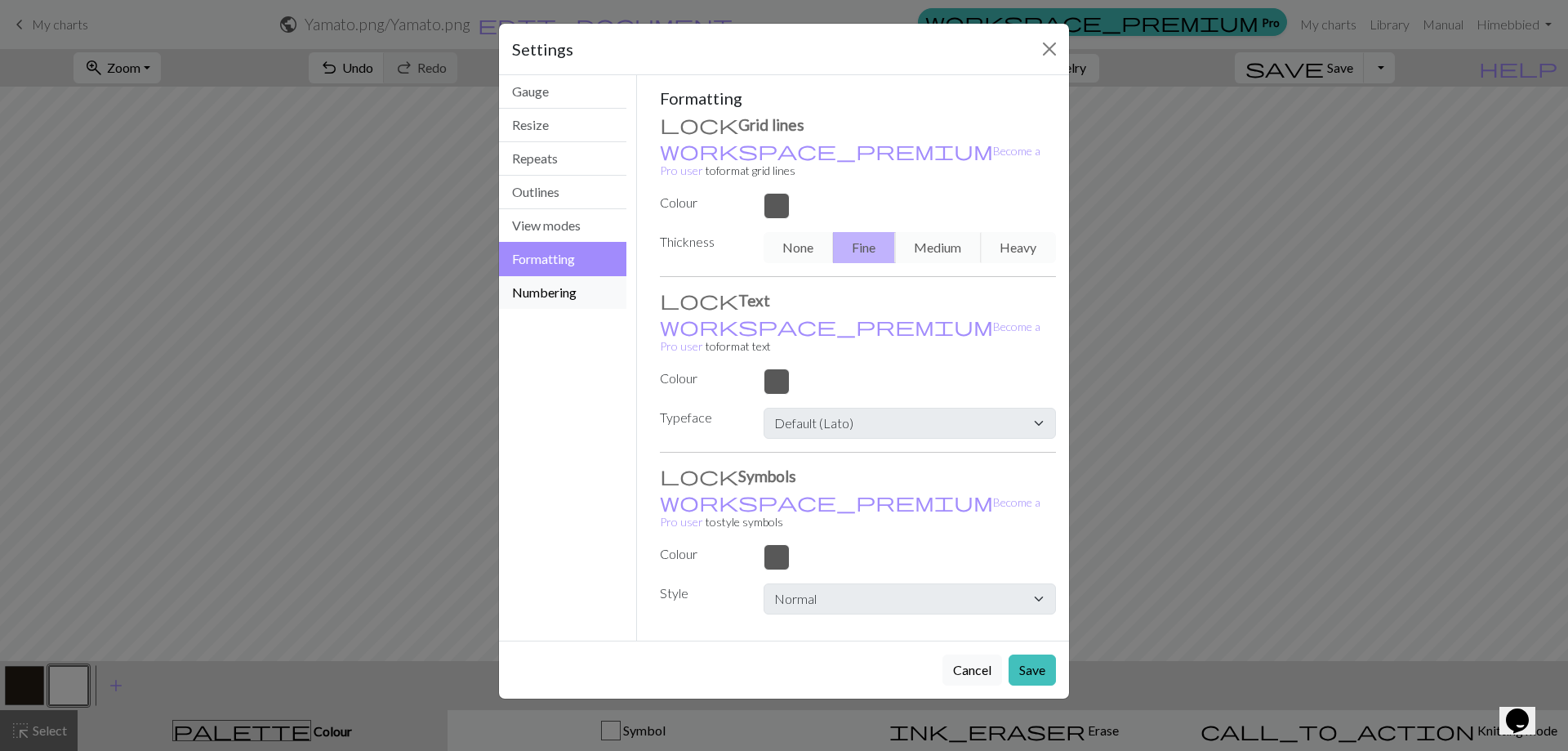
click at [531, 293] on button "Numbering" at bounding box center [562, 292] width 127 height 32
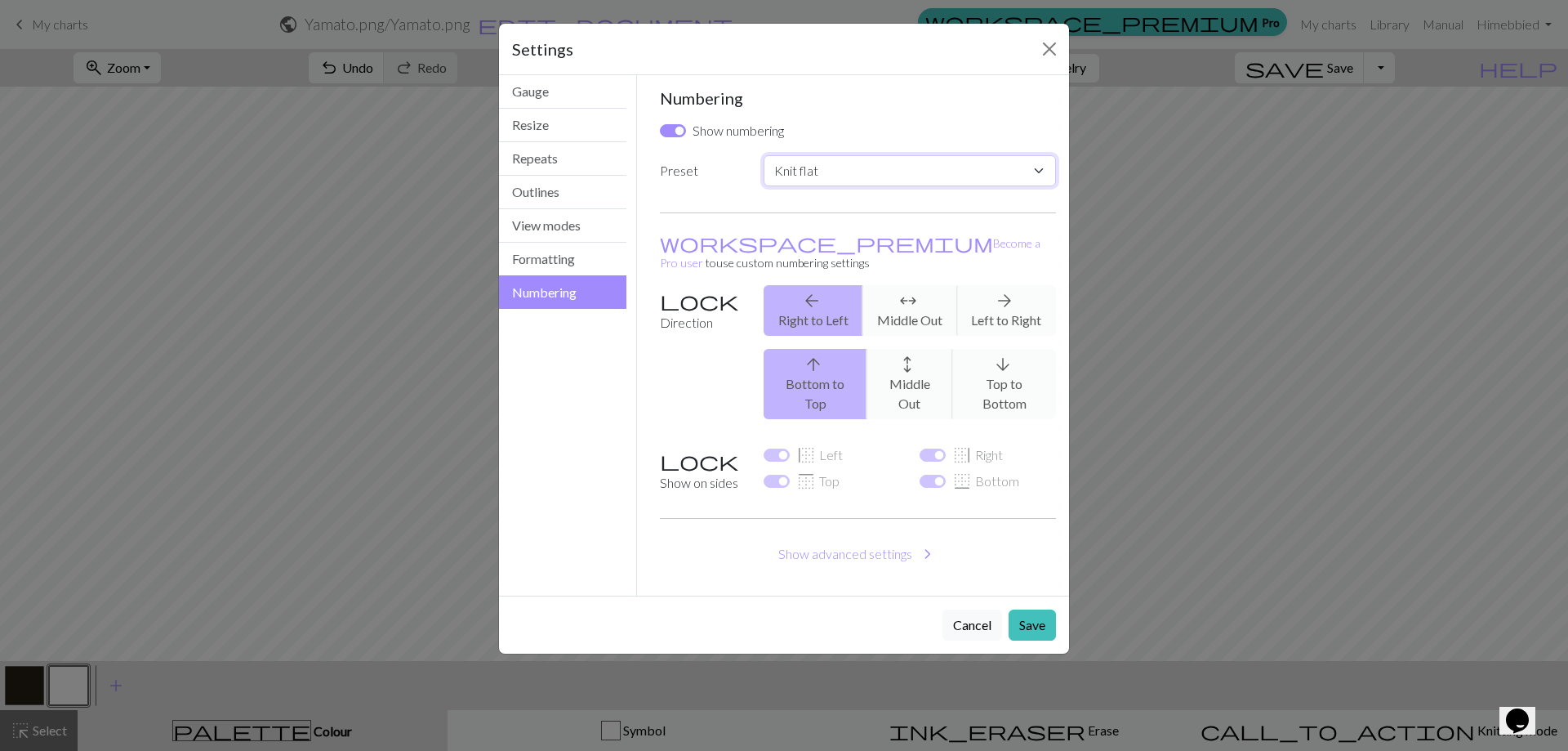
click at [826, 170] on select "Custom Knit flat Knit in the round Lace knitting Cross stitch" at bounding box center [910, 171] width 292 height 31
select select "round"
click at [764, 155] on select "Custom Knit flat Knit in the round Lace knitting Cross stitch" at bounding box center [910, 171] width 292 height 31
checkbox input "false"
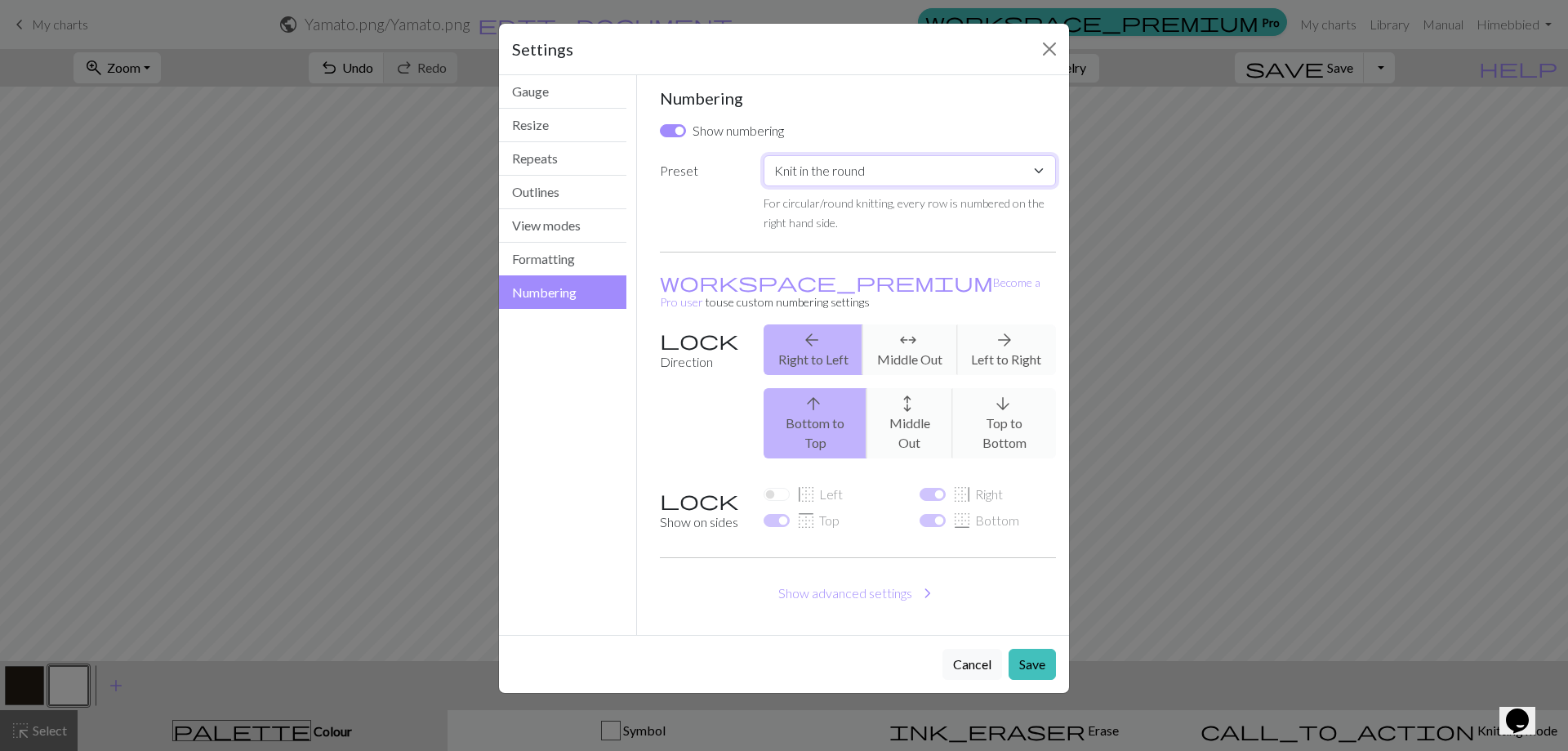
click at [825, 171] on select "Custom Knit flat Knit in the round Lace knitting Cross stitch" at bounding box center [910, 171] width 292 height 31
select select "flat"
click at [764, 155] on select "Custom Knit flat Knit in the round Lace knitting Cross stitch" at bounding box center [910, 171] width 292 height 31
checkbox input "true"
click at [794, 220] on small "Numbers rows on alternating sides, to replicate a back-and-forth knitting patte…" at bounding box center [909, 212] width 291 height 33
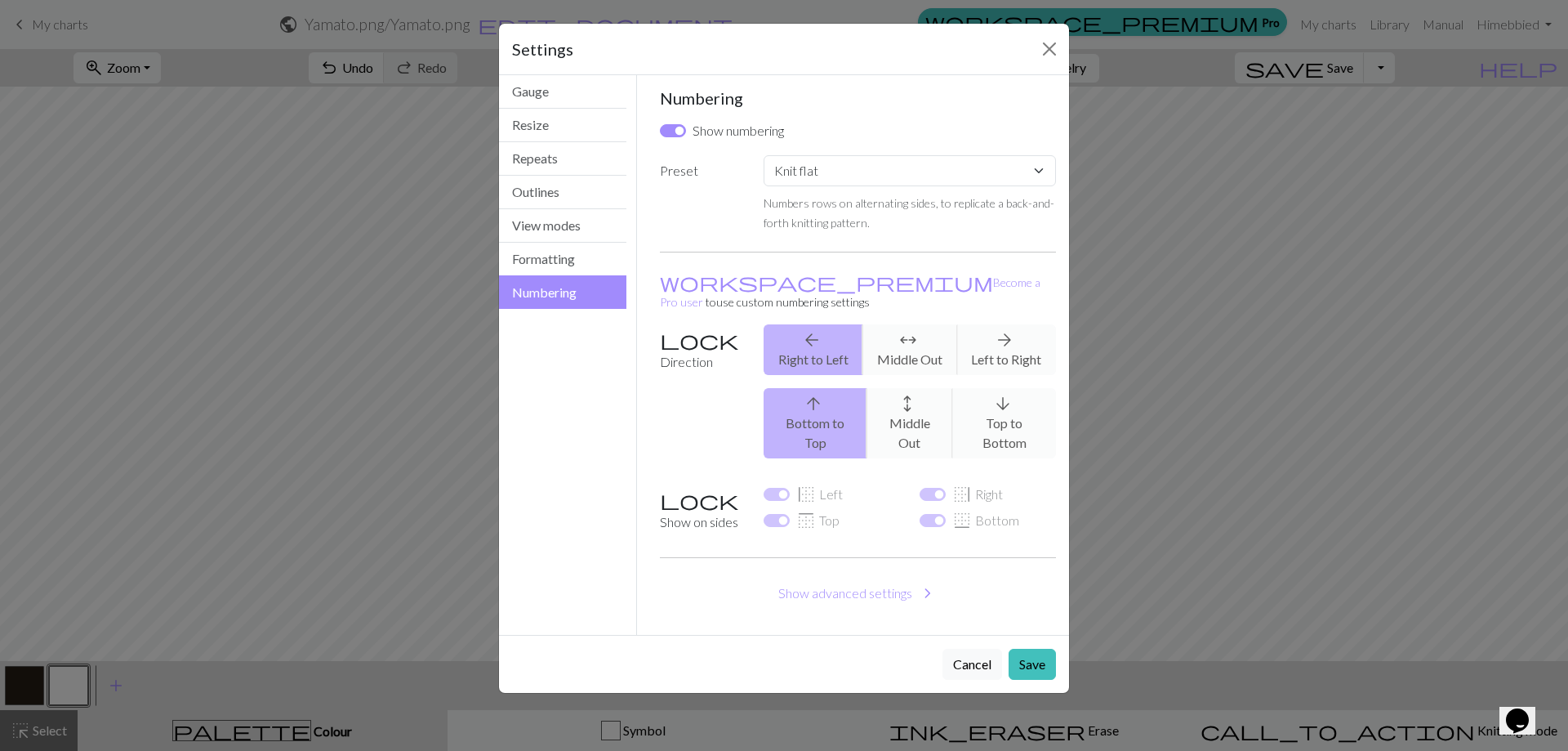
click at [1017, 333] on div "arrow_back Right to Left arrows_outward Middle Out arrow_forward Left to Right" at bounding box center [909, 349] width 312 height 51
click at [979, 327] on div "arrow_back Right to Left arrows_outward Middle Out arrow_forward Left to Right" at bounding box center [909, 349] width 312 height 51
click at [822, 332] on div "arrow_back Right to Left arrows_outward Middle Out arrow_forward Left to Right" at bounding box center [909, 349] width 312 height 51
click at [538, 92] on button "Gauge" at bounding box center [562, 92] width 127 height 33
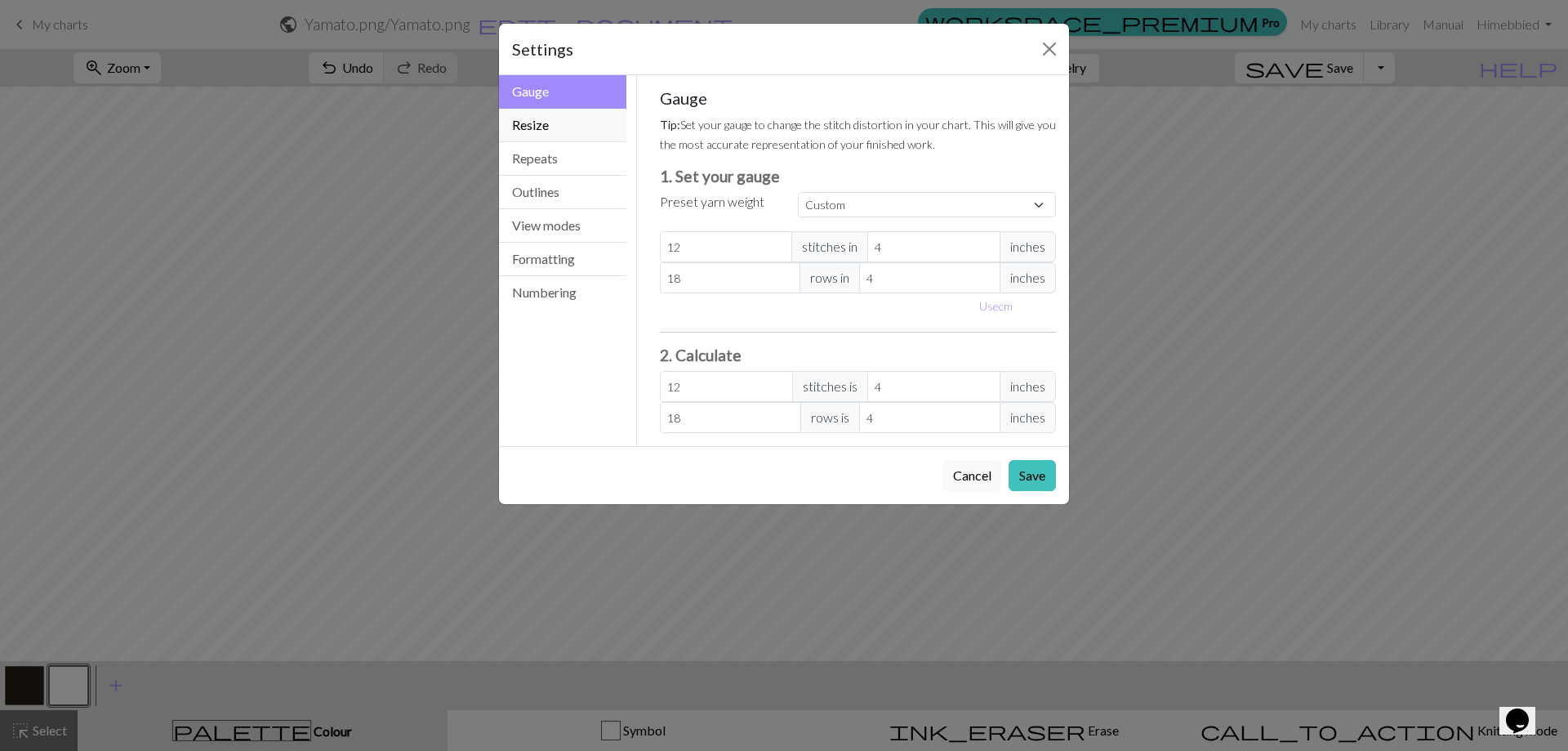
click at [538, 124] on button "Resize" at bounding box center [562, 125] width 127 height 33
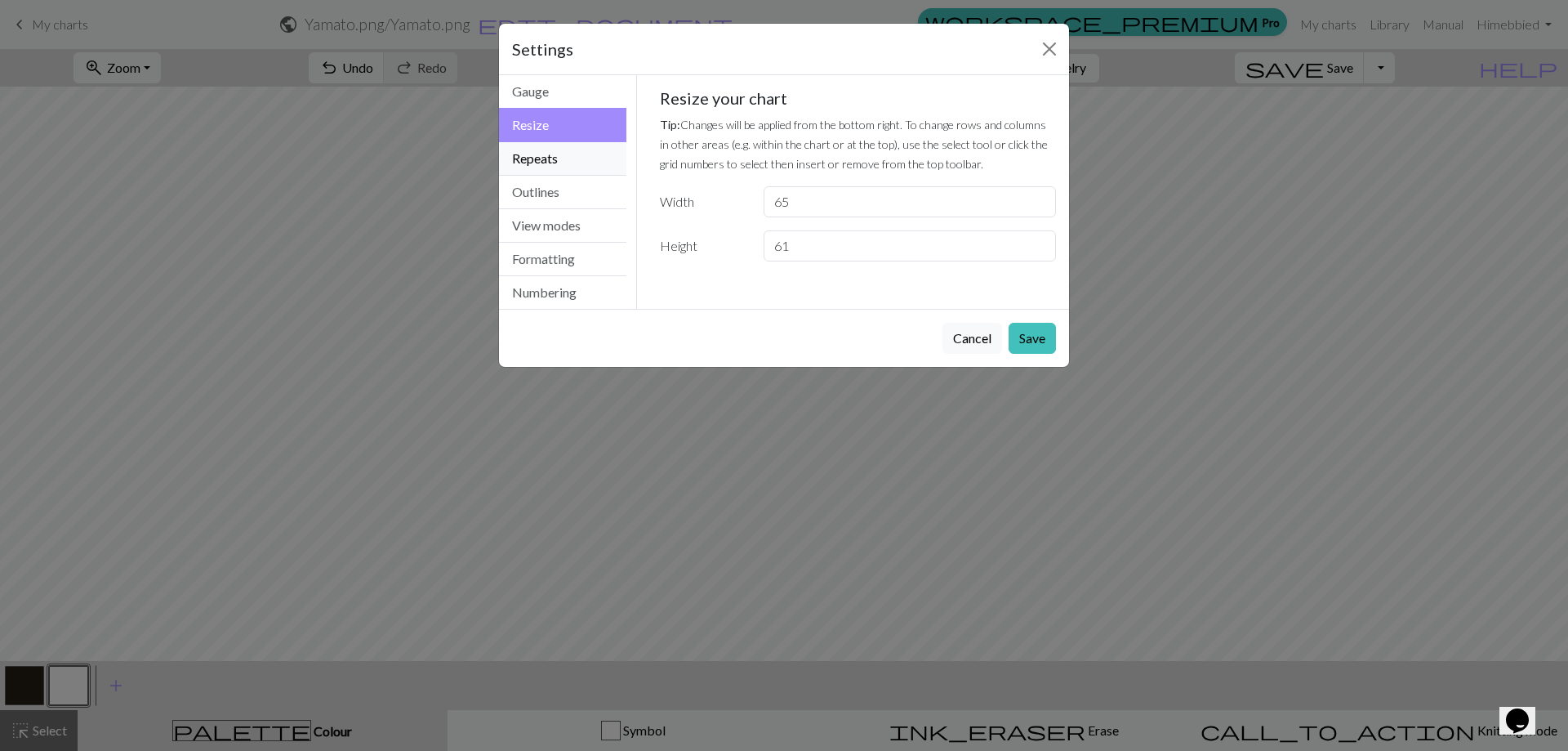
click at [539, 161] on button "Repeats" at bounding box center [562, 159] width 127 height 33
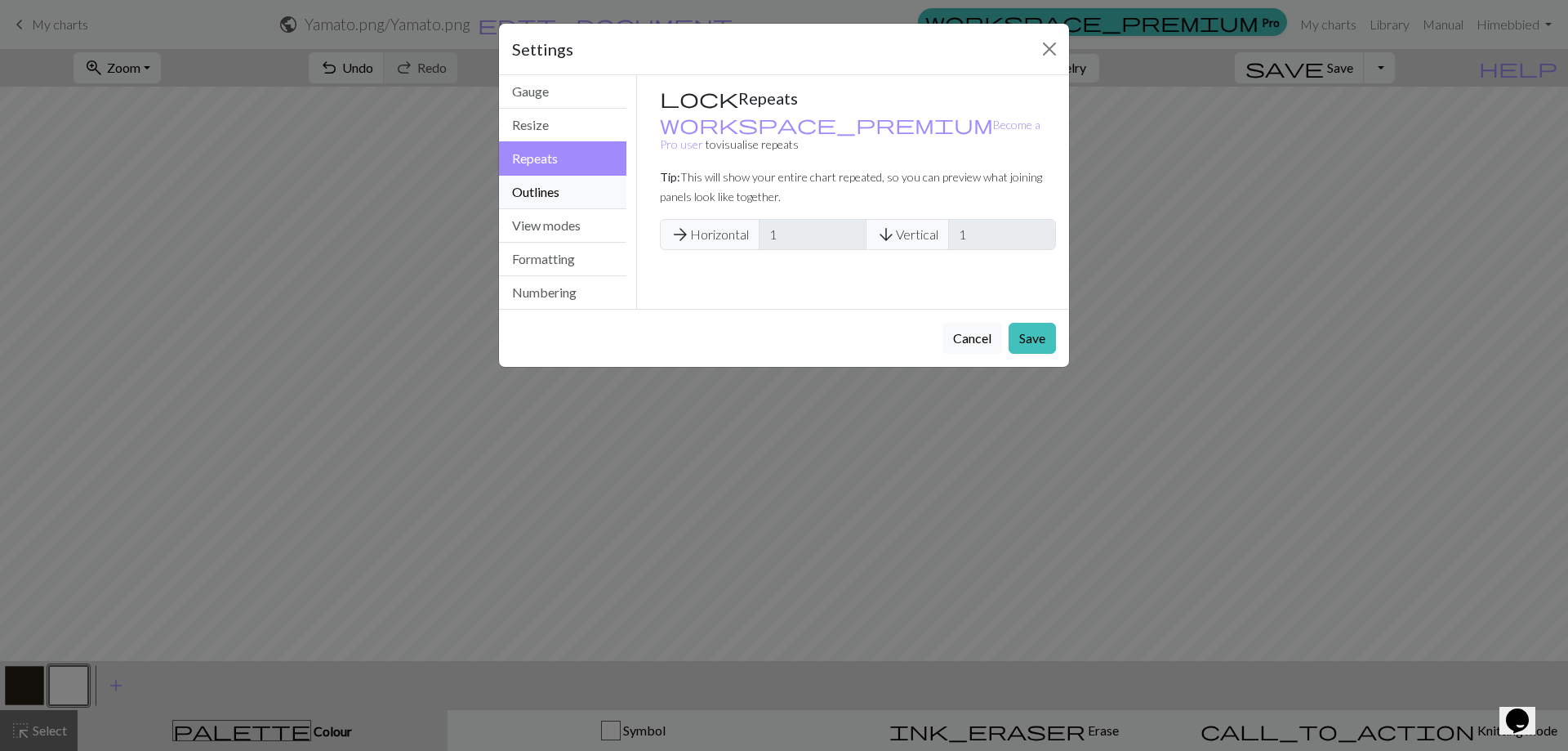
click at [539, 196] on button "Outlines" at bounding box center [562, 192] width 127 height 33
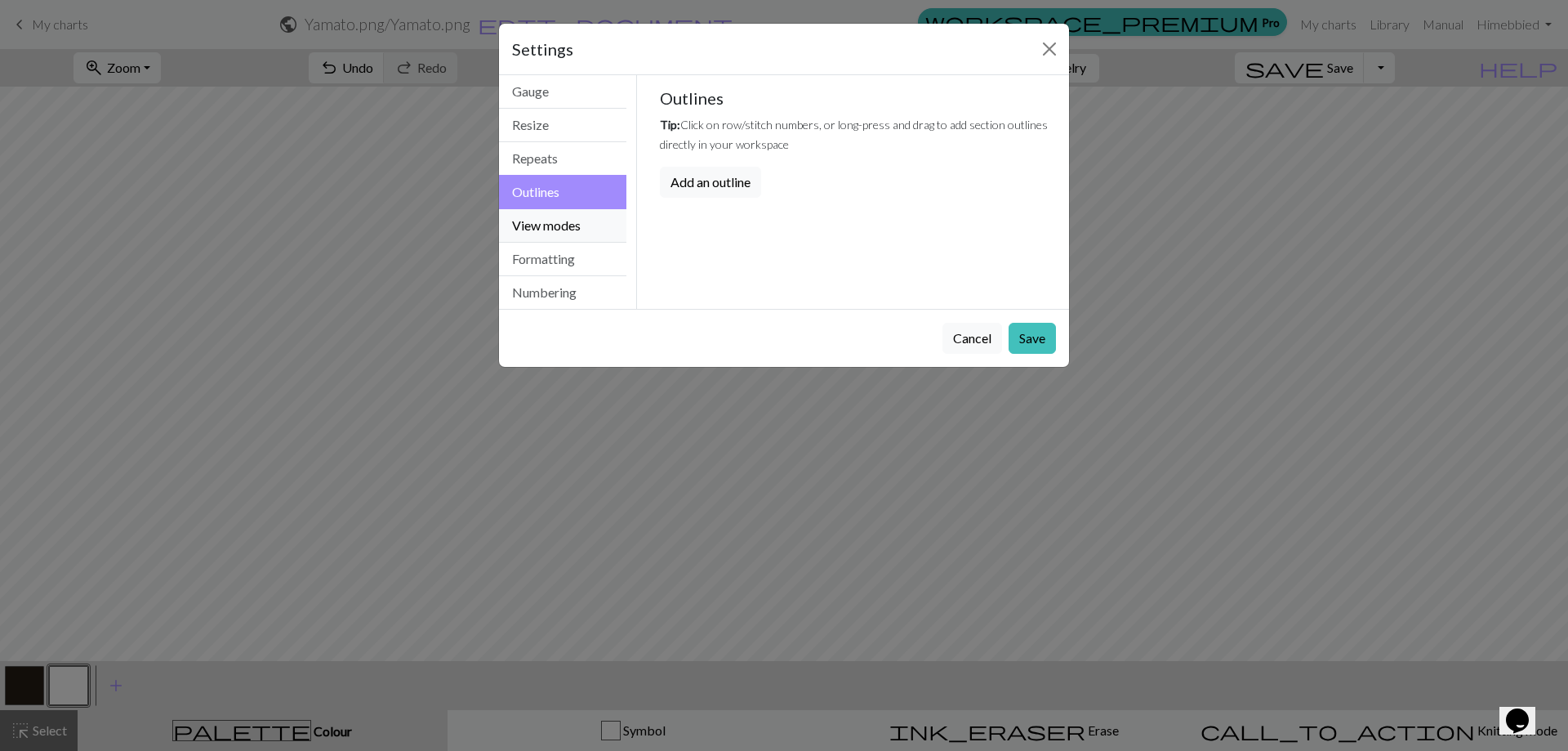
click at [537, 225] on button "View modes" at bounding box center [562, 225] width 127 height 33
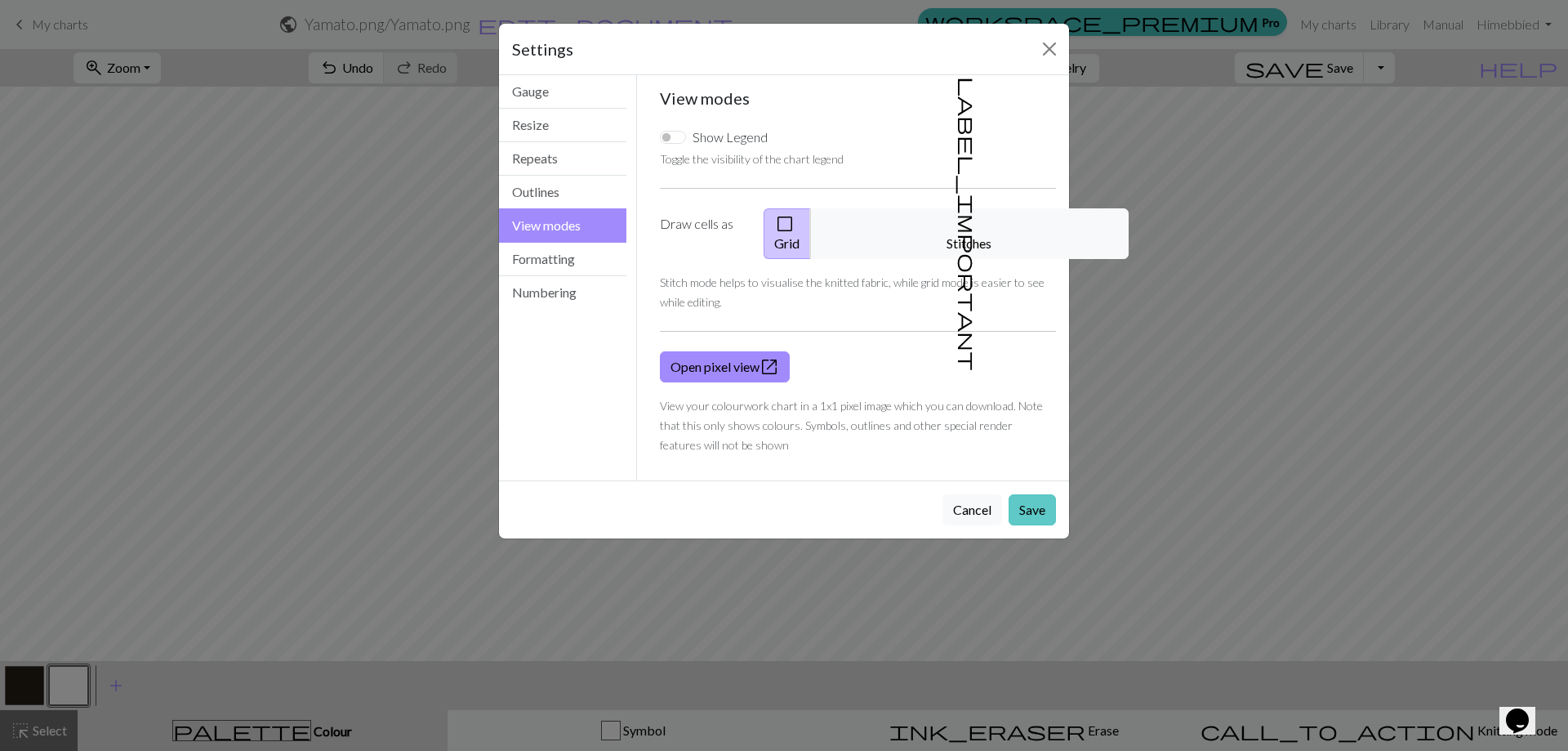
click at [1037, 494] on button "Save" at bounding box center [1032, 510] width 47 height 31
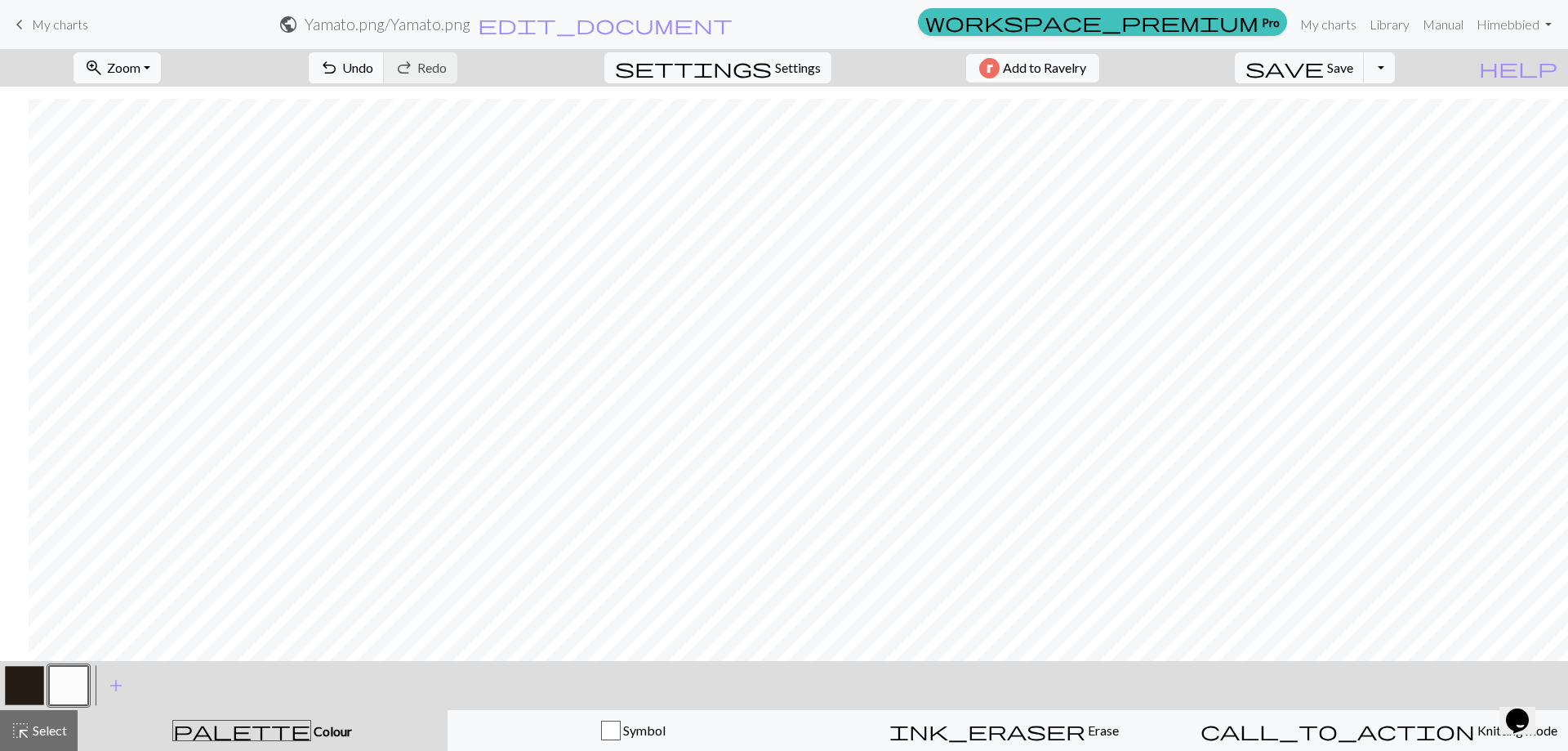
scroll to position [508, 127]
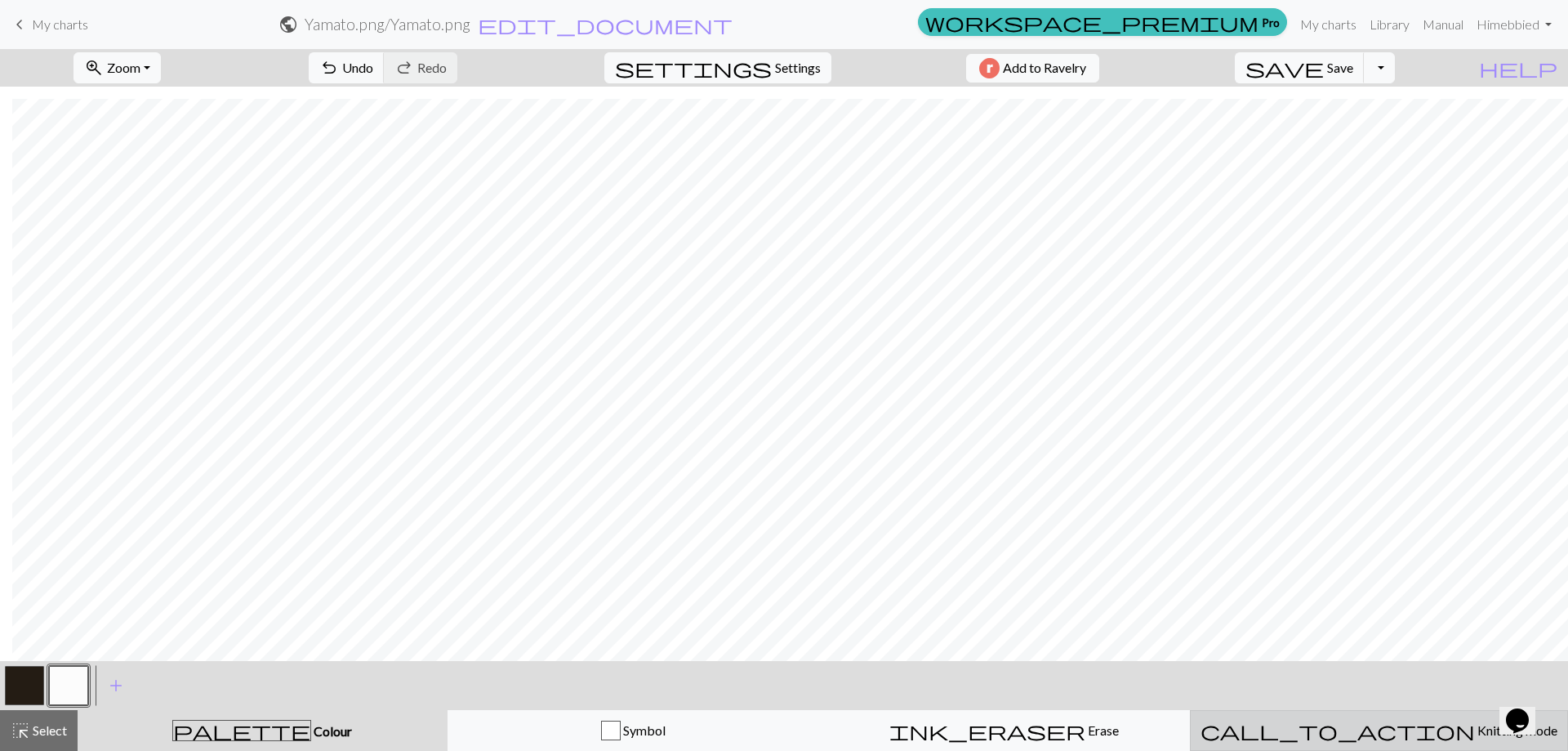
click at [1475, 735] on span "Knitting mode" at bounding box center [1516, 730] width 82 height 16
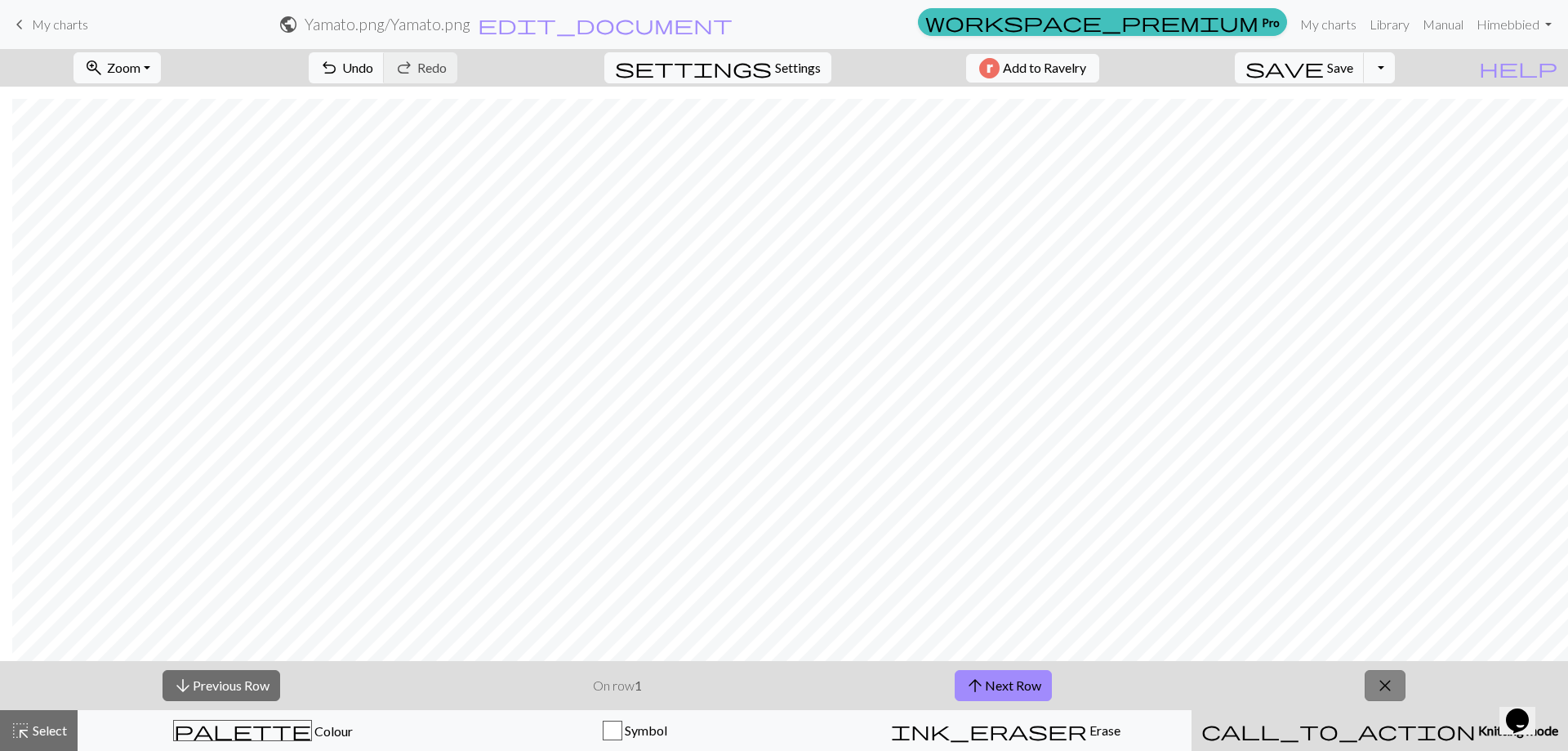
click at [1391, 686] on span "close" at bounding box center [1385, 686] width 19 height 23
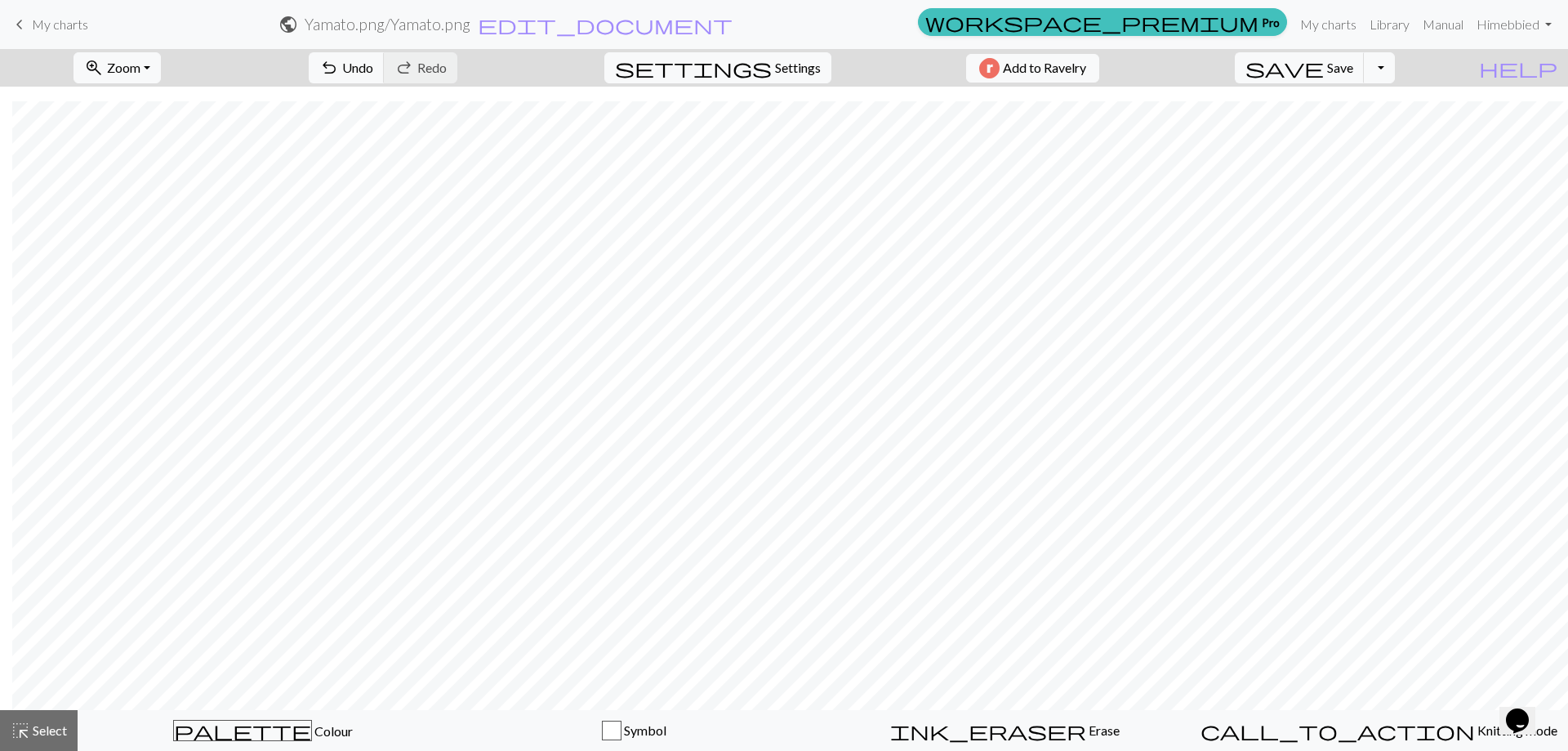
scroll to position [459, 127]
click at [775, 65] on span "Settings" at bounding box center [798, 67] width 45 height 19
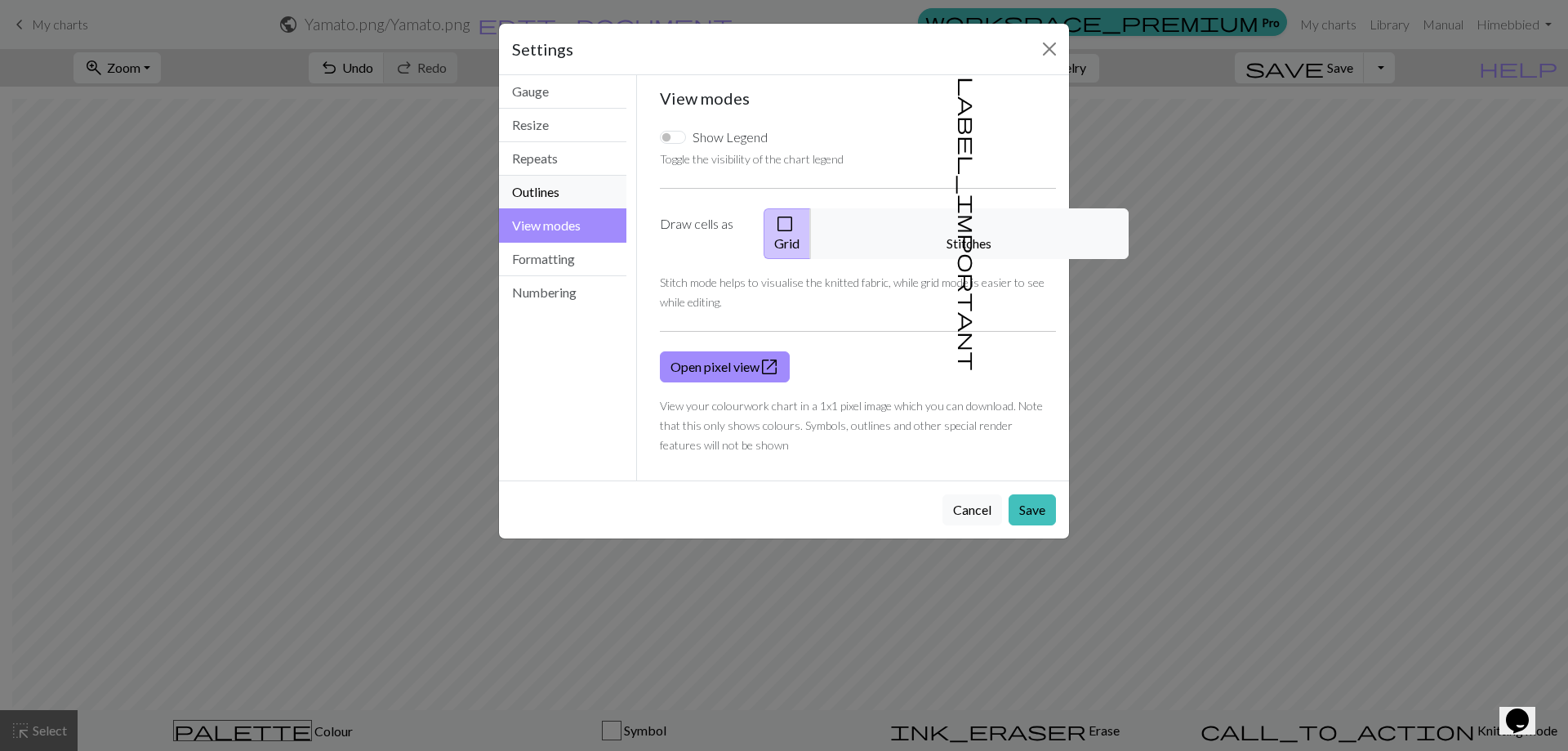
click at [540, 185] on button "Outlines" at bounding box center [562, 192] width 127 height 33
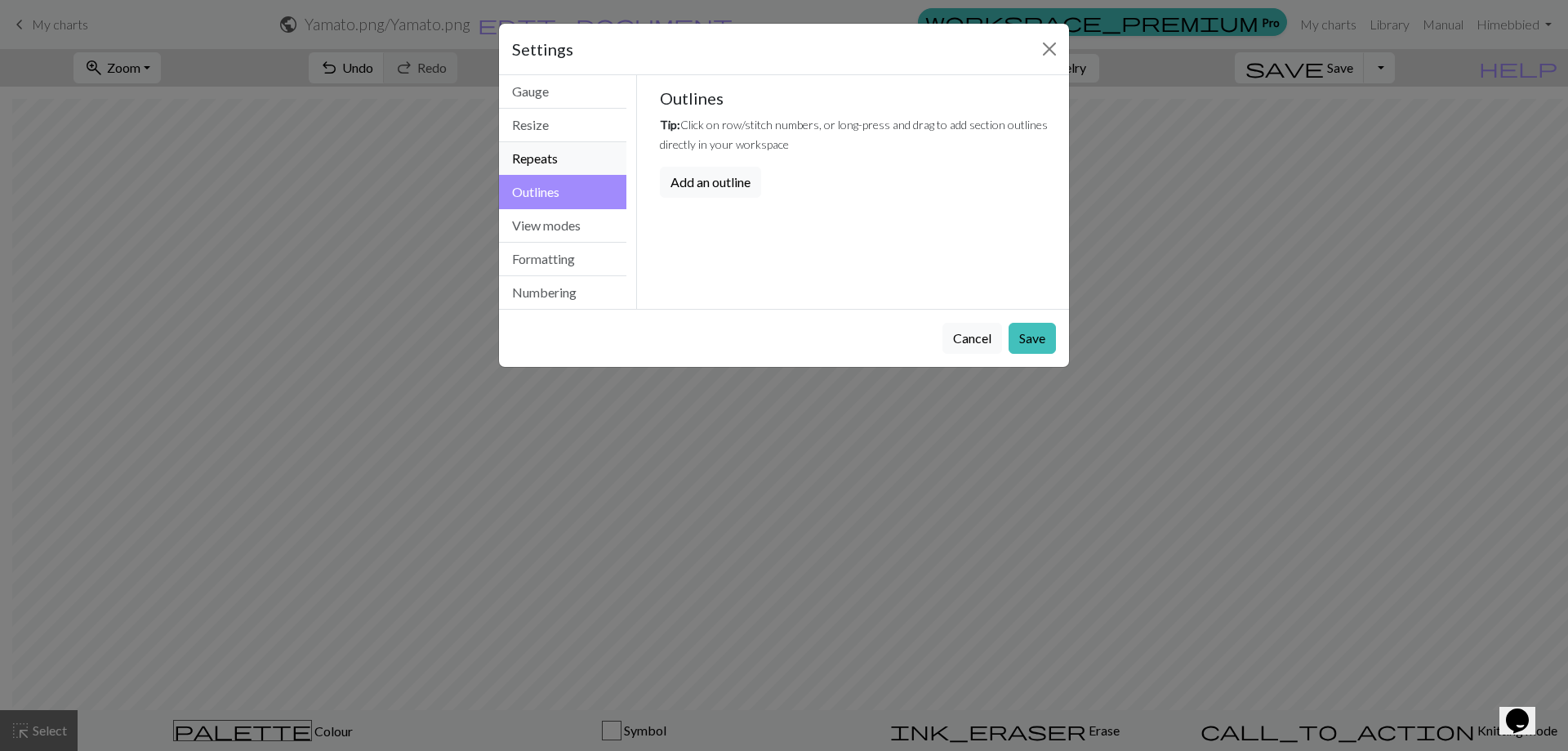
click at [538, 162] on button "Repeats" at bounding box center [562, 159] width 127 height 33
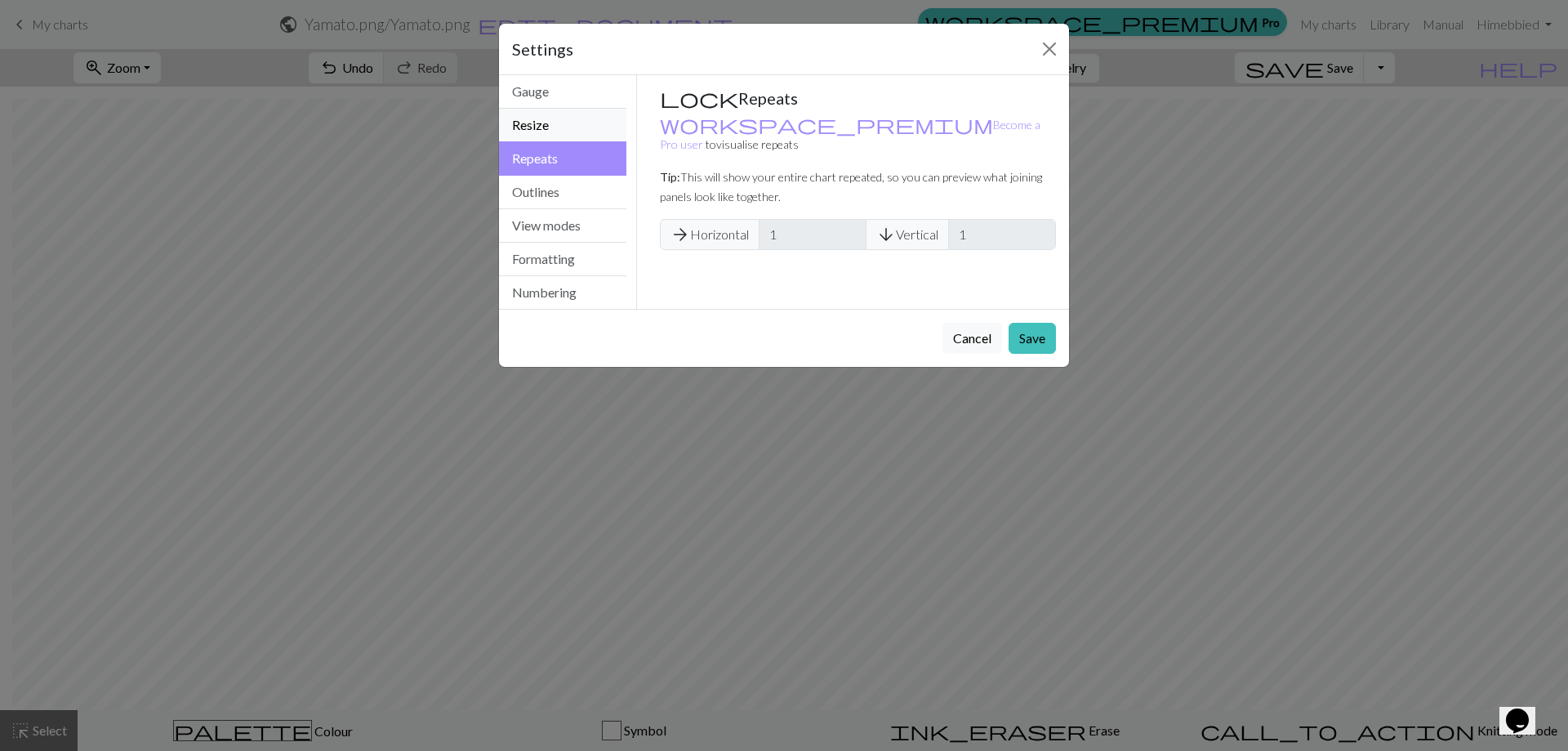
click at [531, 121] on button "Resize" at bounding box center [562, 125] width 127 height 33
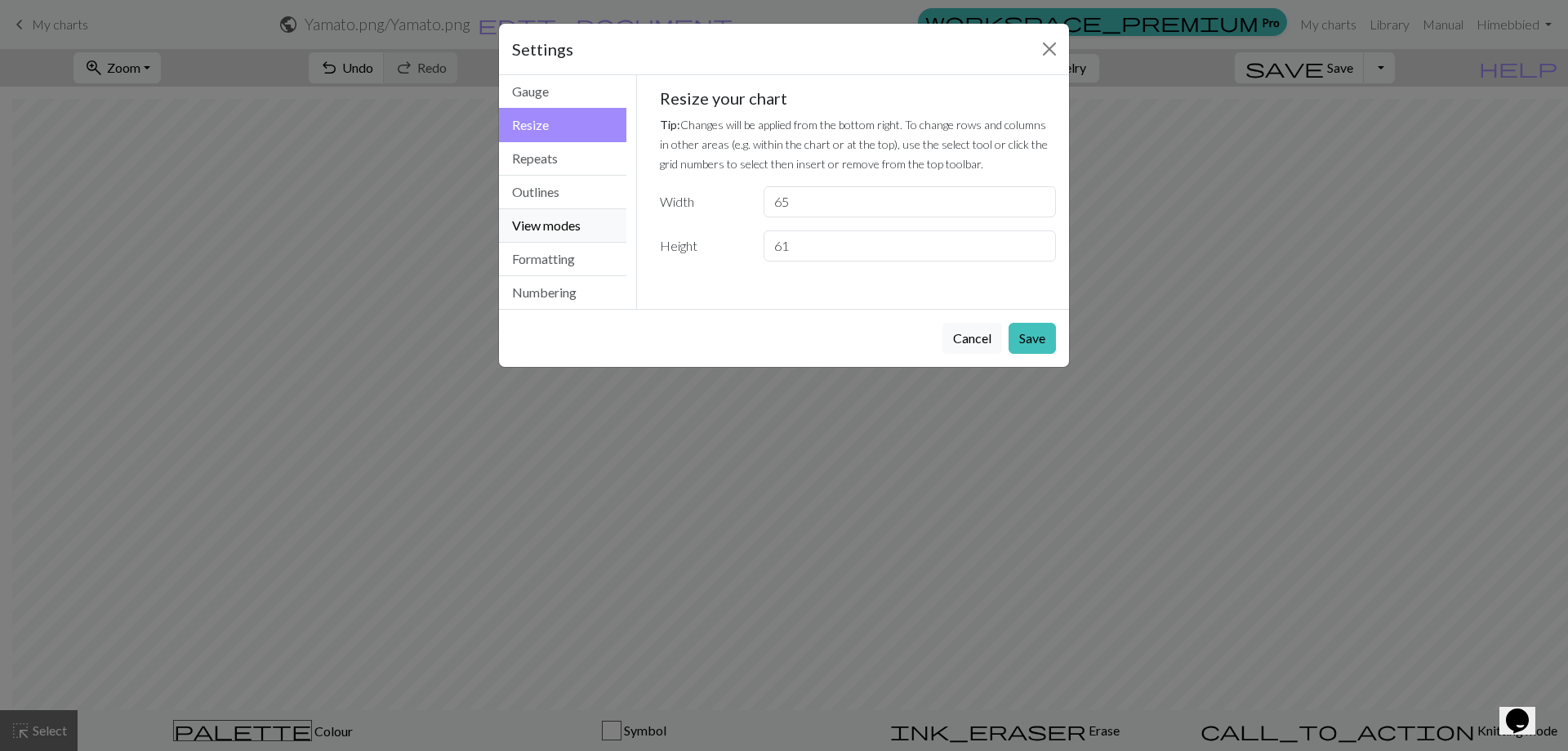
click at [551, 231] on button "View modes" at bounding box center [562, 225] width 127 height 33
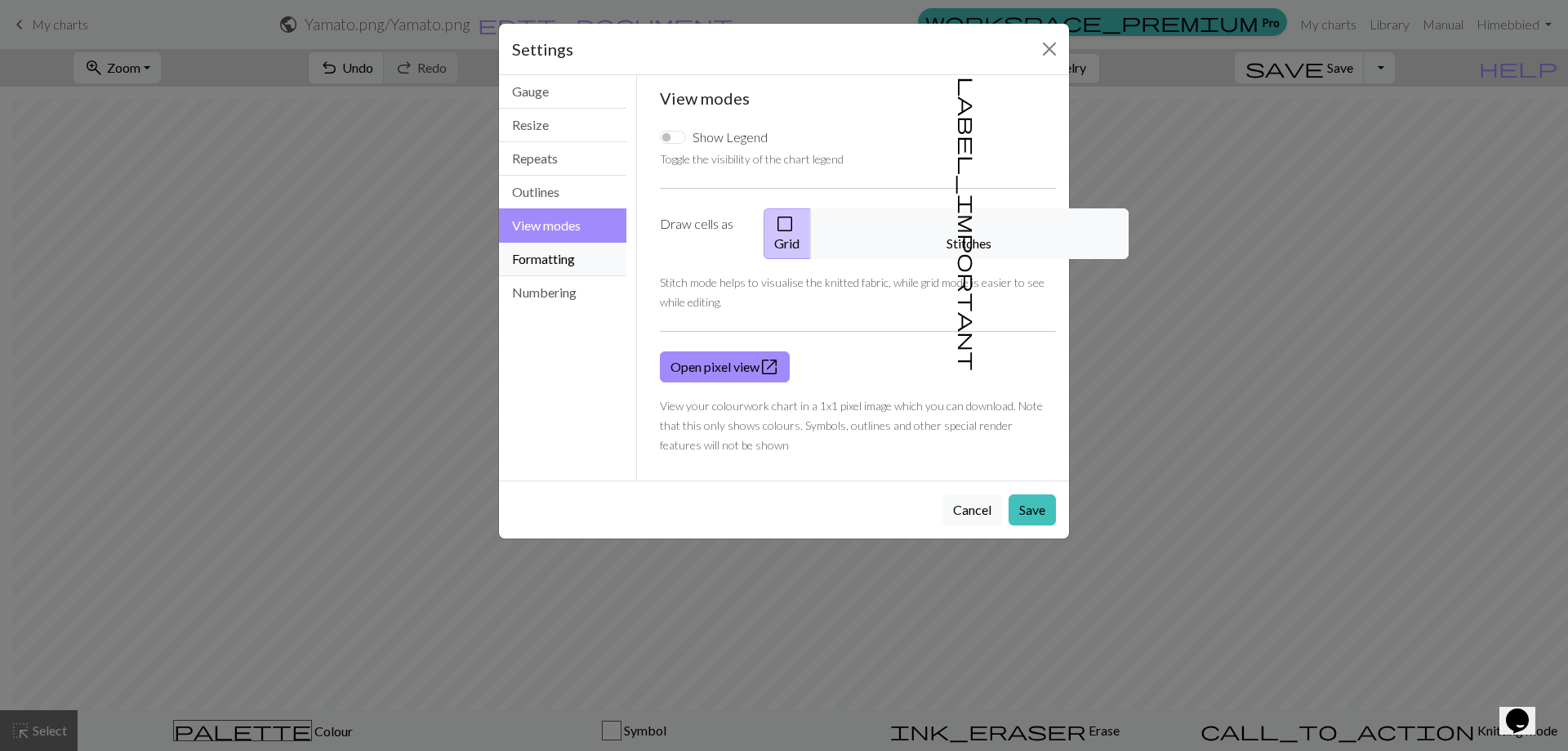
click at [554, 260] on button "Formatting" at bounding box center [562, 259] width 127 height 33
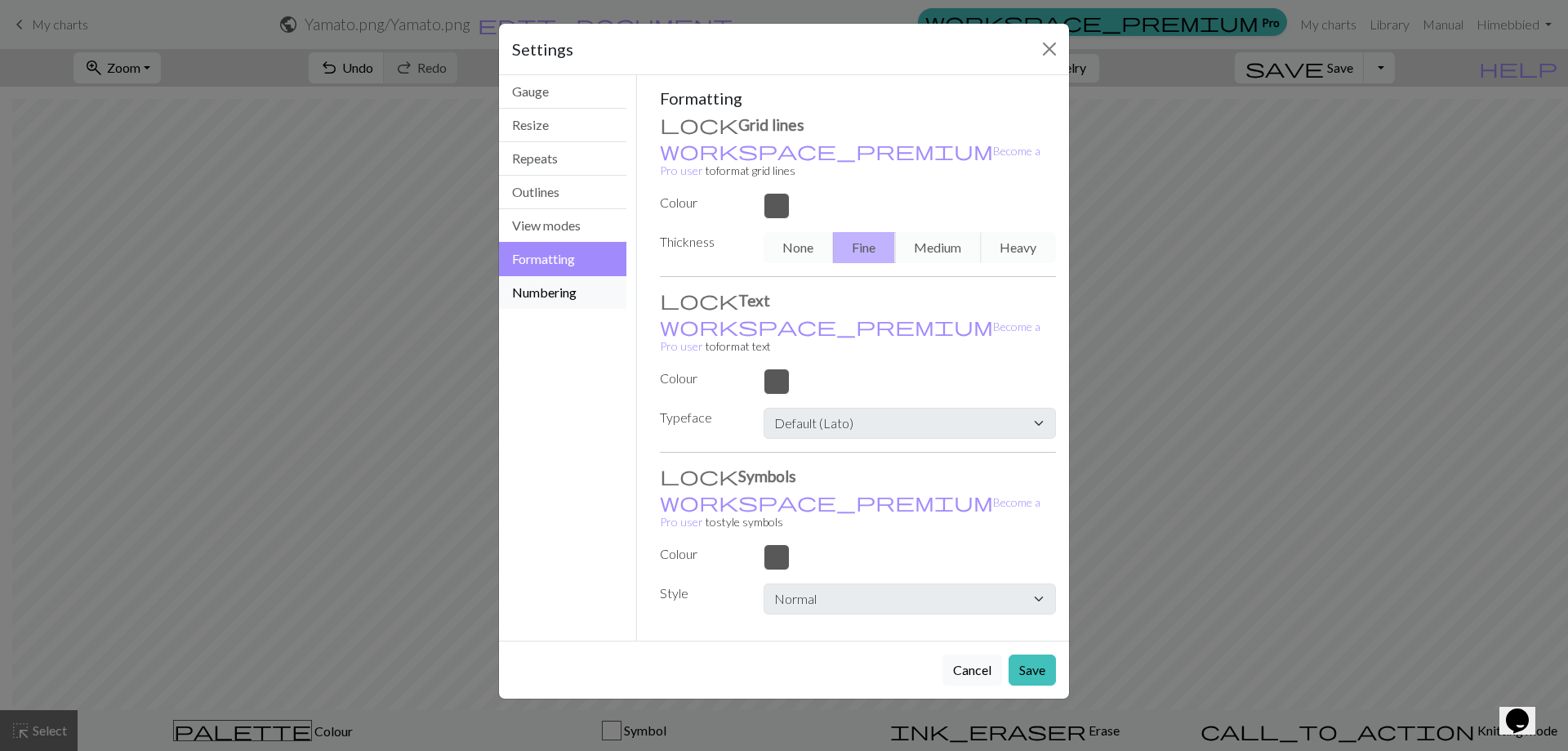
click at [550, 292] on button "Numbering" at bounding box center [562, 292] width 127 height 32
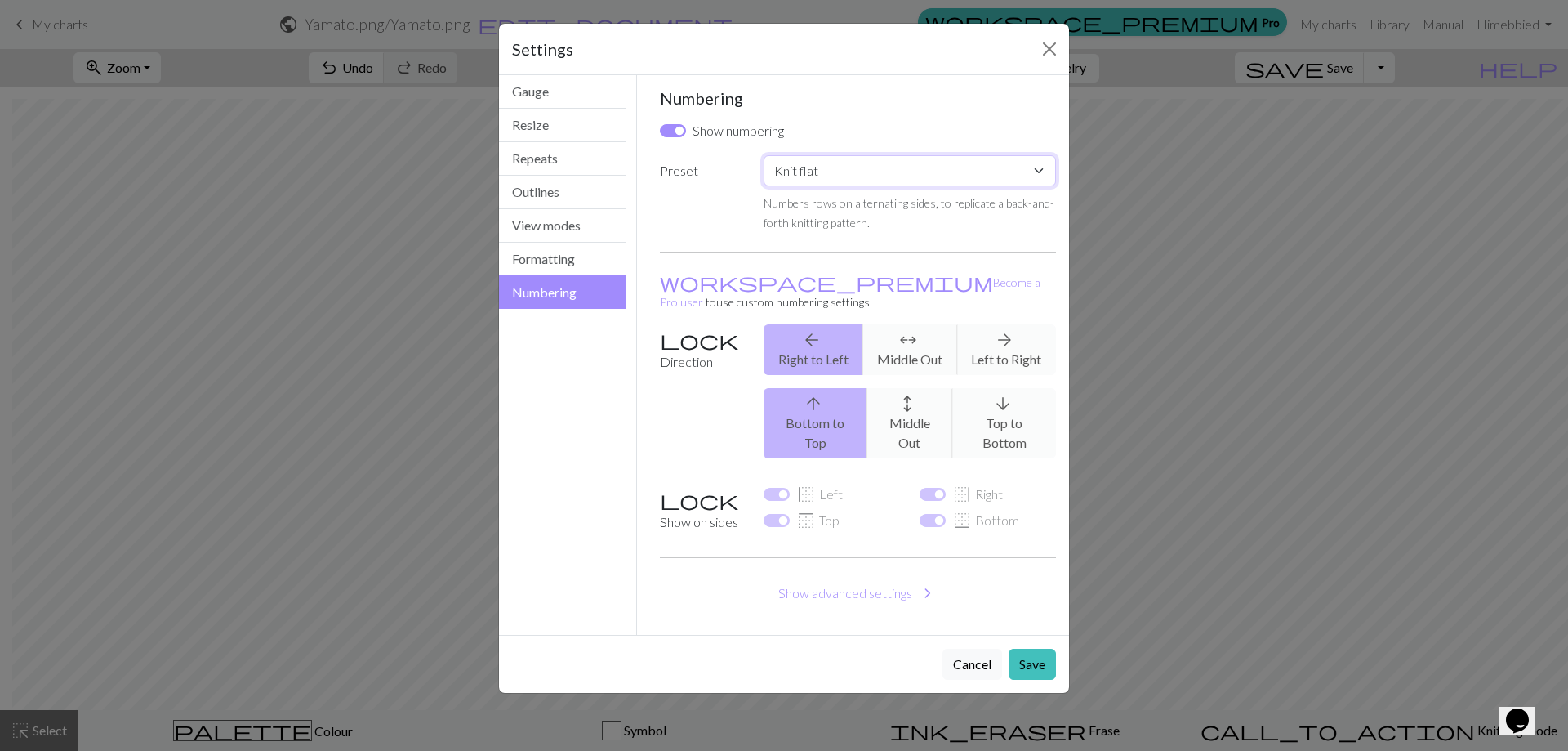
click at [801, 171] on select "Custom Knit flat Knit in the round Lace knitting Cross stitch" at bounding box center [910, 171] width 292 height 31
click at [819, 577] on button "Show advanced settings chevron_right" at bounding box center [858, 593] width 397 height 31
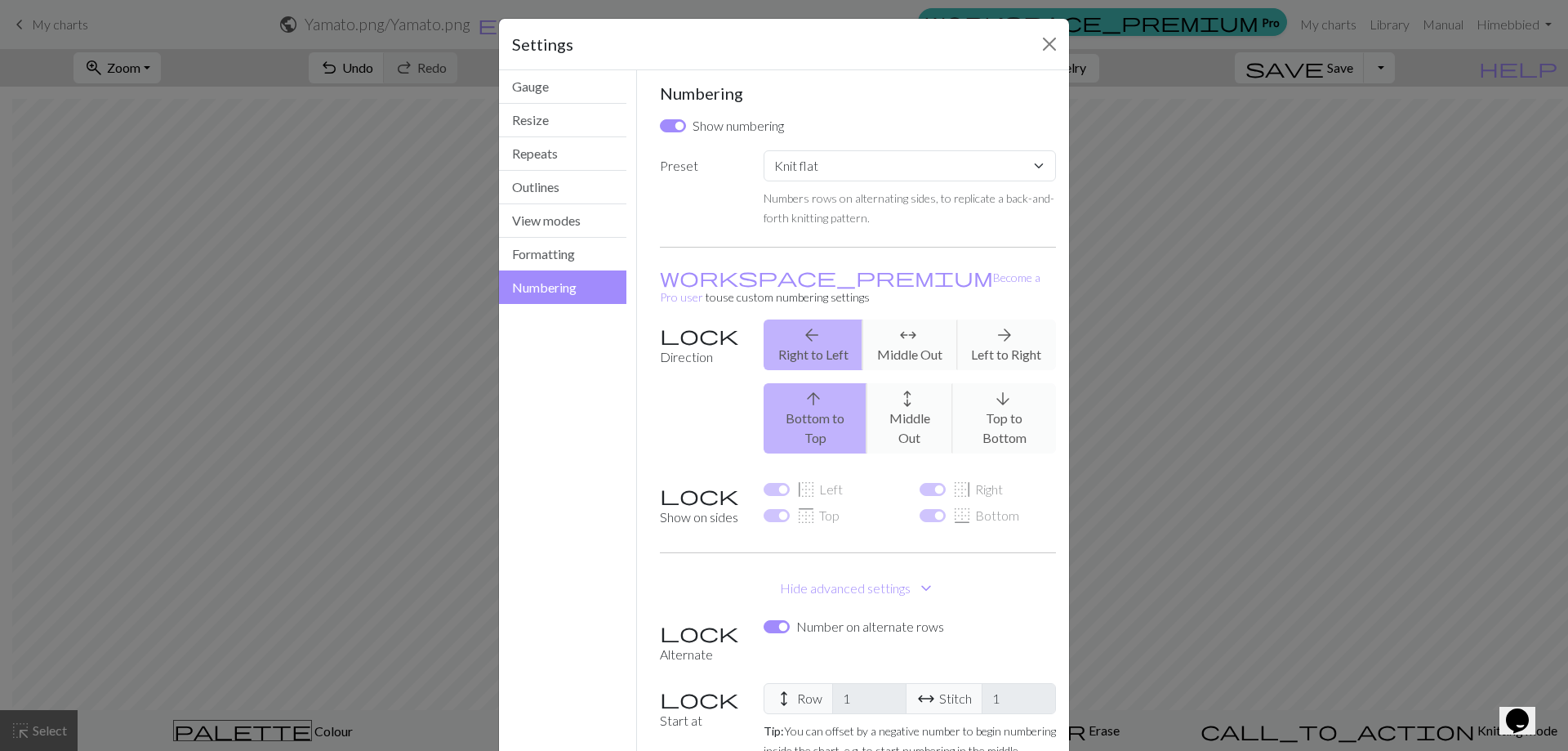
scroll to position [0, 0]
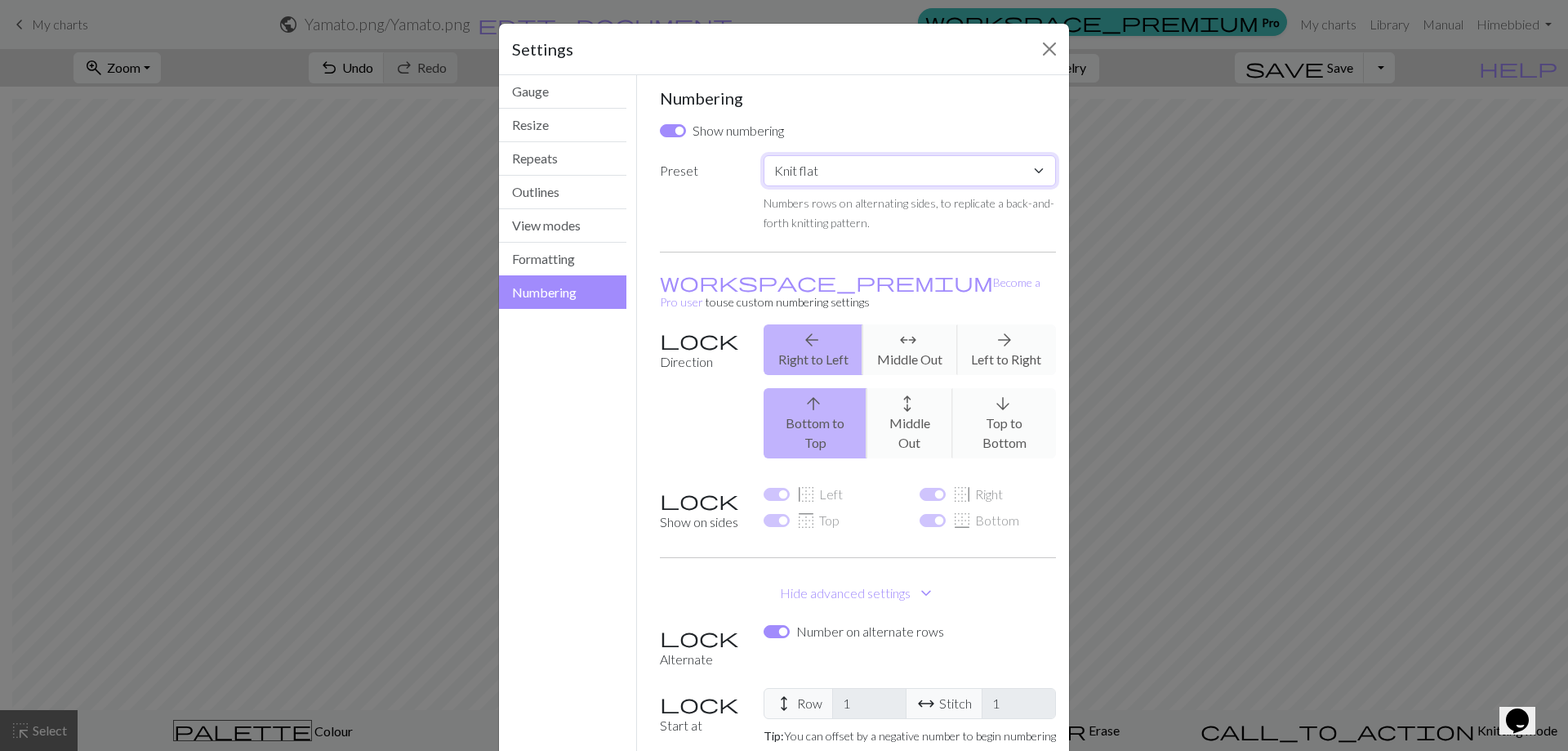
click at [801, 176] on select "Custom Knit flat Knit in the round Lace knitting Cross stitch" at bounding box center [910, 171] width 292 height 31
select select "round"
click at [764, 155] on select "Custom Knit flat Knit in the round Lace knitting Cross stitch" at bounding box center [910, 171] width 292 height 31
checkbox input "false"
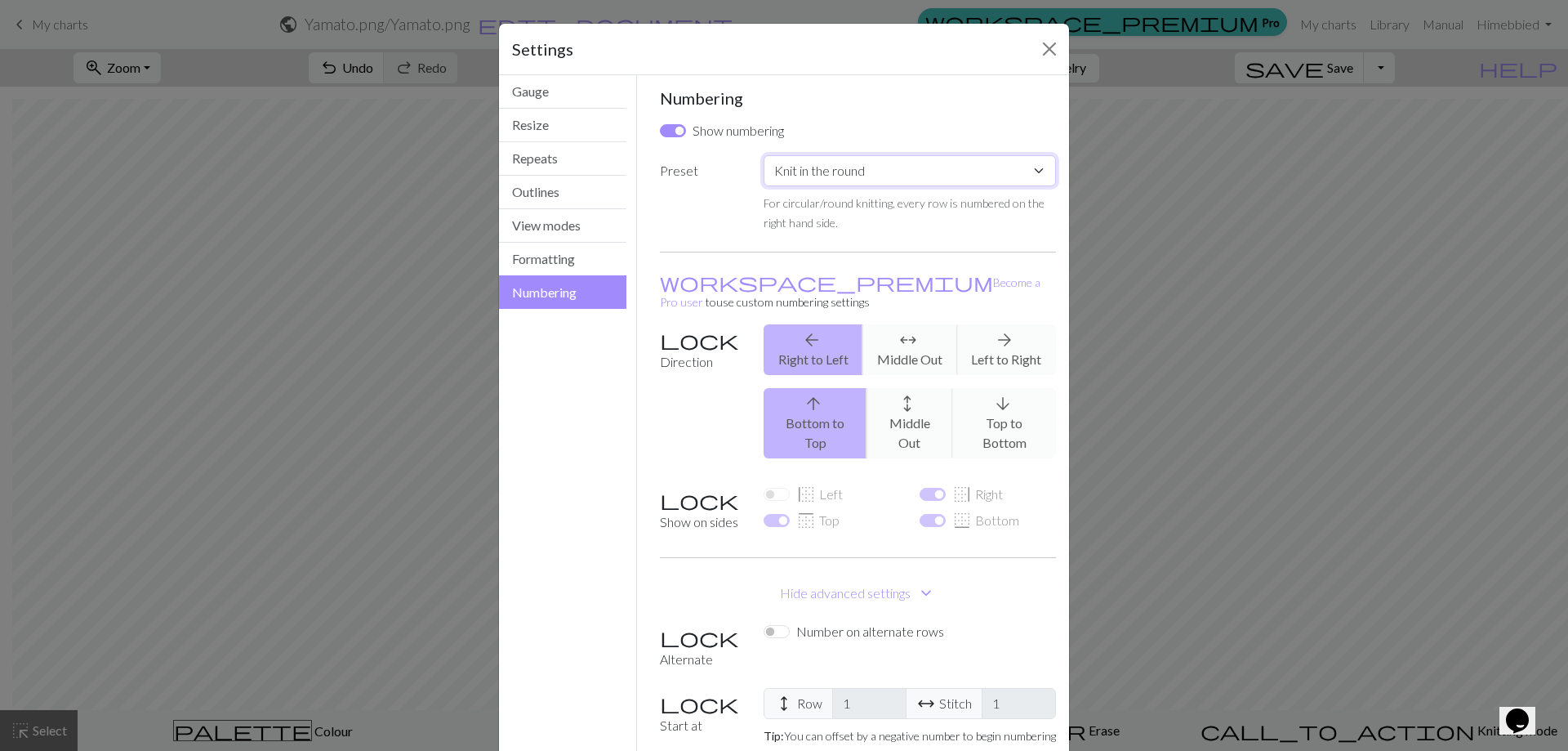
click at [813, 165] on select "Custom Knit flat Knit in the round Lace knitting Cross stitch" at bounding box center [910, 171] width 292 height 31
select select "crossstitch"
click at [764, 155] on select "Custom Knit flat Knit in the round Lace knitting Cross stitch" at bounding box center [910, 171] width 292 height 31
checkbox input "true"
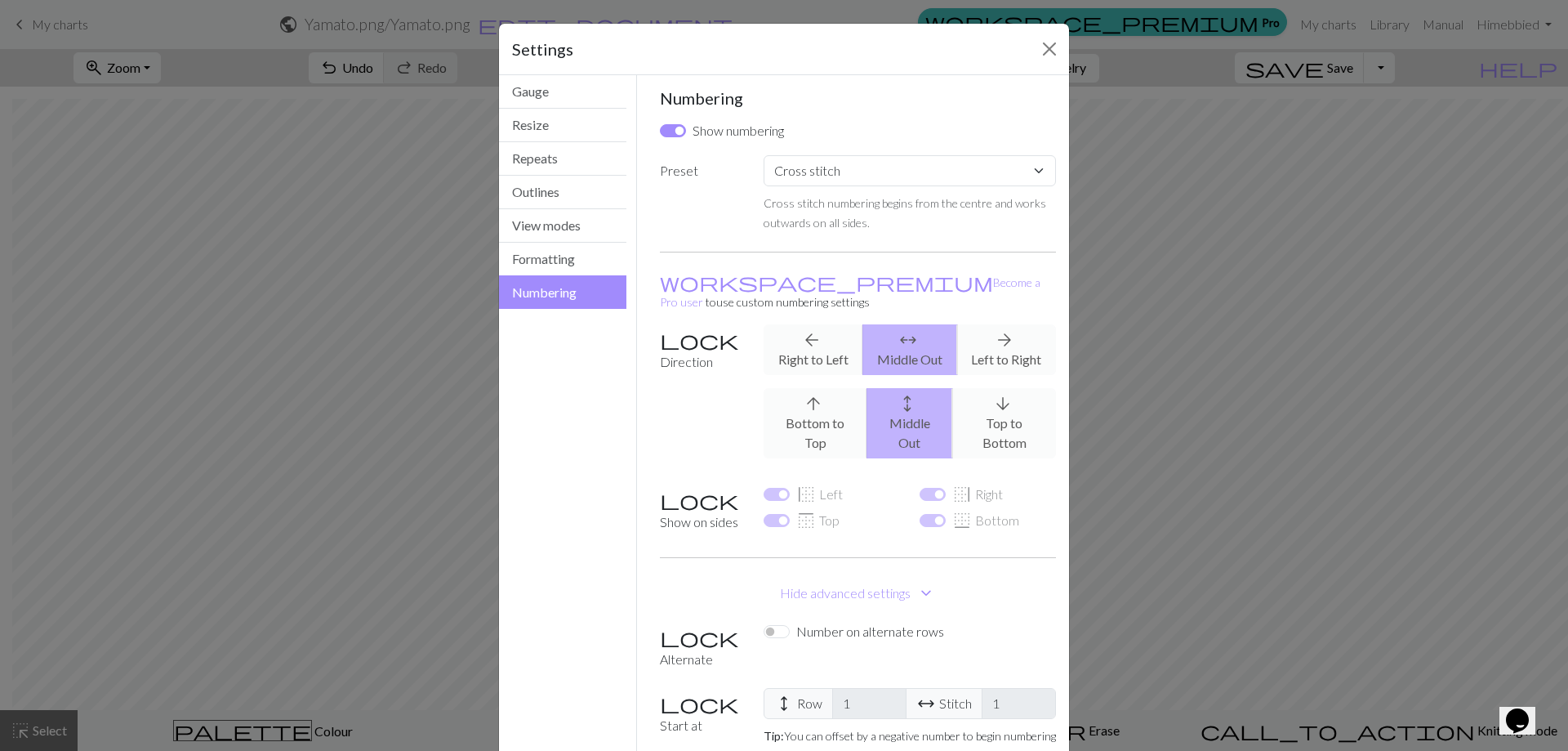
click at [708, 201] on label "Preset" at bounding box center [702, 194] width 104 height 77
click at [667, 130] on input "Show numbering" at bounding box center [673, 130] width 26 height 13
checkbox input "false"
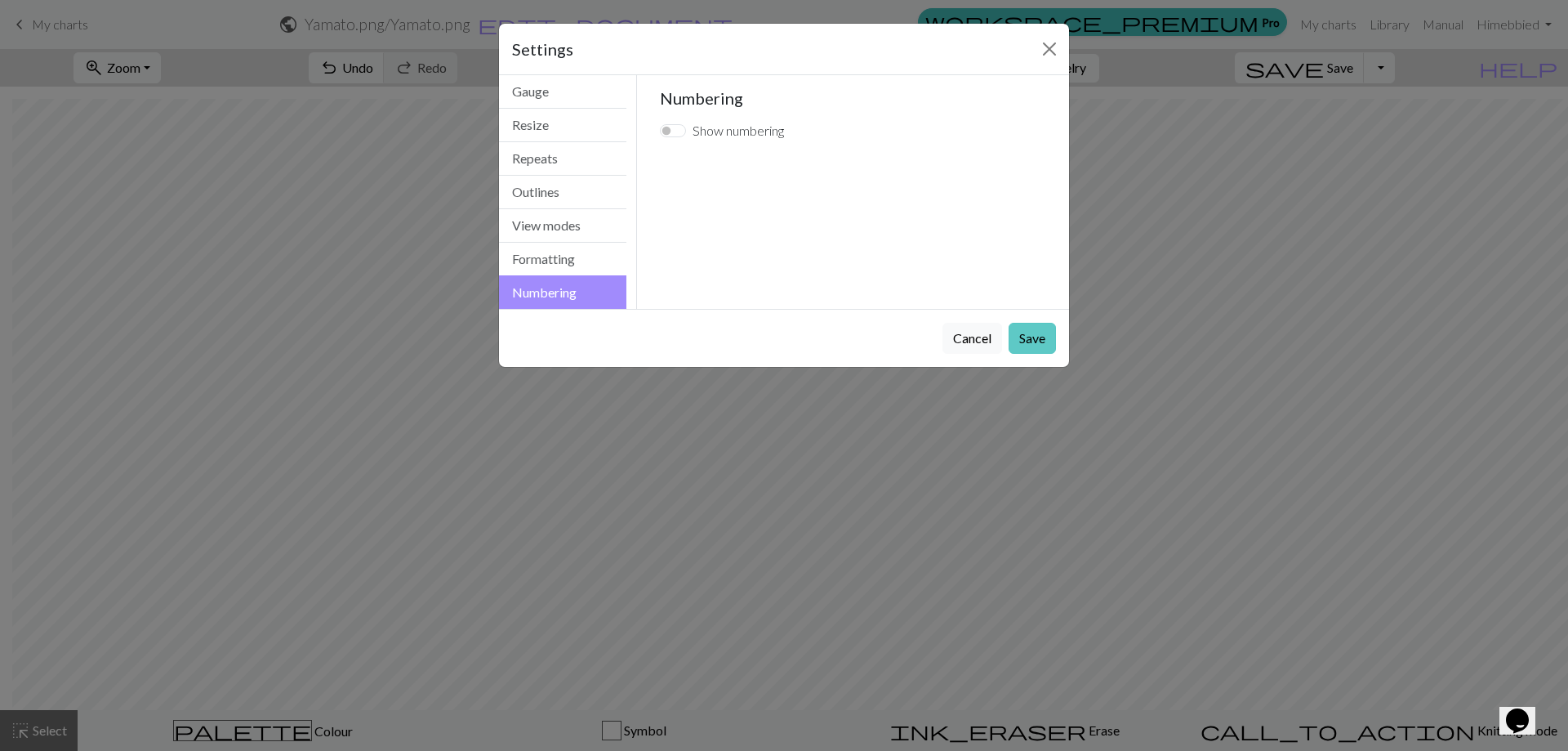
click at [1035, 339] on button "Save" at bounding box center [1032, 338] width 47 height 31
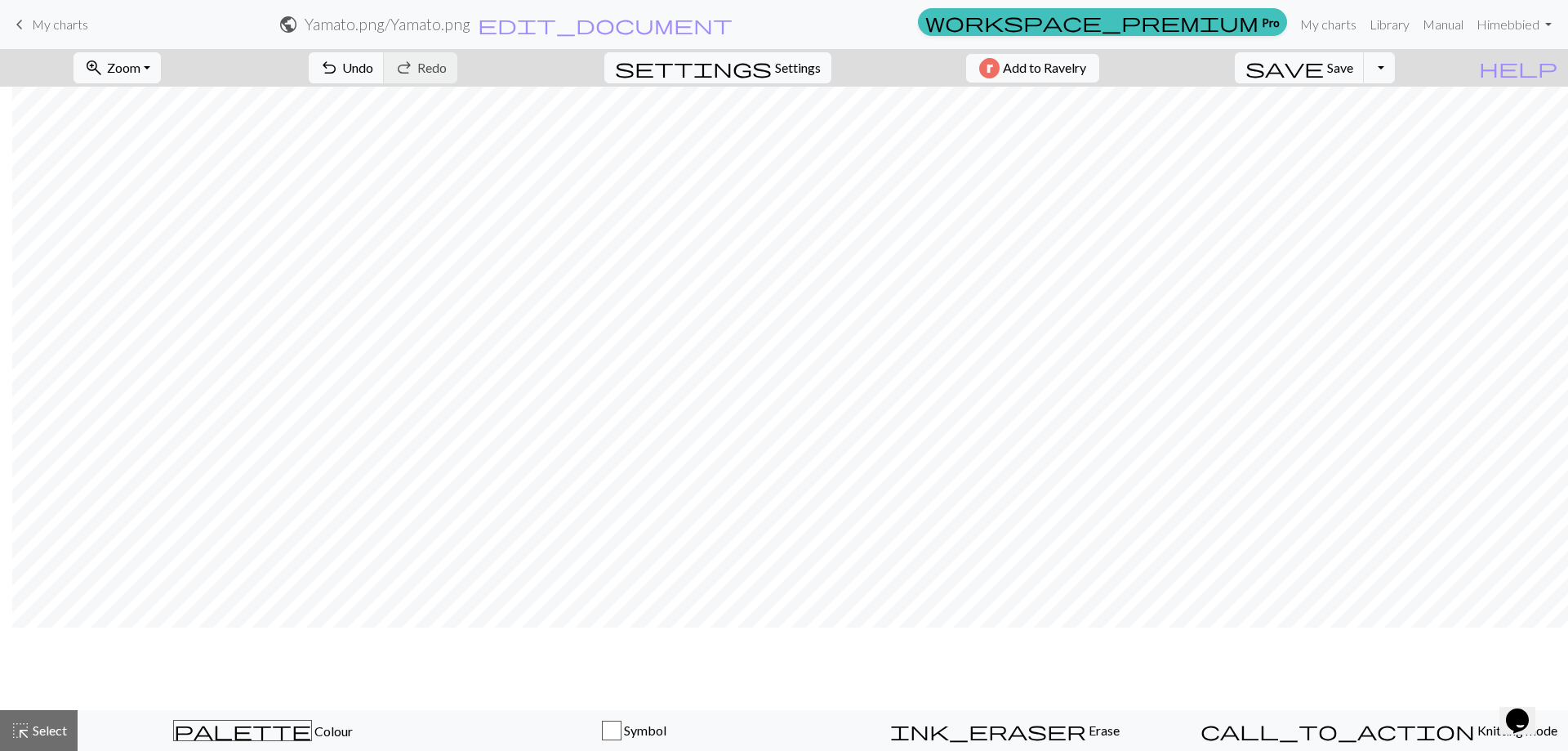
scroll to position [0, 127]
click at [775, 67] on span "Settings" at bounding box center [798, 67] width 45 height 19
select select "flat"
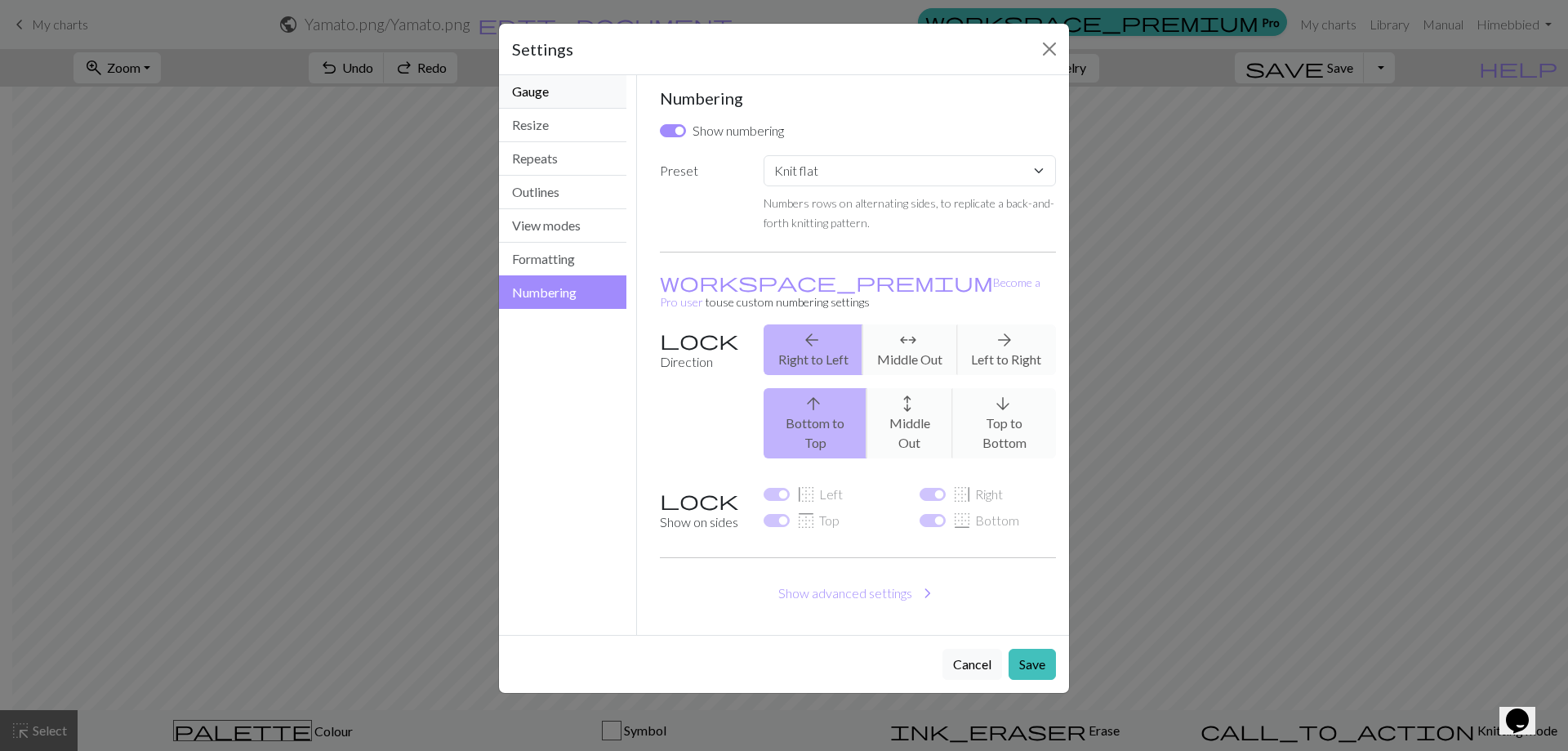
click at [534, 101] on button "Gauge" at bounding box center [562, 92] width 127 height 33
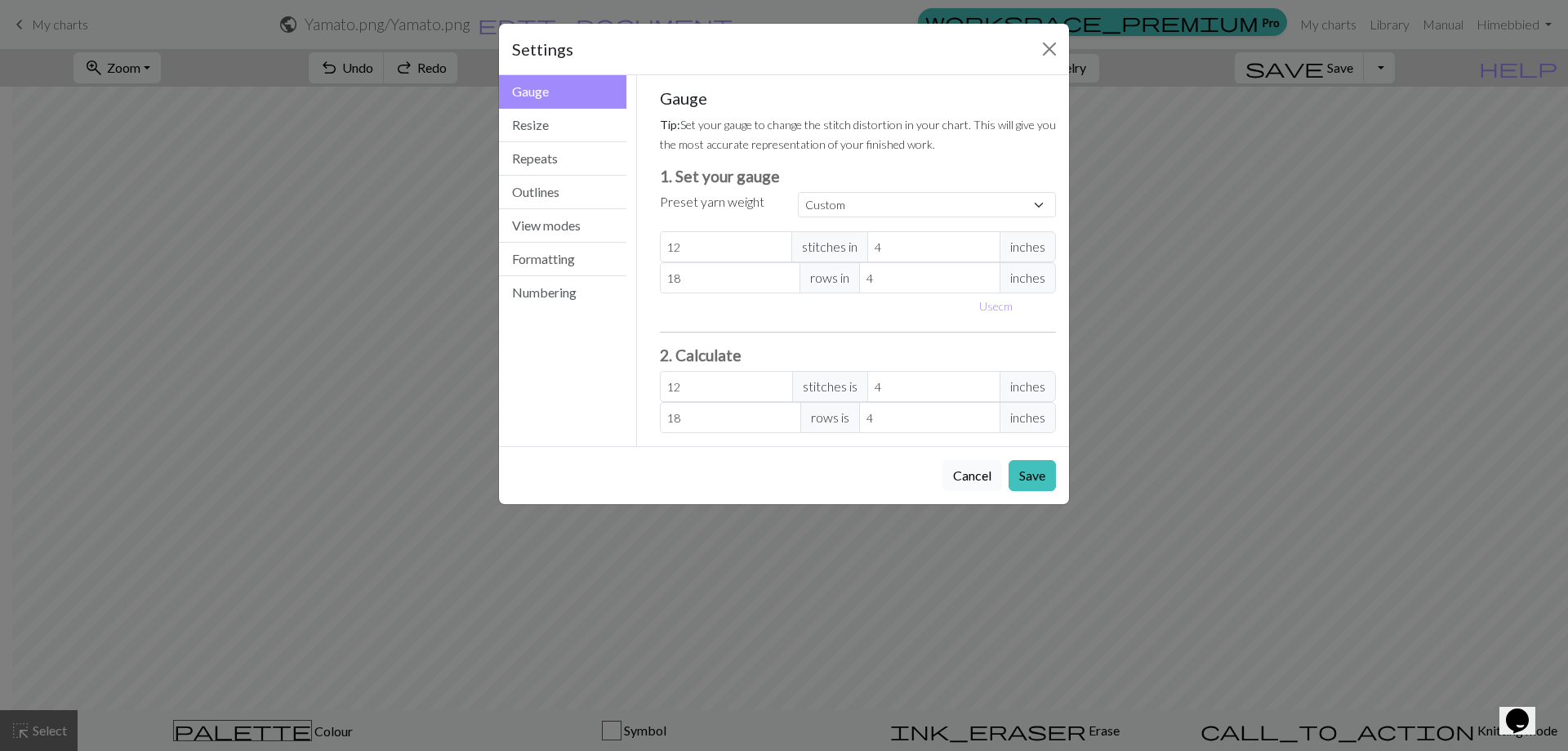
click at [956, 473] on button "Cancel" at bounding box center [972, 476] width 59 height 31
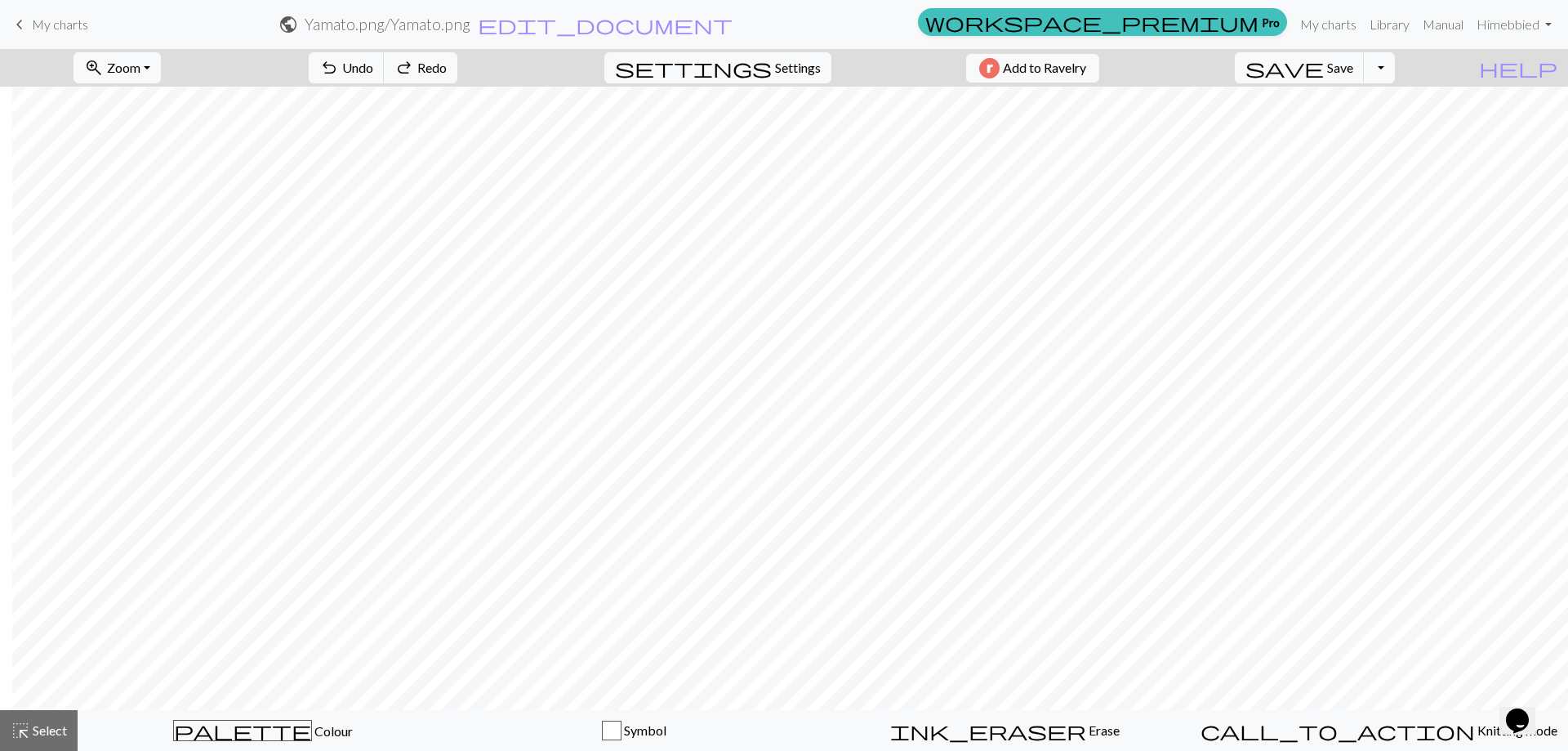
click at [1395, 70] on button "Toggle Dropdown" at bounding box center [1379, 68] width 31 height 31
click at [1364, 128] on button "save_alt Download" at bounding box center [1259, 130] width 270 height 26
click at [1395, 66] on button "Toggle Dropdown" at bounding box center [1379, 68] width 31 height 31
click at [1356, 135] on button "save_alt Download" at bounding box center [1259, 130] width 270 height 26
click at [1395, 70] on button "Toggle Dropdown" at bounding box center [1379, 68] width 31 height 31
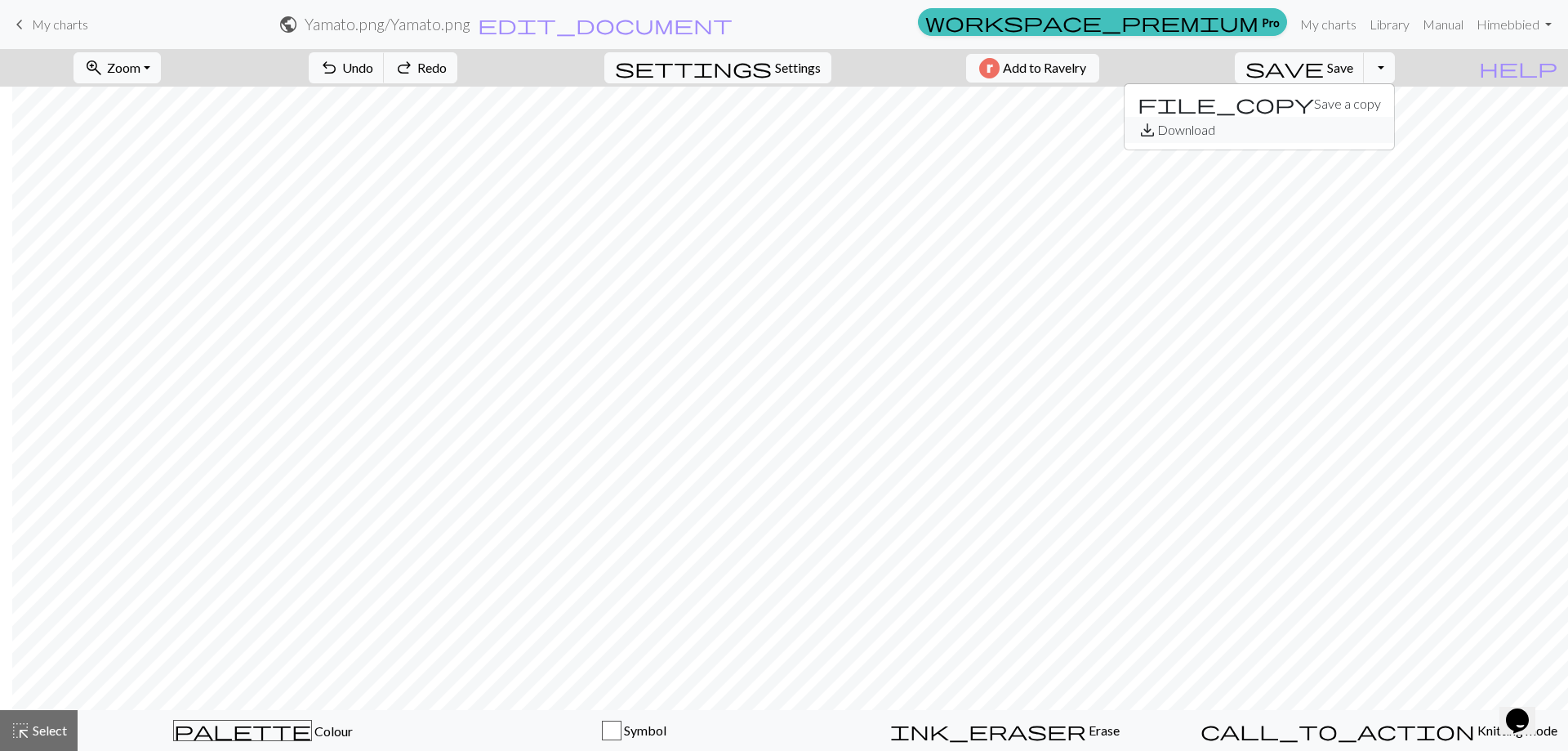
click at [1357, 132] on button "save_alt Download" at bounding box center [1259, 130] width 270 height 26
click at [1340, 23] on link "My charts" at bounding box center [1329, 24] width 70 height 32
click at [1353, 66] on span "Save" at bounding box center [1340, 67] width 26 height 16
click at [1345, 24] on div "Chart saved" at bounding box center [784, 32] width 1568 height 65
click at [1331, 23] on link "My charts" at bounding box center [1329, 24] width 70 height 32
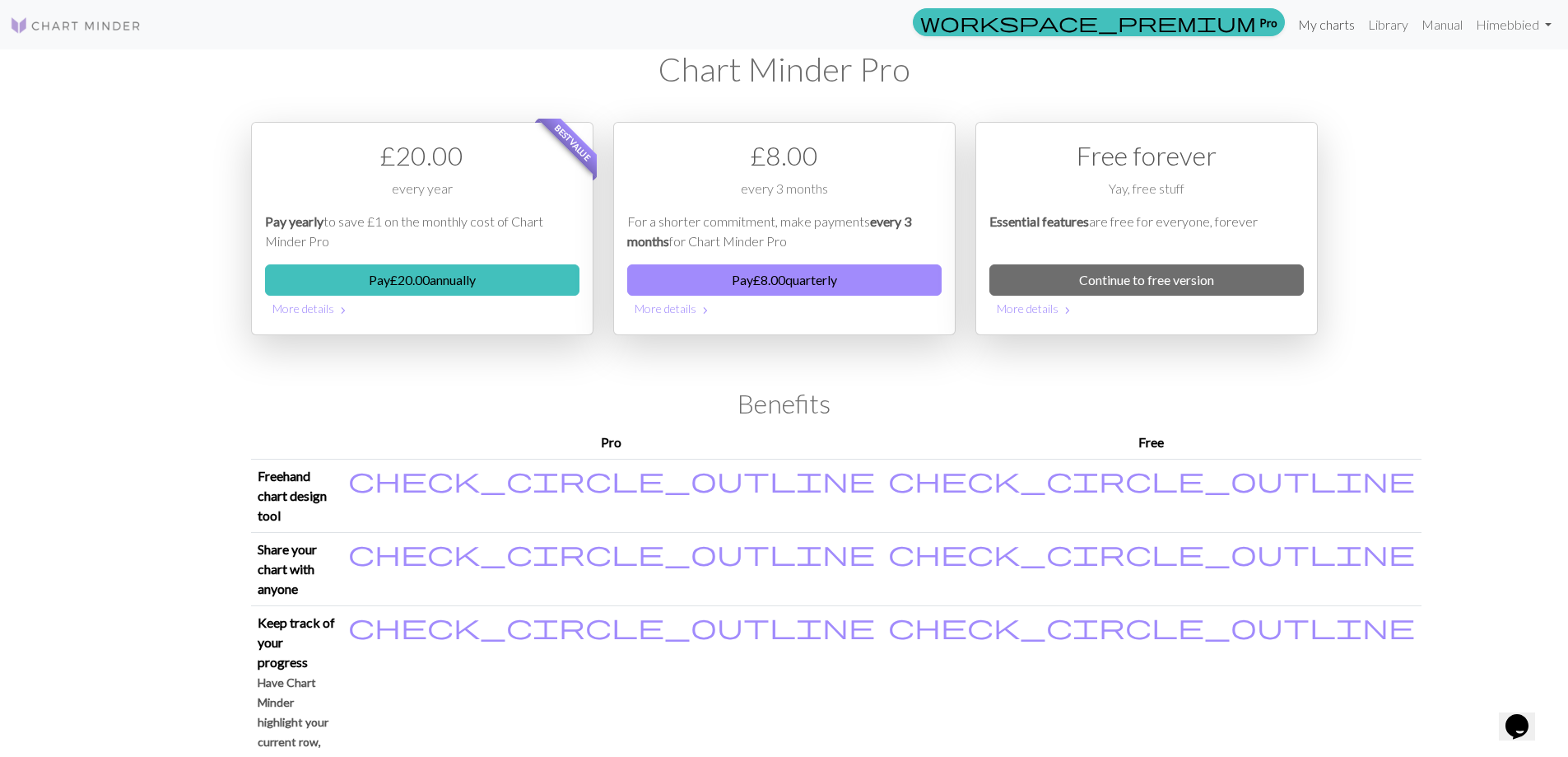
click at [1324, 19] on link "My charts" at bounding box center [1327, 24] width 70 height 33
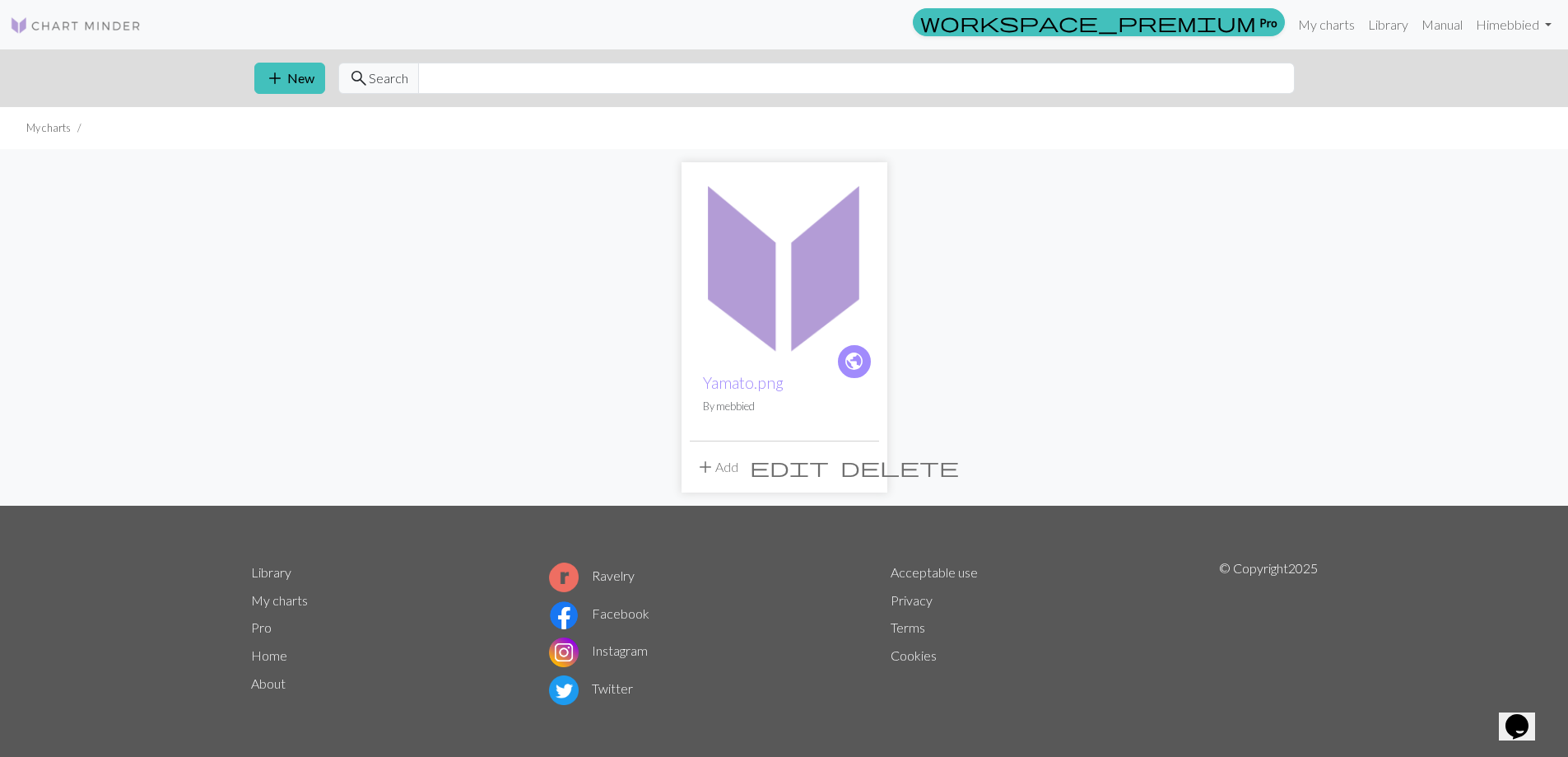
click at [832, 318] on img at bounding box center [784, 265] width 189 height 189
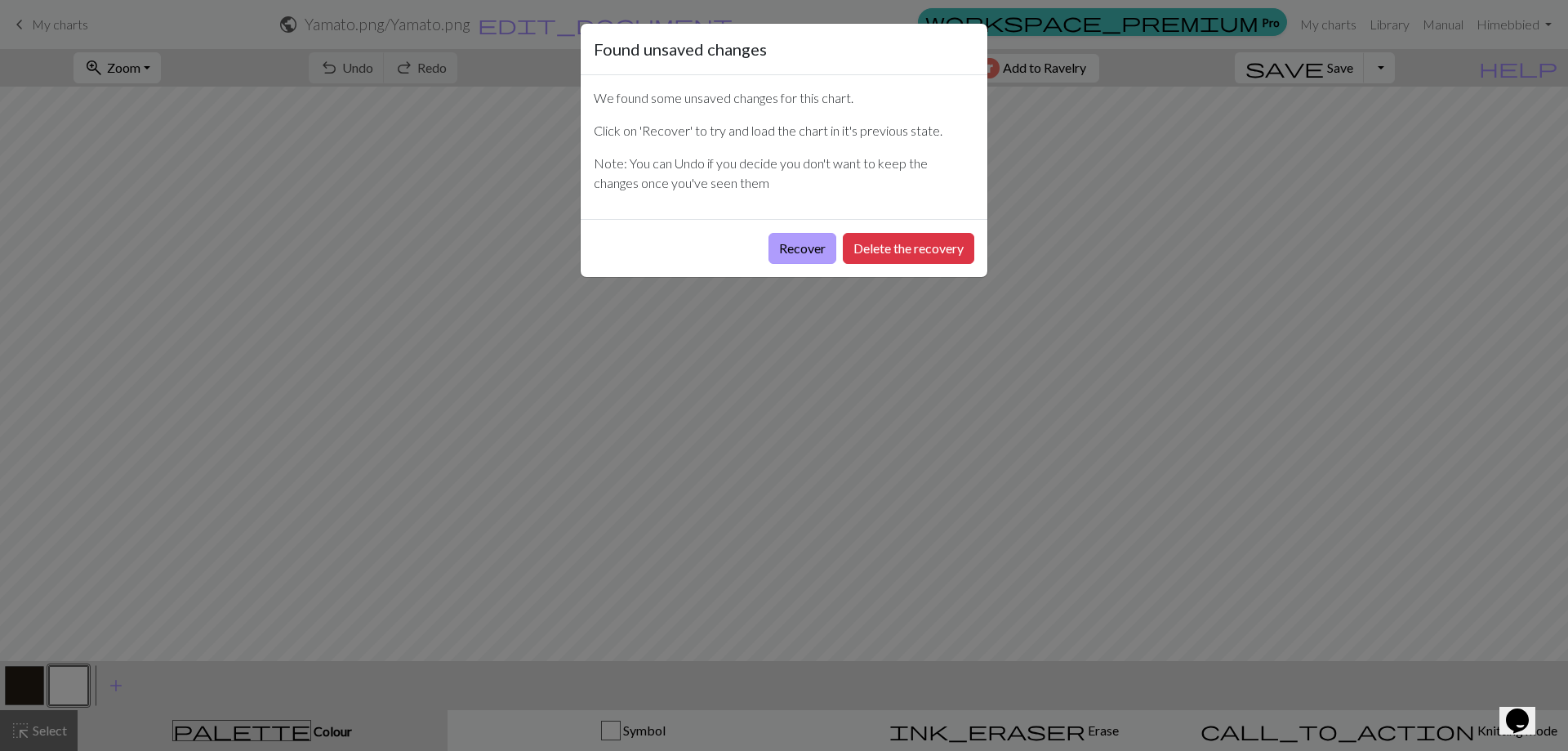
click at [796, 256] on button "Recover" at bounding box center [802, 249] width 68 height 31
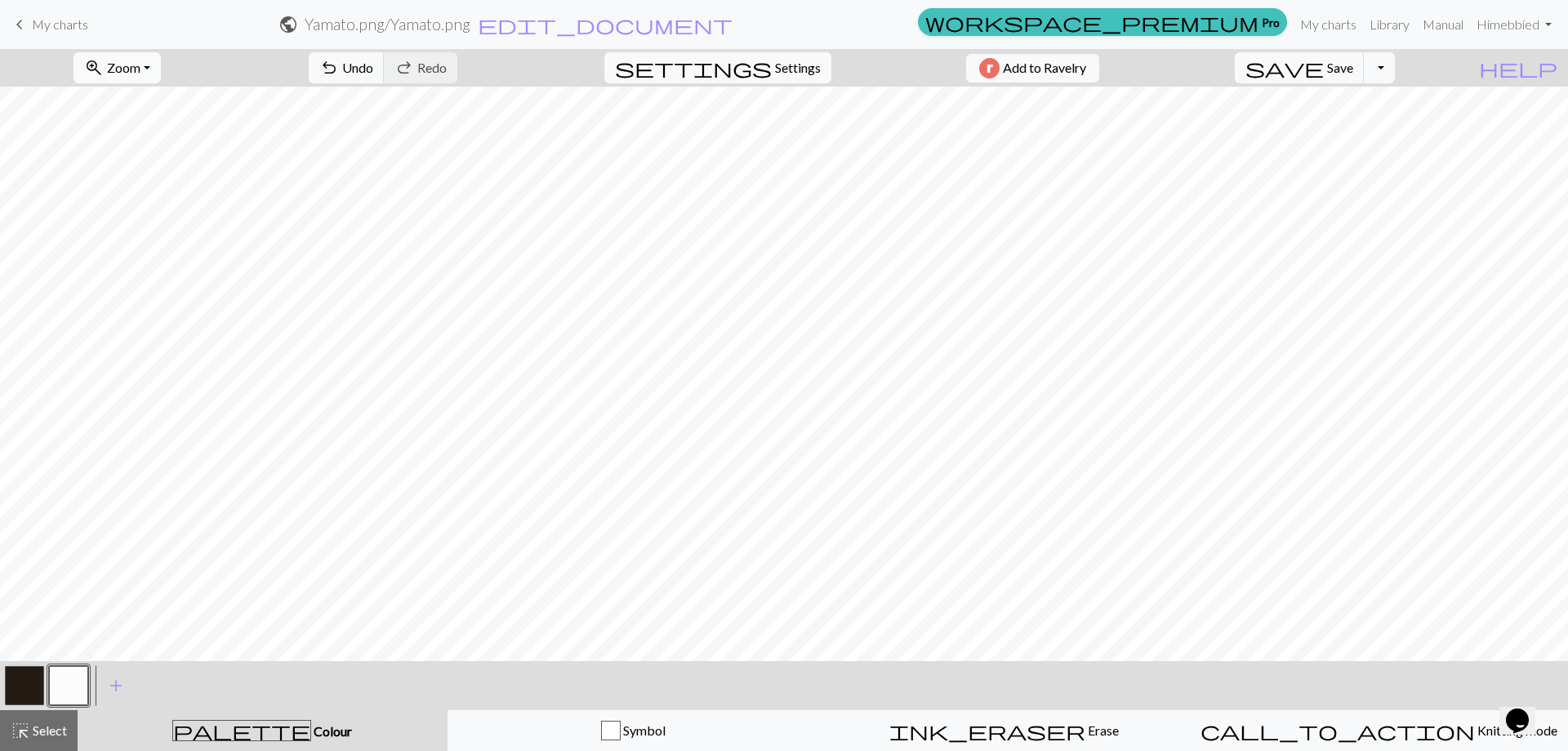
click at [161, 68] on button "zoom_in Zoom Zoom" at bounding box center [117, 68] width 87 height 31
click at [134, 196] on button "50%" at bounding box center [139, 196] width 129 height 26
click at [1395, 71] on button "Toggle Dropdown" at bounding box center [1379, 68] width 31 height 31
click at [1358, 133] on button "save_alt Download" at bounding box center [1259, 130] width 270 height 26
click at [161, 70] on button "zoom_in Zoom Zoom" at bounding box center [117, 68] width 87 height 31
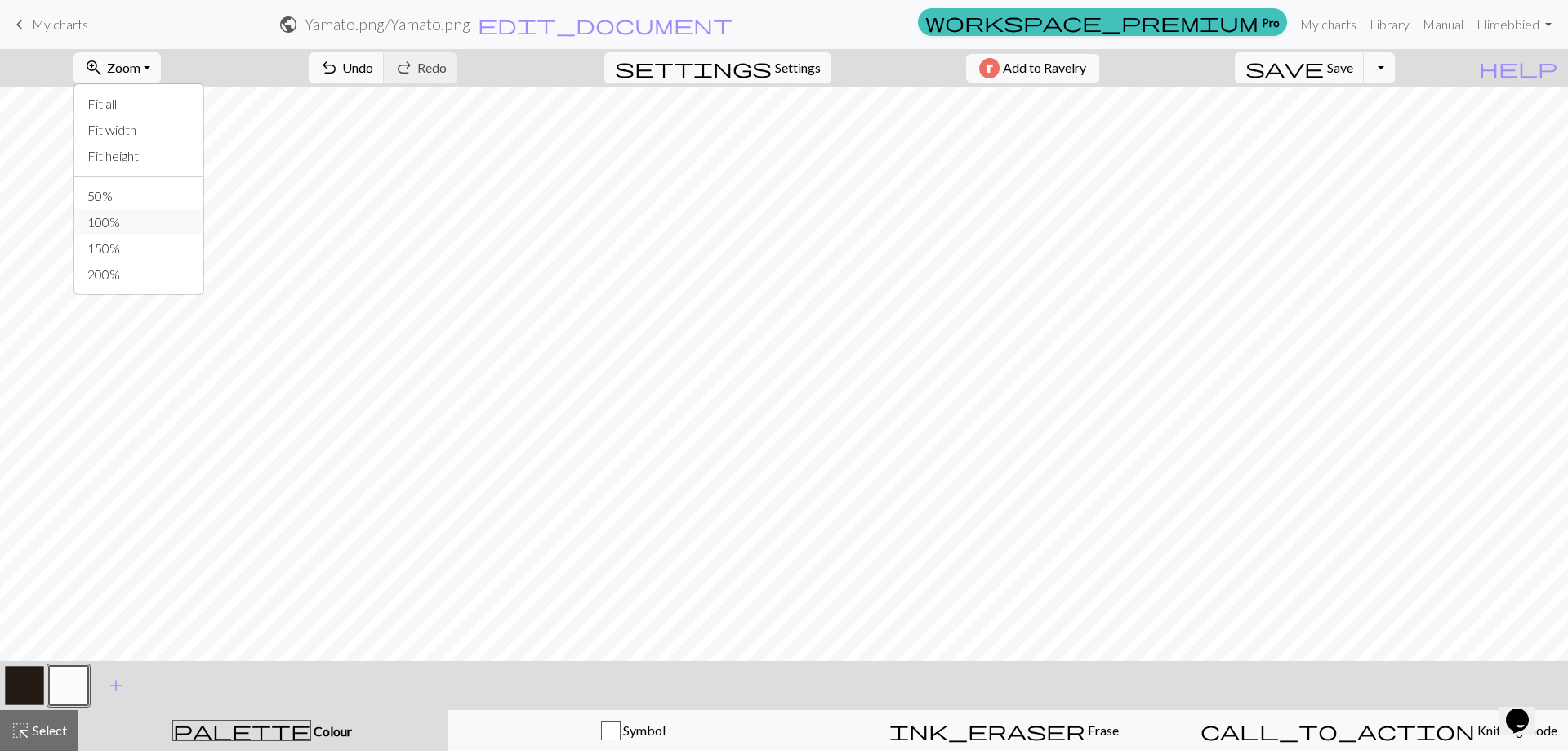
click at [142, 231] on button "100%" at bounding box center [139, 222] width 129 height 26
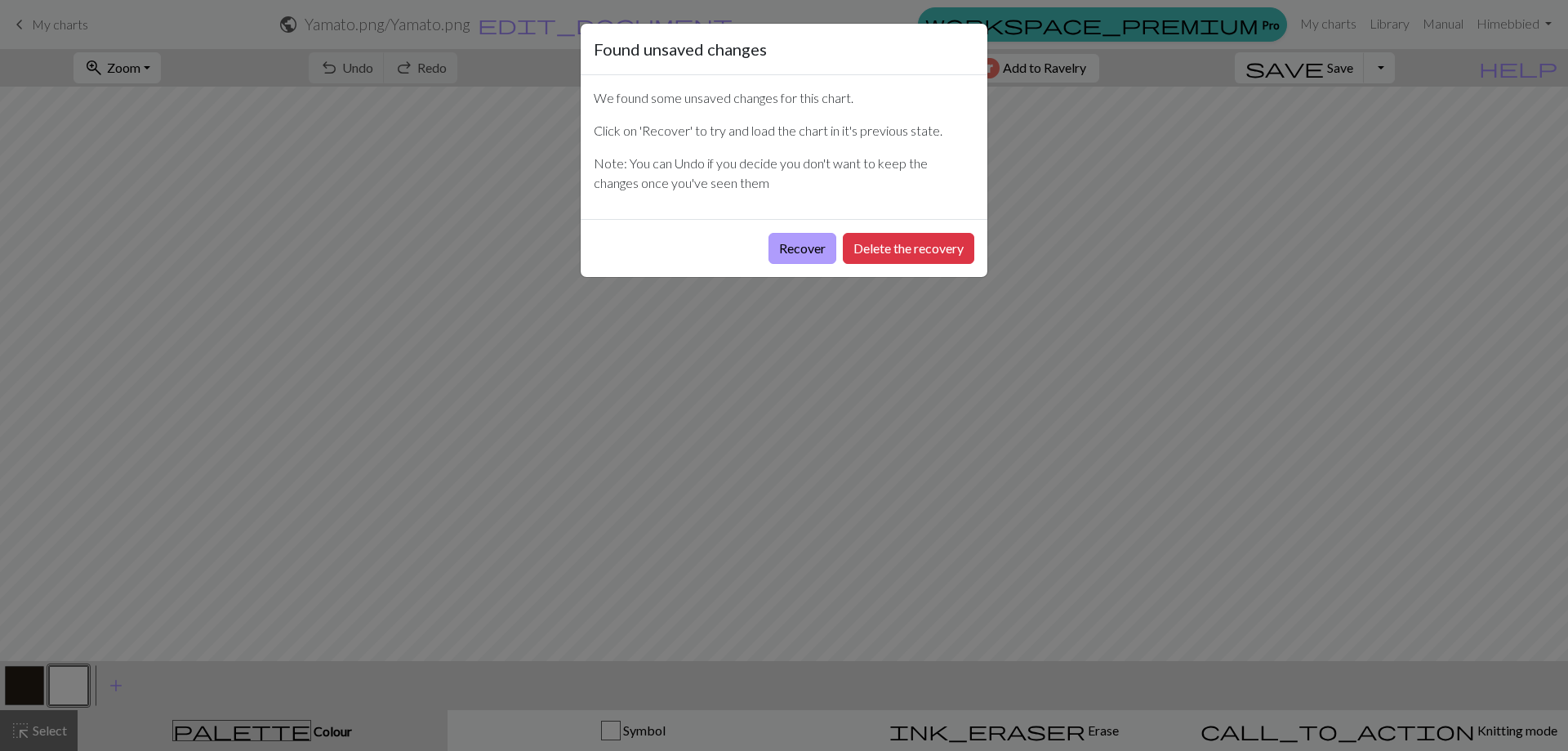
click at [799, 241] on button "Recover" at bounding box center [802, 249] width 68 height 31
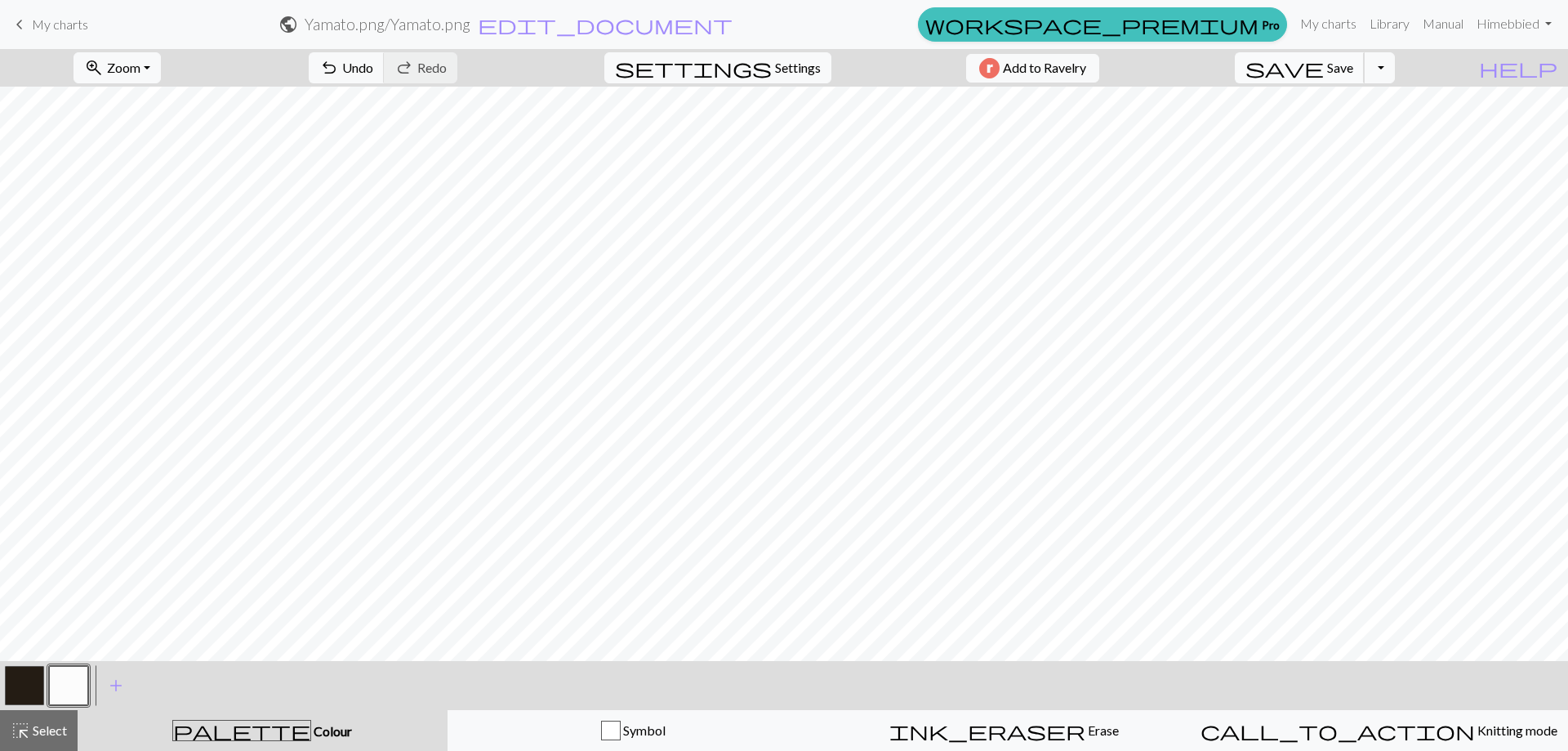
click at [1361, 57] on button "save Save Save" at bounding box center [1299, 68] width 130 height 31
click at [1395, 69] on button "Toggle Dropdown" at bounding box center [1379, 68] width 31 height 31
click at [1373, 138] on button "save_alt Download" at bounding box center [1259, 130] width 270 height 26
click at [1395, 75] on button "Toggle Dropdown" at bounding box center [1379, 68] width 31 height 31
click at [1371, 133] on button "save_alt Download" at bounding box center [1259, 130] width 270 height 26
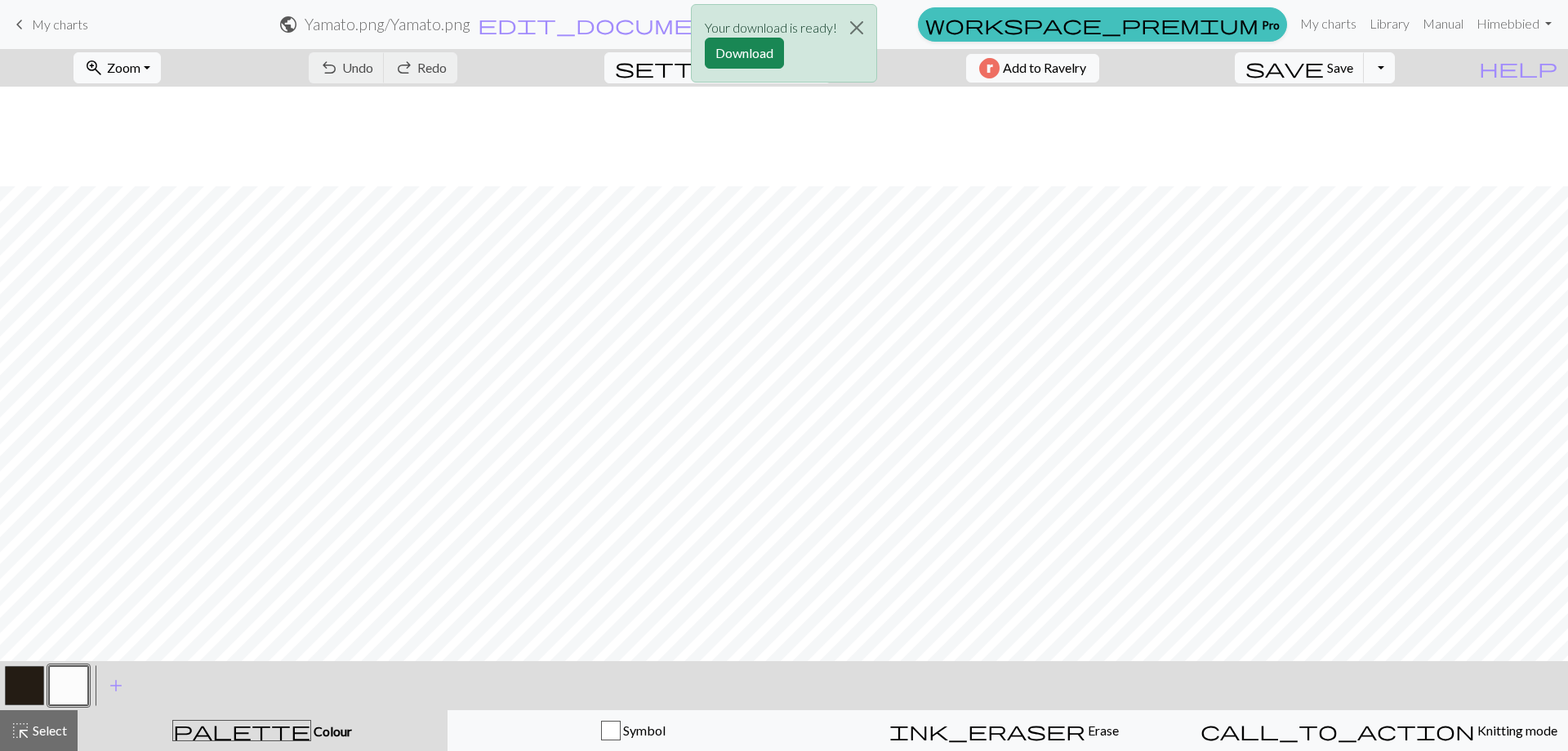
scroll to position [508, 0]
click at [25, 672] on button "button" at bounding box center [24, 685] width 39 height 39
click at [1344, 60] on div "Your download is ready! Download" at bounding box center [784, 47] width 1568 height 95
click at [1417, 70] on div "Your download is ready! Download" at bounding box center [784, 47] width 1568 height 95
click at [1414, 70] on div "Your download is ready! Download" at bounding box center [784, 47] width 1568 height 95
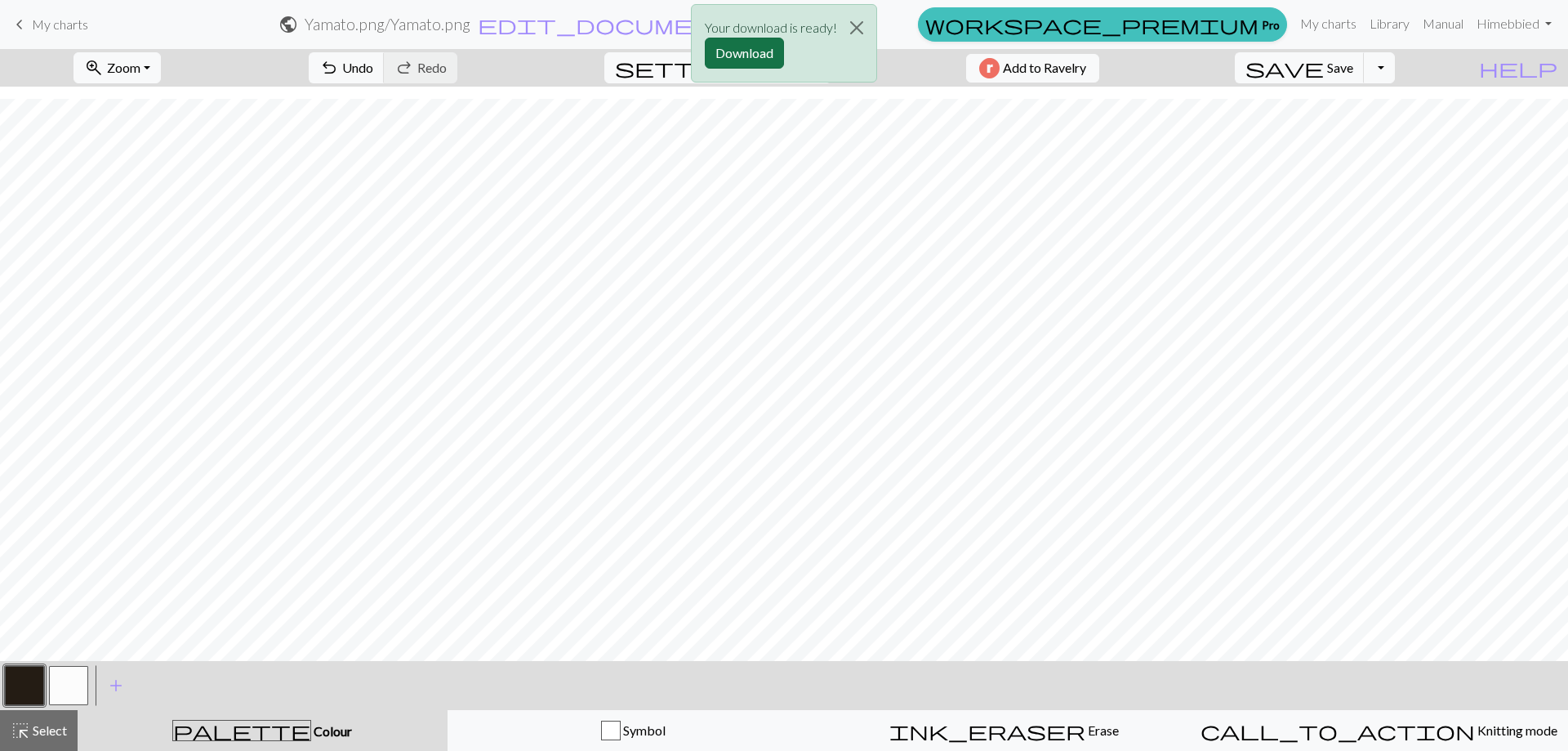
click at [753, 45] on button "Download" at bounding box center [744, 53] width 79 height 31
click at [1353, 70] on span "Save" at bounding box center [1340, 67] width 26 height 16
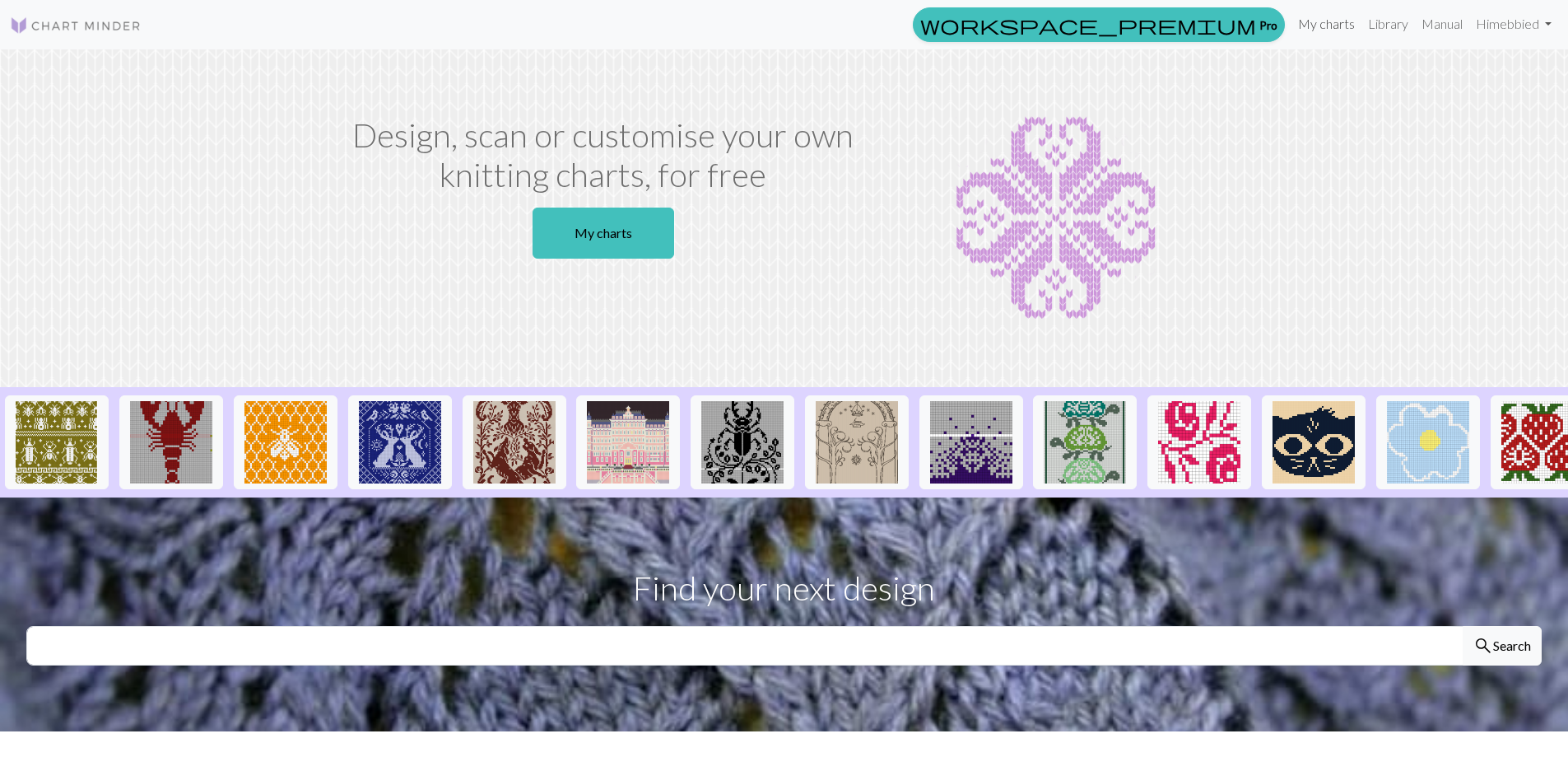
click at [1332, 17] on link "My charts" at bounding box center [1327, 23] width 70 height 33
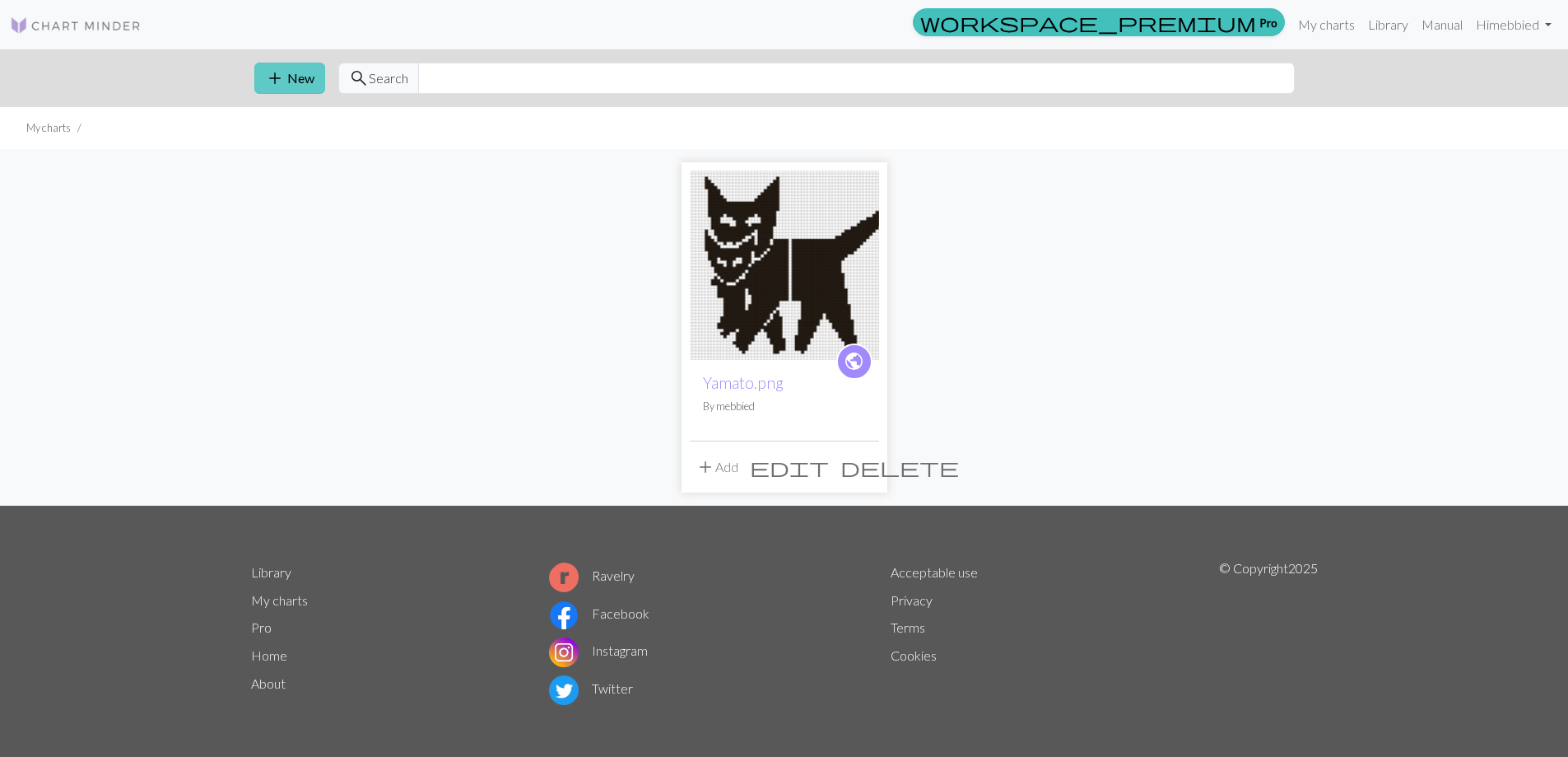
click at [296, 82] on button "add New" at bounding box center [289, 78] width 70 height 32
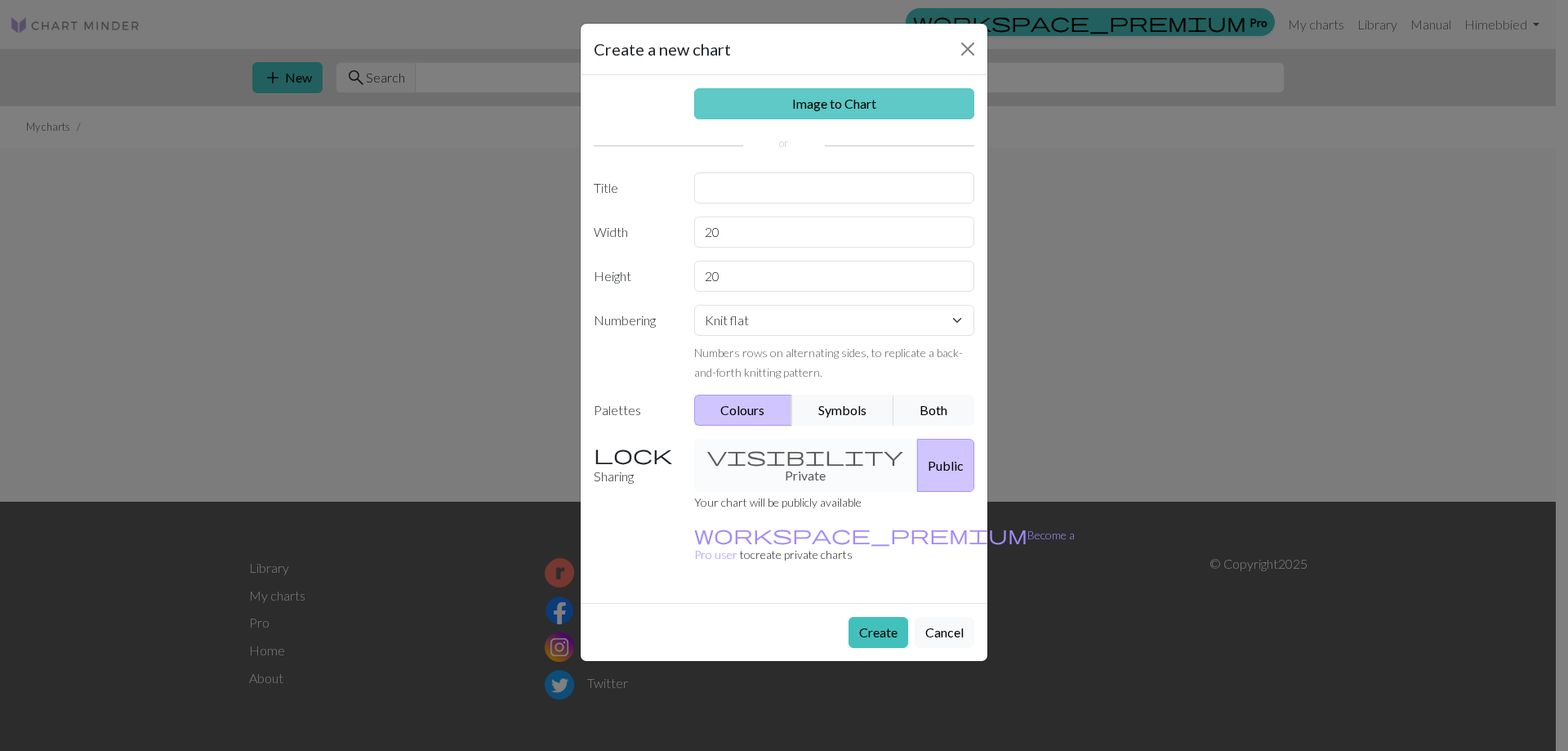
click at [813, 97] on link "Image to Chart" at bounding box center [835, 104] width 281 height 31
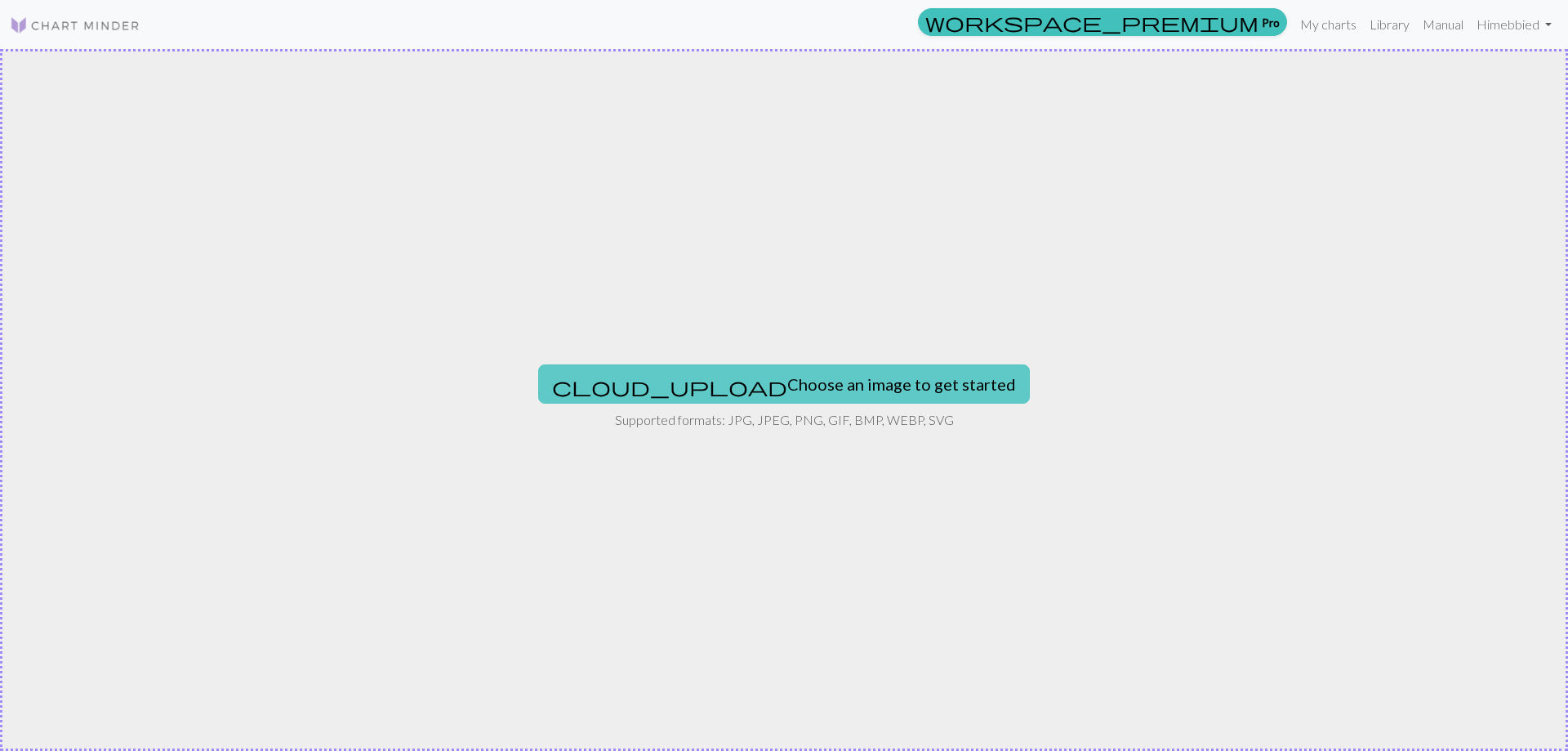
click at [800, 389] on button "cloud_upload Choose an image to get started" at bounding box center [783, 383] width 492 height 39
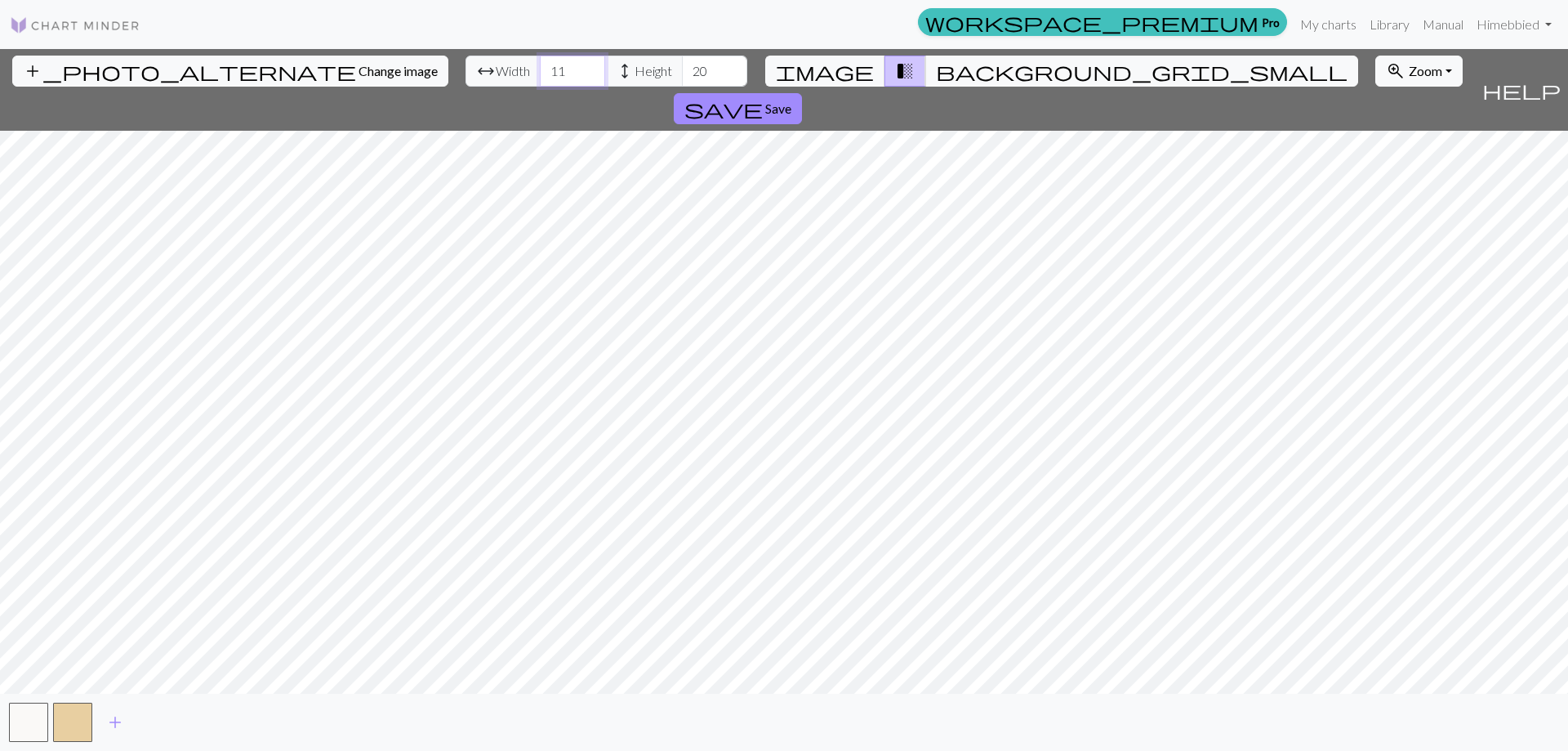
drag, startPoint x: 495, startPoint y: 70, endPoint x: 461, endPoint y: 71, distance: 34.0
click at [540, 71] on input "11" at bounding box center [572, 72] width 65 height 31
type input "20"
drag, startPoint x: 627, startPoint y: 71, endPoint x: 603, endPoint y: 82, distance: 26.4
click at [682, 79] on input "20" at bounding box center [714, 72] width 65 height 31
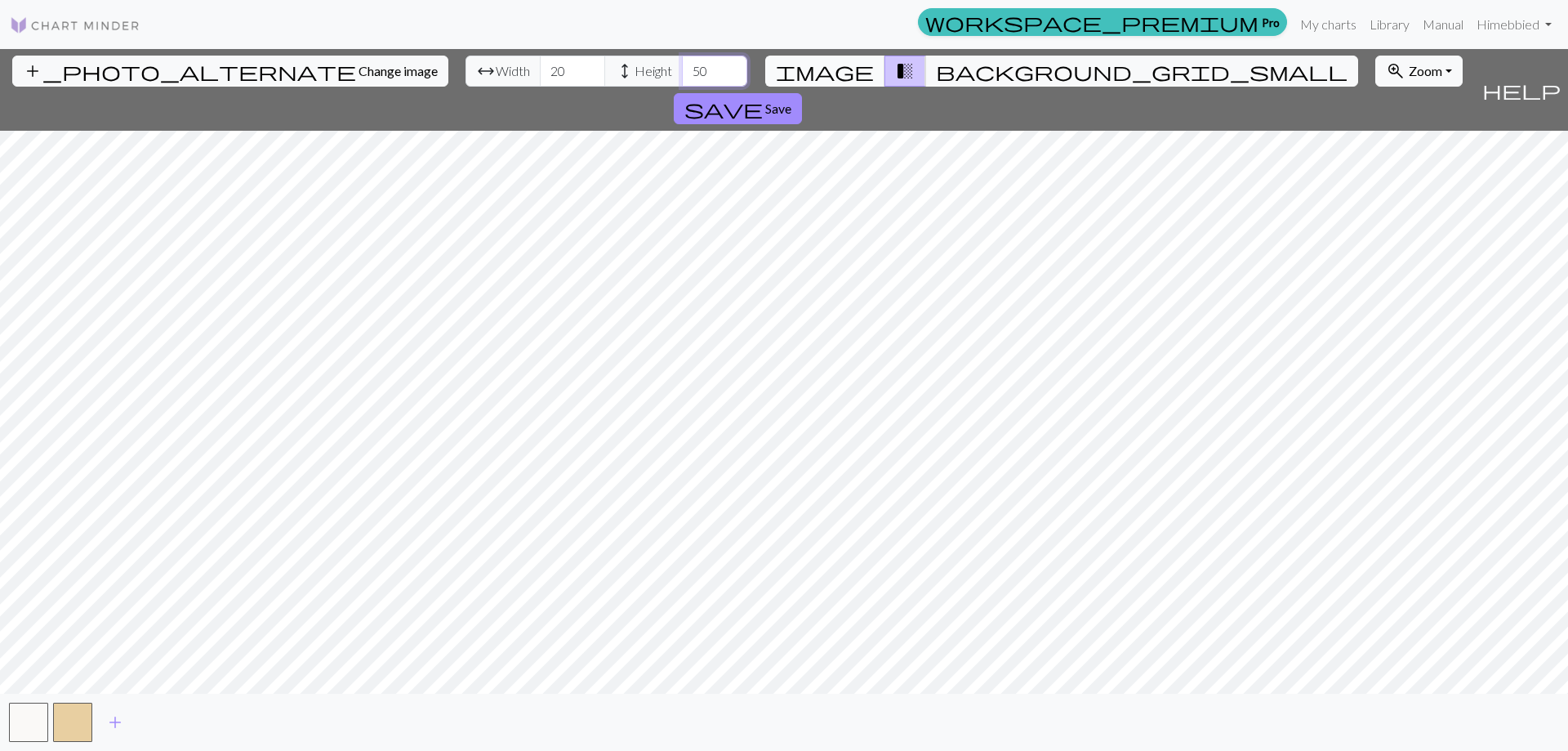
type input "50"
click at [845, 71] on span "image" at bounding box center [825, 71] width 98 height 23
click at [936, 65] on span "background_grid_small" at bounding box center [1141, 71] width 411 height 23
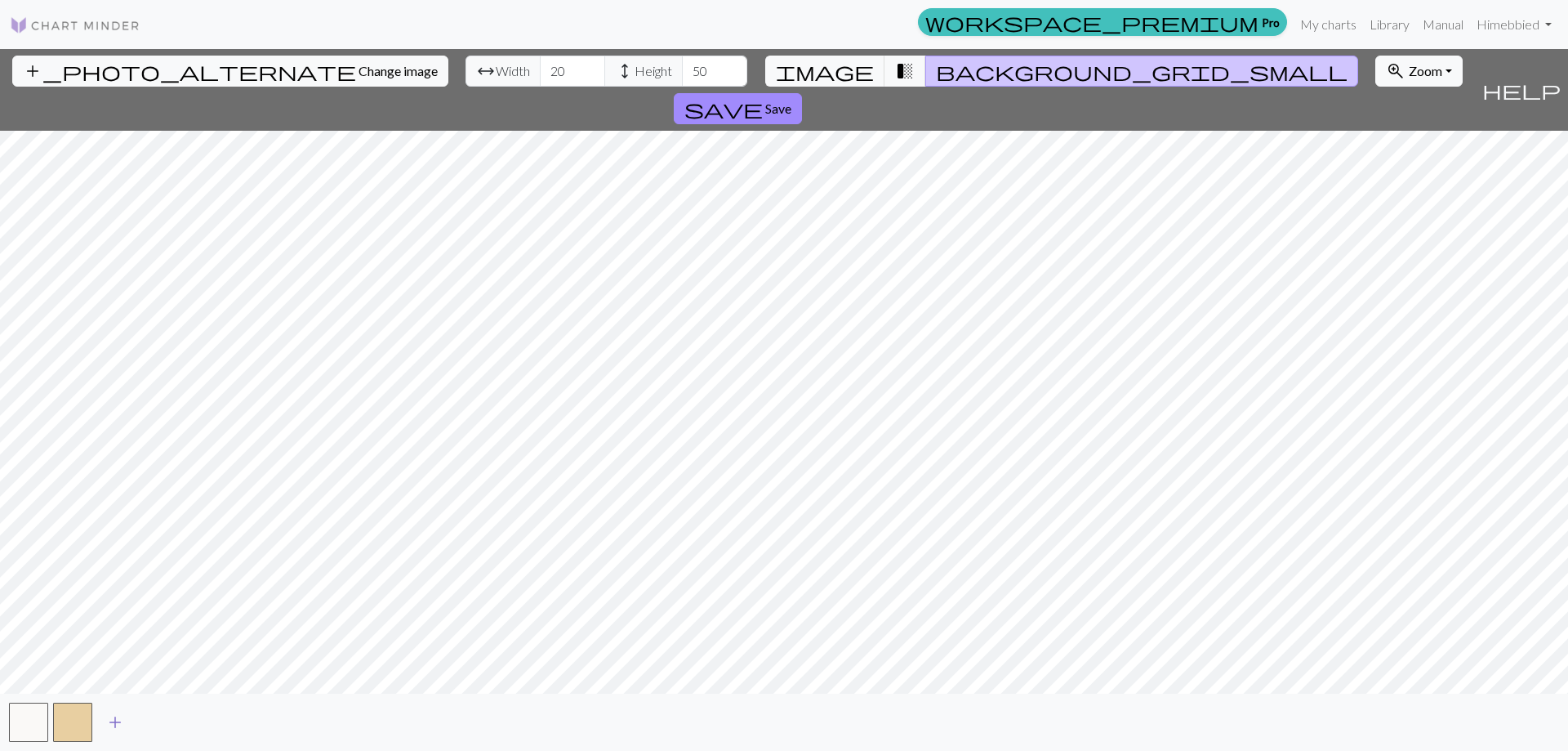
click at [117, 722] on span "add" at bounding box center [115, 722] width 19 height 23
click at [163, 721] on span "add" at bounding box center [159, 722] width 19 height 23
click at [127, 721] on button "button" at bounding box center [116, 721] width 39 height 39
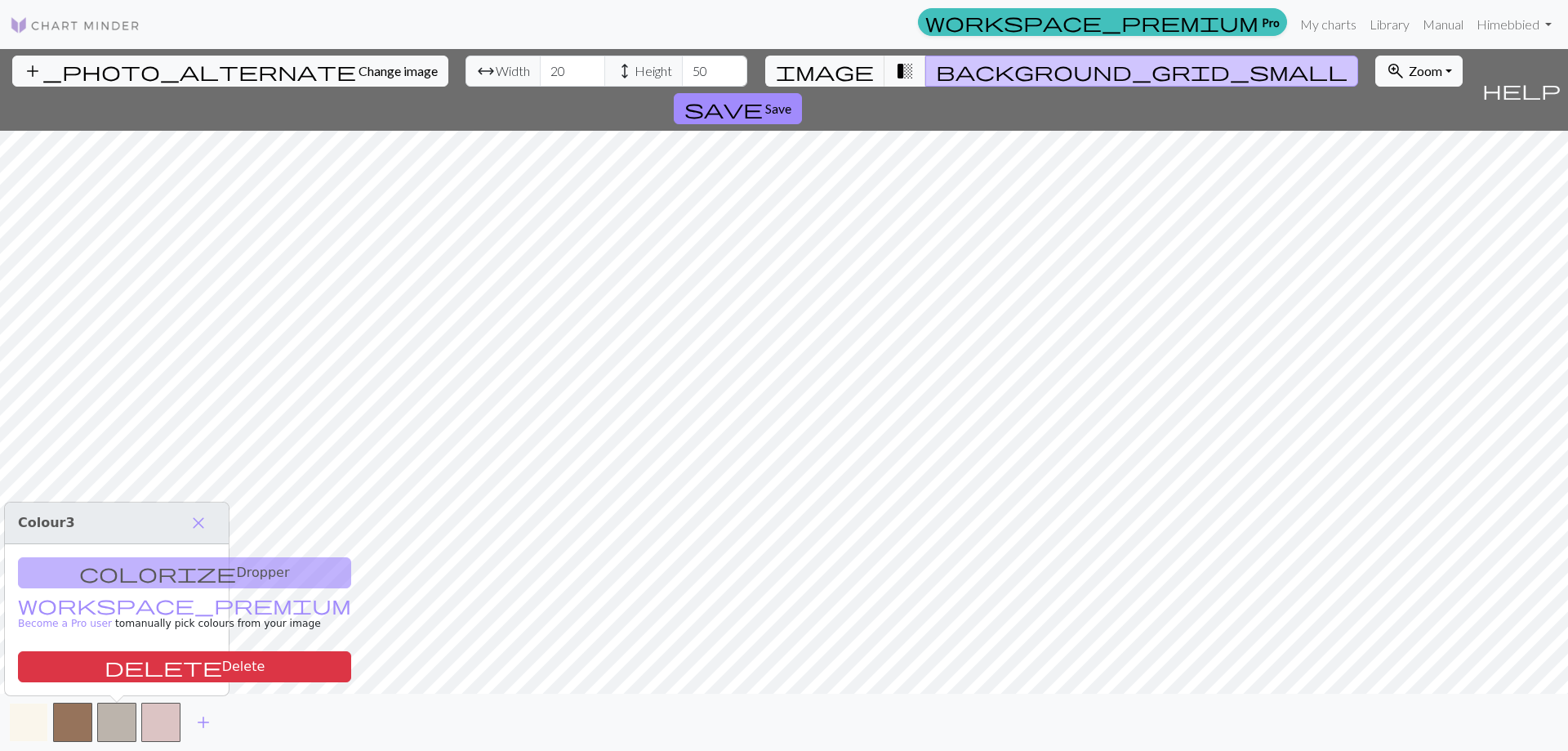
click at [20, 721] on button "button" at bounding box center [28, 721] width 39 height 39
click at [66, 722] on button "button" at bounding box center [72, 721] width 39 height 39
click at [100, 658] on span "delete" at bounding box center [159, 666] width 118 height 23
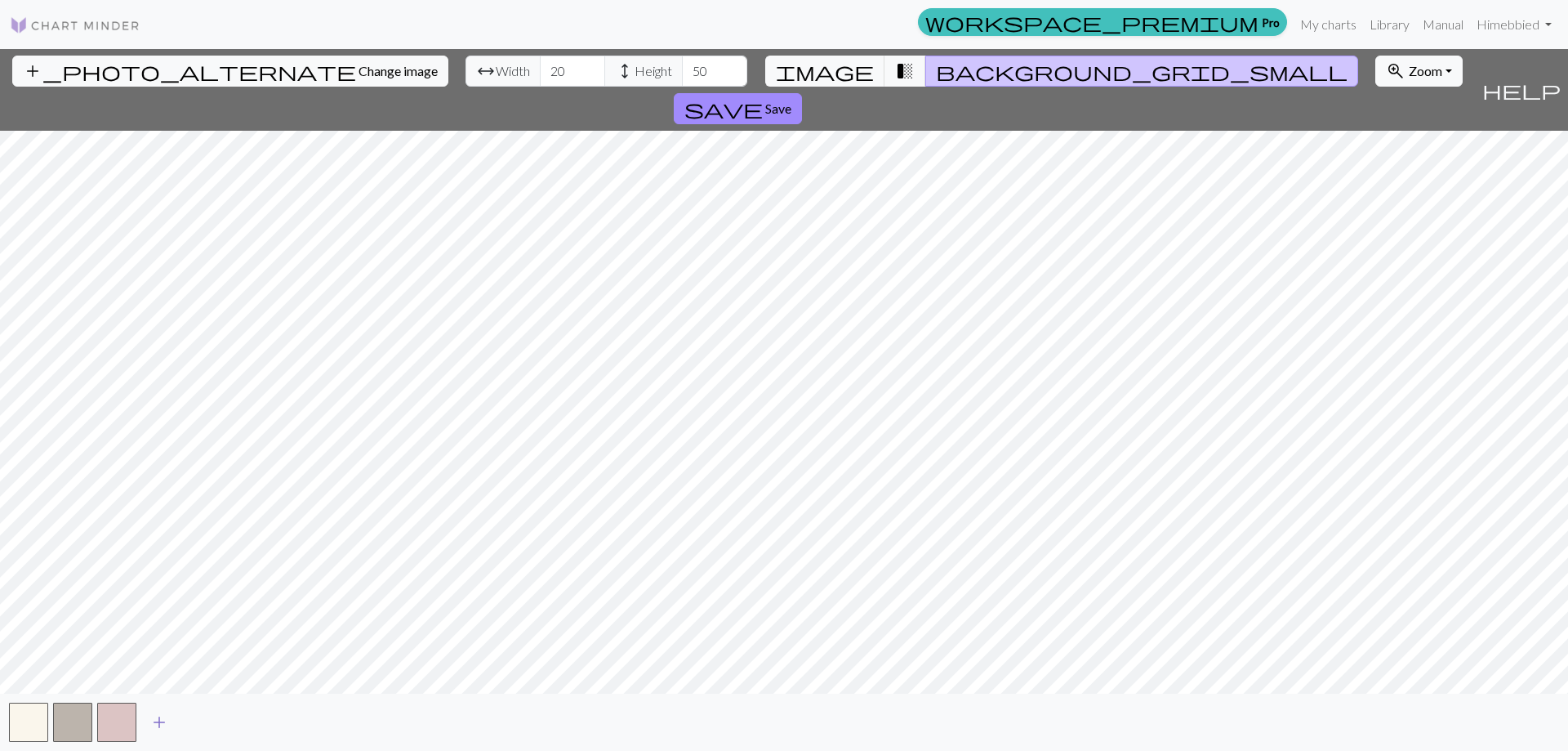
click at [159, 720] on span "add" at bounding box center [159, 722] width 19 height 23
click at [159, 720] on button "button" at bounding box center [161, 721] width 39 height 39
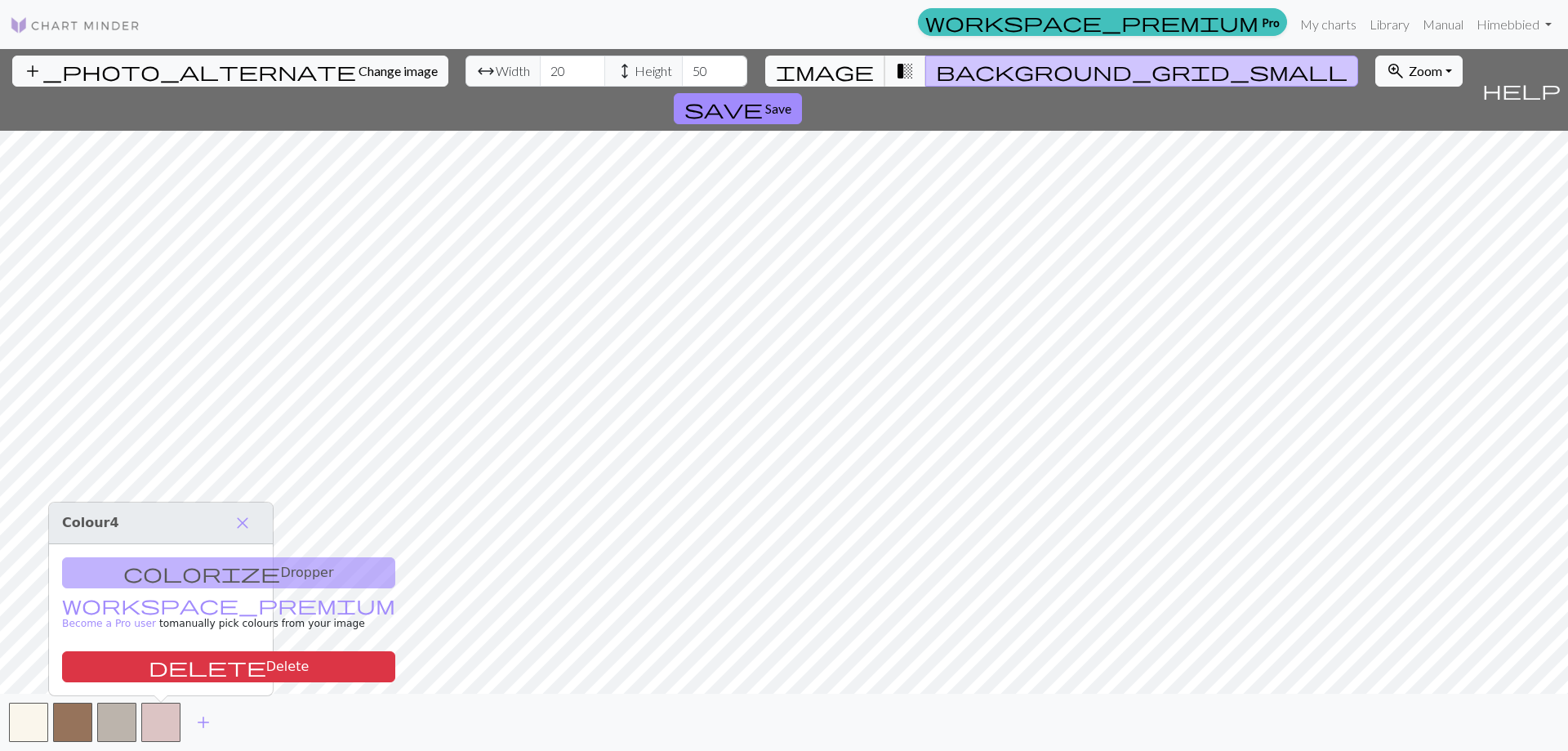
click at [833, 74] on button "image" at bounding box center [824, 72] width 120 height 31
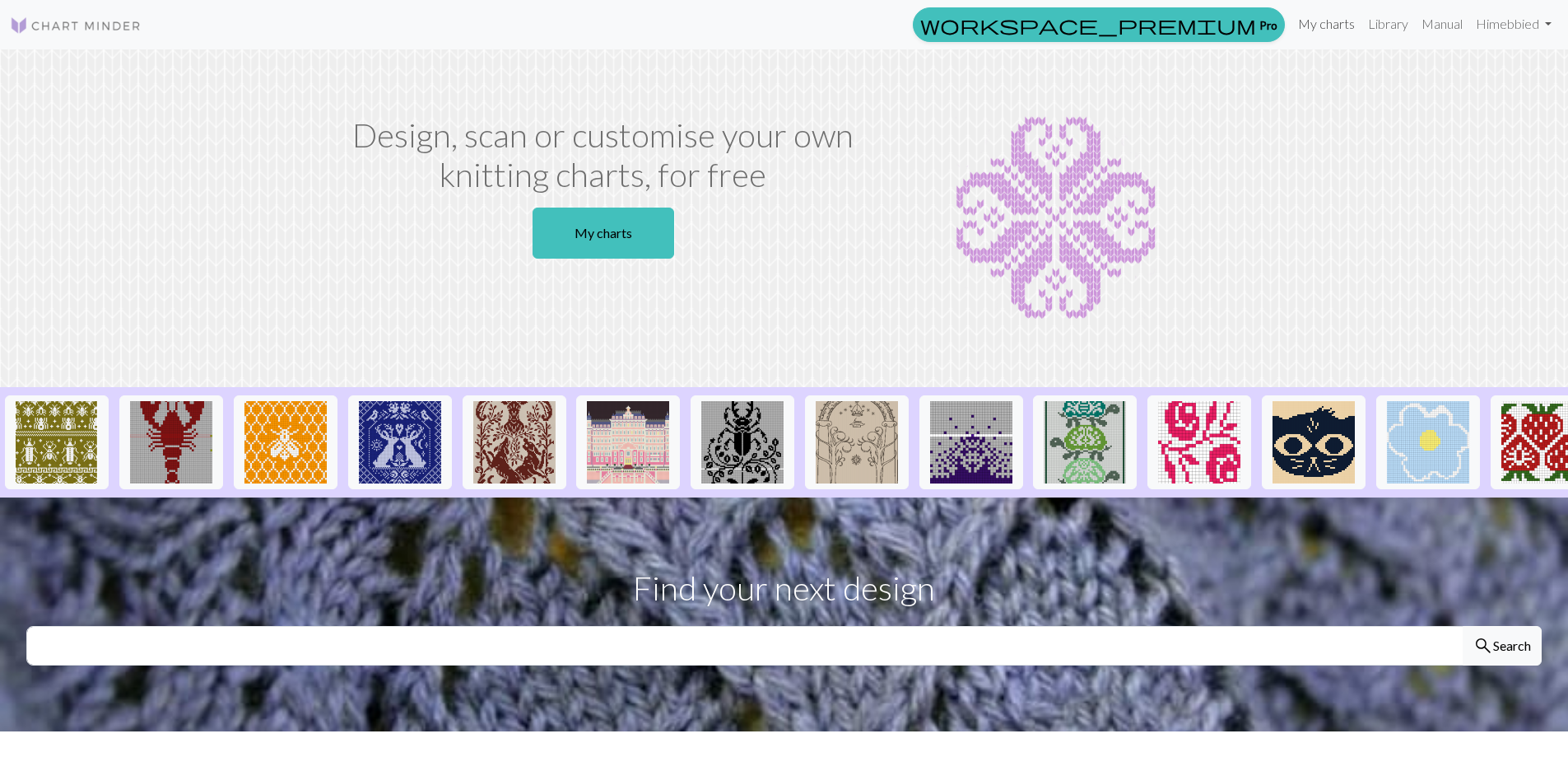
click at [1333, 26] on link "My charts" at bounding box center [1327, 23] width 70 height 33
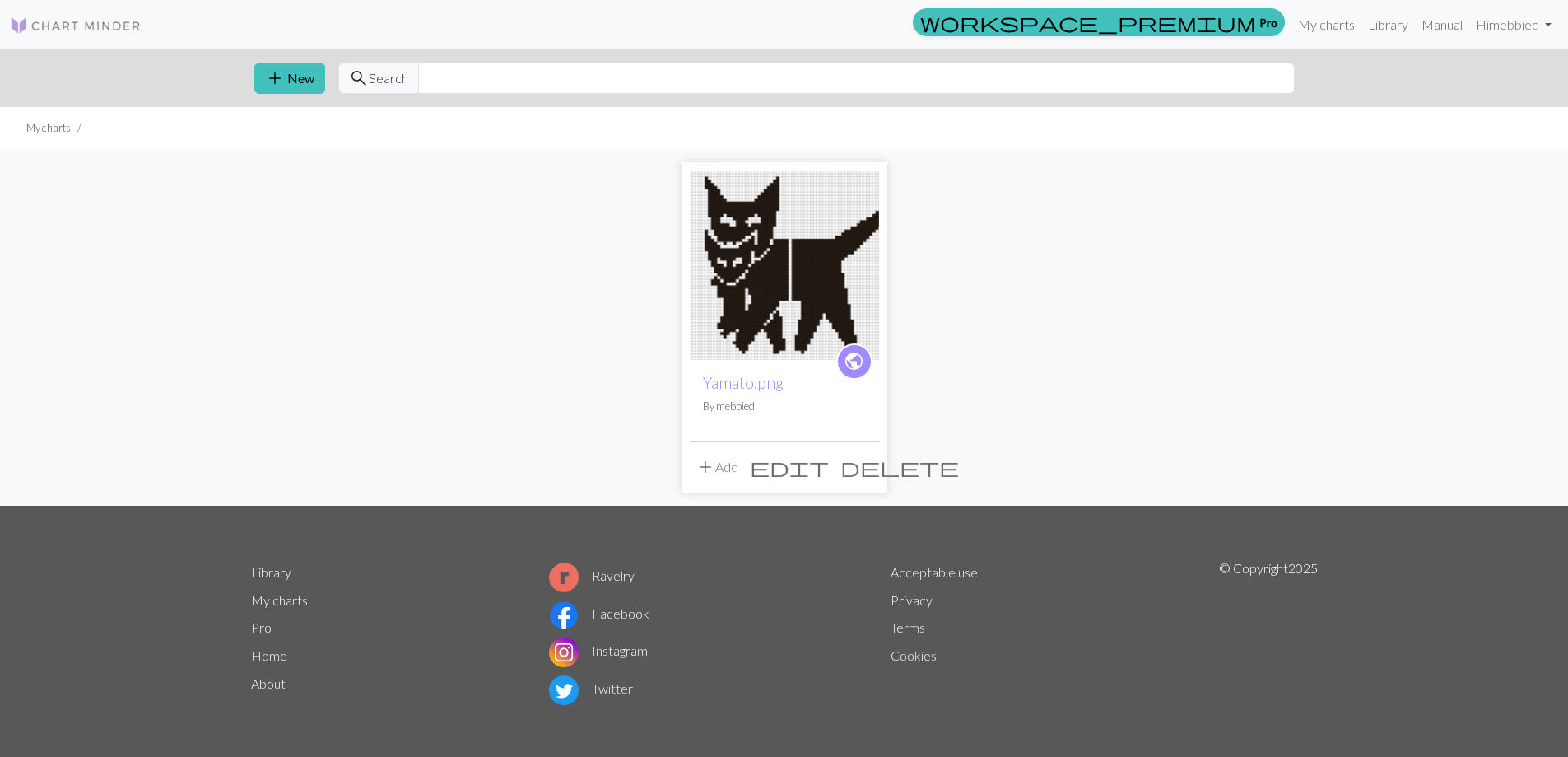
click at [825, 471] on span "edit" at bounding box center [789, 467] width 79 height 23
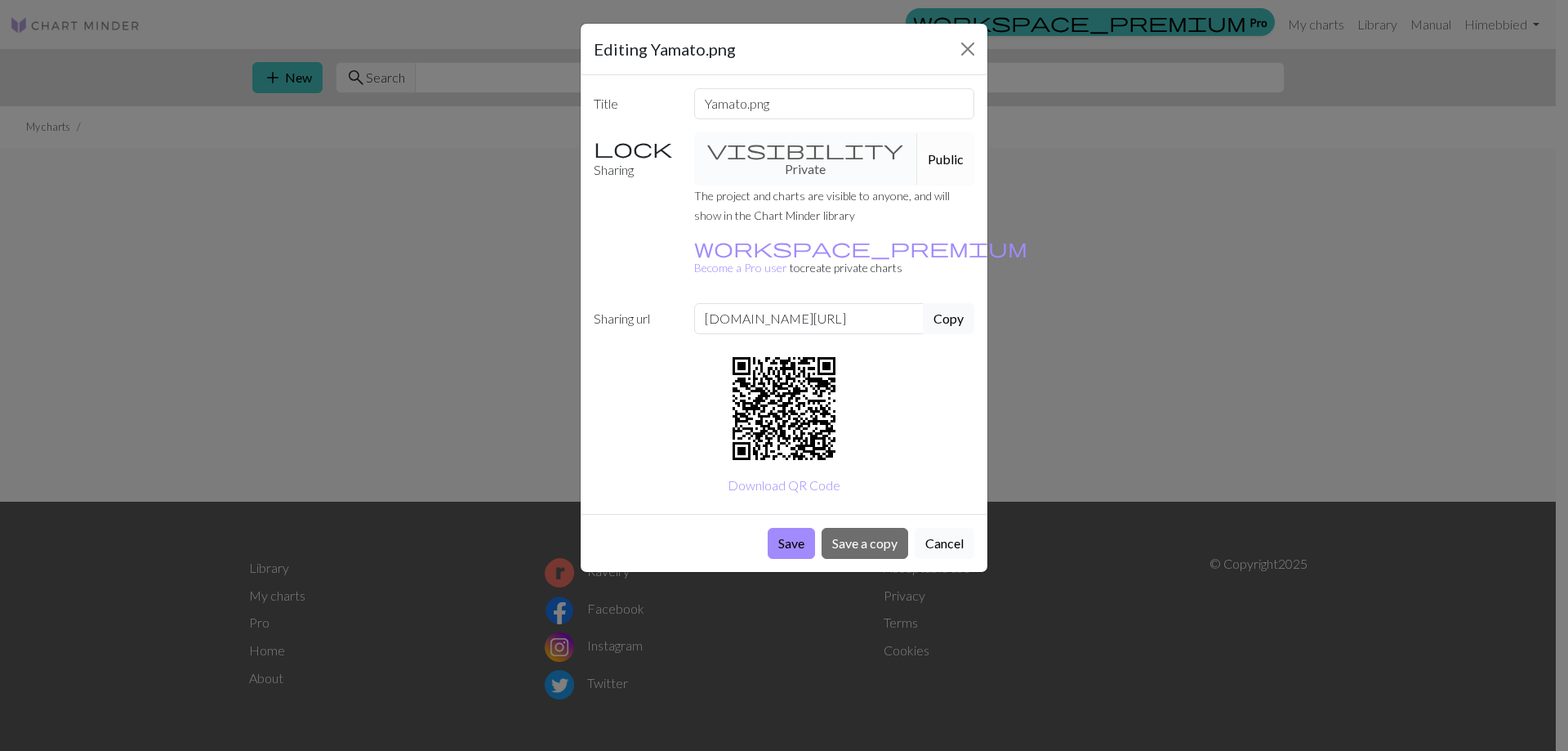
click at [939, 527] on button "Cancel" at bounding box center [945, 543] width 59 height 31
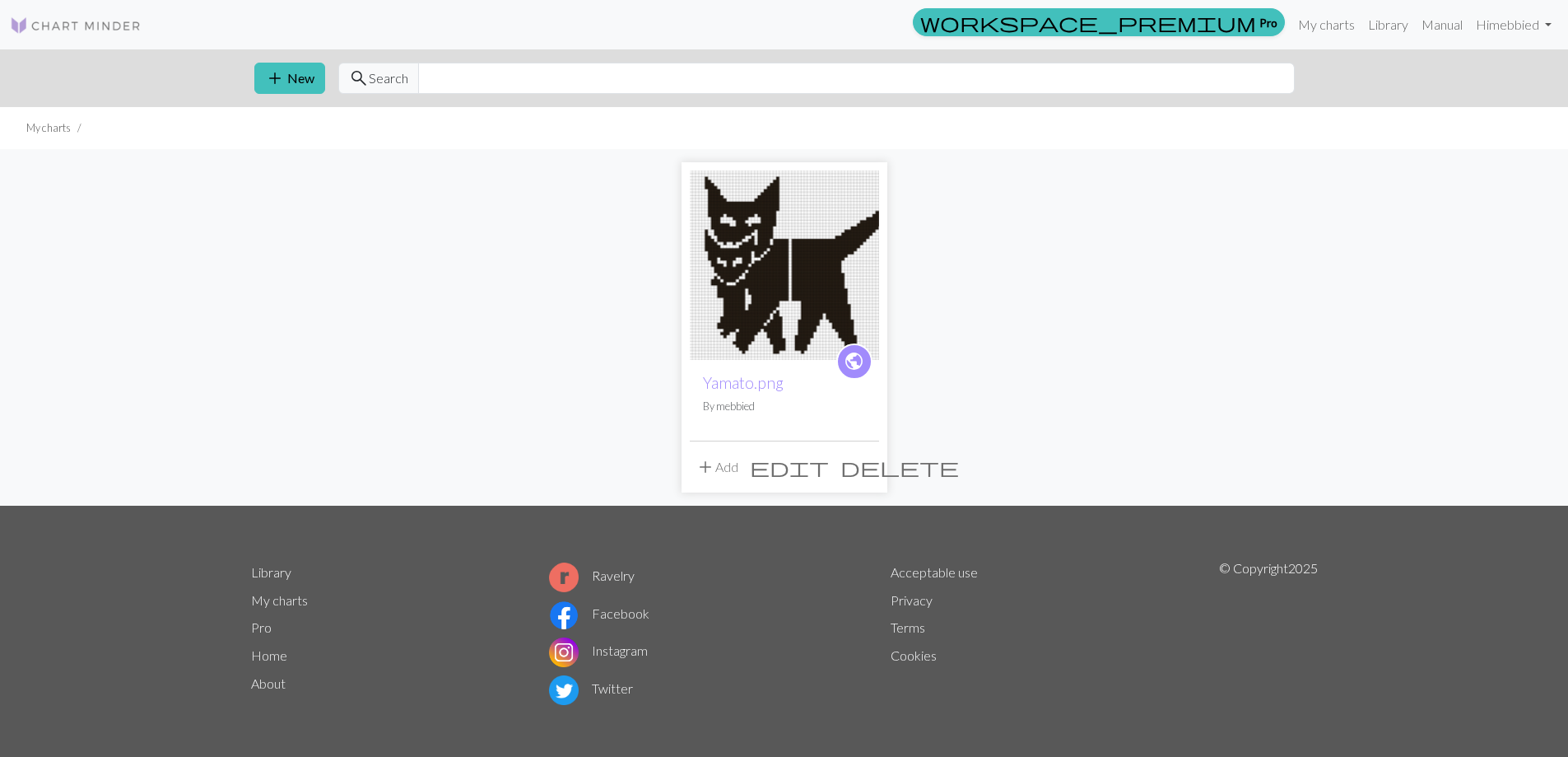
click at [829, 465] on span "edit" at bounding box center [789, 467] width 79 height 23
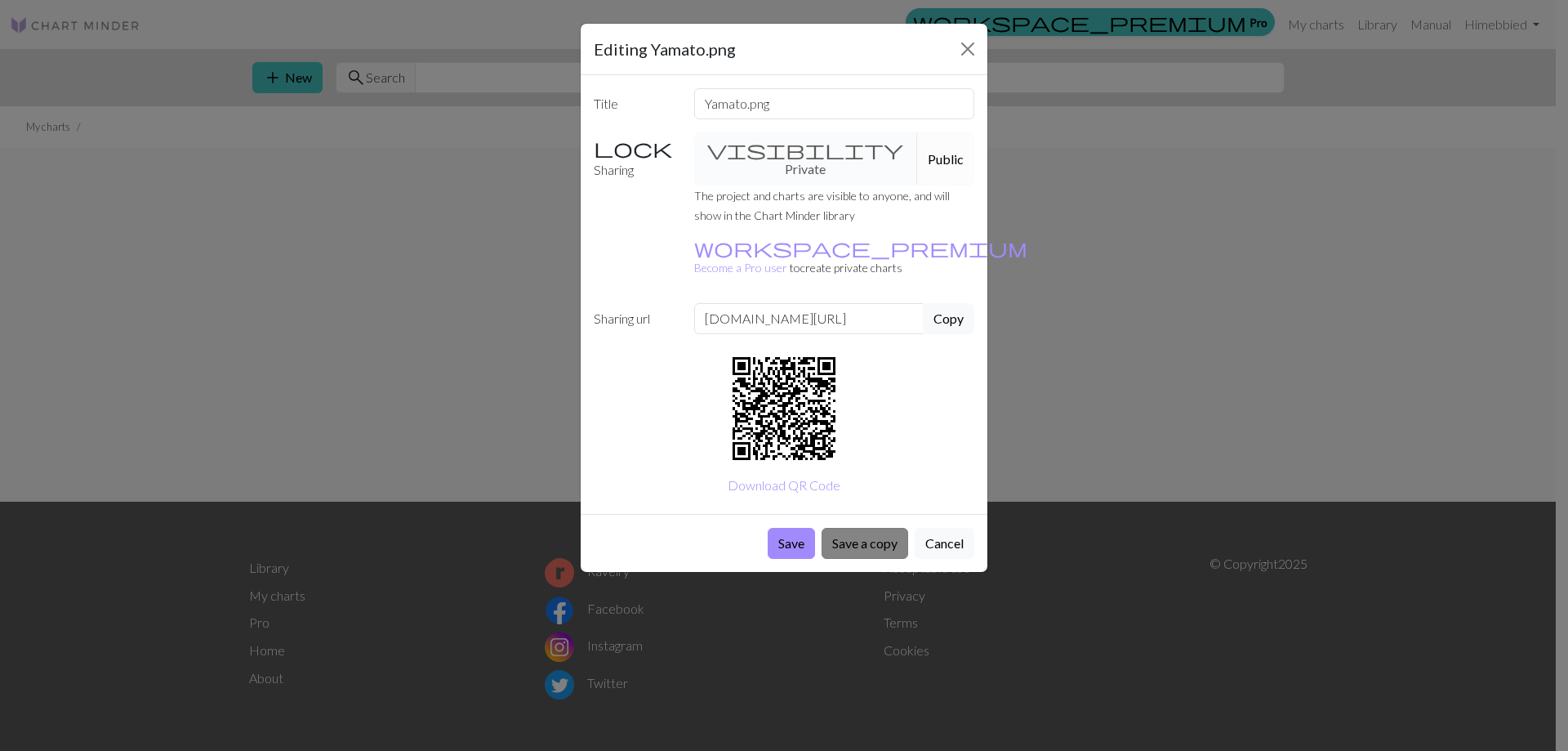
click at [851, 527] on button "Save a copy" at bounding box center [864, 543] width 86 height 31
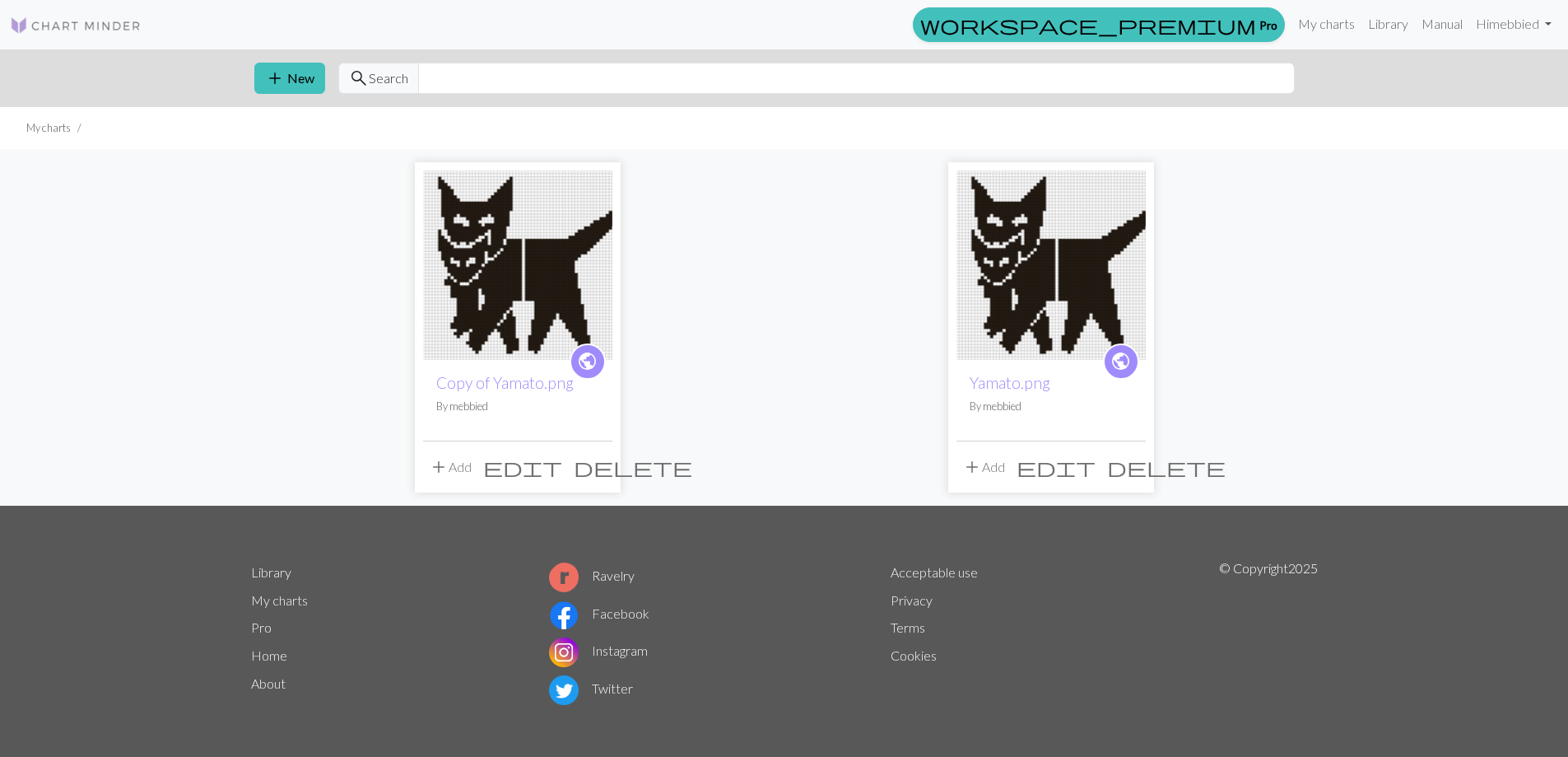
click at [1095, 470] on span "edit" at bounding box center [1056, 467] width 79 height 23
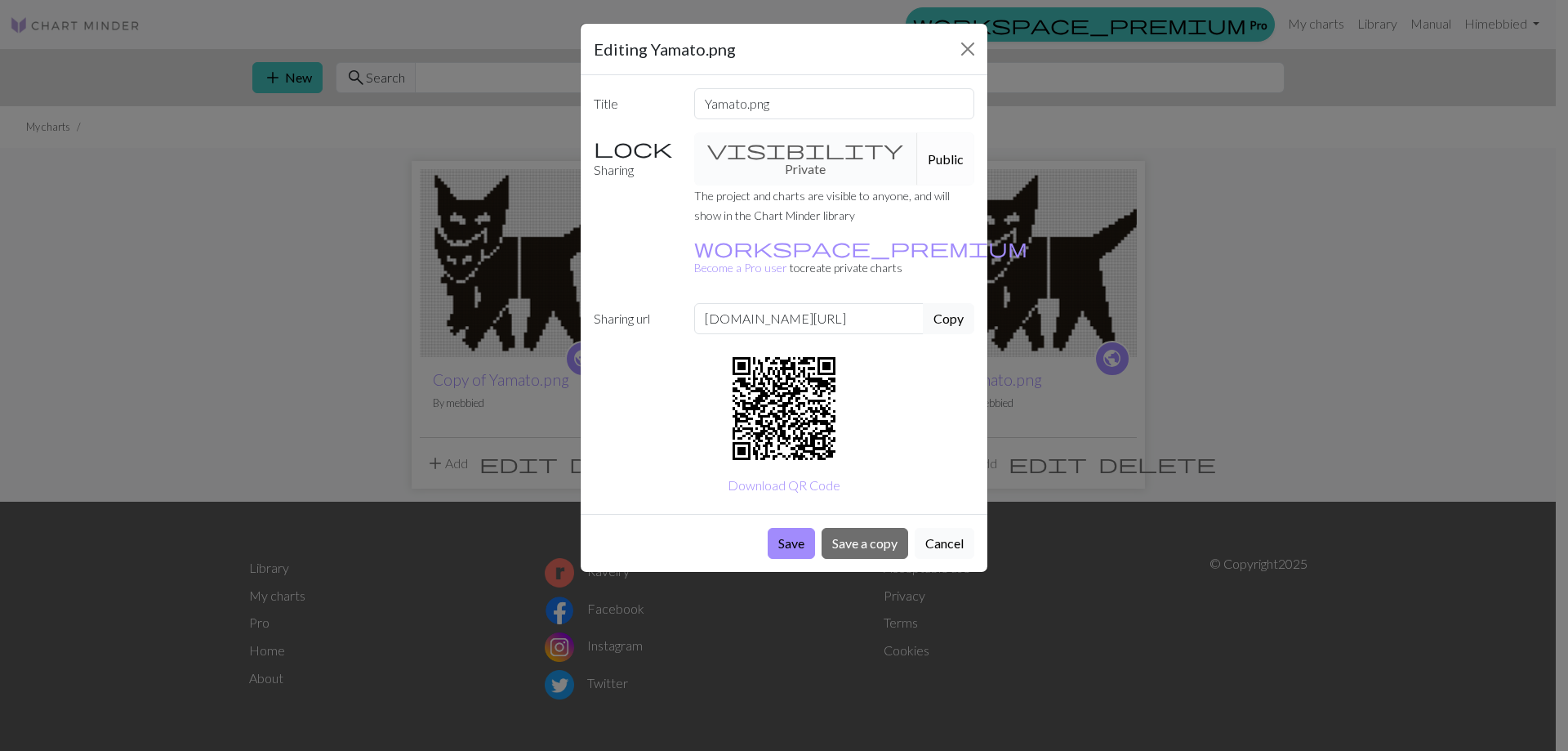
click at [936, 527] on button "Cancel" at bounding box center [945, 543] width 59 height 31
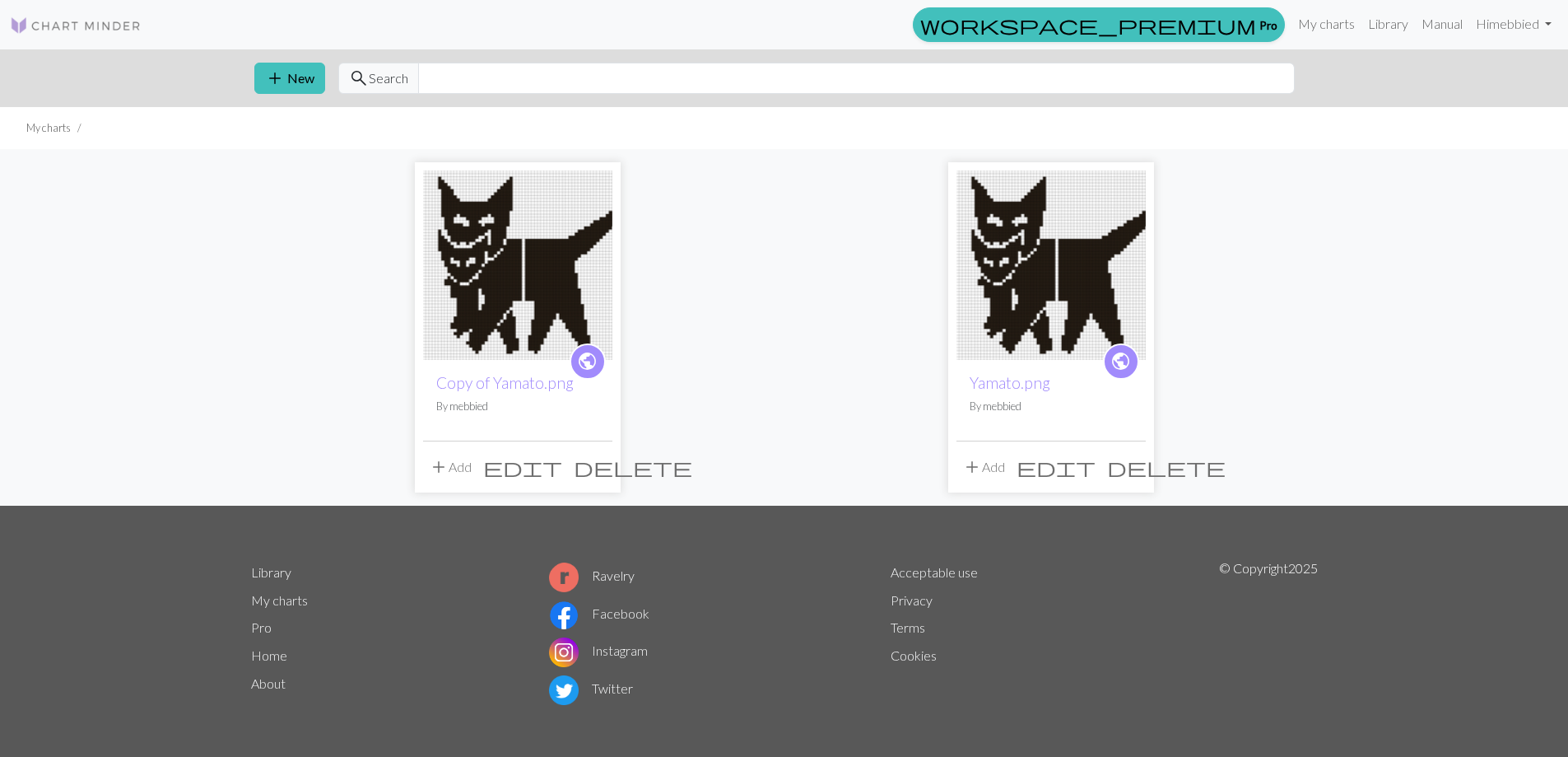
click at [1021, 283] on img at bounding box center [1051, 265] width 189 height 189
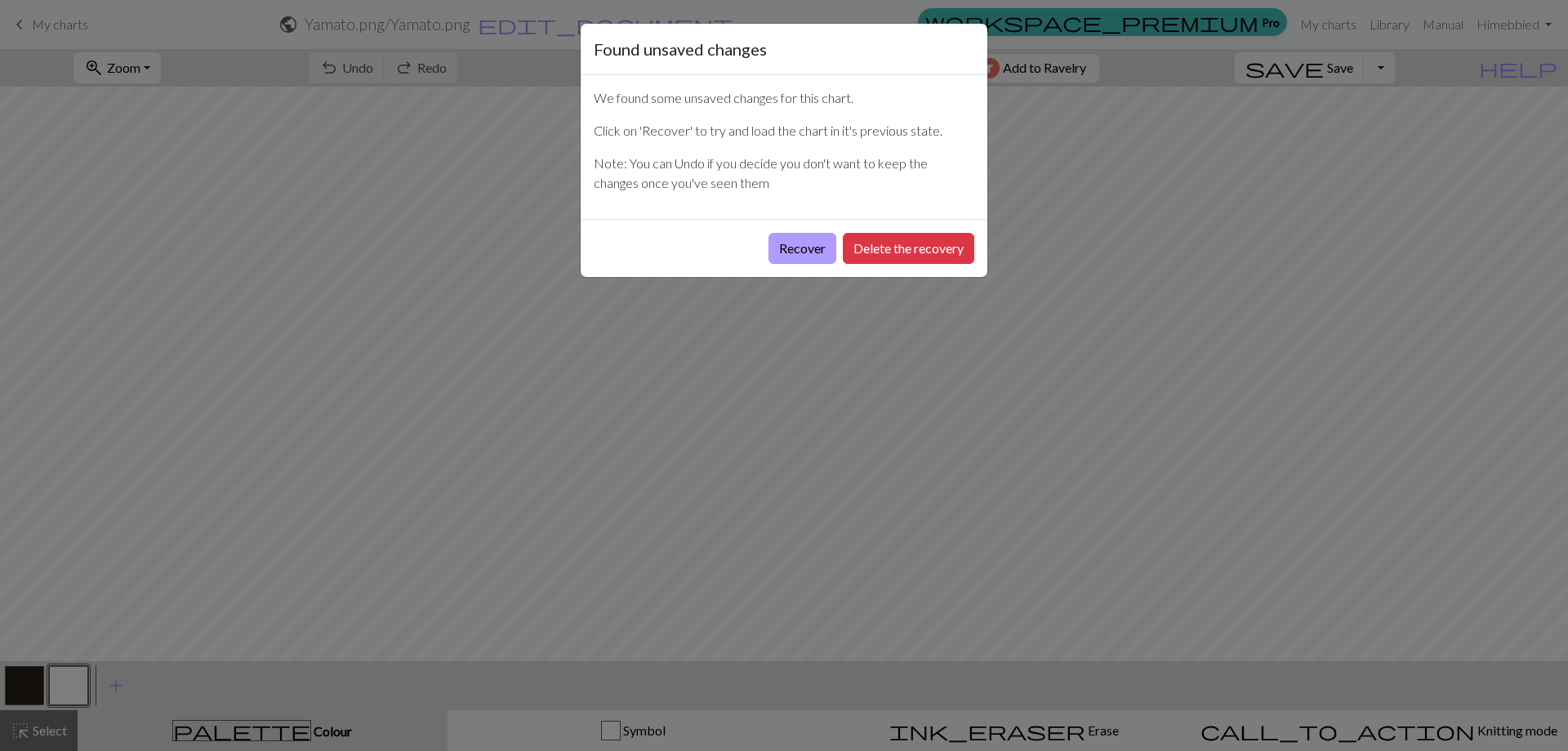
click at [803, 240] on button "Recover" at bounding box center [802, 249] width 68 height 31
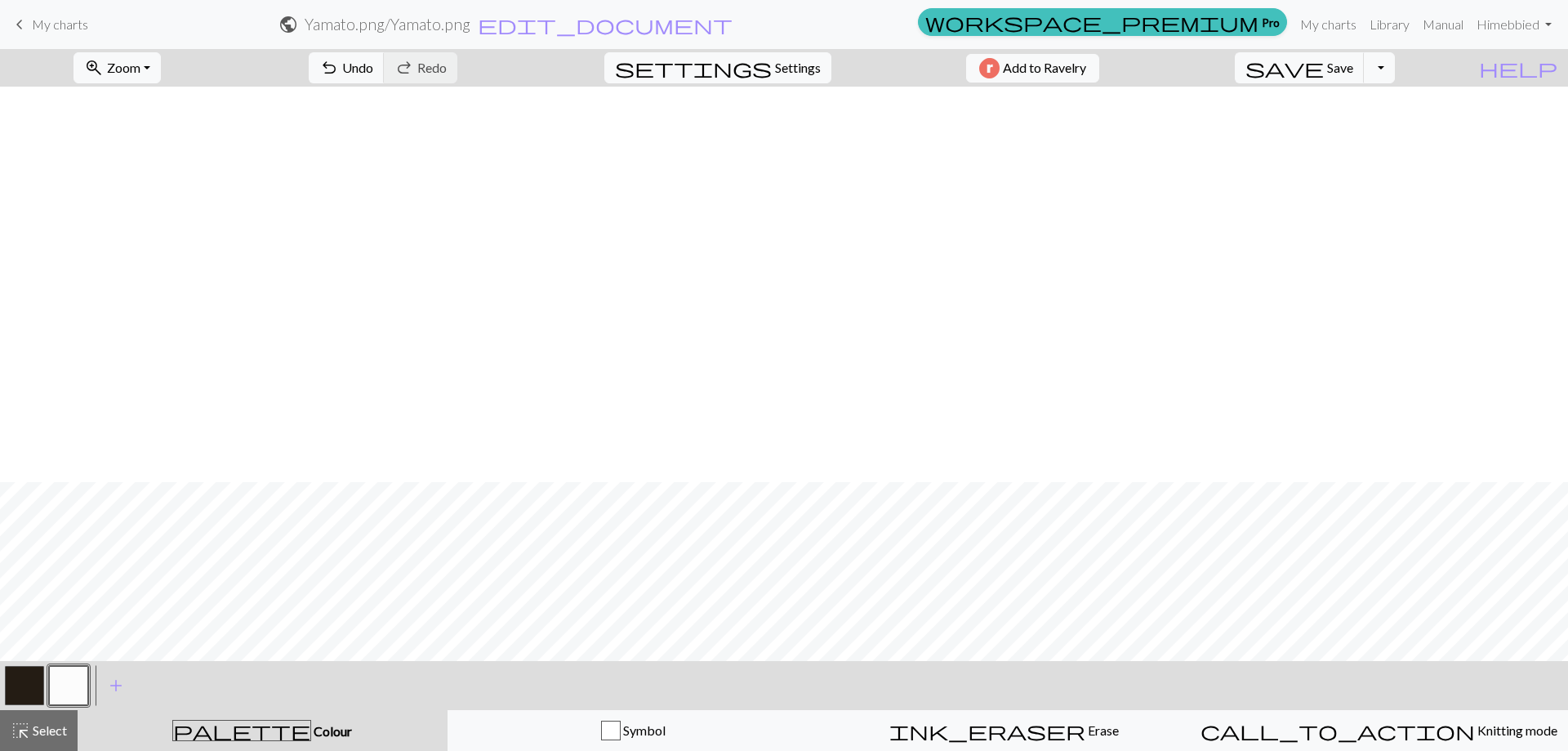
scroll to position [409, 0]
click at [31, 676] on button "button" at bounding box center [24, 685] width 39 height 39
click at [64, 688] on button "button" at bounding box center [68, 685] width 39 height 39
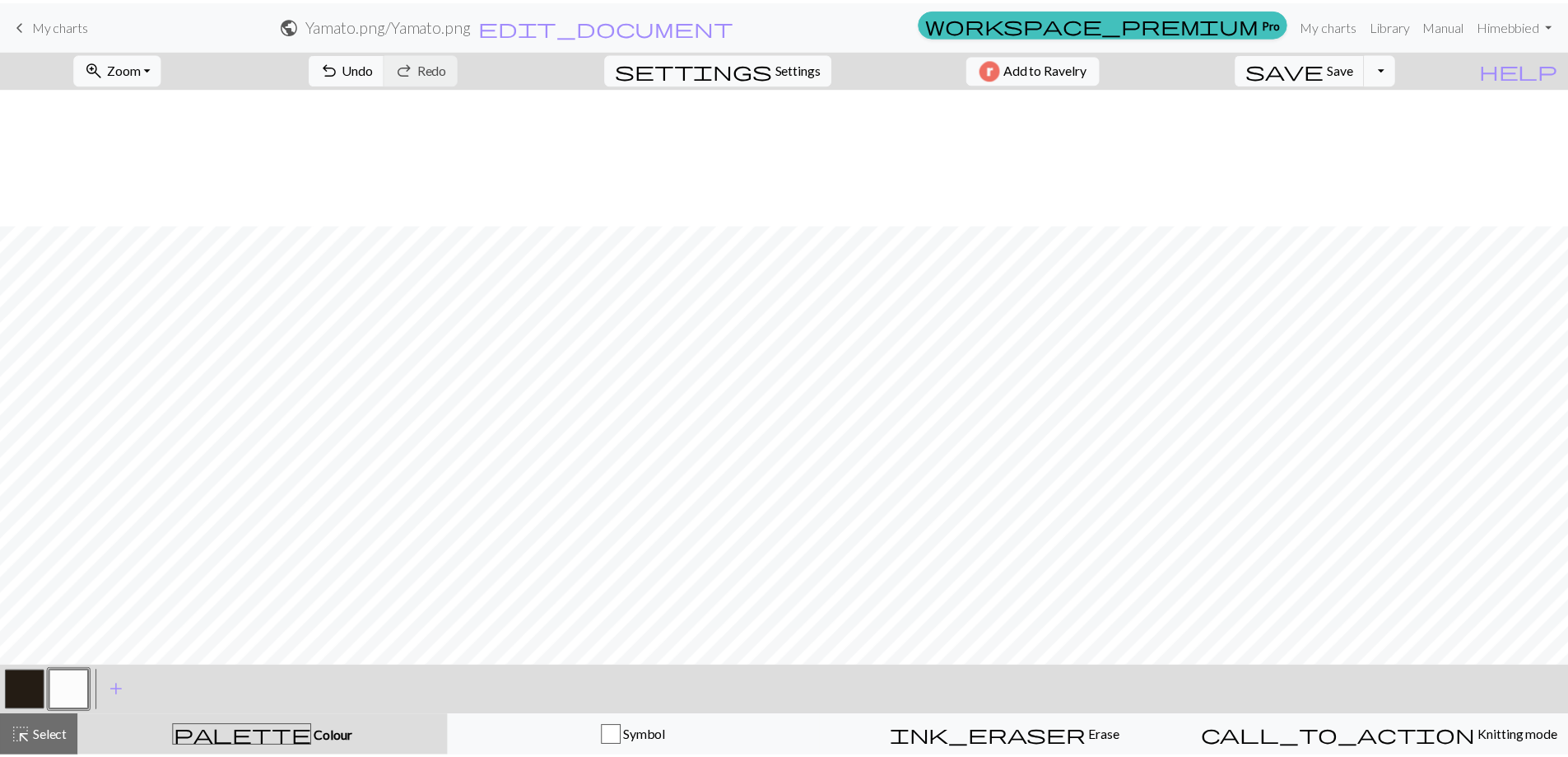
scroll to position [348, 0]
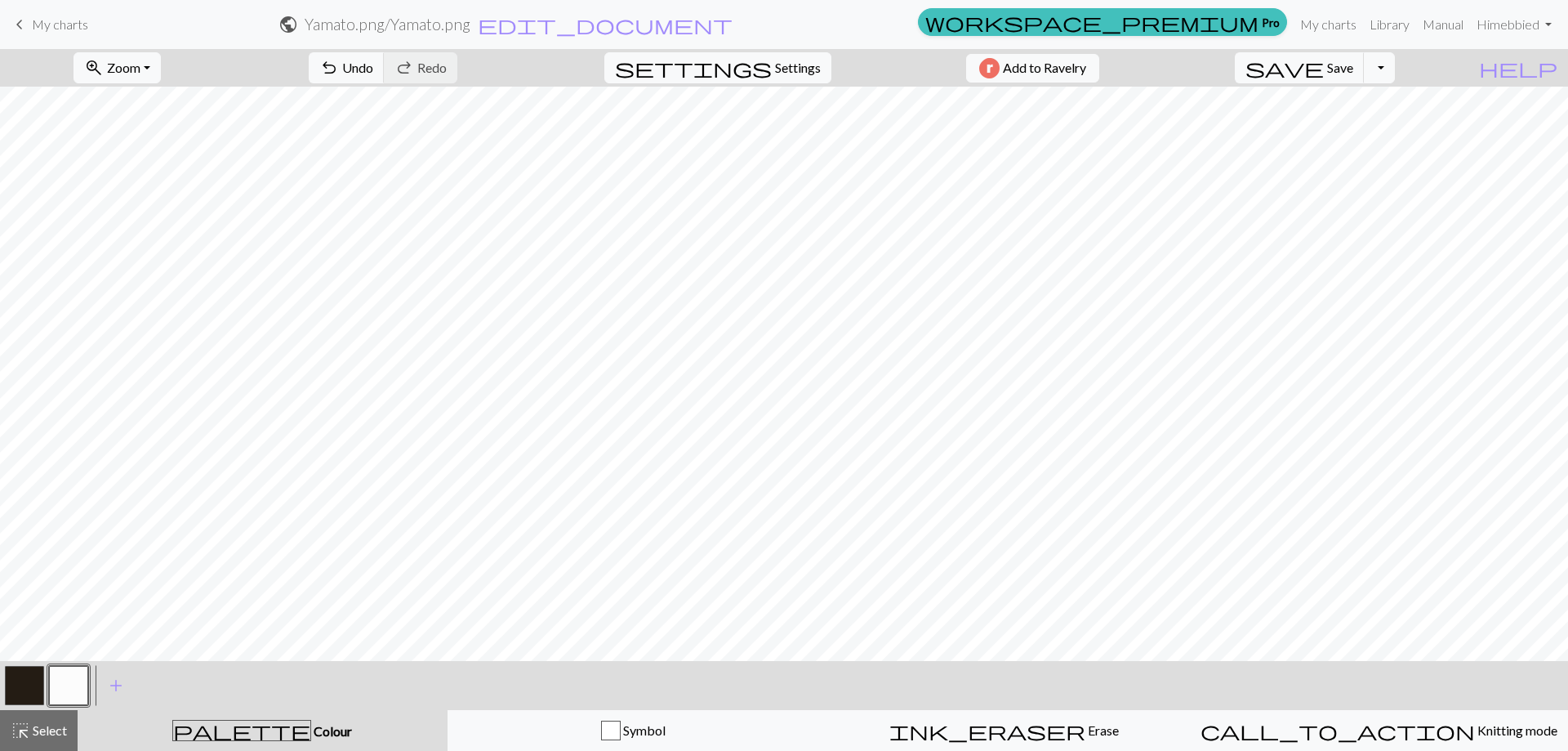
click at [1326, 40] on li "My charts" at bounding box center [1329, 24] width 70 height 32
click at [1325, 23] on link "My charts" at bounding box center [1329, 24] width 70 height 32
